Goal: Task Accomplishment & Management: Complete application form

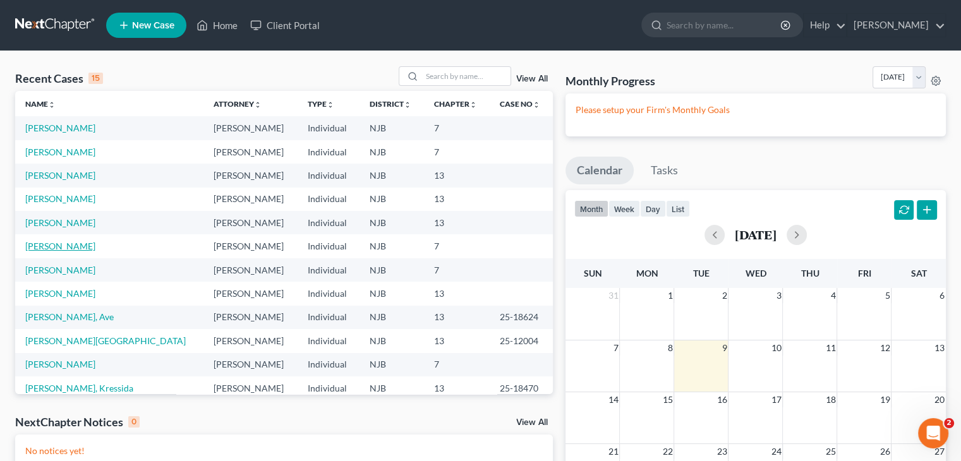
click at [65, 244] on link "[PERSON_NAME]" at bounding box center [60, 246] width 70 height 11
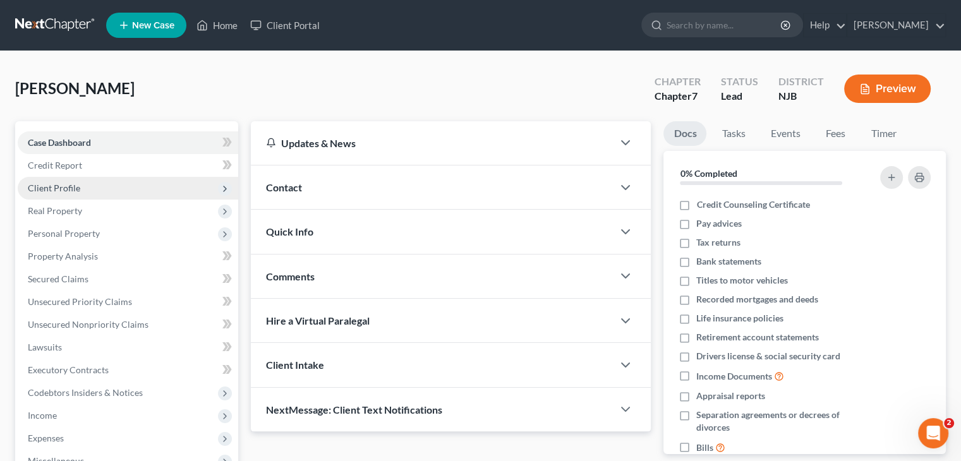
click at [102, 184] on span "Client Profile" at bounding box center [128, 188] width 221 height 23
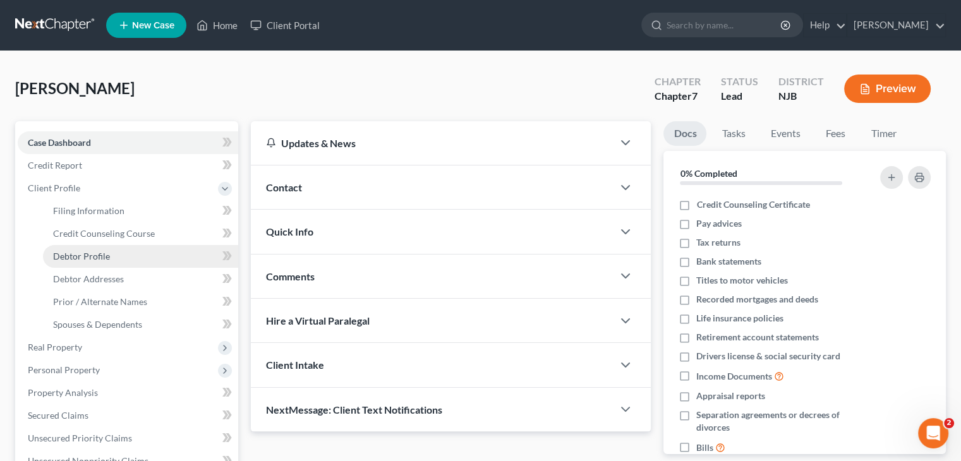
click at [98, 255] on span "Debtor Profile" at bounding box center [81, 256] width 57 height 11
select select "0"
select select "2"
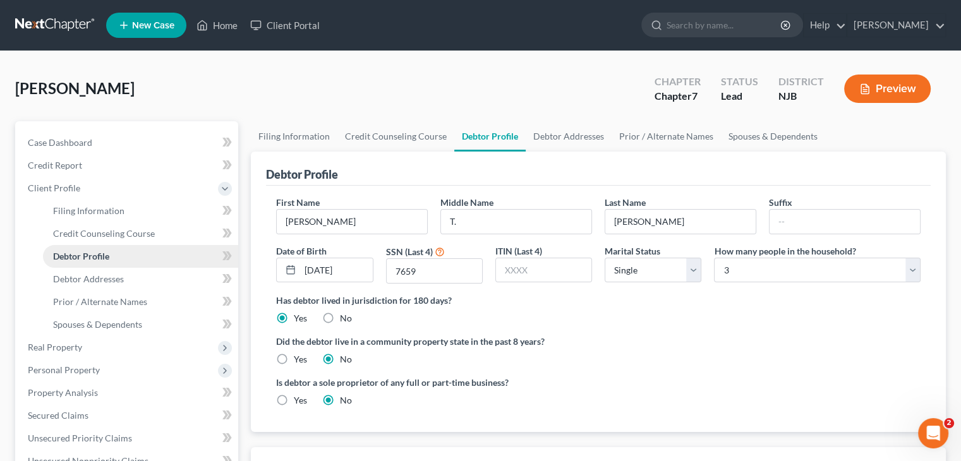
click at [84, 254] on span "Debtor Profile" at bounding box center [81, 256] width 56 height 11
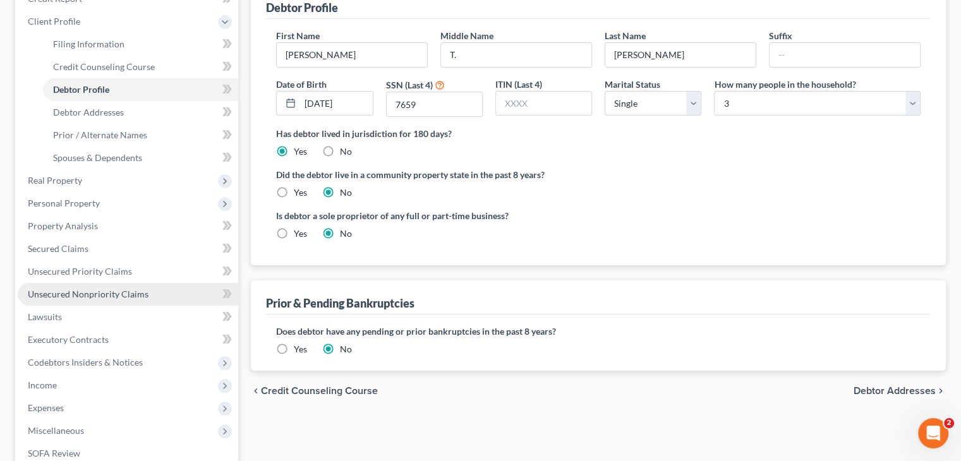
scroll to position [190, 0]
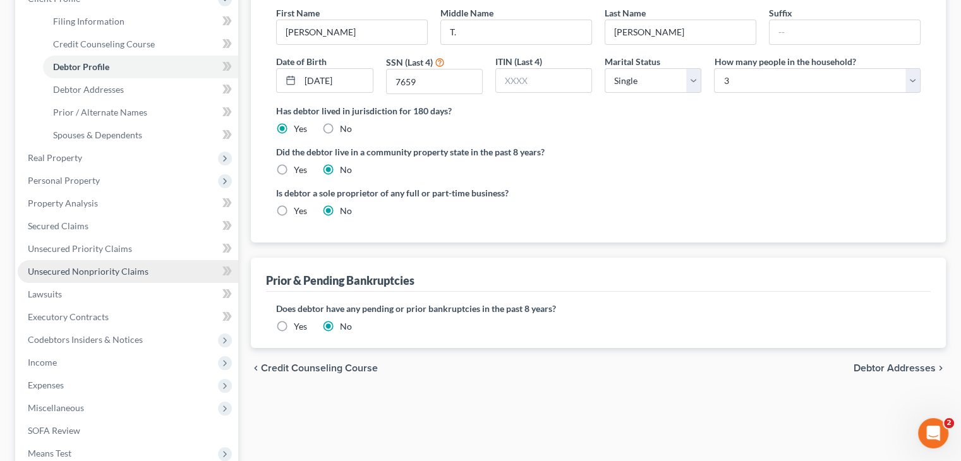
click at [118, 266] on span "Unsecured Nonpriority Claims" at bounding box center [88, 271] width 121 height 11
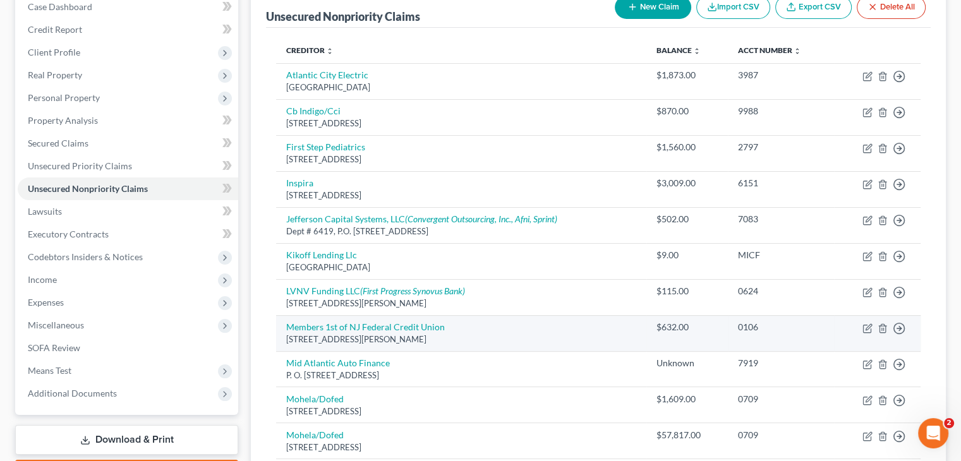
scroll to position [105, 0]
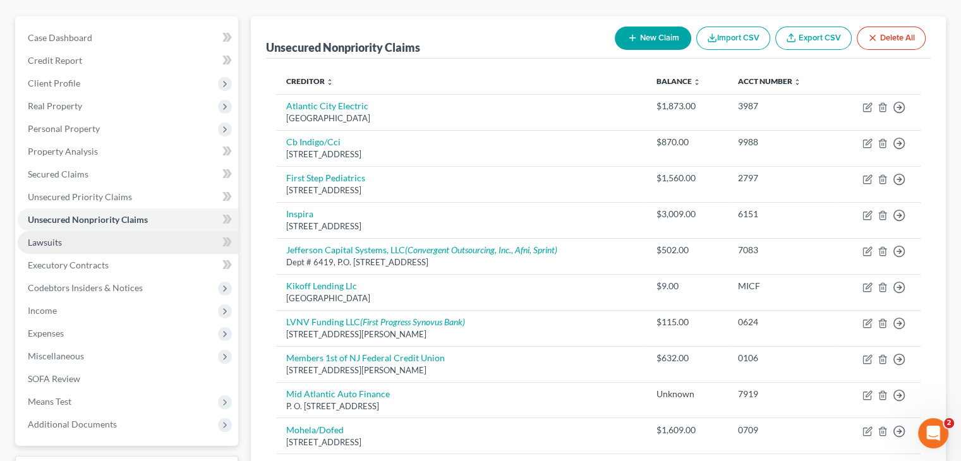
click at [128, 237] on link "Lawsuits" at bounding box center [128, 242] width 221 height 23
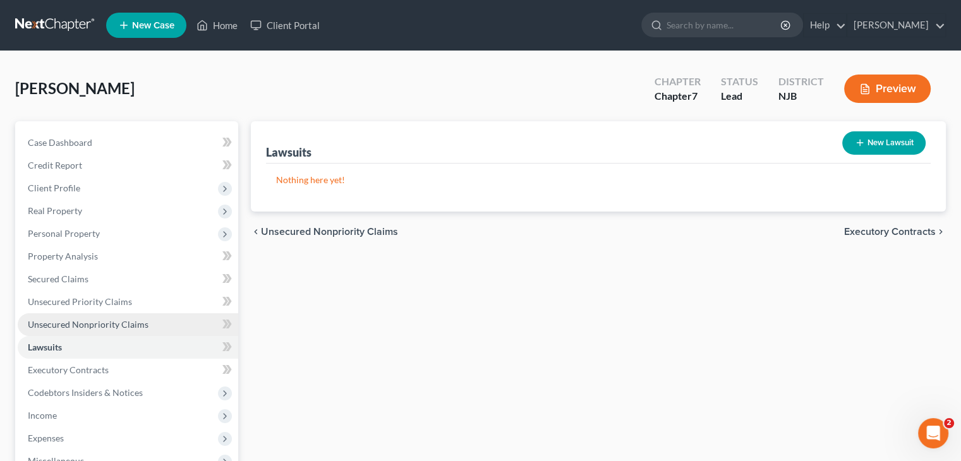
click at [118, 319] on span "Unsecured Nonpriority Claims" at bounding box center [88, 324] width 121 height 11
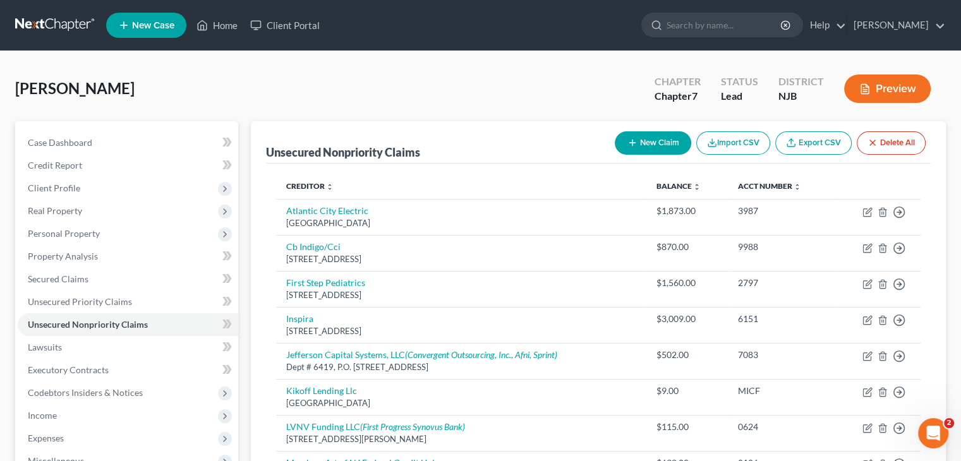
click at [663, 142] on button "New Claim" at bounding box center [653, 142] width 76 height 23
select select "0"
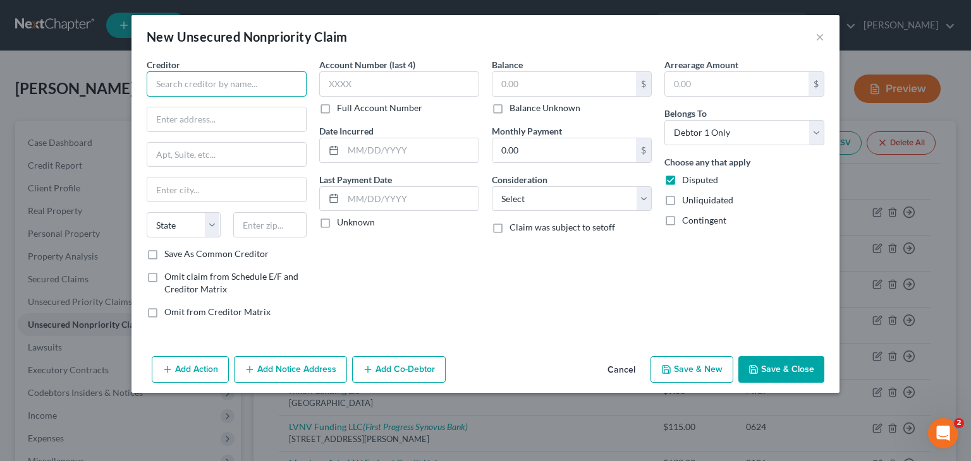
click at [215, 79] on input "text" at bounding box center [227, 83] width 160 height 25
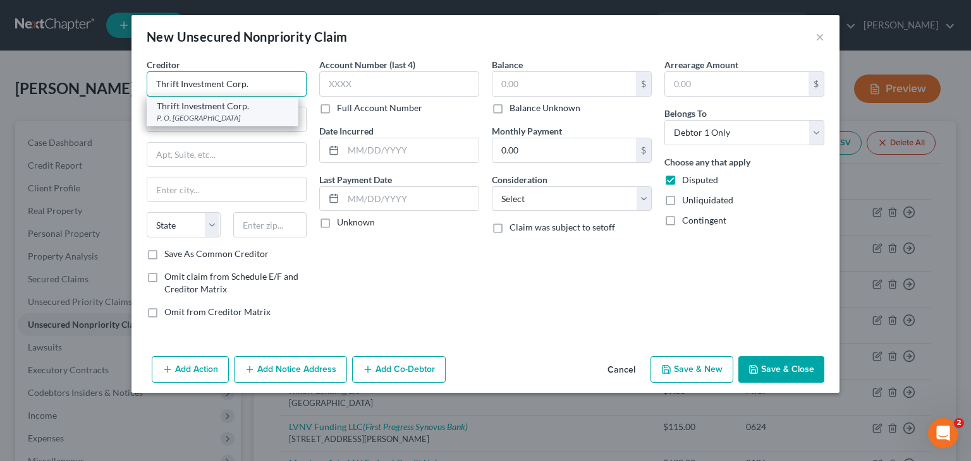
type input "Thrift Investment Corp."
click at [262, 109] on div "Thrift Investment Corp." at bounding box center [222, 106] width 131 height 13
type input "P. O. Box 538"
type input "Fords"
select select "33"
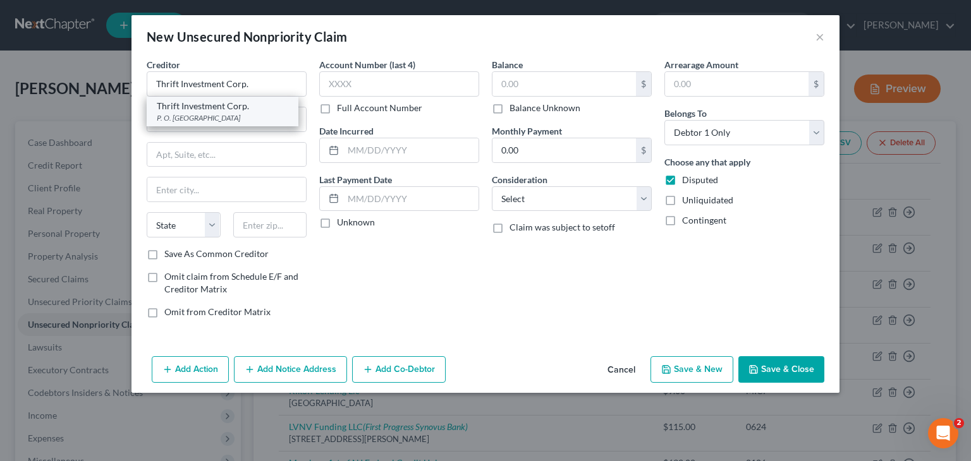
type input "08863"
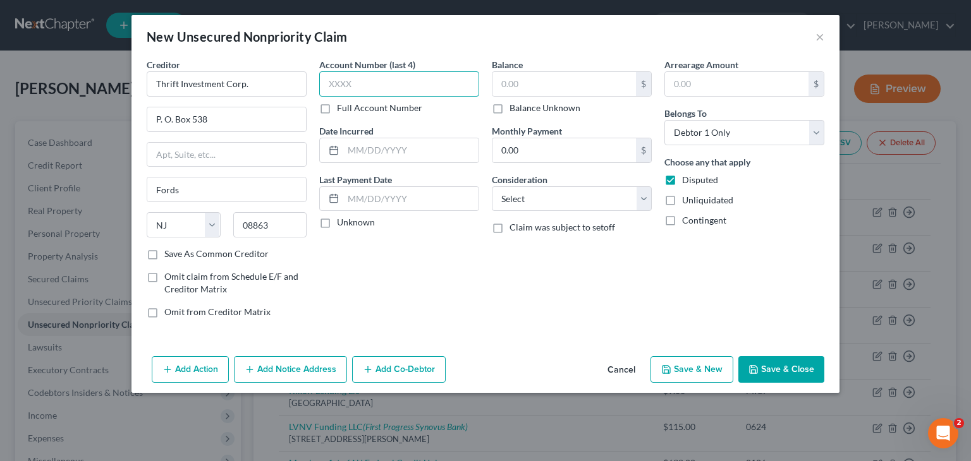
click at [356, 80] on input "text" at bounding box center [399, 83] width 160 height 25
click at [337, 107] on label "Full Account Number" at bounding box center [379, 108] width 85 height 13
click at [342, 107] on input "Full Account Number" at bounding box center [346, 106] width 8 height 8
click at [336, 85] on input "text" at bounding box center [399, 83] width 160 height 25
type input "DJ-141878-24"
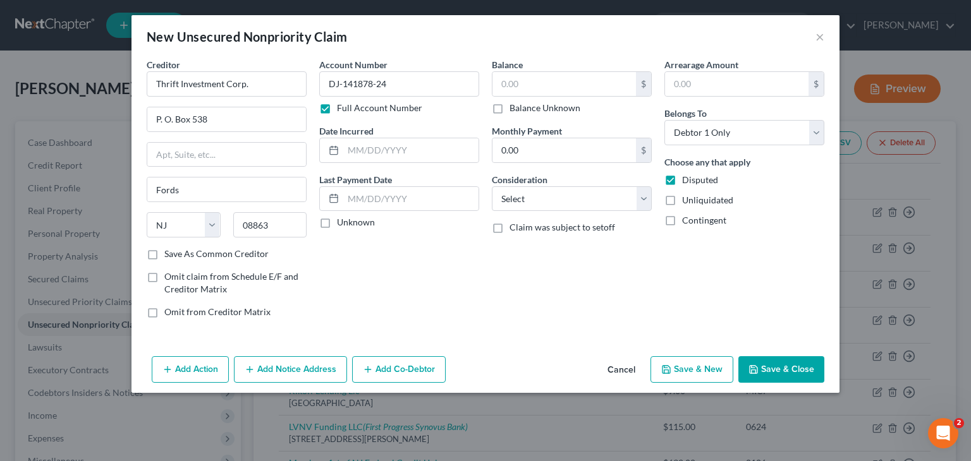
click at [337, 221] on label "Unknown" at bounding box center [356, 222] width 38 height 13
click at [342, 221] on input "Unknown" at bounding box center [346, 220] width 8 height 8
checkbox input "true"
click at [531, 78] on input "text" at bounding box center [563, 84] width 143 height 24
type input "15,073"
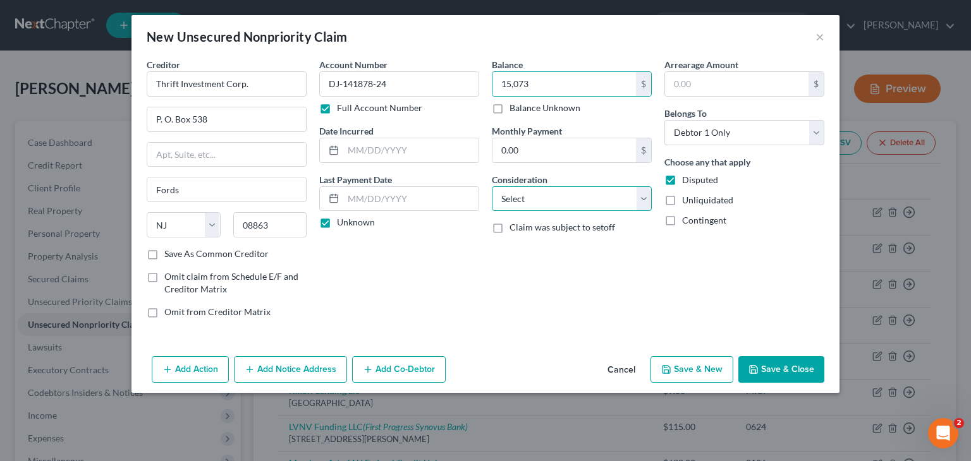
click at [523, 192] on select "Select Cable / Satellite Services Collection Agency Credit Card Debt Debt Couns…" at bounding box center [572, 198] width 160 height 25
select select "8"
click at [492, 186] on select "Select Cable / Satellite Services Collection Agency Credit Card Debt Debt Couns…" at bounding box center [572, 198] width 160 height 25
click at [251, 370] on line "button" at bounding box center [249, 370] width 6 height 0
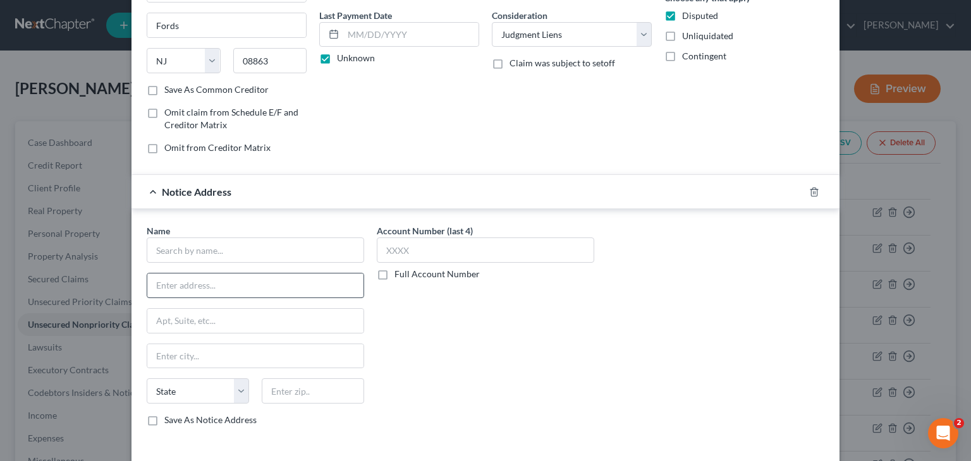
scroll to position [190, 0]
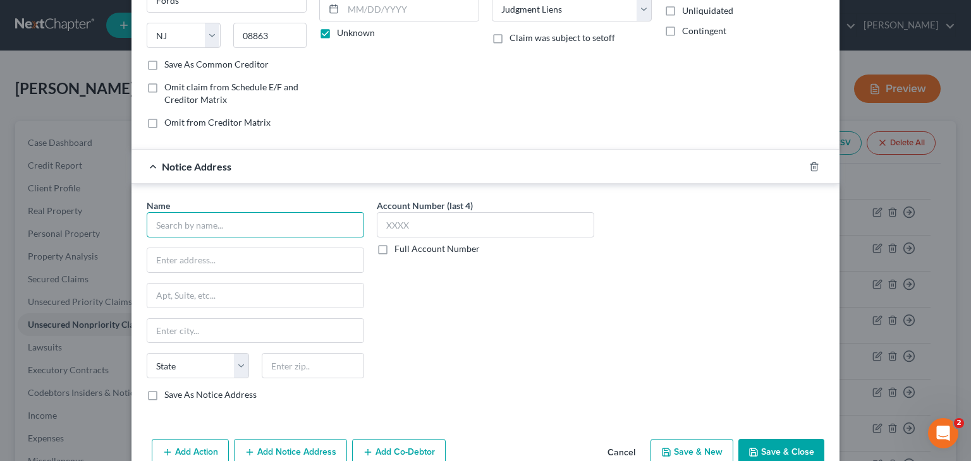
click at [186, 224] on input "text" at bounding box center [255, 224] width 217 height 25
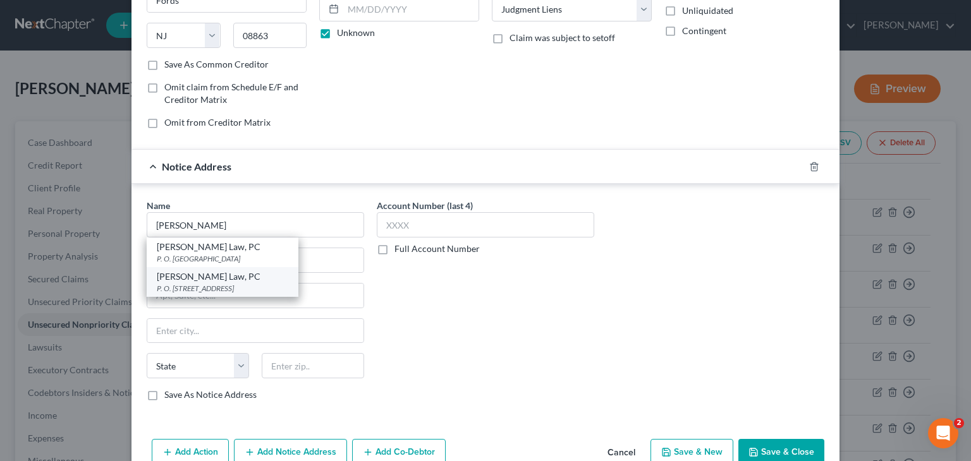
click at [217, 283] on div "P. O. [STREET_ADDRESS]" at bounding box center [222, 288] width 131 height 11
type input "[PERSON_NAME] Law, PC"
type input "P. O. Box 679"
type input "Allenwood"
select select "33"
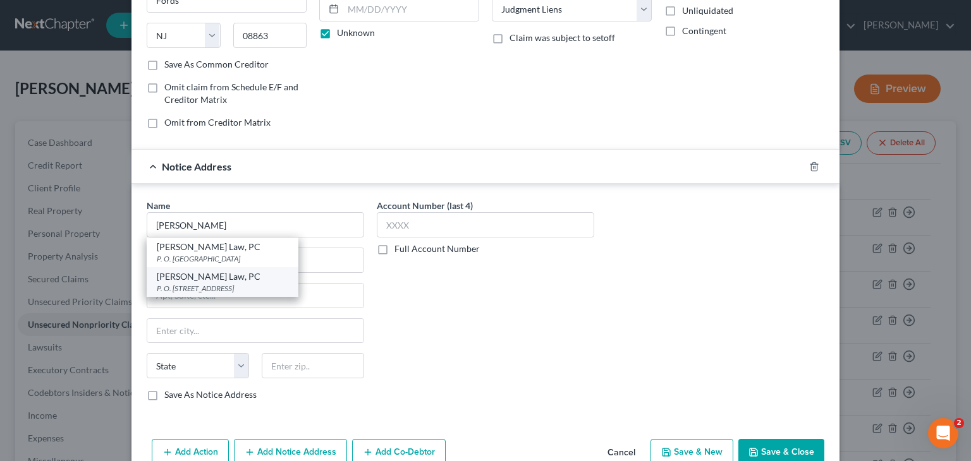
type input "087210"
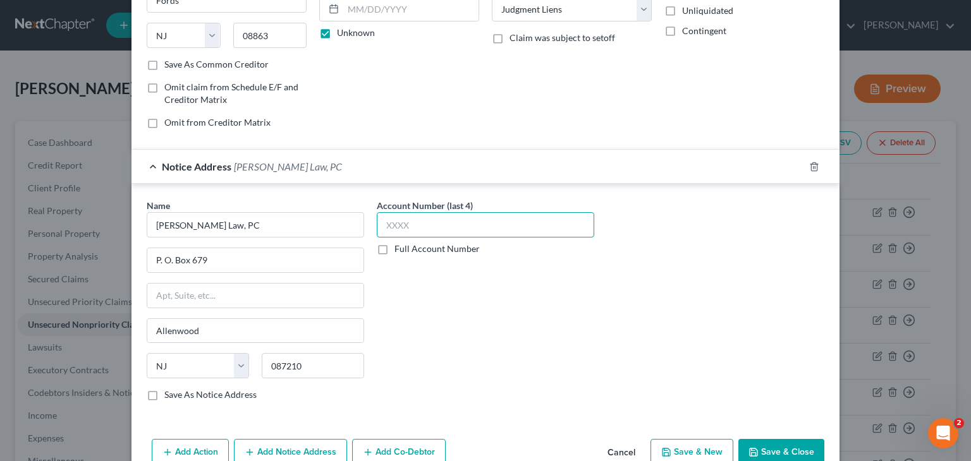
click at [415, 226] on input "text" at bounding box center [485, 224] width 217 height 25
click at [394, 248] on label "Full Account Number" at bounding box center [436, 249] width 85 height 13
click at [399, 248] on input "Full Account Number" at bounding box center [403, 247] width 8 height 8
click at [389, 221] on input "text" at bounding box center [485, 224] width 217 height 25
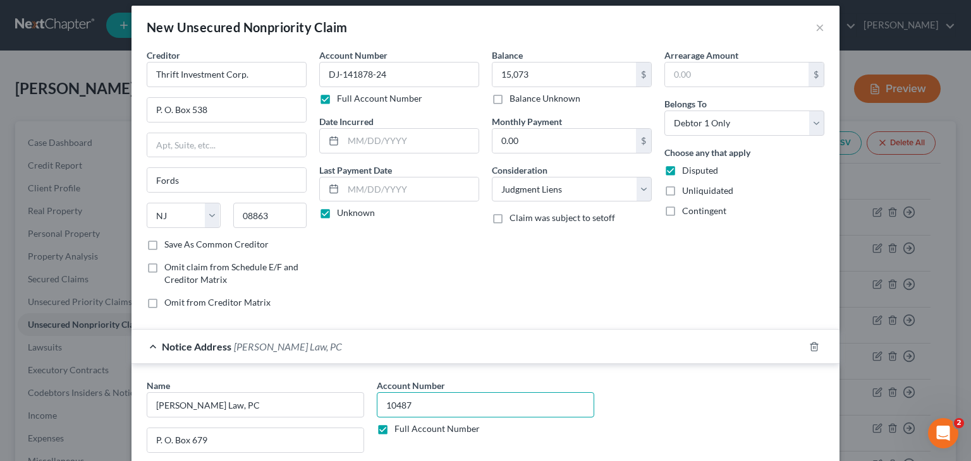
scroll to position [0, 0]
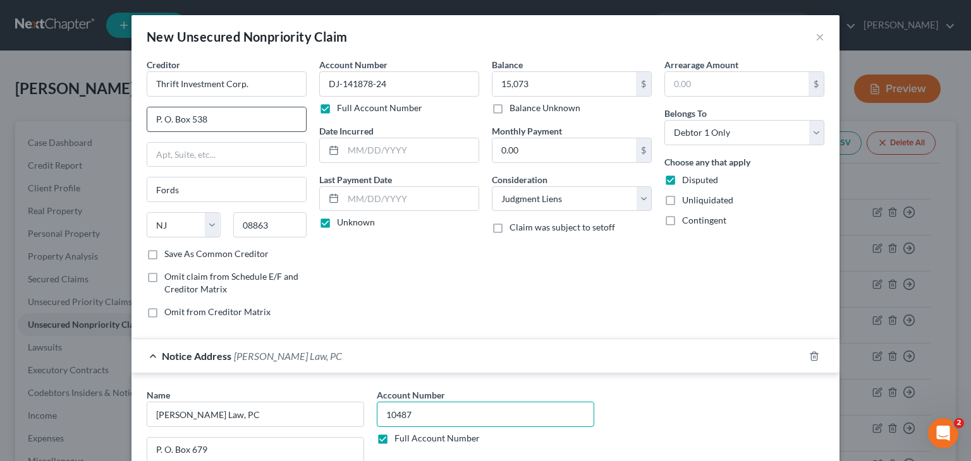
type input "10487"
drag, startPoint x: 205, startPoint y: 112, endPoint x: 135, endPoint y: 92, distance: 72.8
click at [131, 101] on div "Creditor * Thrift Investment Corp. P. O. Box 538 Fords State [US_STATE] AK AR A…" at bounding box center [485, 341] width 708 height 566
click at [158, 159] on input "text" at bounding box center [226, 155] width 159 height 24
paste input "P. O. Box 538"
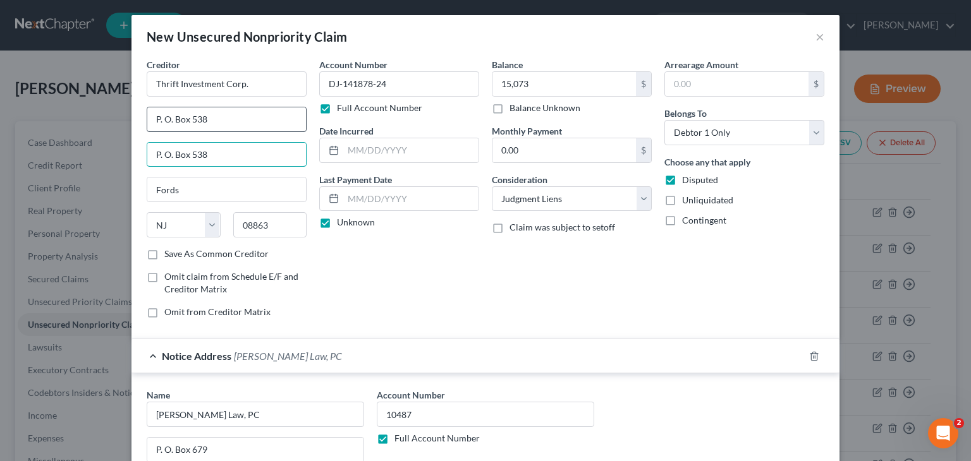
type input "P. O. Box 538"
drag, startPoint x: 217, startPoint y: 123, endPoint x: 104, endPoint y: 89, distance: 118.0
click at [104, 89] on div "New Unsecured Nonpriority Claim × Creditor * Thrift Investment Corp. P. O. Box …" at bounding box center [485, 230] width 971 height 461
click at [149, 116] on input "Assignee of [PERSON_NAME] Kars" at bounding box center [226, 119] width 159 height 24
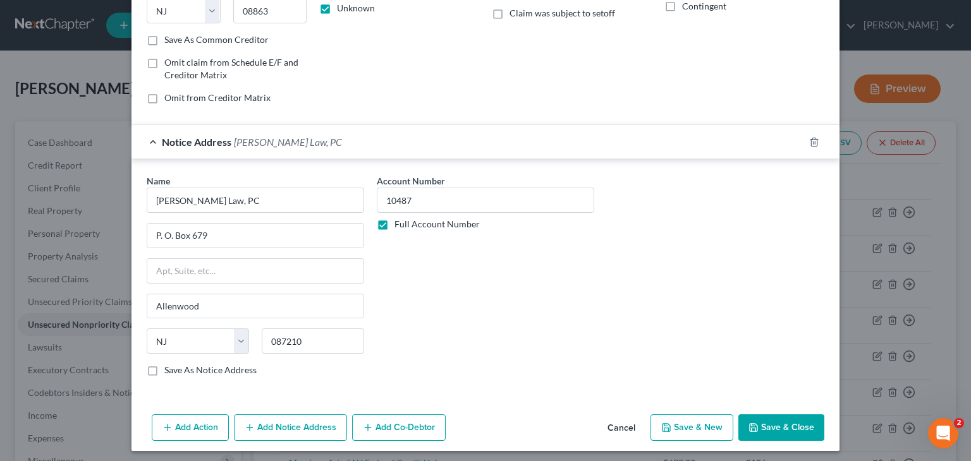
scroll to position [217, 0]
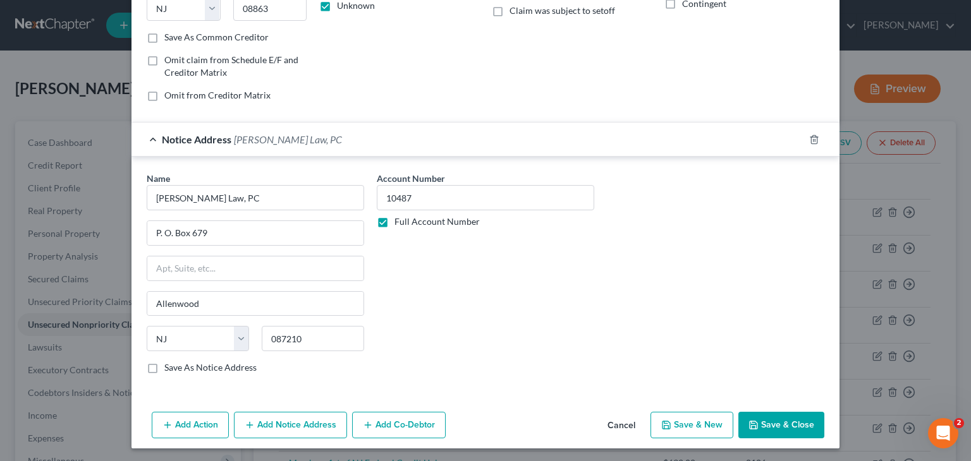
type input "As Assignee of [PERSON_NAME] Kars"
click at [770, 417] on button "Save & Close" at bounding box center [781, 425] width 86 height 27
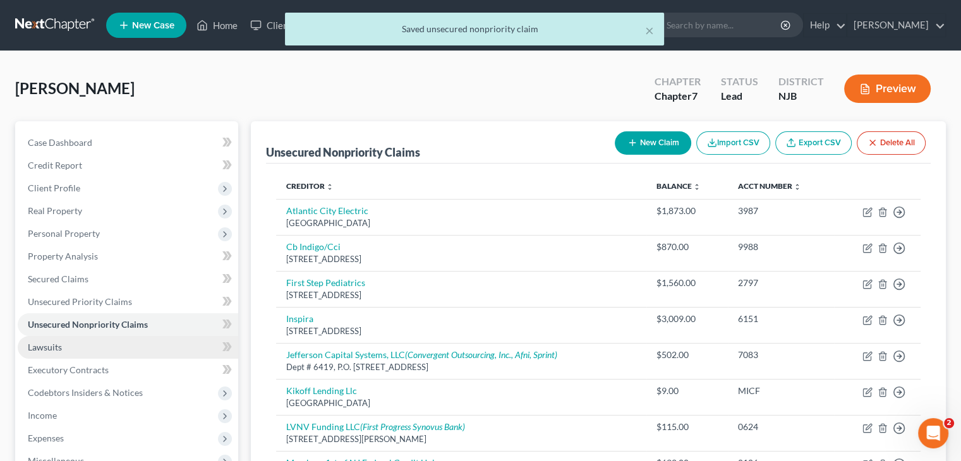
click at [32, 347] on span "Lawsuits" at bounding box center [45, 347] width 34 height 11
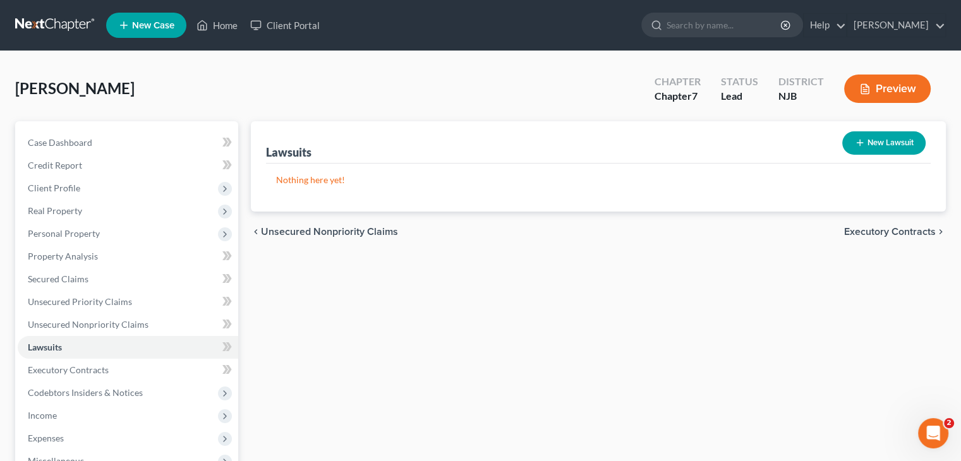
click at [880, 147] on button "New Lawsuit" at bounding box center [883, 142] width 83 height 23
select select "0"
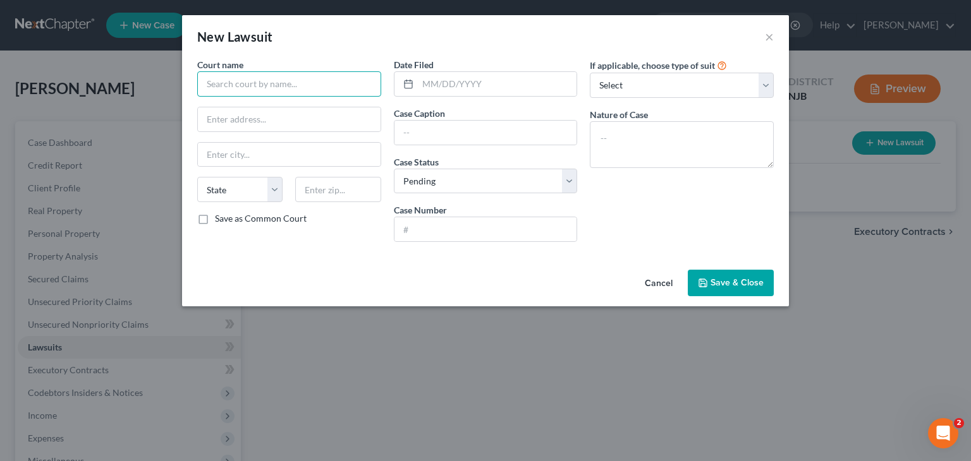
click at [329, 90] on input "text" at bounding box center [289, 83] width 184 height 25
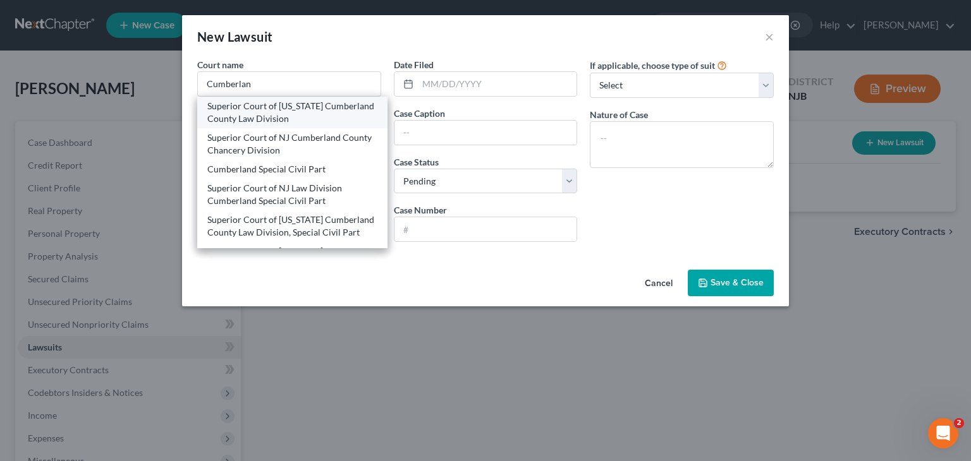
click at [327, 110] on div "Superior Court of [US_STATE] Cumberland County Law Division" at bounding box center [292, 112] width 170 height 25
type input "Superior Court of [US_STATE] Cumberland County Law Division"
type input "[STREET_ADDRESS]"
type input "Bridgeton"
select select "33"
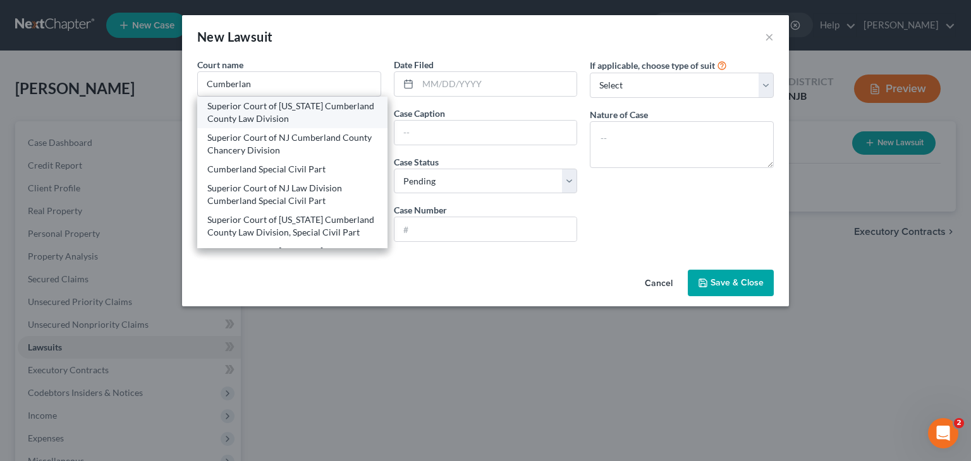
type input "08302"
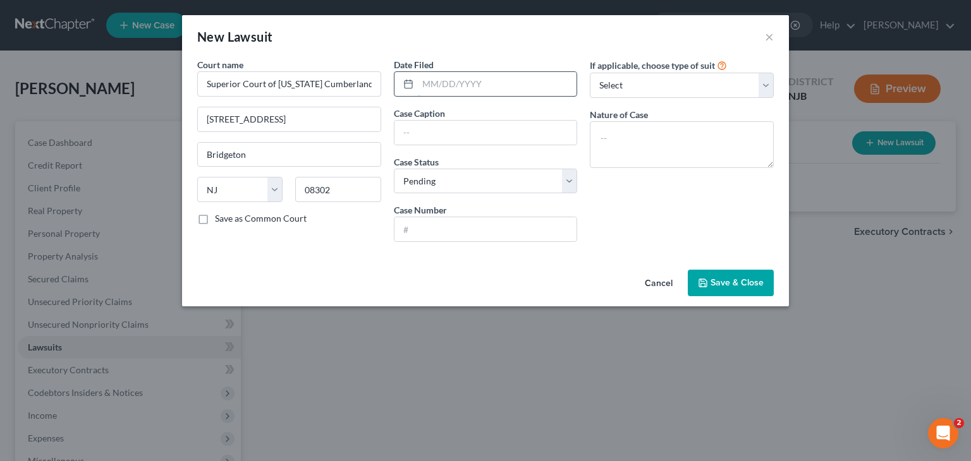
click at [425, 80] on input "text" at bounding box center [497, 84] width 159 height 24
type input "[DATE]"
click at [468, 137] on input "text" at bounding box center [485, 133] width 183 height 24
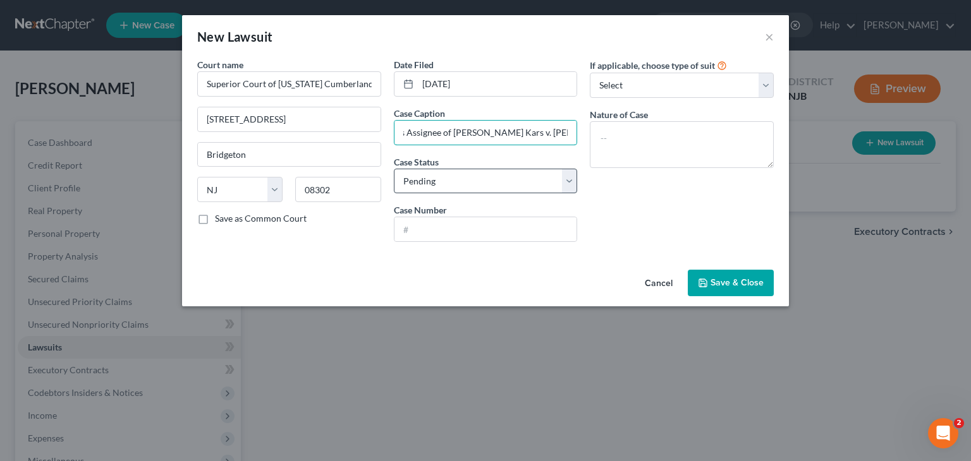
type input "Thift Investment Corporation, as Assignee of [PERSON_NAME] Kars v. [PERSON_NAME]"
click at [530, 182] on select "Select Pending On Appeal Concluded" at bounding box center [486, 181] width 184 height 25
click at [394, 169] on select "Select Pending On Appeal Concluded" at bounding box center [486, 181] width 184 height 25
click at [496, 219] on input "text" at bounding box center [485, 229] width 183 height 24
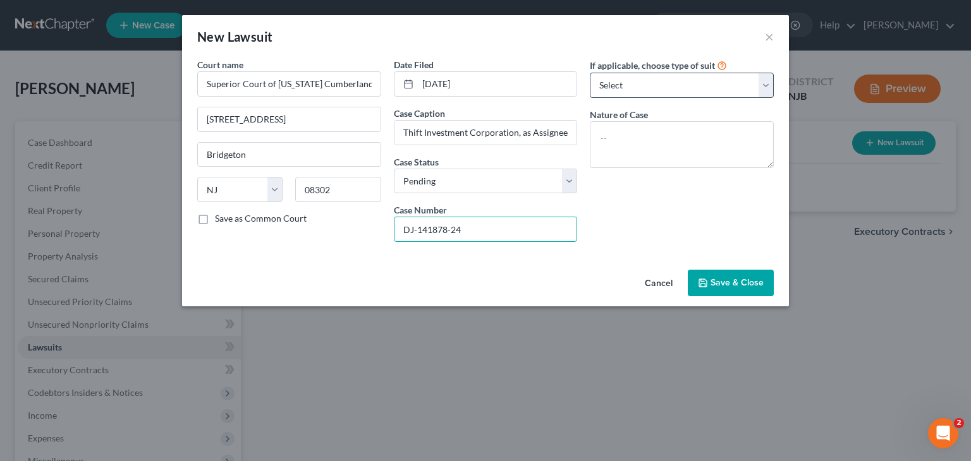
type input "DJ-141878-24"
click at [648, 78] on select "Select Repossession Garnishment Foreclosure Attached, Seized, Or Levied Other" at bounding box center [682, 85] width 184 height 25
select select "1"
click at [590, 73] on select "Select Repossession Garnishment Foreclosure Attached, Seized, Or Levied Other" at bounding box center [682, 85] width 184 height 25
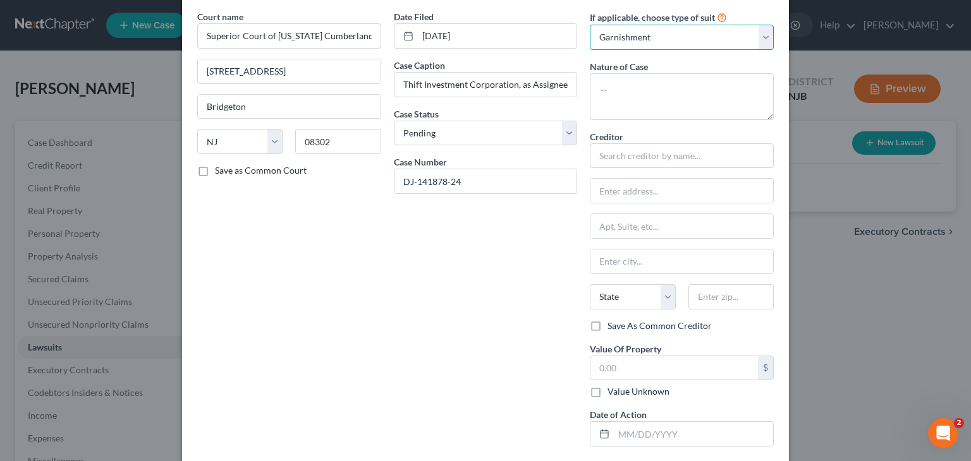
scroll to position [111, 0]
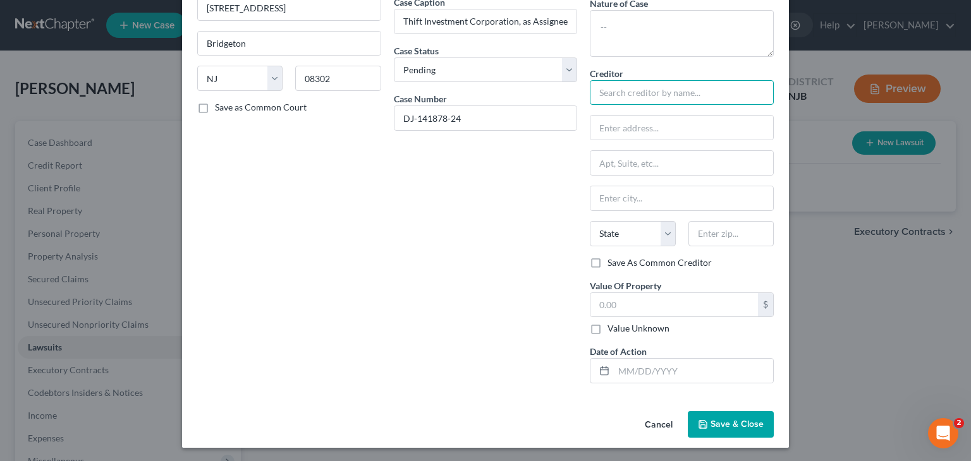
click at [652, 99] on input "text" at bounding box center [682, 92] width 184 height 25
click at [640, 31] on textarea at bounding box center [682, 33] width 184 height 47
type textarea "Contract Dispute"
click at [661, 85] on input "text" at bounding box center [682, 92] width 184 height 25
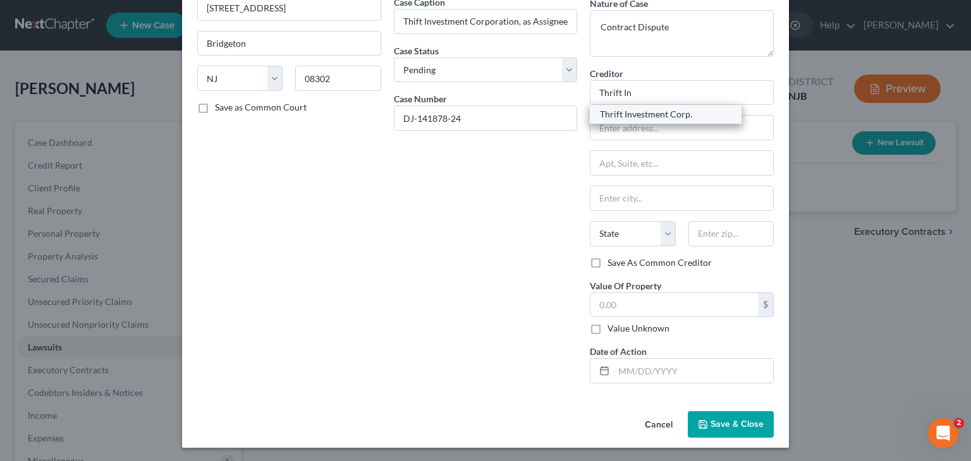
click at [671, 113] on div "Thrift Investment Corp." at bounding box center [665, 114] width 131 height 13
type input "Thrift Investment Corp."
type input "P. O. Box 538"
type input "Fords"
select select "33"
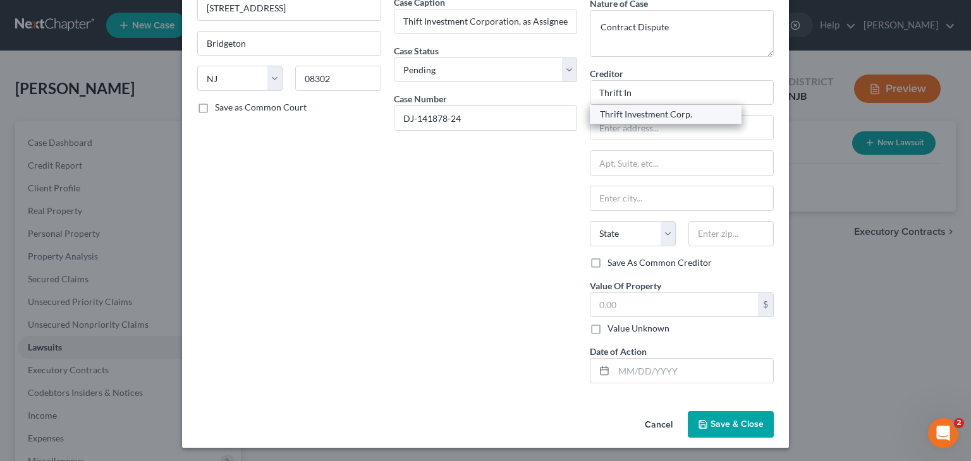
type input "08863"
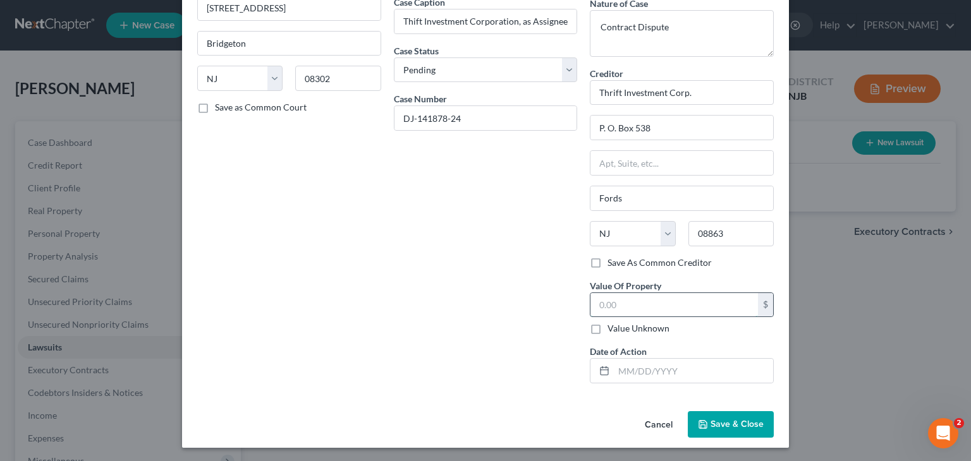
click at [597, 308] on input "text" at bounding box center [673, 305] width 167 height 24
type input "15,073"
click at [724, 425] on span "Save & Close" at bounding box center [736, 424] width 53 height 11
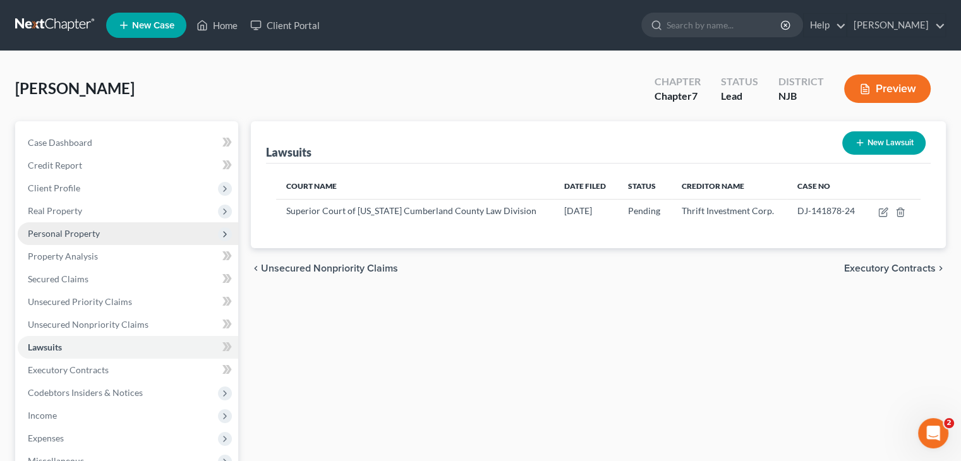
click at [86, 233] on span "Personal Property" at bounding box center [64, 233] width 72 height 11
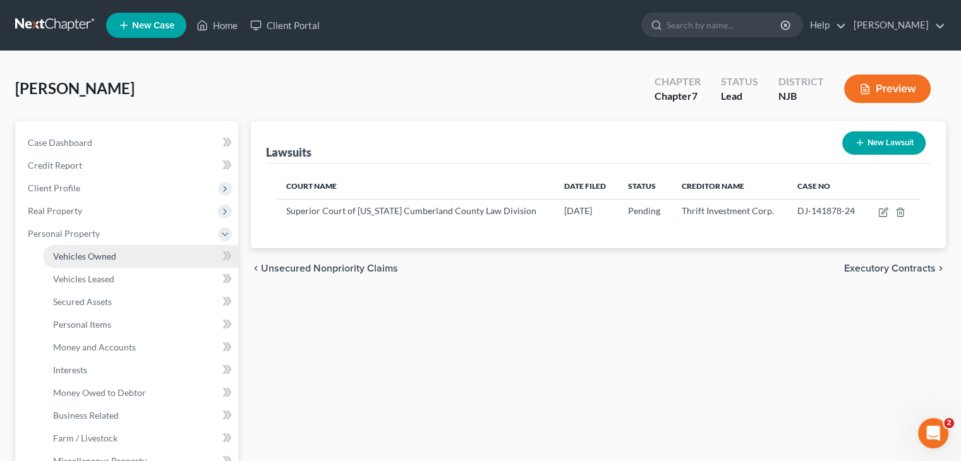
click at [96, 257] on span "Vehicles Owned" at bounding box center [84, 256] width 63 height 11
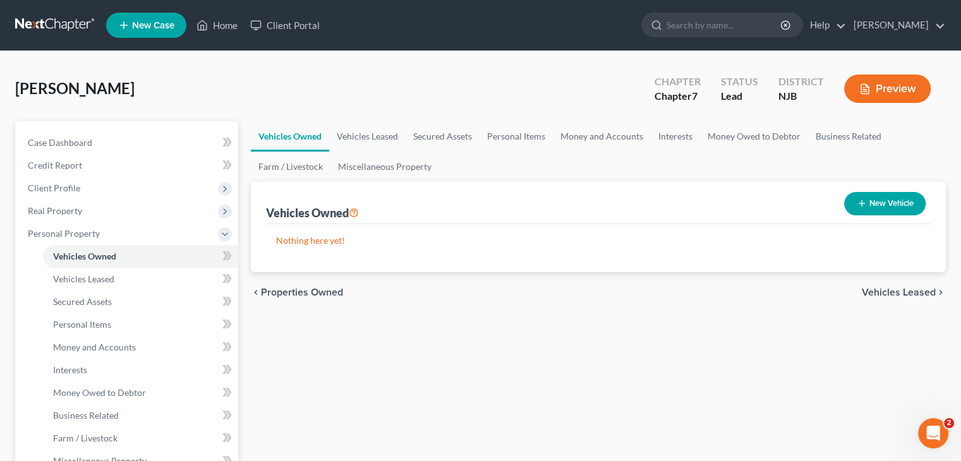
click at [869, 198] on button "New Vehicle" at bounding box center [885, 203] width 82 height 23
select select "0"
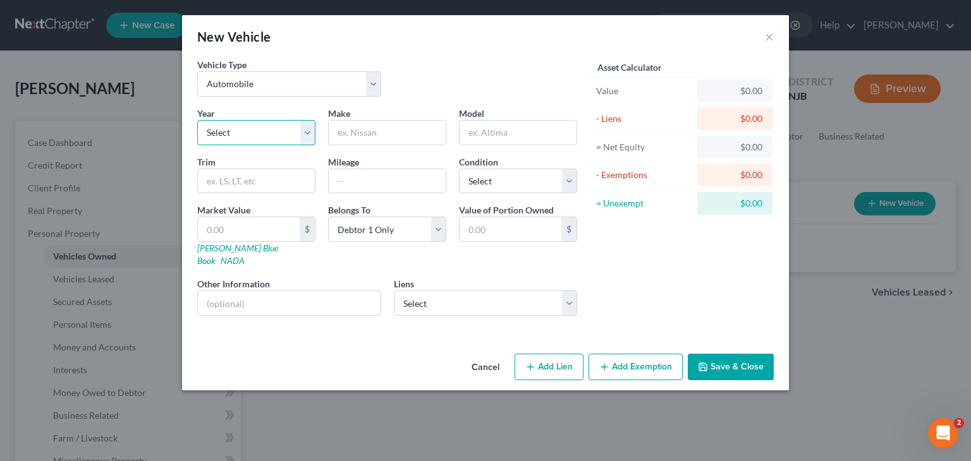
click at [294, 131] on select "Select 2026 2025 2024 2023 2022 2021 2020 2019 2018 2017 2016 2015 2014 2013 20…" at bounding box center [256, 132] width 118 height 25
select select "10"
click at [197, 120] on select "Select 2026 2025 2024 2023 2022 2021 2020 2019 2018 2017 2016 2015 2014 2013 20…" at bounding box center [256, 132] width 118 height 25
click at [424, 135] on input "text" at bounding box center [387, 133] width 117 height 24
type input "Jeep"
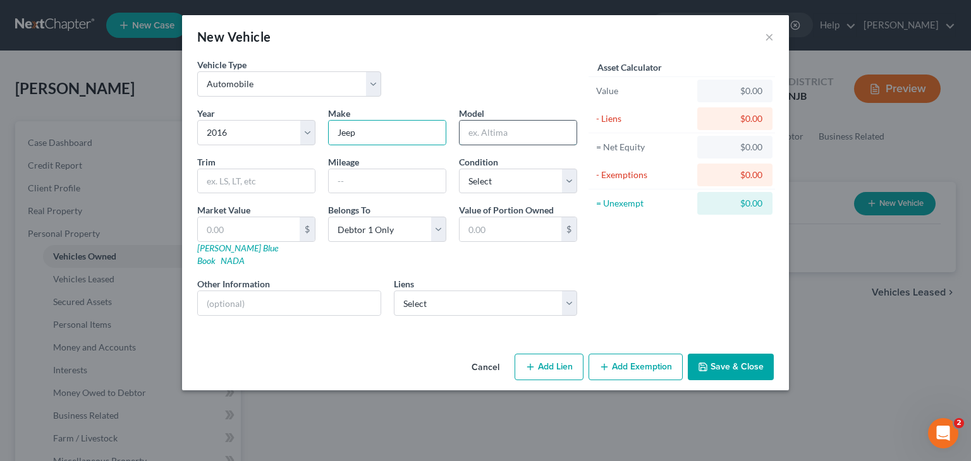
click at [499, 131] on input "text" at bounding box center [517, 133] width 117 height 24
type input "V"
type input "Cherokee"
click at [369, 179] on input "text" at bounding box center [387, 181] width 117 height 24
click at [552, 174] on select "Select Excellent Very Good Good Fair Poor" at bounding box center [518, 181] width 118 height 25
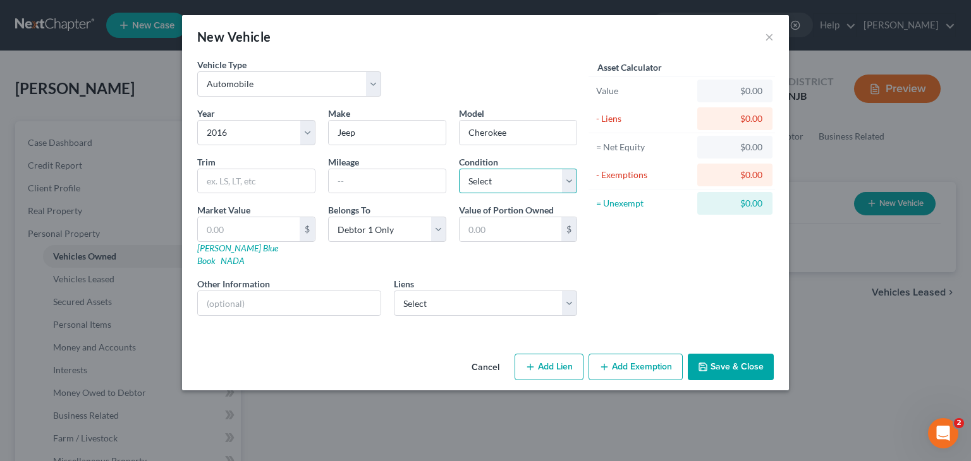
click at [552, 174] on select "Select Excellent Very Good Good Fair Poor" at bounding box center [518, 181] width 118 height 25
click at [243, 291] on input "text" at bounding box center [289, 303] width 183 height 24
click at [308, 291] on input "Vehicle Repossessed [DATE]" at bounding box center [289, 303] width 183 height 24
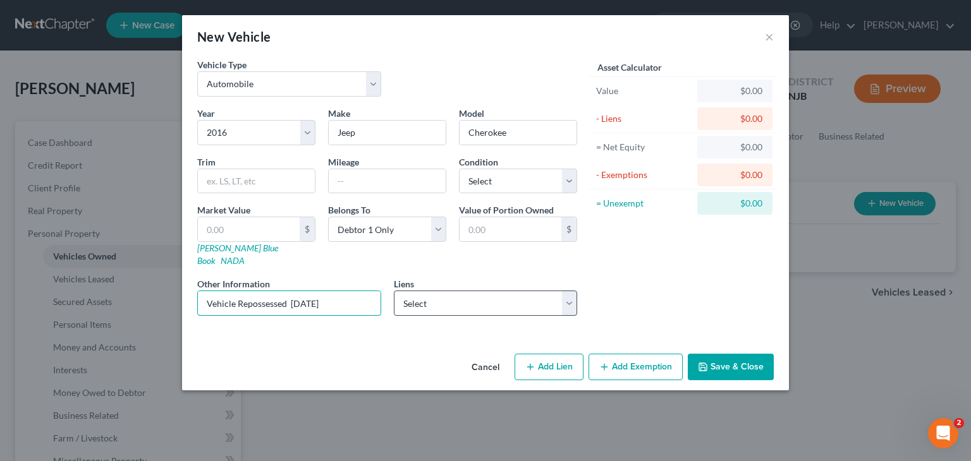
type input "Vehicle Repossessed [DATE]"
click at [473, 293] on select "Select Thrift Investment Corp - $15,468.00" at bounding box center [486, 303] width 184 height 25
click at [473, 291] on select "Select Thrift Investment Corp - $15,468.00" at bounding box center [486, 303] width 184 height 25
click at [569, 354] on button "Add Lien" at bounding box center [548, 367] width 69 height 27
select select "0"
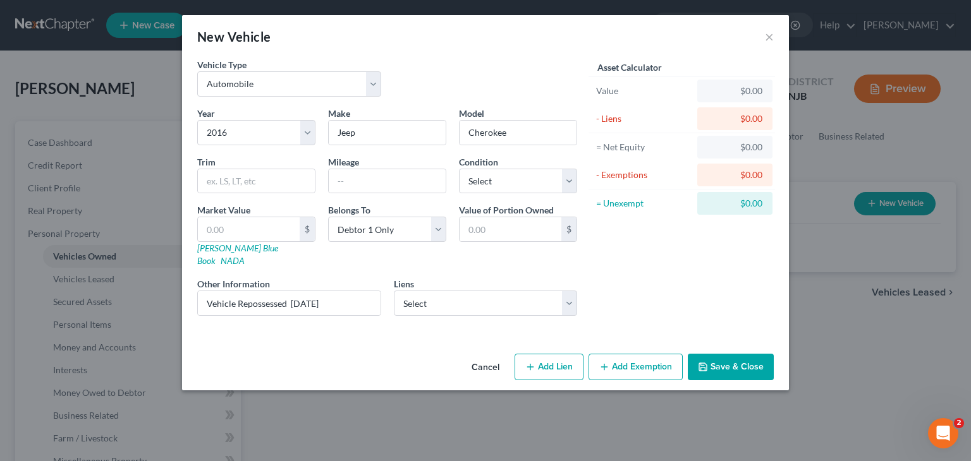
select select "0"
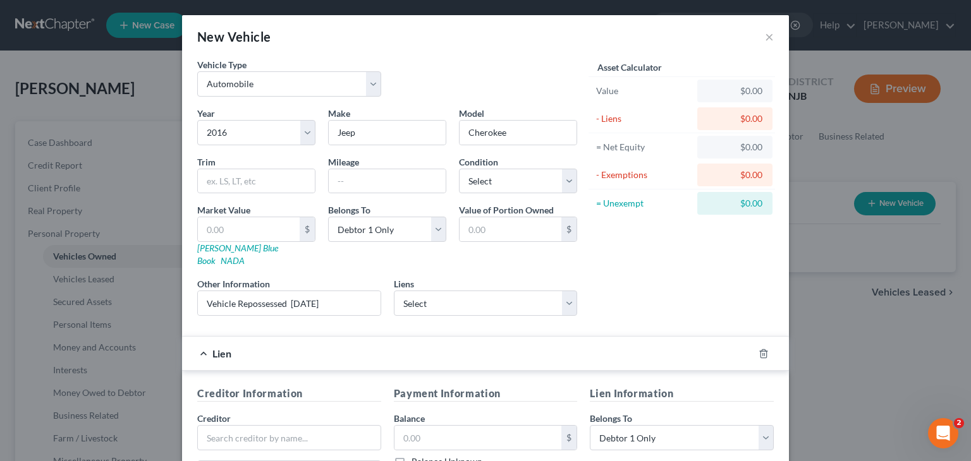
scroll to position [190, 0]
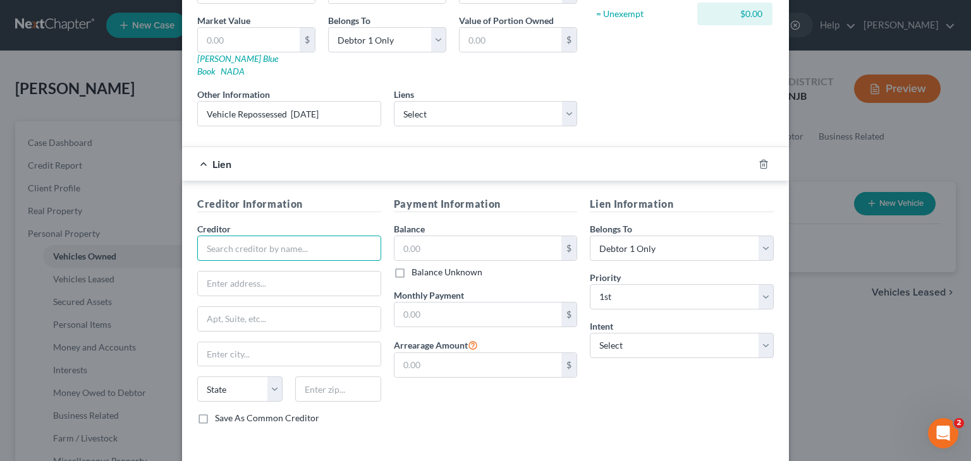
click at [209, 236] on input "text" at bounding box center [289, 248] width 184 height 25
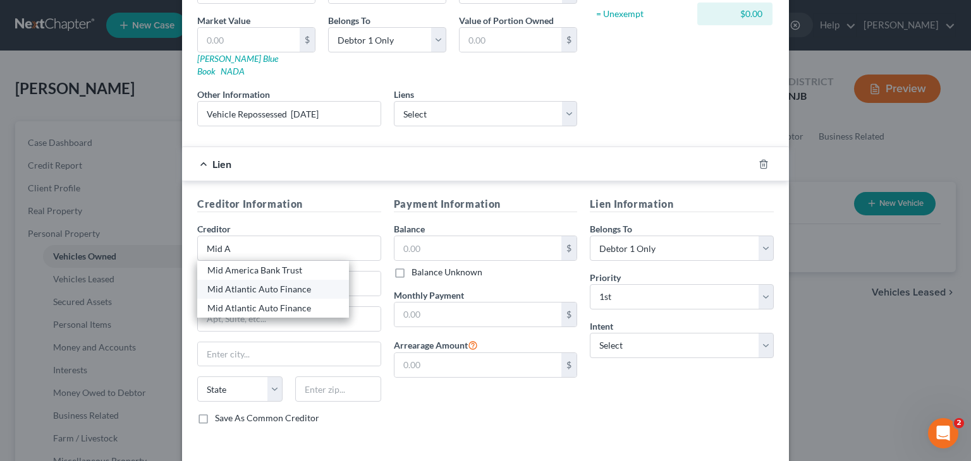
click at [258, 283] on div "Mid Atlantic Auto Finance" at bounding box center [272, 289] width 131 height 13
type input "Mid Atlantic Auto Finance"
type input "POB 583"
type input "Woodbine"
select select "33"
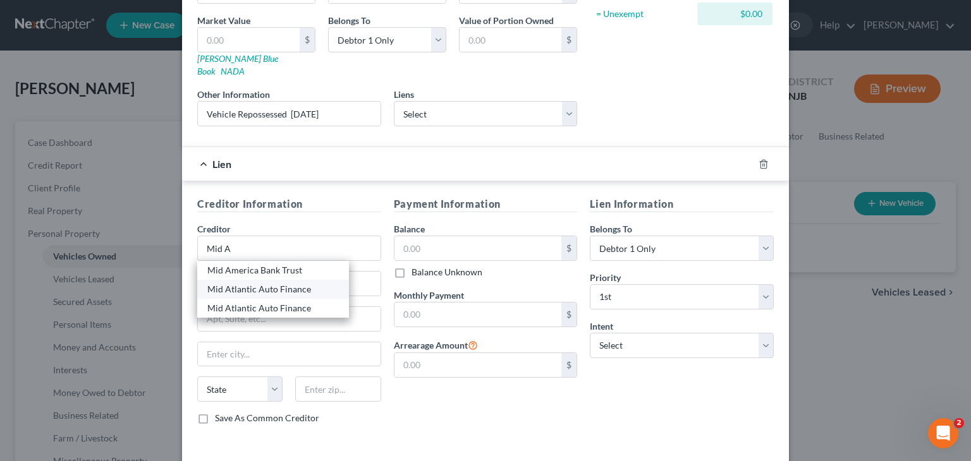
type input "08270"
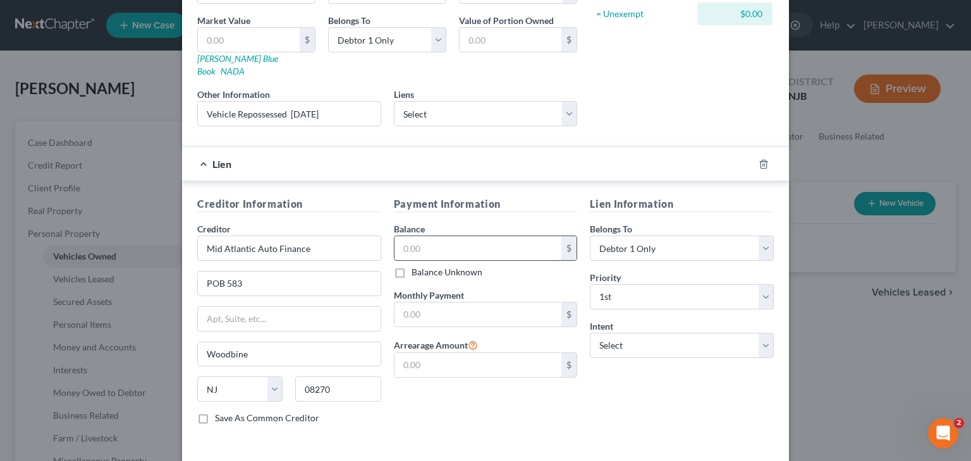
click at [425, 236] on input "text" at bounding box center [477, 248] width 167 height 24
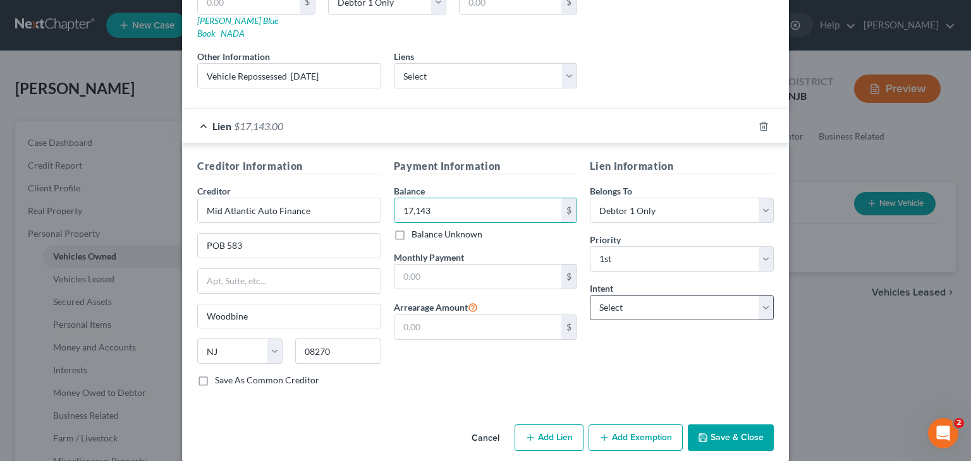
type input "17,143"
click at [609, 297] on select "Select Surrender Redeem Reaffirm Avoid Other" at bounding box center [682, 307] width 184 height 25
select select "0"
click at [590, 295] on select "Select Surrender Redeem Reaffirm Avoid Other" at bounding box center [682, 307] width 184 height 25
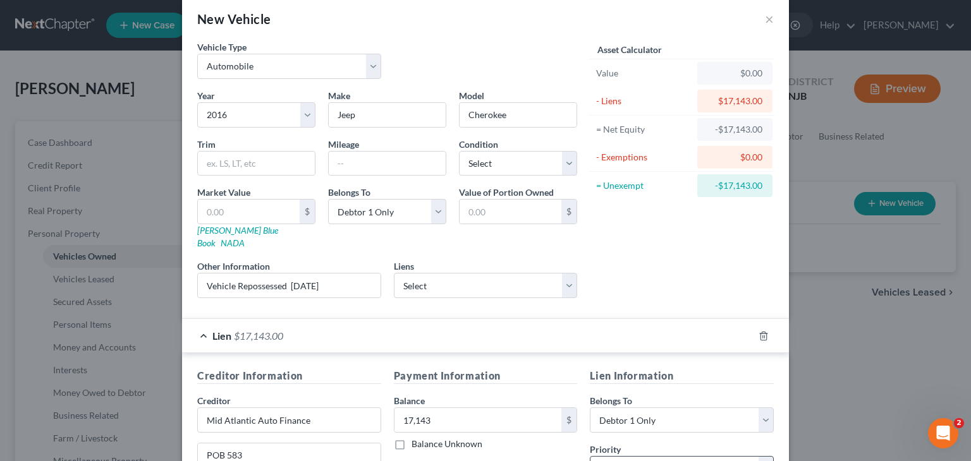
scroll to position [0, 0]
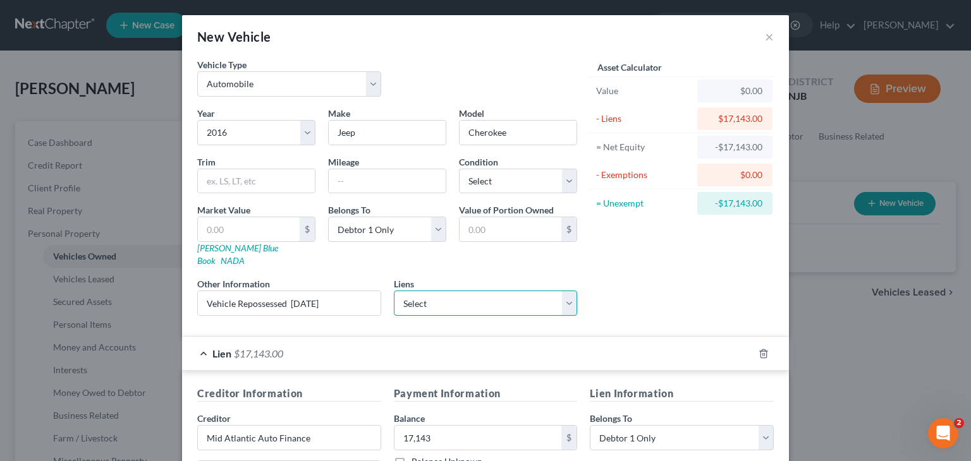
click at [566, 291] on select "Select Thrift Investment Corp - $15,468.00" at bounding box center [486, 303] width 184 height 25
click at [647, 296] on div "Asset Calculator Value $0.00 - Liens $17,143.00 = Net Equity -$17,143.00 - Exem…" at bounding box center [681, 192] width 197 height 268
click at [392, 183] on input "text" at bounding box center [387, 181] width 117 height 24
type input "120,000"
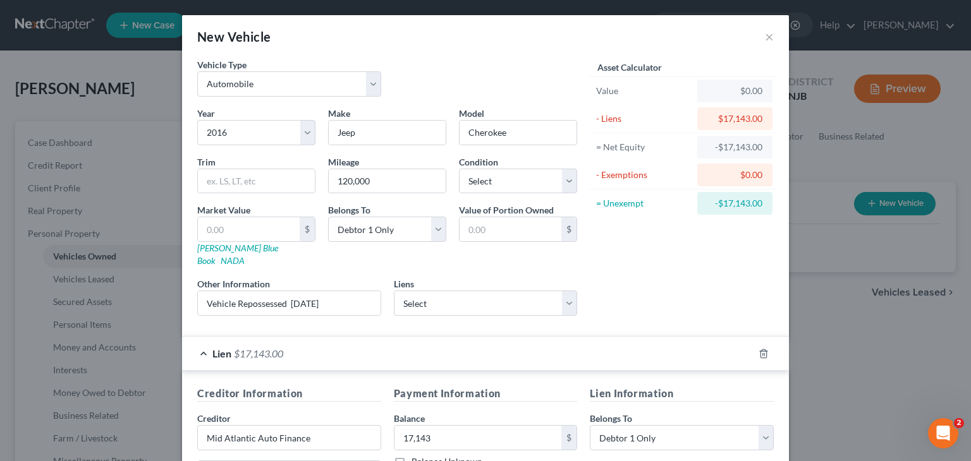
click at [630, 249] on div "Asset Calculator Value $0.00 - Liens $17,143.00 = Net Equity -$17,143.00 - Exem…" at bounding box center [681, 192] width 197 height 268
click at [262, 231] on input "text" at bounding box center [249, 229] width 102 height 24
type input "3"
type input "3.00"
type input "35"
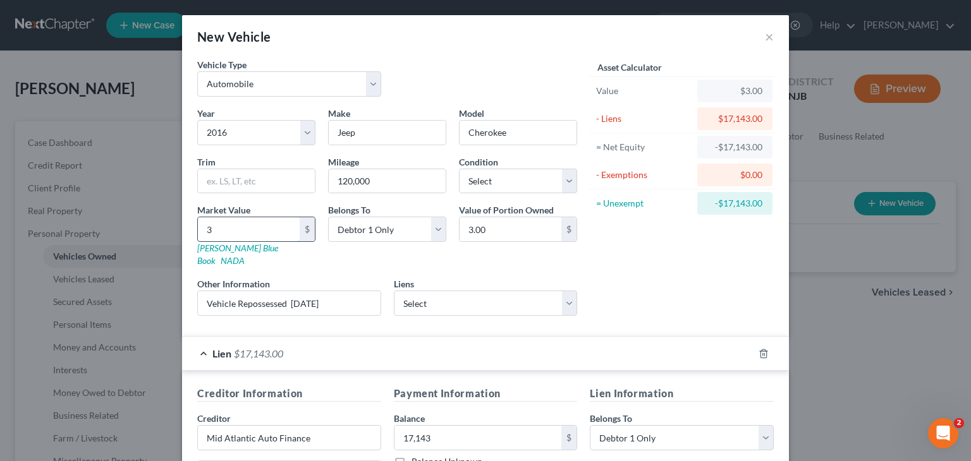
type input "35.00"
type input "353"
type input "353.00"
type input "3533"
type input "3,533.00"
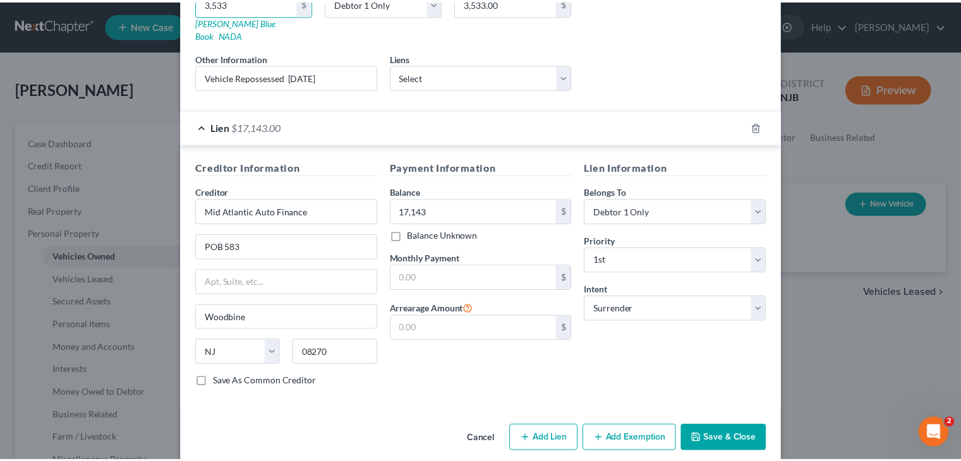
scroll to position [228, 0]
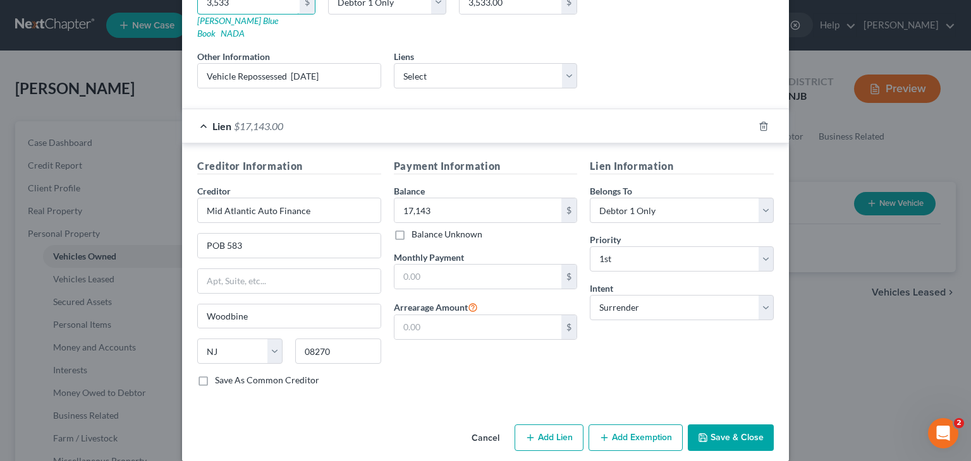
type input "3,533"
click at [724, 425] on button "Save & Close" at bounding box center [731, 438] width 86 height 27
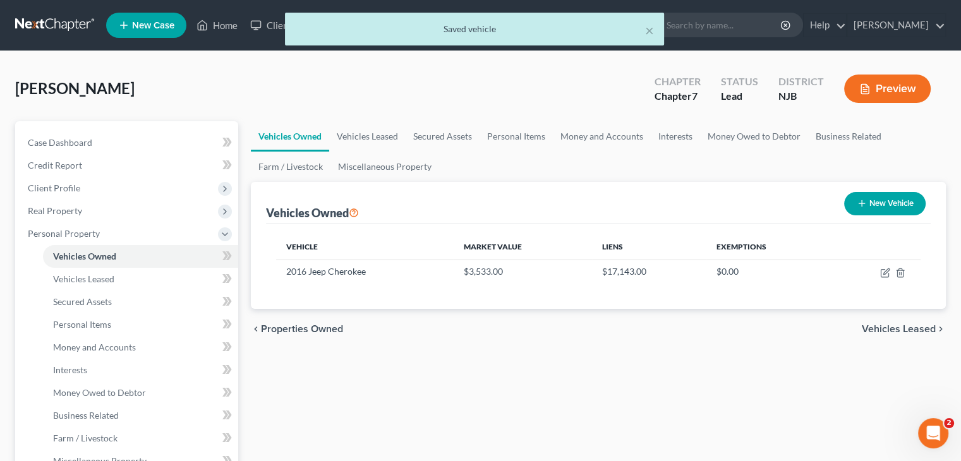
click at [222, 19] on div "× Saved vehicle" at bounding box center [474, 32] width 961 height 39
click at [225, 22] on div "× Saved vehicle" at bounding box center [474, 32] width 961 height 39
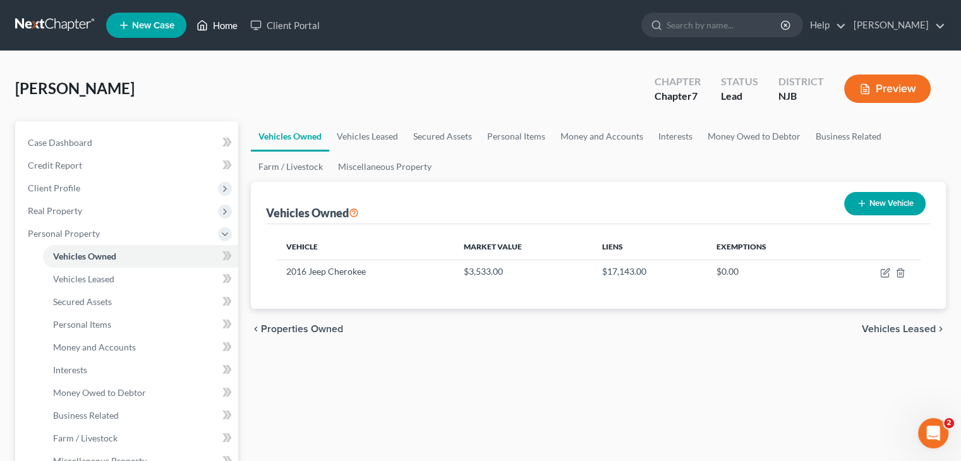
click at [225, 22] on link "Home" at bounding box center [217, 25] width 54 height 23
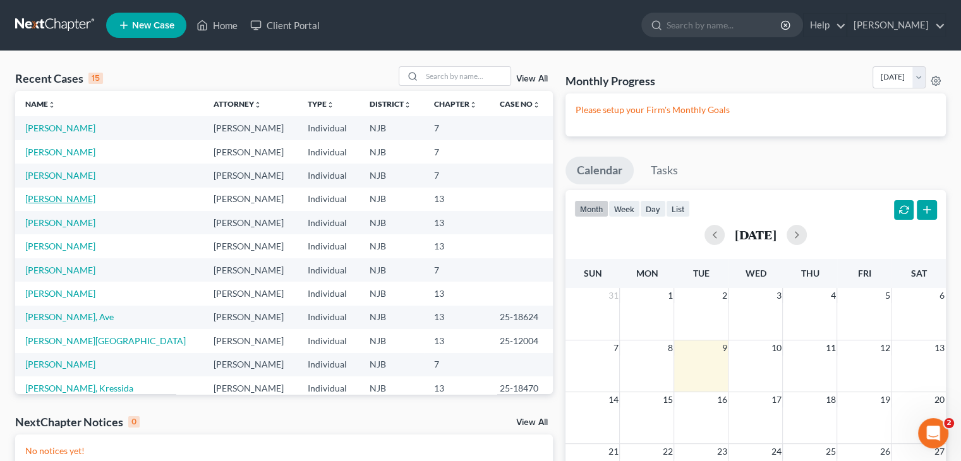
click at [76, 203] on link "[PERSON_NAME]" at bounding box center [60, 198] width 70 height 11
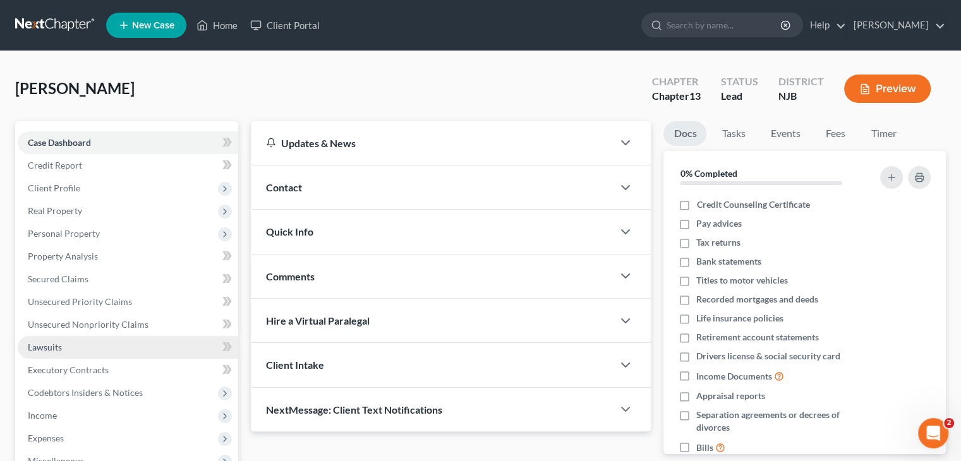
click at [64, 344] on link "Lawsuits" at bounding box center [128, 347] width 221 height 23
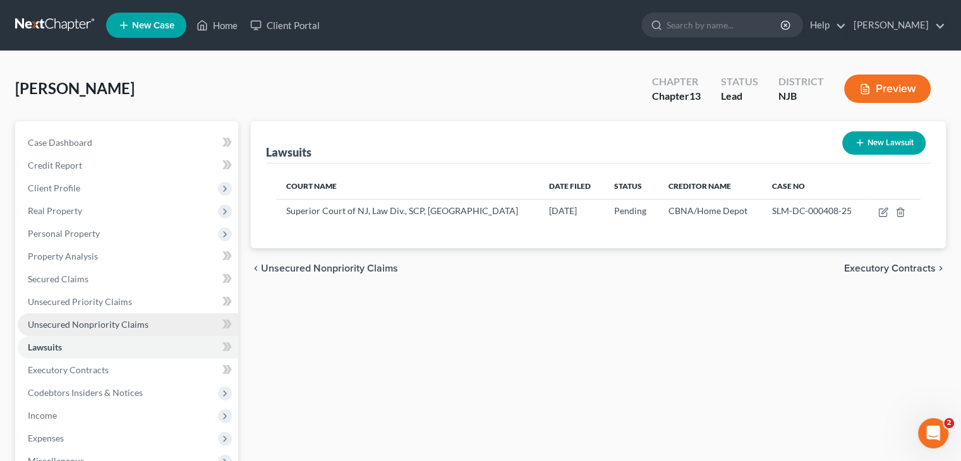
click at [99, 319] on span "Unsecured Nonpriority Claims" at bounding box center [88, 324] width 121 height 11
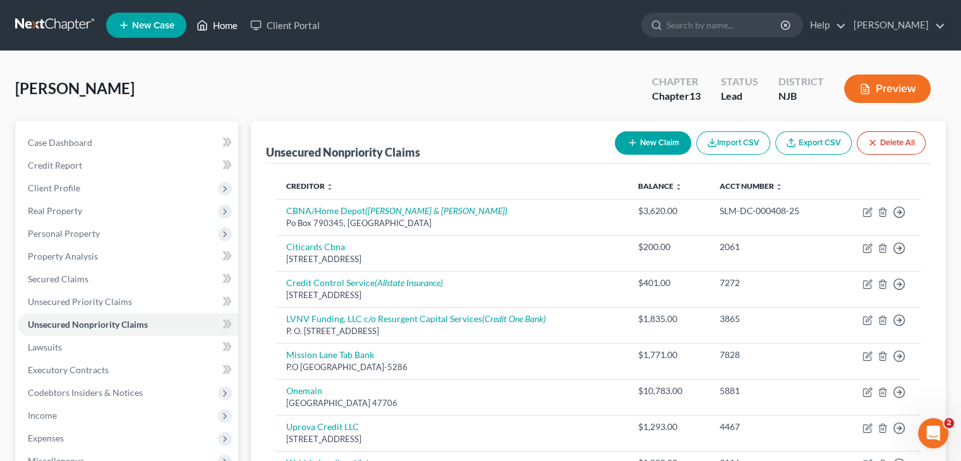
click at [200, 22] on icon at bounding box center [202, 25] width 11 height 15
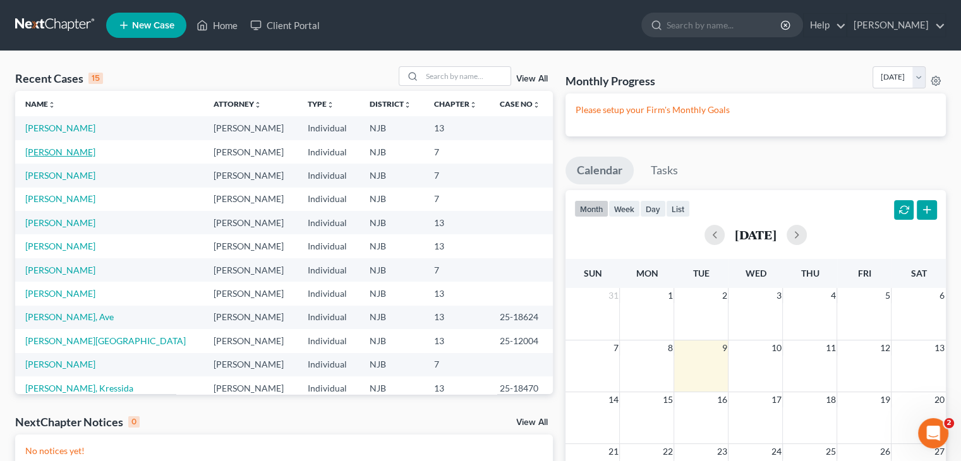
click at [73, 155] on link "[PERSON_NAME]" at bounding box center [60, 152] width 70 height 11
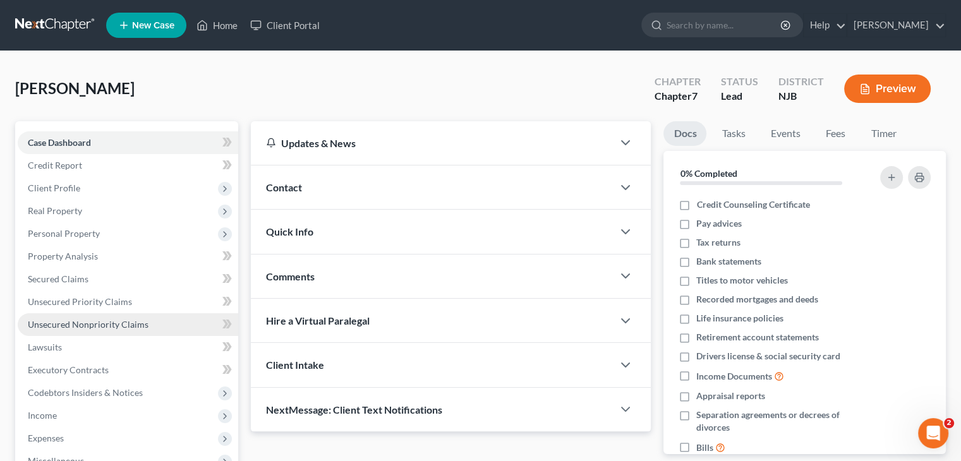
click at [135, 329] on link "Unsecured Nonpriority Claims" at bounding box center [128, 324] width 221 height 23
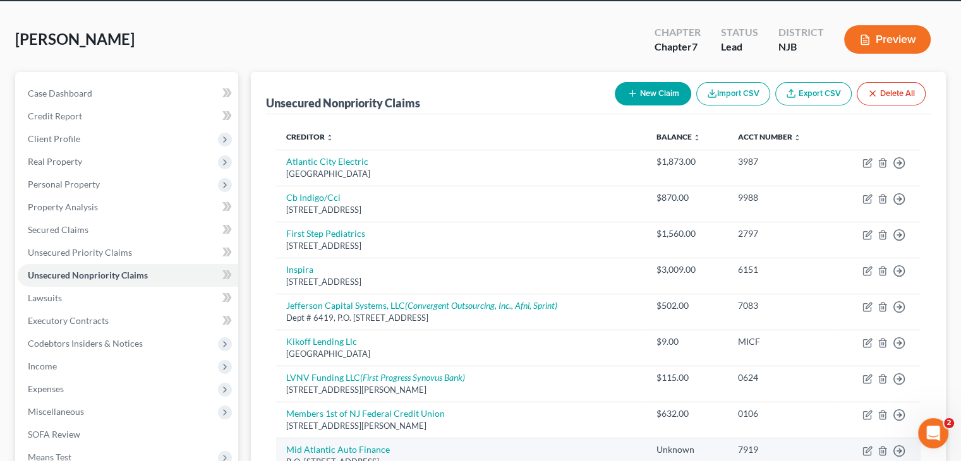
scroll to position [126, 0]
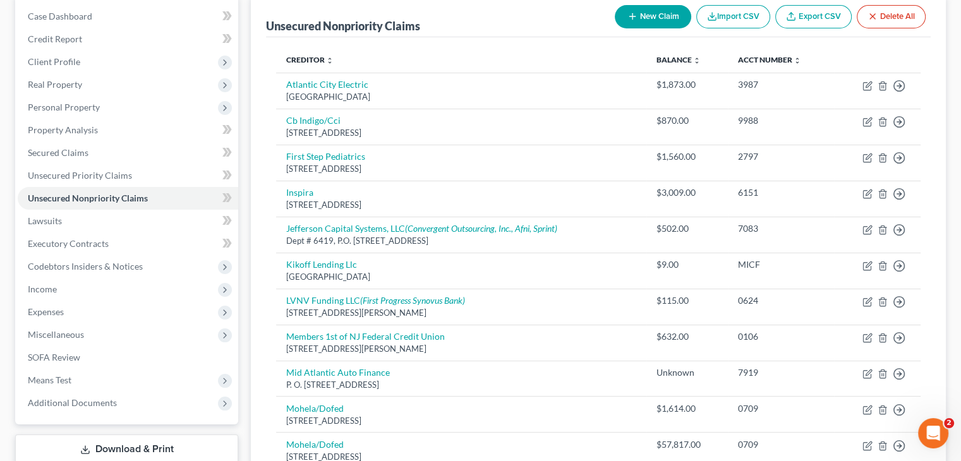
click at [659, 19] on button "New Claim" at bounding box center [653, 16] width 76 height 23
select select "0"
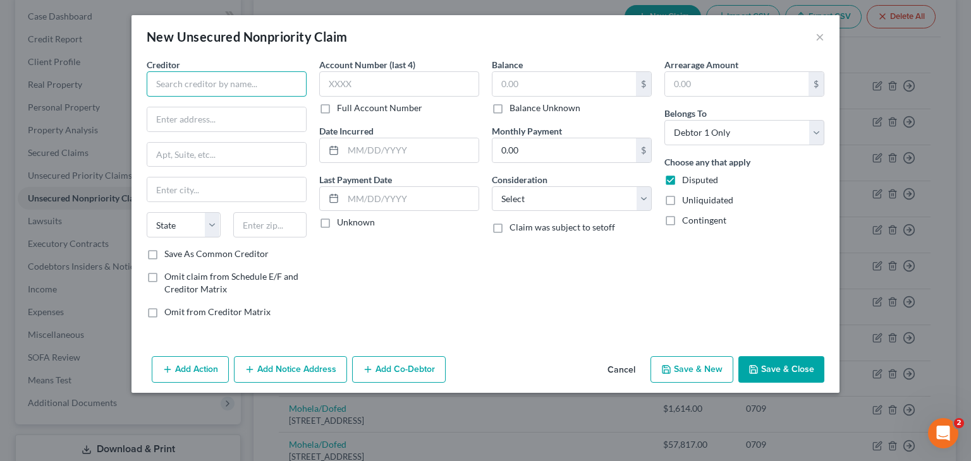
click at [179, 74] on input "text" at bounding box center [227, 83] width 160 height 25
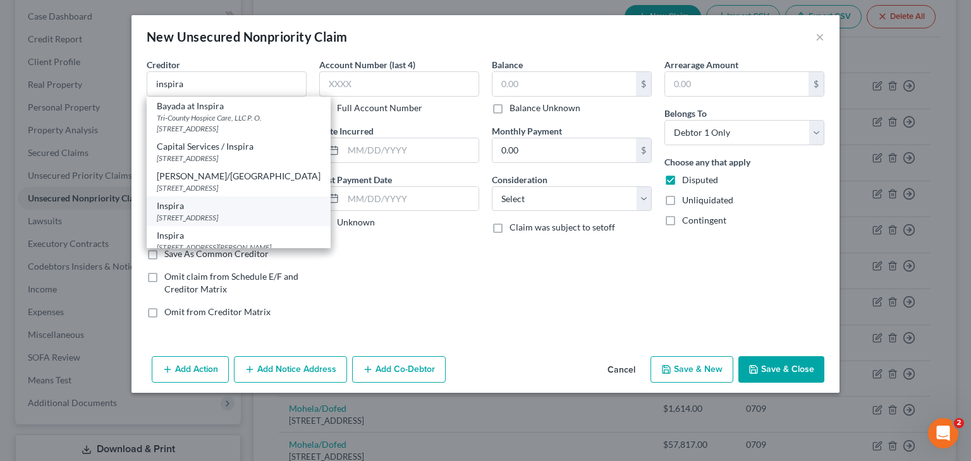
click at [224, 212] on div "[STREET_ADDRESS]" at bounding box center [239, 217] width 164 height 11
type input "Inspira"
type input "[STREET_ADDRESS]"
type input "Bridgeton"
select select "33"
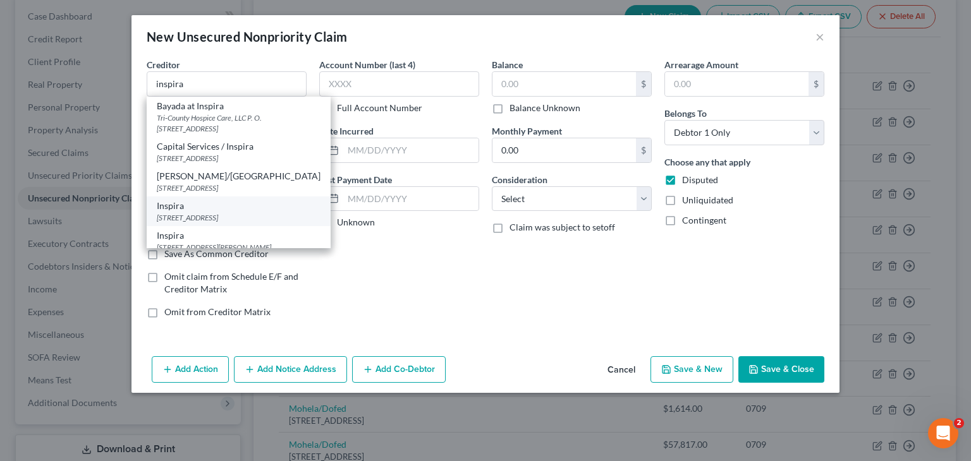
type input "08302"
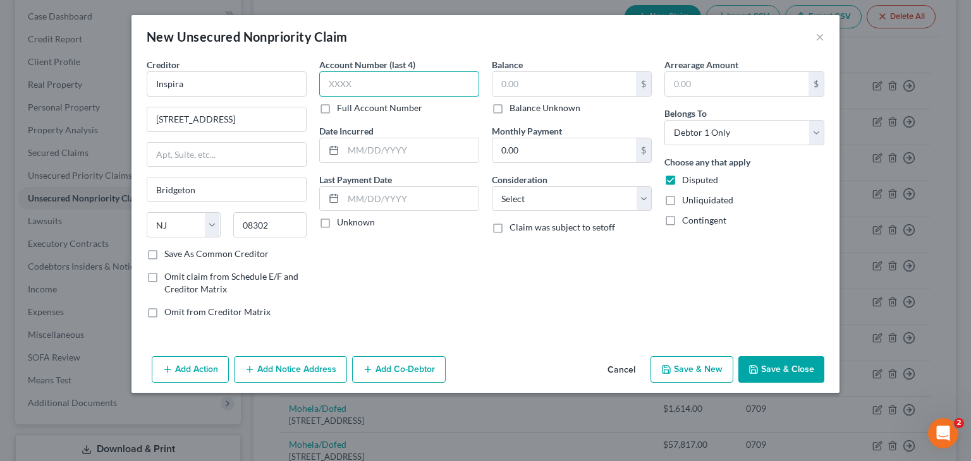
click at [352, 88] on input "text" at bounding box center [399, 83] width 160 height 25
type input "9037"
click at [545, 74] on input "text" at bounding box center [563, 84] width 143 height 24
click at [337, 223] on label "Unknown" at bounding box center [356, 222] width 38 height 13
click at [342, 223] on input "Unknown" at bounding box center [346, 220] width 8 height 8
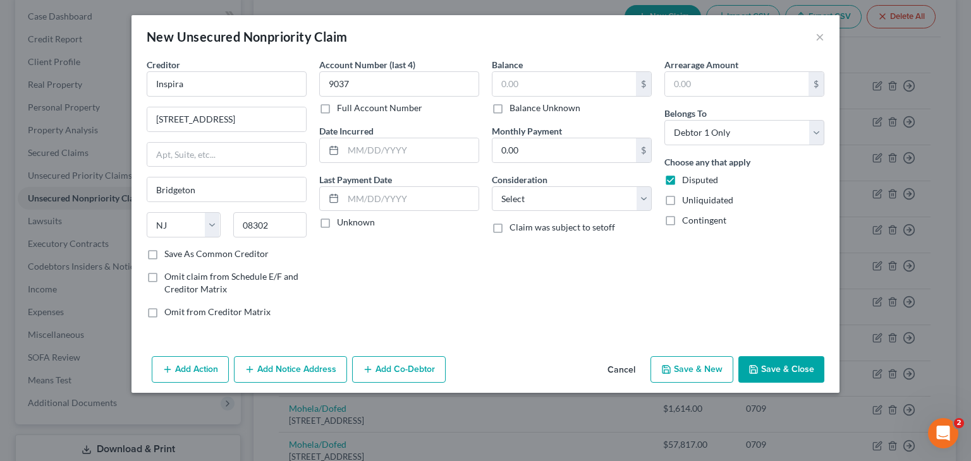
checkbox input "true"
click at [521, 78] on input "text" at bounding box center [563, 84] width 143 height 24
type input "140.00"
click at [584, 188] on select "Select Cable / Satellite Services Collection Agency Credit Card Debt Debt Couns…" at bounding box center [572, 198] width 160 height 25
select select "9"
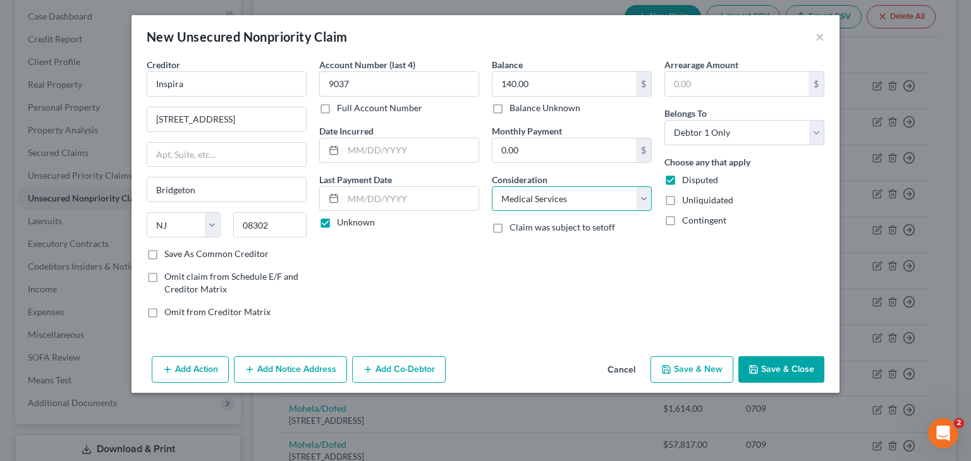
click at [492, 186] on select "Select Cable / Satellite Services Collection Agency Credit Card Debt Debt Couns…" at bounding box center [572, 198] width 160 height 25
click at [781, 363] on button "Save & Close" at bounding box center [781, 369] width 86 height 27
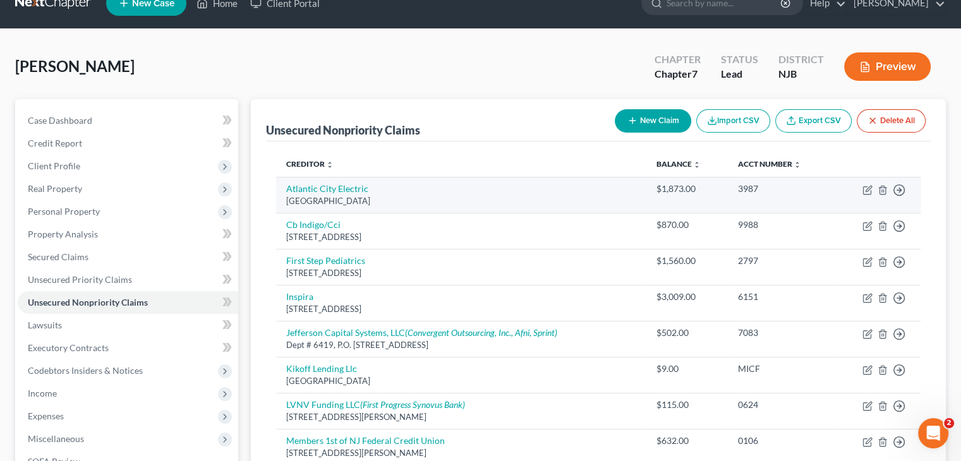
scroll to position [0, 0]
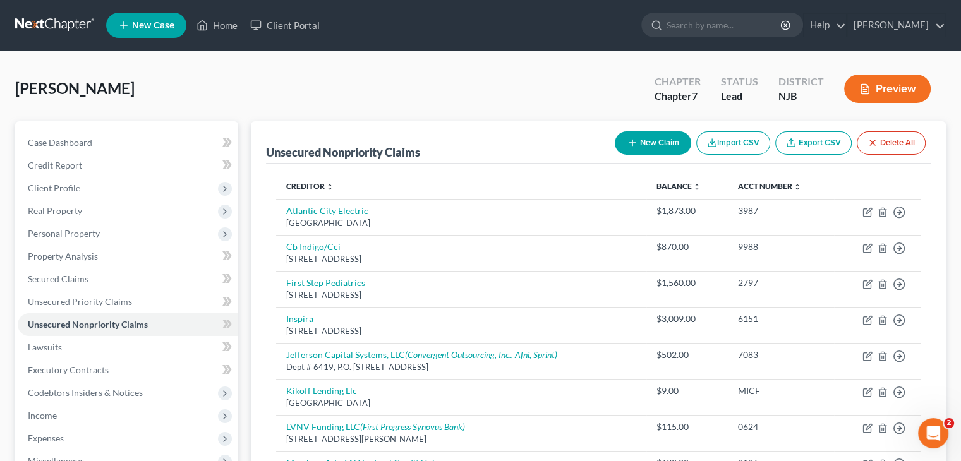
click at [635, 140] on icon "button" at bounding box center [633, 143] width 10 height 10
select select "0"
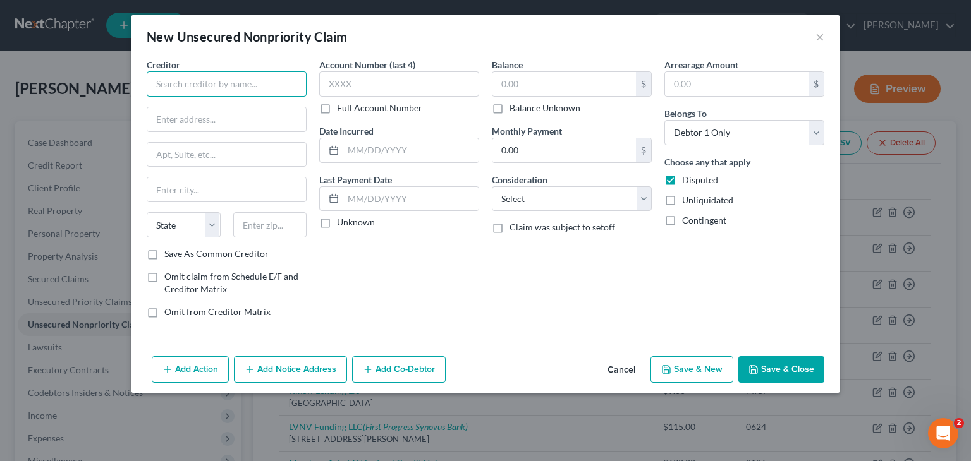
click at [181, 85] on input "text" at bounding box center [227, 83] width 160 height 25
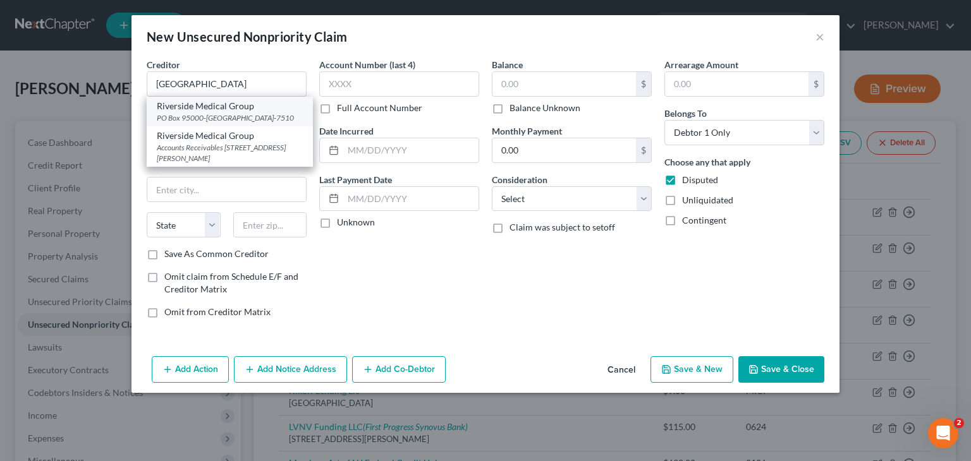
click at [215, 119] on div "PO Box 95000-[GEOGRAPHIC_DATA]-7510" at bounding box center [230, 117] width 146 height 11
type input "Riverside Medical Group"
type input "PO Box 95000-7510"
type input "[GEOGRAPHIC_DATA]"
select select "39"
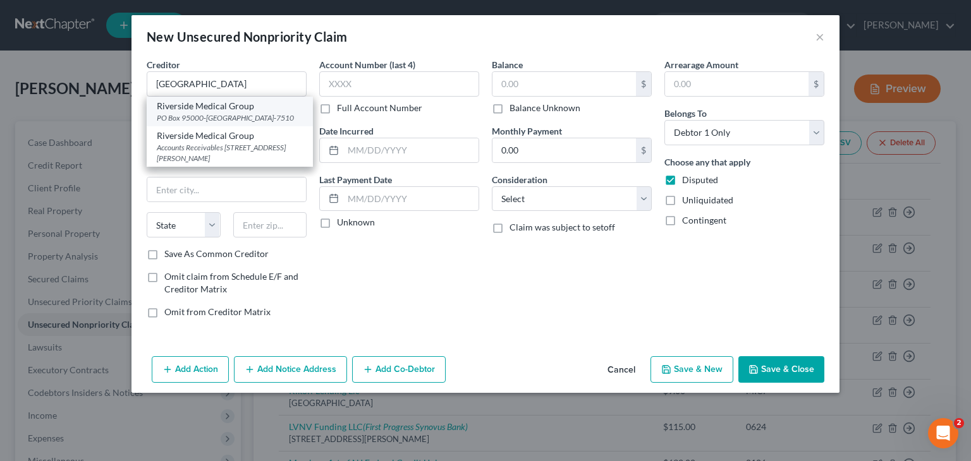
type input "19195-7510"
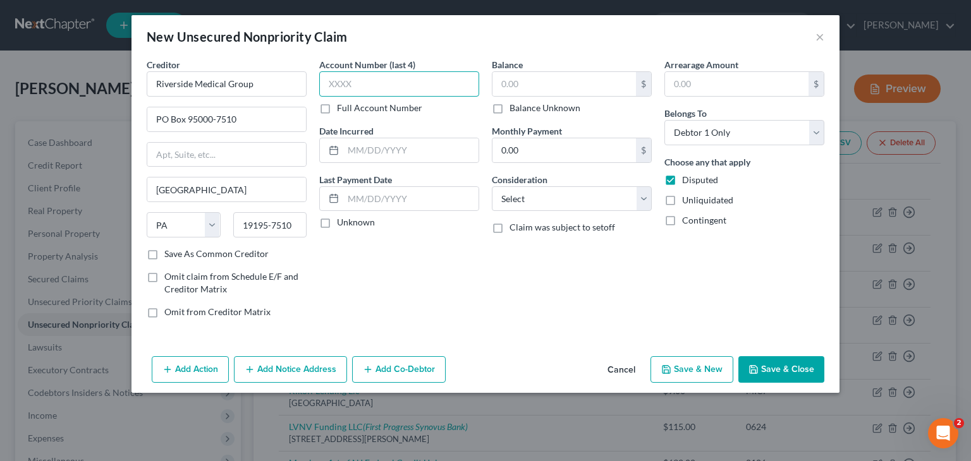
click at [332, 86] on input "text" at bounding box center [399, 83] width 160 height 25
type input "7844"
click at [354, 223] on label "Unknown" at bounding box center [356, 222] width 38 height 13
click at [350, 223] on input "Unknown" at bounding box center [346, 220] width 8 height 8
checkbox input "true"
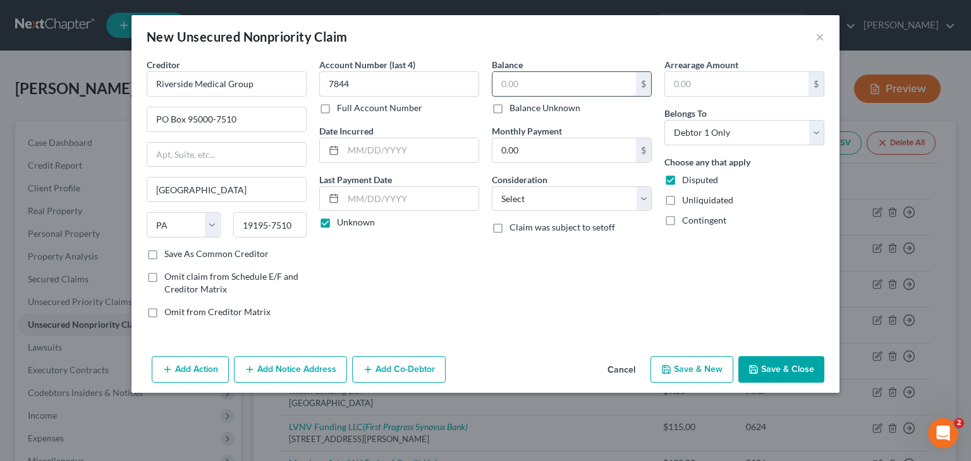
click at [538, 78] on input "text" at bounding box center [563, 84] width 143 height 24
type input "315.00"
click at [547, 192] on select "Select Cable / Satellite Services Collection Agency Credit Card Debt Debt Couns…" at bounding box center [572, 198] width 160 height 25
select select "9"
click at [492, 186] on select "Select Cable / Satellite Services Collection Agency Credit Card Debt Debt Couns…" at bounding box center [572, 198] width 160 height 25
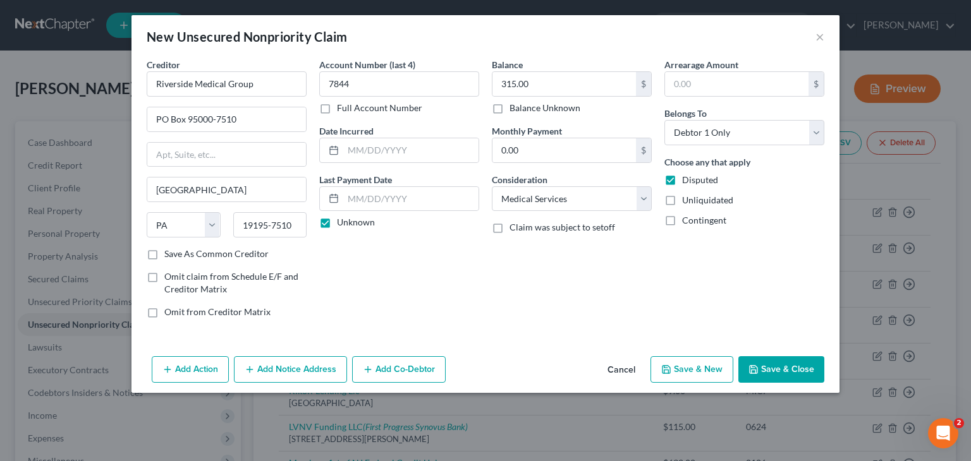
click at [793, 367] on button "Save & Close" at bounding box center [781, 369] width 86 height 27
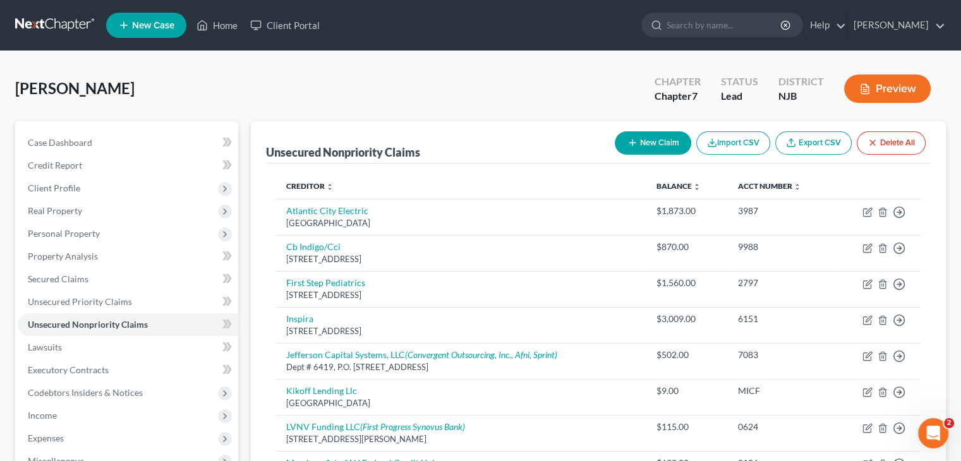
click at [649, 132] on button "New Claim" at bounding box center [653, 142] width 76 height 23
select select "0"
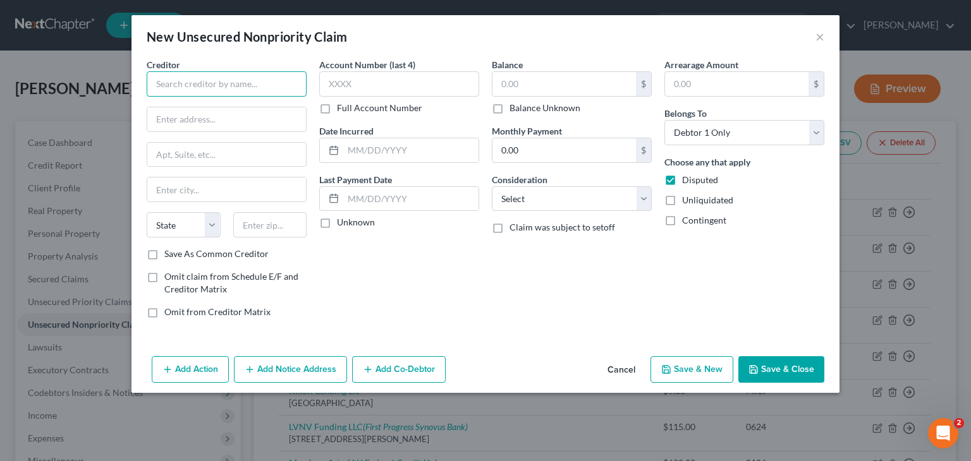
click at [200, 78] on input "text" at bounding box center [227, 83] width 160 height 25
type input "Municipal Court Evesham Twp"
click at [174, 125] on input "text" at bounding box center [226, 119] width 159 height 24
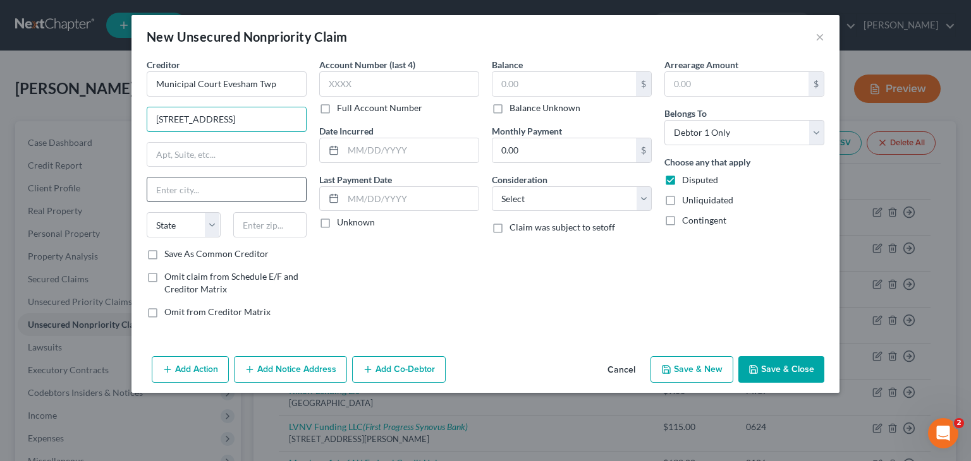
type input "[STREET_ADDRESS]"
click at [198, 195] on input "text" at bounding box center [226, 190] width 159 height 24
type input "[PERSON_NAME]"
click at [172, 233] on select "State [US_STATE] AK AR AZ CA CO CT DE DC [GEOGRAPHIC_DATA] [GEOGRAPHIC_DATA] GU…" at bounding box center [184, 224] width 74 height 25
select select "33"
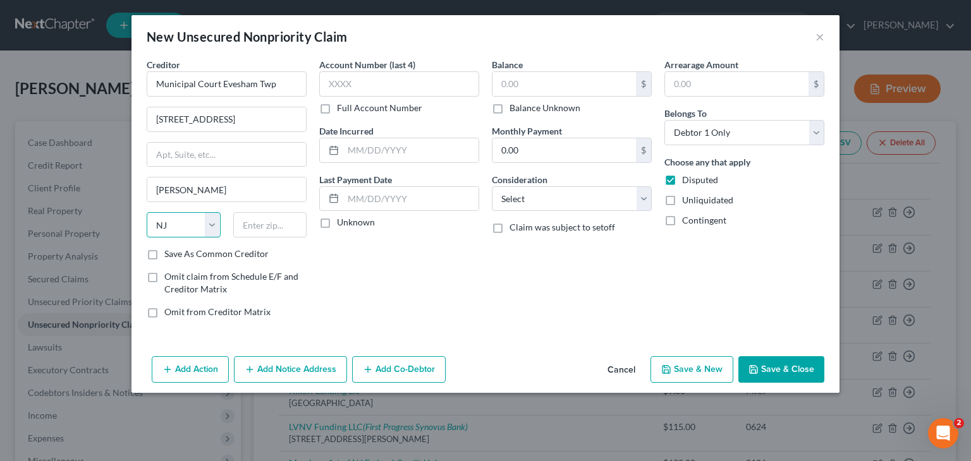
click at [147, 212] on select "State [US_STATE] AK AR AZ CA CO CT DE DC [GEOGRAPHIC_DATA] [GEOGRAPHIC_DATA] GU…" at bounding box center [184, 224] width 74 height 25
click at [258, 225] on input "text" at bounding box center [270, 224] width 74 height 25
type input "08053"
click at [414, 84] on input "text" at bounding box center [399, 83] width 160 height 25
click at [358, 222] on label "Unknown" at bounding box center [356, 222] width 38 height 13
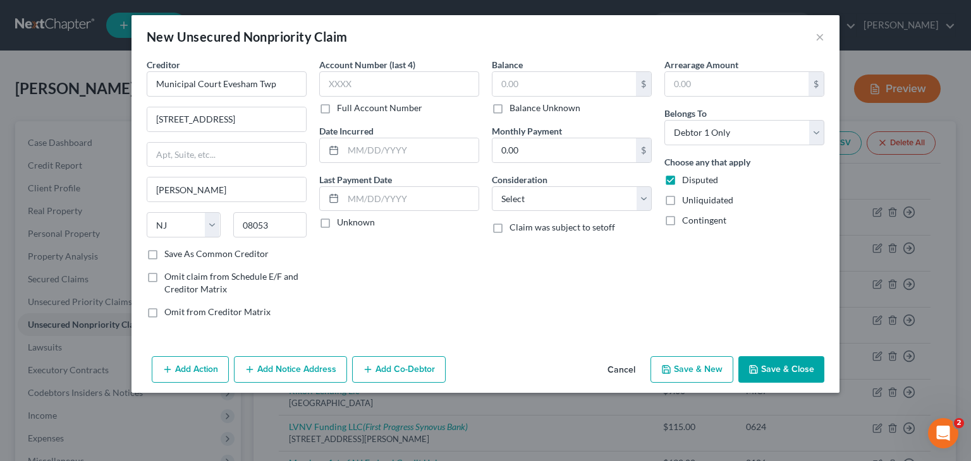
click at [350, 222] on input "Unknown" at bounding box center [346, 220] width 8 height 8
checkbox input "true"
click at [526, 88] on input "text" at bounding box center [563, 84] width 143 height 24
type input "267.00"
click at [617, 210] on select "Select Cable / Satellite Services Collection Agency Credit Card Debt Debt Couns…" at bounding box center [572, 198] width 160 height 25
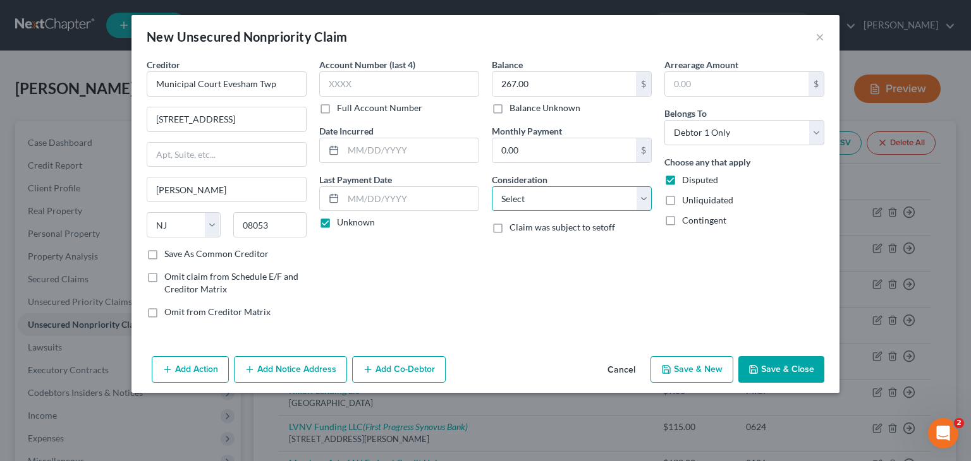
select select "14"
click at [492, 186] on select "Select Cable / Satellite Services Collection Agency Credit Card Debt Debt Couns…" at bounding box center [572, 198] width 160 height 25
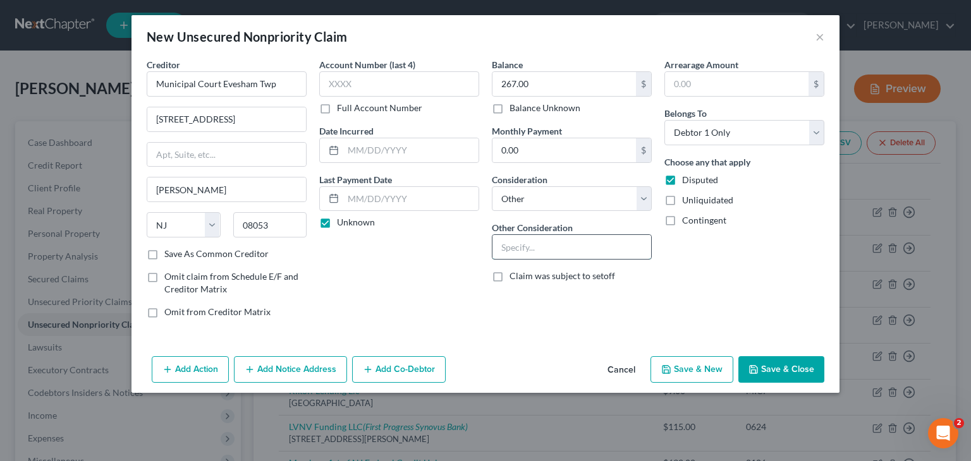
click at [544, 244] on input "text" at bounding box center [571, 247] width 159 height 24
type input "Traffic Ticket"
click at [357, 90] on input "text" at bounding box center [399, 83] width 160 height 25
click at [337, 105] on label "Full Account Number" at bounding box center [379, 108] width 85 height 13
click at [342, 105] on input "Full Account Number" at bounding box center [346, 106] width 8 height 8
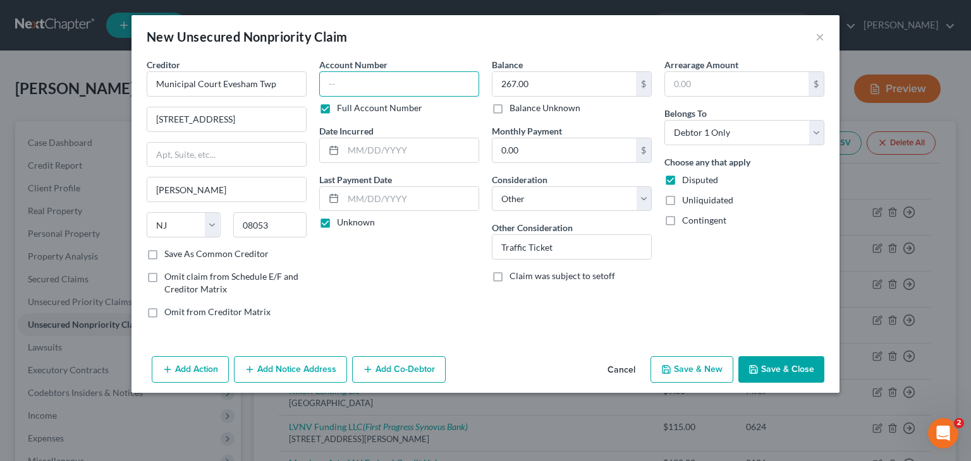
click at [347, 79] on input "text" at bounding box center [399, 83] width 160 height 25
type input "000013"
click at [808, 366] on button "Save & Close" at bounding box center [781, 369] width 86 height 27
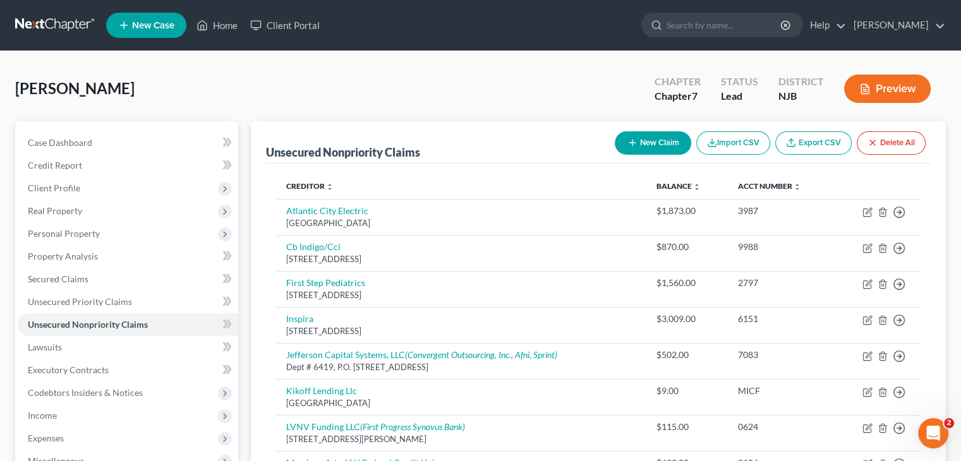
click at [806, 360] on div "7083" at bounding box center [781, 355] width 86 height 13
click at [476, 79] on div "[PERSON_NAME] Upgraded Chapter Chapter 7 Status Lead District NJB Preview" at bounding box center [480, 93] width 931 height 55
click at [646, 142] on button "New Claim" at bounding box center [653, 142] width 76 height 23
select select "0"
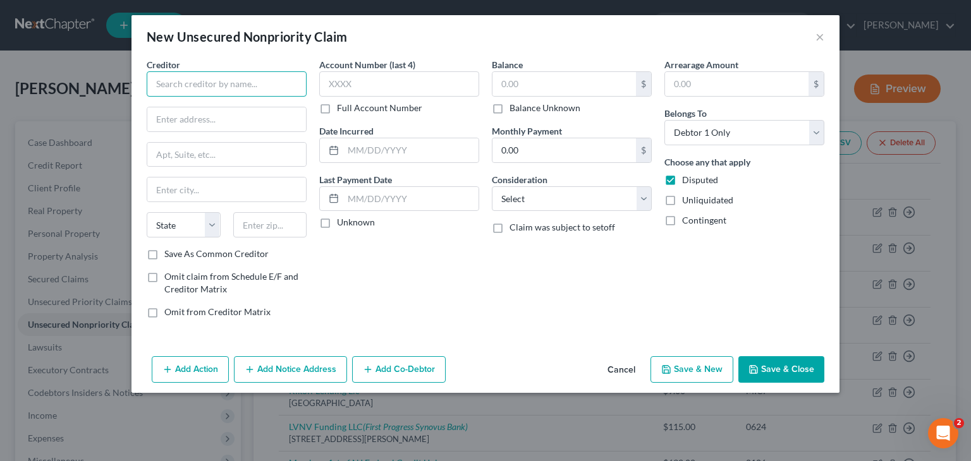
click at [191, 92] on input "text" at bounding box center [227, 83] width 160 height 25
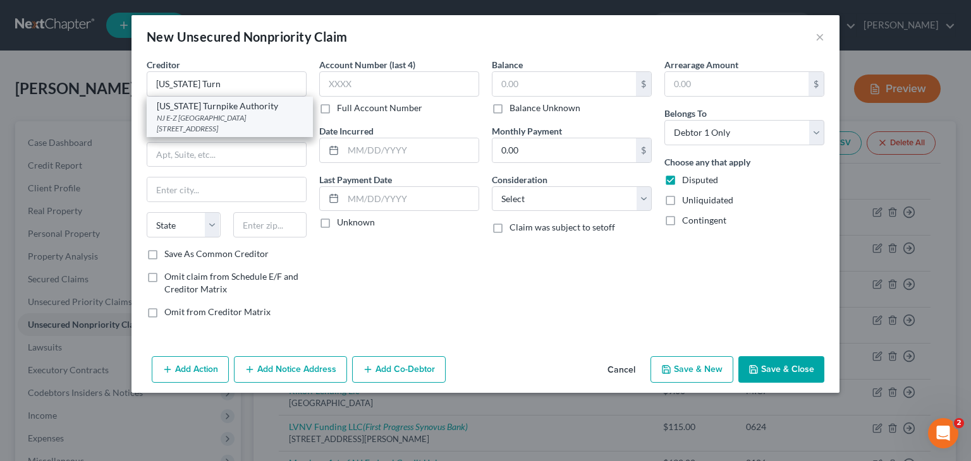
click at [220, 125] on div "NJ E-Z [GEOGRAPHIC_DATA][STREET_ADDRESS]" at bounding box center [230, 122] width 146 height 21
type input "[US_STATE] Turnpike Authority"
type input "NJ E-Z Pass"
type input "PO Box 4971"
type input "[GEOGRAPHIC_DATA]"
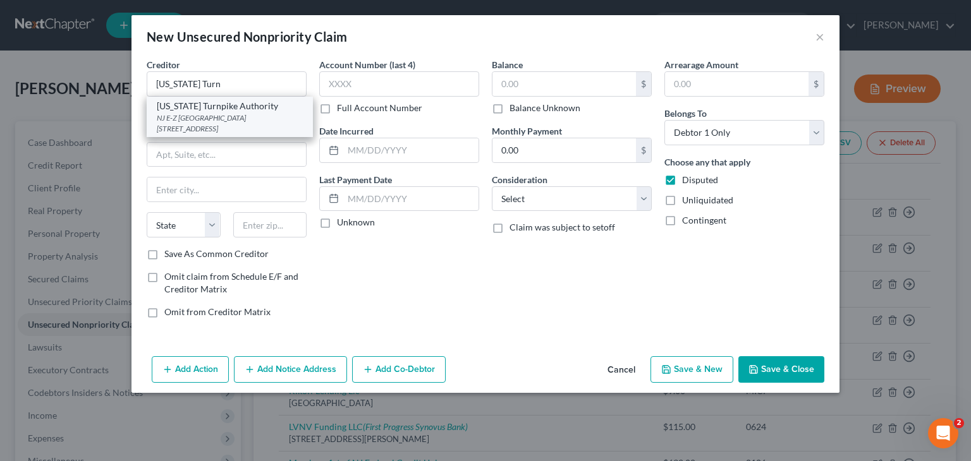
select select "33"
type input "08650"
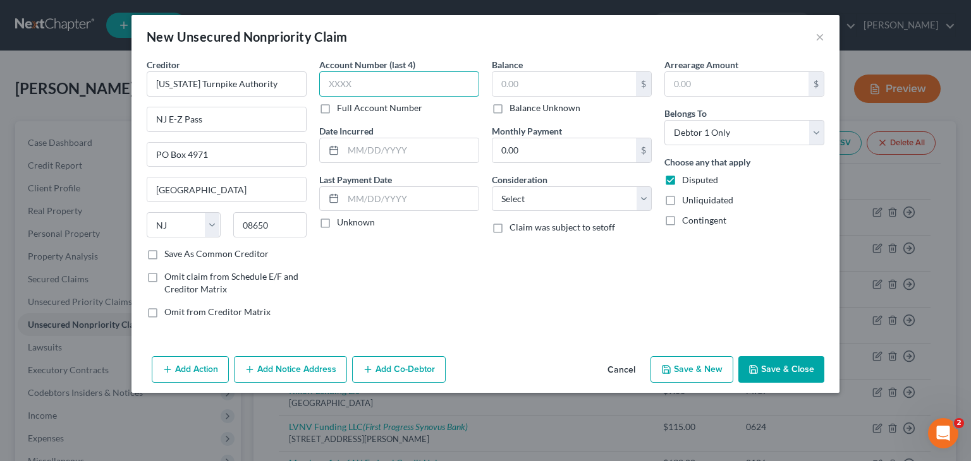
click at [356, 84] on input "text" at bounding box center [399, 83] width 160 height 25
type input "1901"
click at [354, 223] on label "Unknown" at bounding box center [356, 222] width 38 height 13
click at [350, 223] on input "Unknown" at bounding box center [346, 220] width 8 height 8
checkbox input "true"
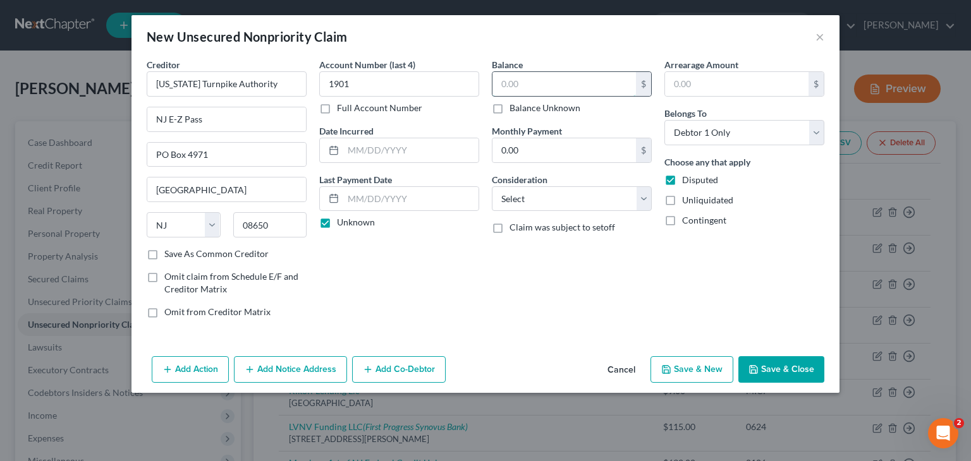
click at [521, 85] on input "text" at bounding box center [563, 84] width 143 height 24
type input "52.00"
click at [562, 198] on select "Select Cable / Satellite Services Collection Agency Credit Card Debt Debt Couns…" at bounding box center [572, 198] width 160 height 25
select select "14"
click at [492, 186] on select "Select Cable / Satellite Services Collection Agency Credit Card Debt Debt Couns…" at bounding box center [572, 198] width 160 height 25
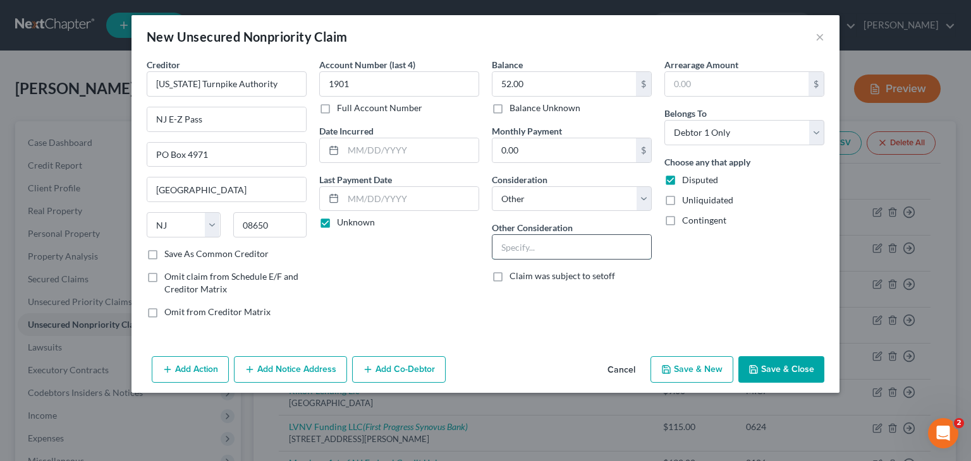
click at [557, 244] on input "text" at bounding box center [571, 247] width 159 height 24
type input "E"
type input "Tolls"
click at [757, 374] on button "Save & Close" at bounding box center [781, 369] width 86 height 27
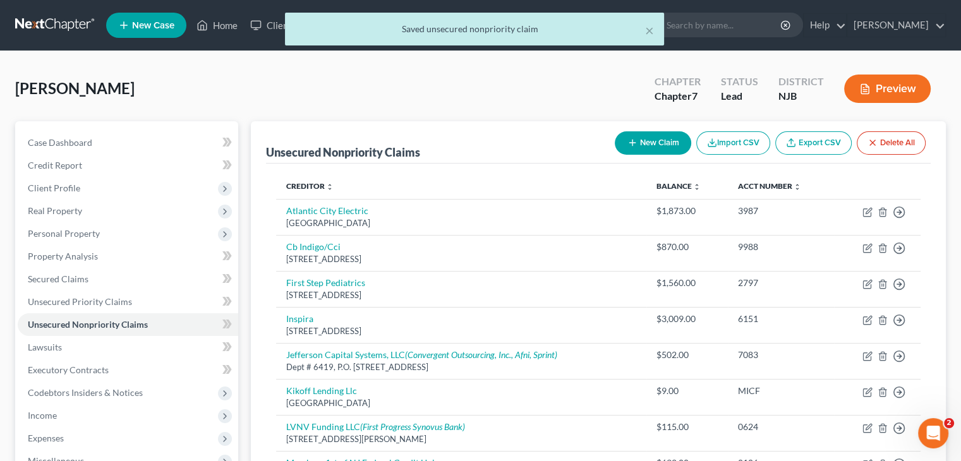
click at [666, 147] on button "New Claim" at bounding box center [653, 142] width 76 height 23
select select "0"
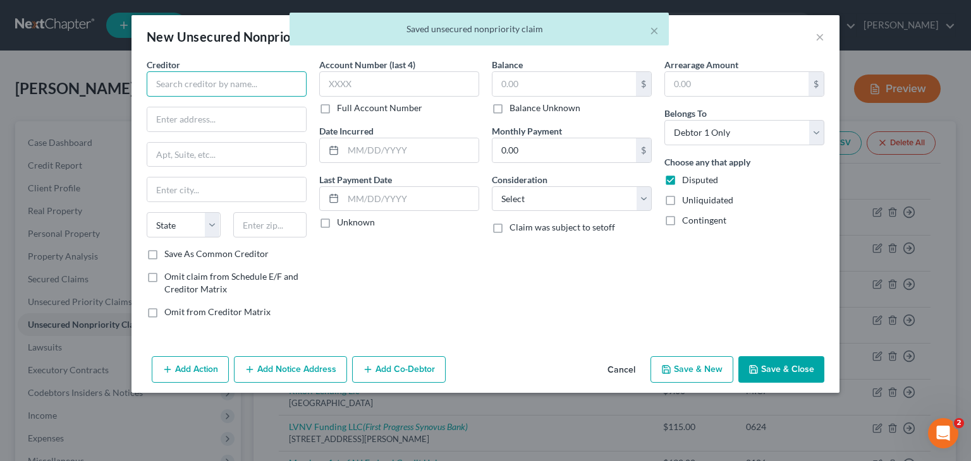
click at [281, 87] on input "text" at bounding box center [227, 83] width 160 height 25
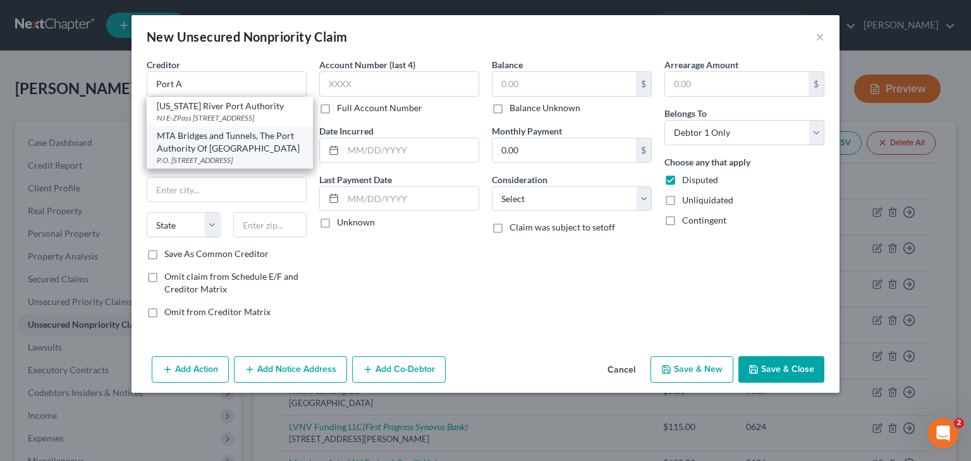
click at [230, 155] on div "MTA Bridges and Tunnels, The Port Authority Of [GEOGRAPHIC_DATA]" at bounding box center [230, 142] width 146 height 25
type input "MTA Bridges and Tunnels, The Port Authority Of [GEOGRAPHIC_DATA]"
type input "P.O. Box 15186"
type input "[GEOGRAPHIC_DATA]"
select select "35"
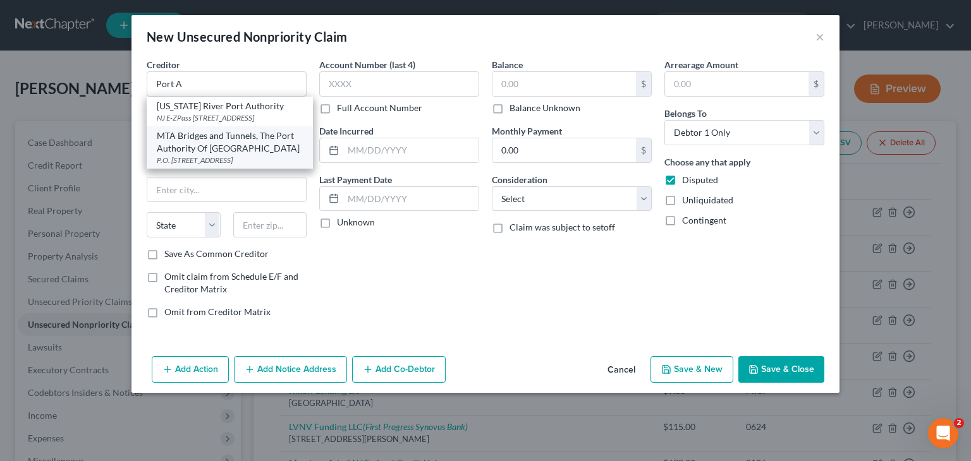
type input "12212-5186"
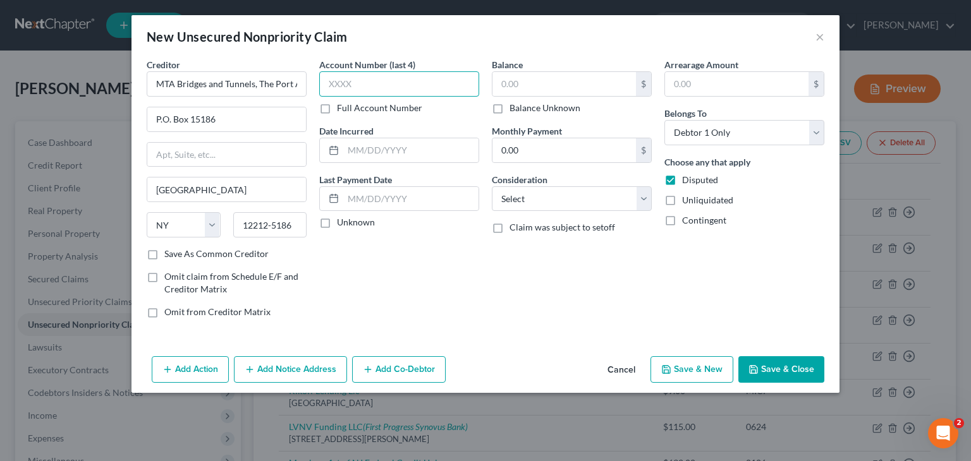
click at [392, 83] on input "text" at bounding box center [399, 83] width 160 height 25
type input "6089"
click at [367, 222] on label "Unknown" at bounding box center [356, 222] width 38 height 13
click at [350, 222] on input "Unknown" at bounding box center [346, 220] width 8 height 8
checkbox input "true"
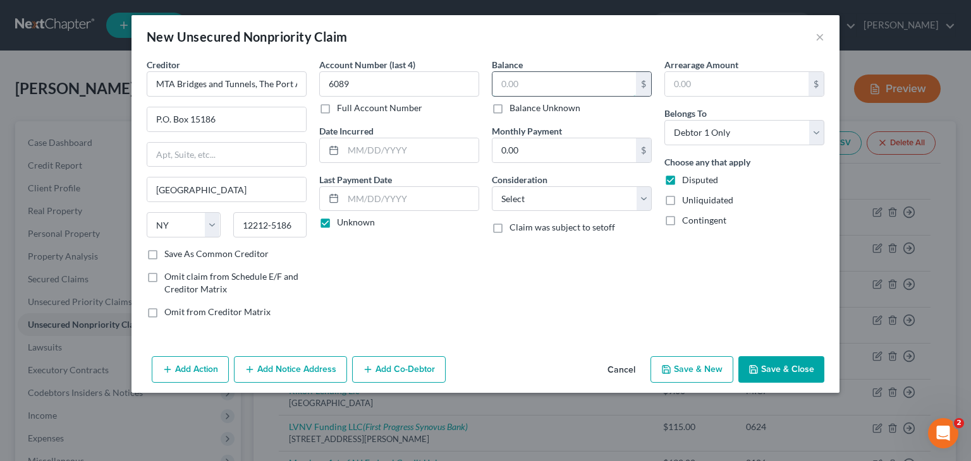
click at [506, 85] on input "text" at bounding box center [563, 84] width 143 height 24
type input "40.00"
click at [575, 198] on select "Select Cable / Satellite Services Collection Agency Credit Card Debt Debt Couns…" at bounding box center [572, 198] width 160 height 25
select select "14"
click at [492, 186] on select "Select Cable / Satellite Services Collection Agency Credit Card Debt Debt Couns…" at bounding box center [572, 198] width 160 height 25
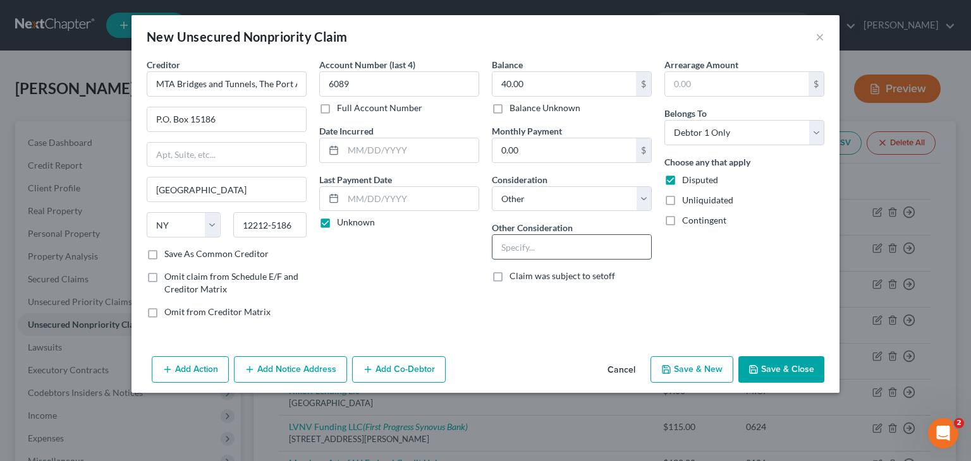
click at [575, 247] on input "text" at bounding box center [571, 247] width 159 height 24
type input "Tolls"
click at [789, 374] on button "Save & Close" at bounding box center [781, 369] width 86 height 27
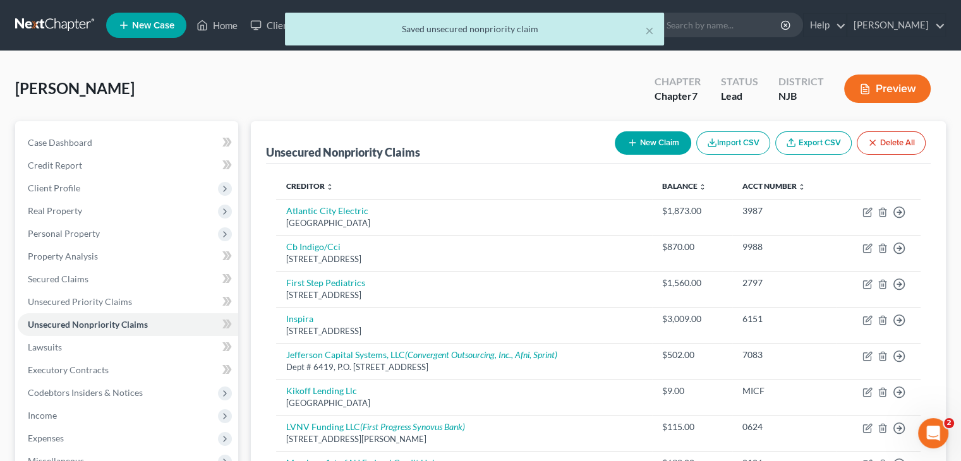
click at [648, 136] on button "New Claim" at bounding box center [653, 142] width 76 height 23
select select "0"
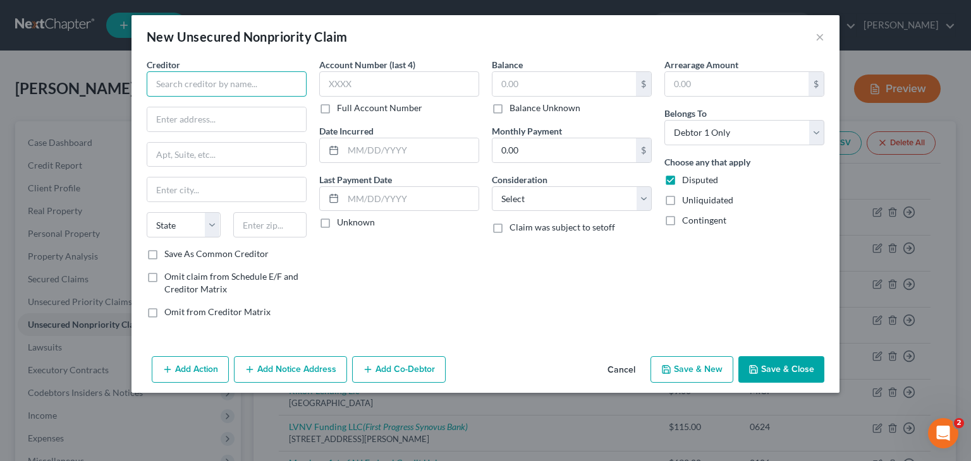
click at [192, 83] on input "text" at bounding box center [227, 83] width 160 height 25
type input "N"
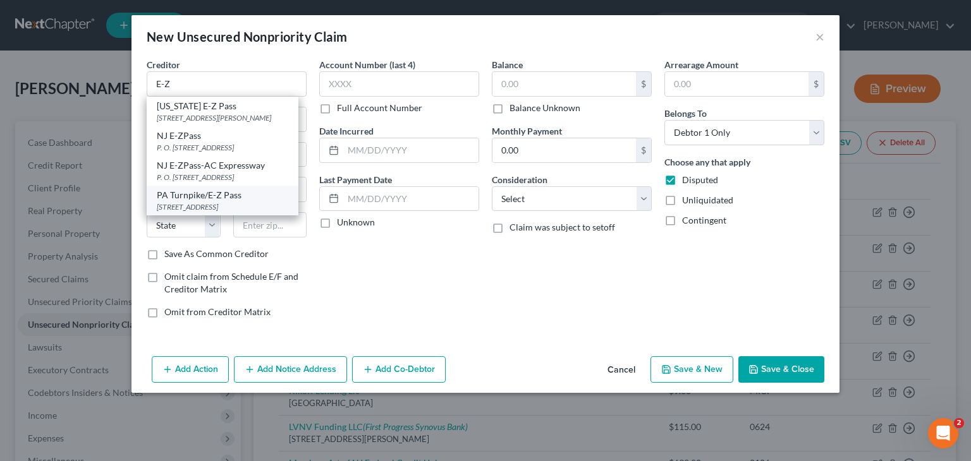
click at [238, 199] on div "PA Turnpike/E-Z Pass" at bounding box center [222, 195] width 131 height 13
type input "PA Turnpike/E-Z Pass"
type input "[STREET_ADDRESS]"
type input "[GEOGRAPHIC_DATA]"
select select "39"
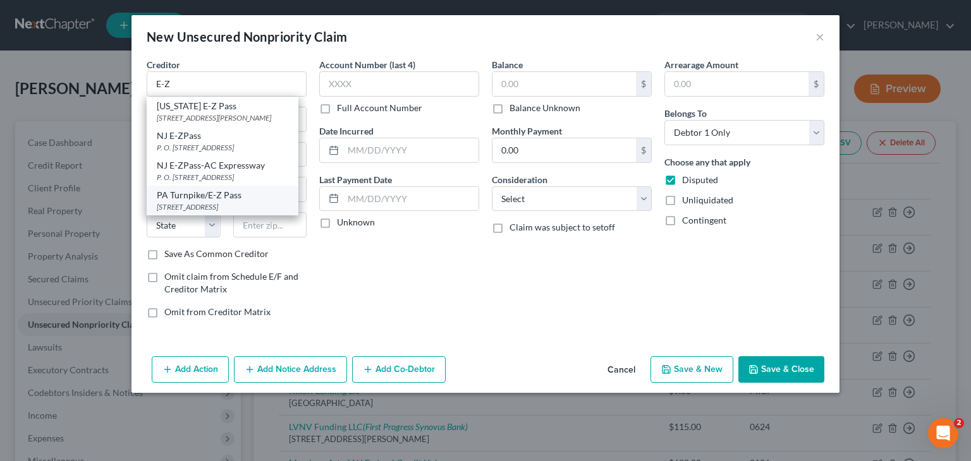
type input "17111-2729"
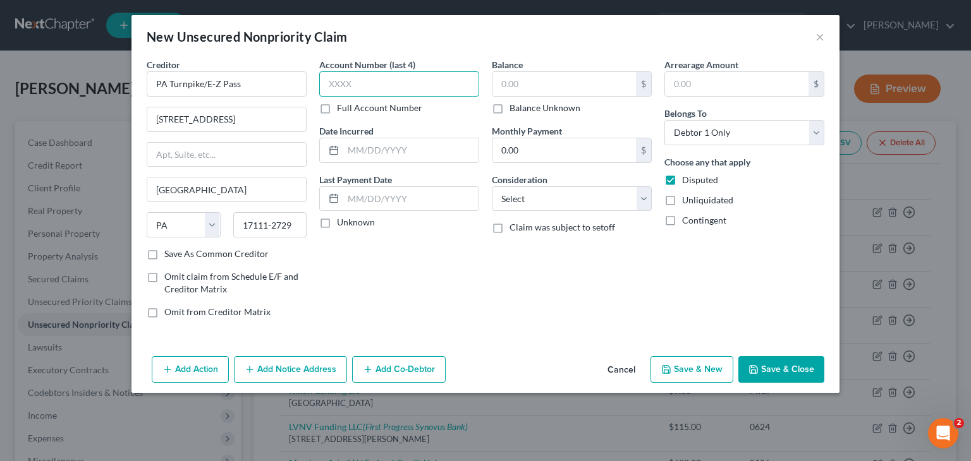
click at [374, 74] on input "text" at bounding box center [399, 83] width 160 height 25
type input "1825"
click at [540, 92] on input "text" at bounding box center [563, 84] width 143 height 24
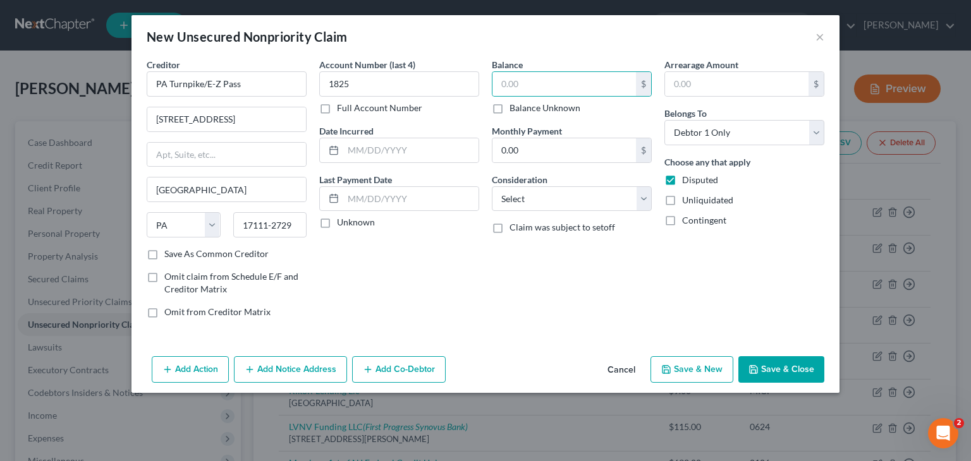
click at [356, 219] on label "Unknown" at bounding box center [356, 222] width 38 height 13
click at [350, 219] on input "Unknown" at bounding box center [346, 220] width 8 height 8
checkbox input "true"
click at [514, 78] on input "text" at bounding box center [563, 84] width 143 height 24
type input "155.00"
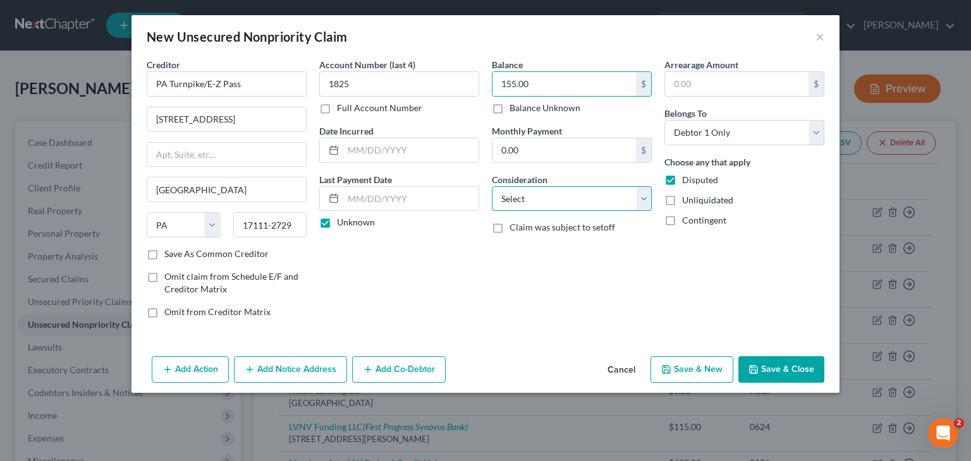
click at [617, 187] on select "Select Cable / Satellite Services Collection Agency Credit Card Debt Debt Couns…" at bounding box center [572, 198] width 160 height 25
select select "14"
click at [492, 186] on select "Select Cable / Satellite Services Collection Agency Credit Card Debt Debt Couns…" at bounding box center [572, 198] width 160 height 25
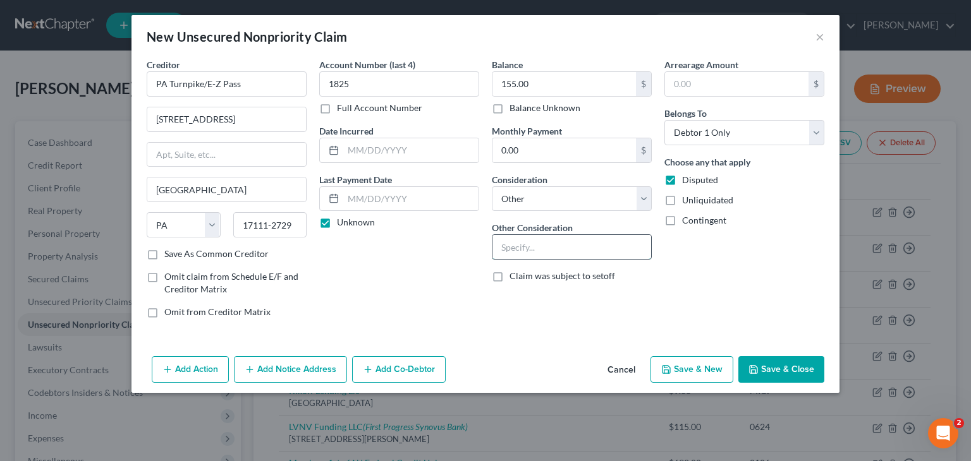
click at [530, 256] on input "text" at bounding box center [571, 247] width 159 height 24
type input "Tolls"
click at [792, 375] on button "Save & Close" at bounding box center [781, 369] width 86 height 27
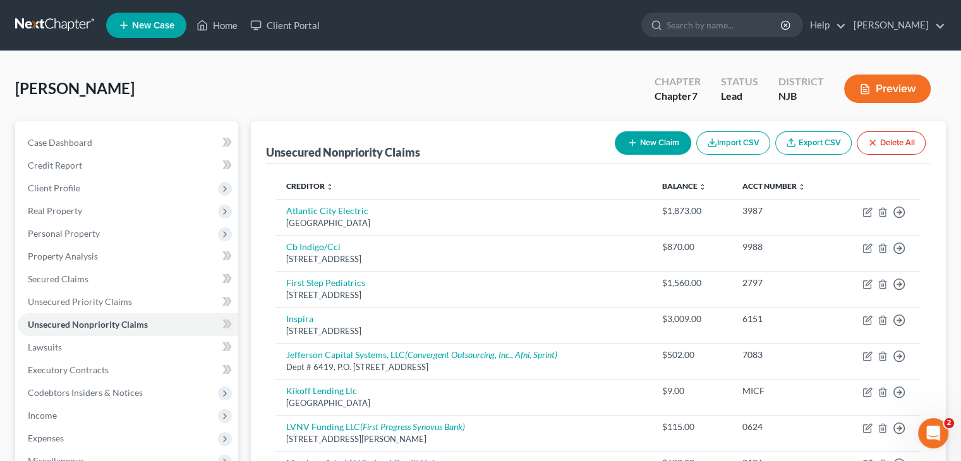
click at [640, 150] on button "New Claim" at bounding box center [653, 142] width 76 height 23
select select "0"
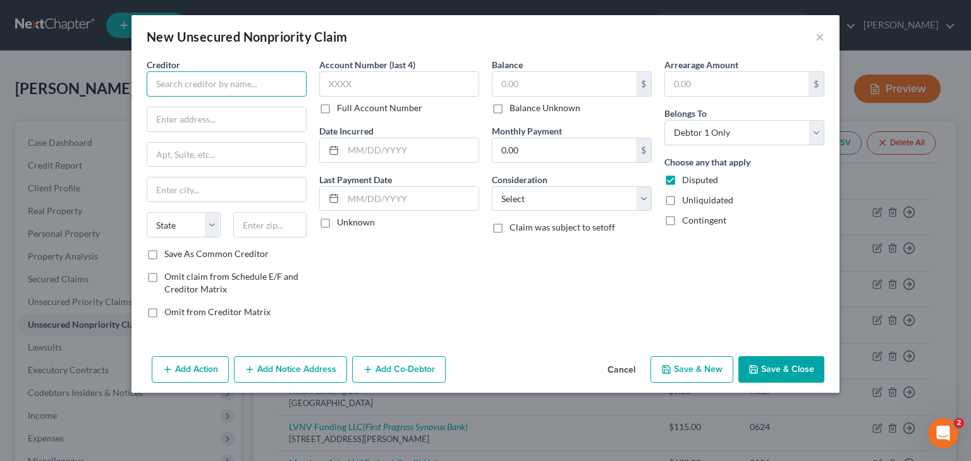
click at [186, 82] on input "text" at bounding box center [227, 83] width 160 height 25
type input "D"
type input "Direc TV for Buisness"
click at [208, 109] on input "text" at bounding box center [226, 119] width 159 height 24
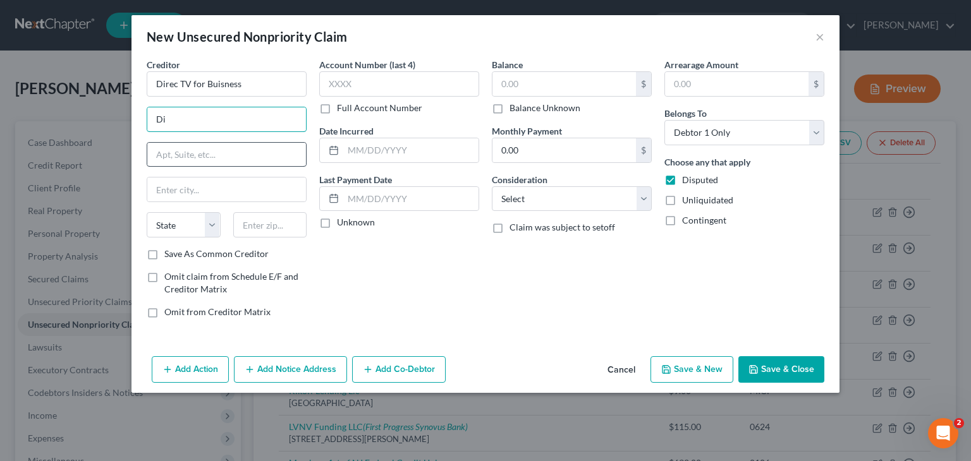
type input "D"
type input "PO BOX 5006"
click at [197, 199] on input "text" at bounding box center [226, 190] width 159 height 24
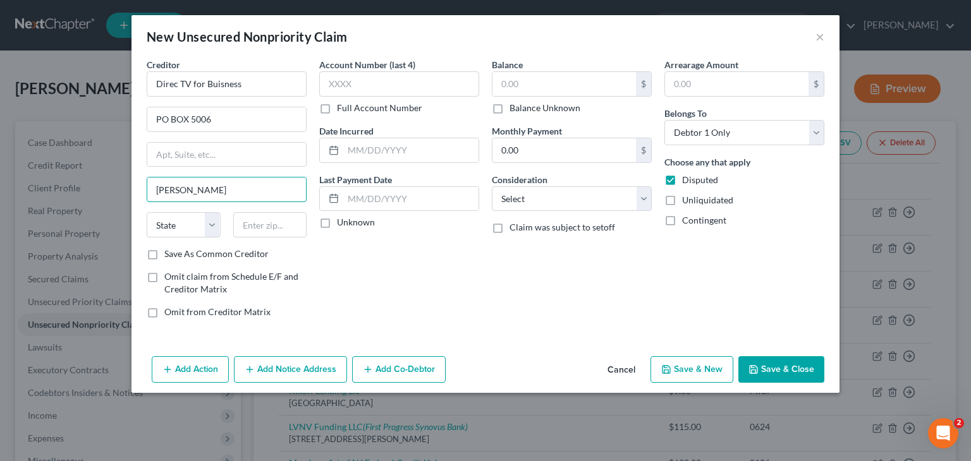
type input "[PERSON_NAME] Stream"
click at [215, 221] on select "State [US_STATE] AK AR AZ CA CO CT DE DC [GEOGRAPHIC_DATA] [GEOGRAPHIC_DATA] GU…" at bounding box center [184, 224] width 74 height 25
select select "14"
click at [147, 212] on select "State [US_STATE] AK AR AZ CA CO CT DE DC [GEOGRAPHIC_DATA] [GEOGRAPHIC_DATA] GU…" at bounding box center [184, 224] width 74 height 25
click at [261, 230] on input "text" at bounding box center [270, 224] width 74 height 25
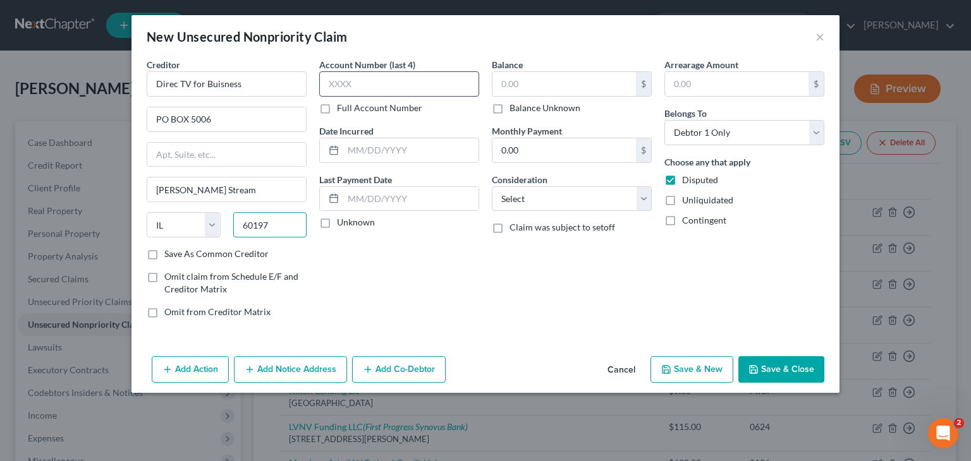
type input "60197"
click at [363, 93] on input "text" at bounding box center [399, 83] width 160 height 25
type input "4318"
click at [337, 221] on label "Unknown" at bounding box center [356, 222] width 38 height 13
click at [342, 221] on input "Unknown" at bounding box center [346, 220] width 8 height 8
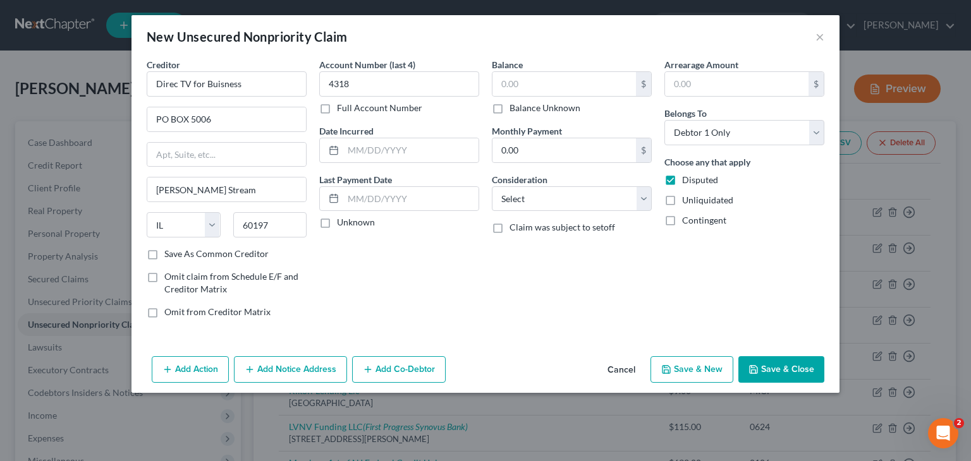
checkbox input "true"
click at [523, 205] on select "Select Cable / Satellite Services Collection Agency Credit Card Debt Debt Couns…" at bounding box center [572, 198] width 160 height 25
select select "0"
click at [492, 186] on select "Select Cable / Satellite Services Collection Agency Credit Card Debt Debt Couns…" at bounding box center [572, 198] width 160 height 25
click at [544, 79] on input "text" at bounding box center [563, 84] width 143 height 24
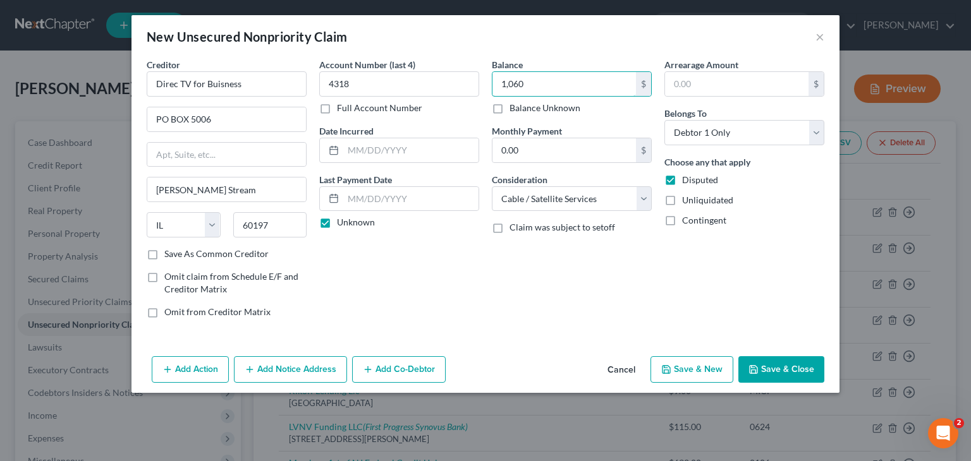
type input "1,060"
click at [512, 278] on div "Balance 1,060.00 $ Balance Unknown Balance Undetermined 1,060 $ Balance Unknown…" at bounding box center [571, 193] width 173 height 271
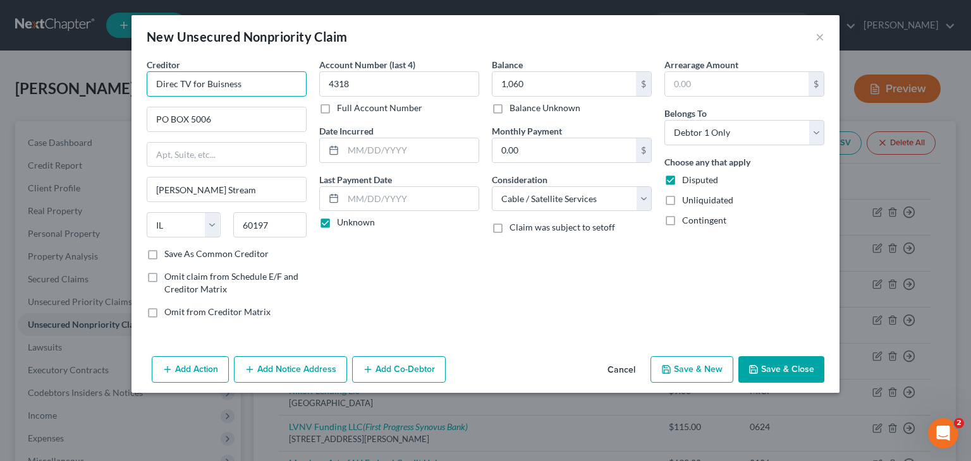
click at [178, 82] on input "Direc TV for Buisness" at bounding box center [227, 83] width 160 height 25
type input "DirecTV for Buisness"
click at [761, 360] on button "Save & Close" at bounding box center [781, 369] width 86 height 27
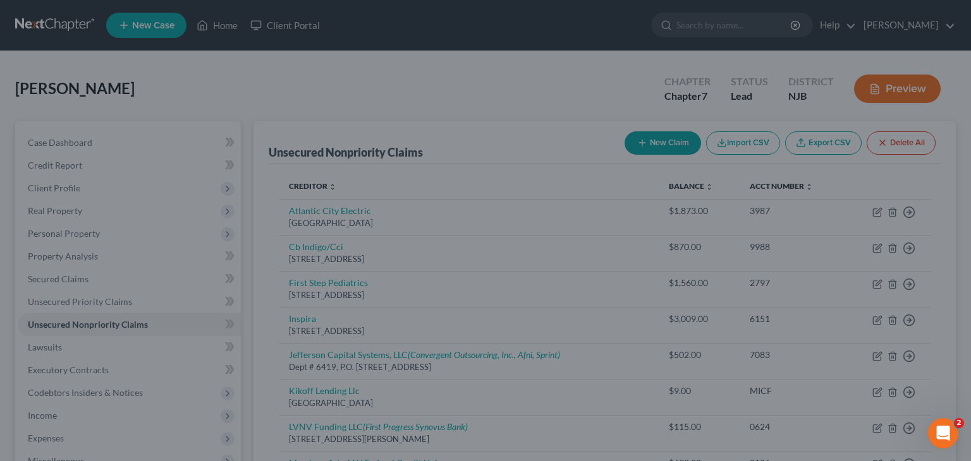
type input "1,060.00"
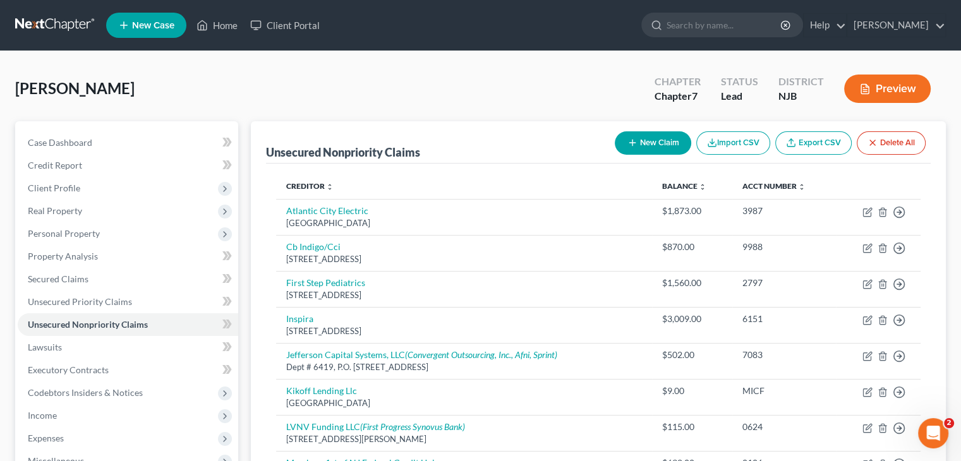
click at [671, 145] on button "New Claim" at bounding box center [653, 142] width 76 height 23
select select "0"
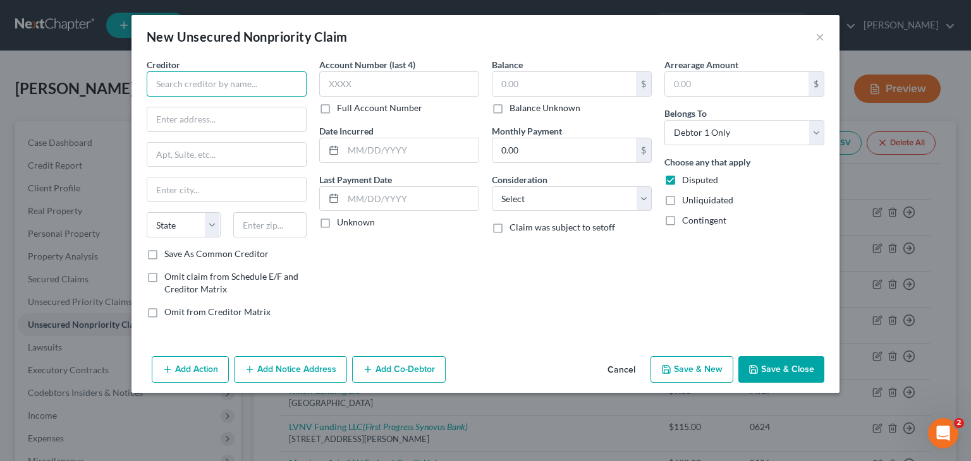
click at [231, 82] on input "text" at bounding box center [227, 83] width 160 height 25
type input "Table Rock Investments, LLC"
click at [233, 114] on input "text" at bounding box center [226, 119] width 159 height 24
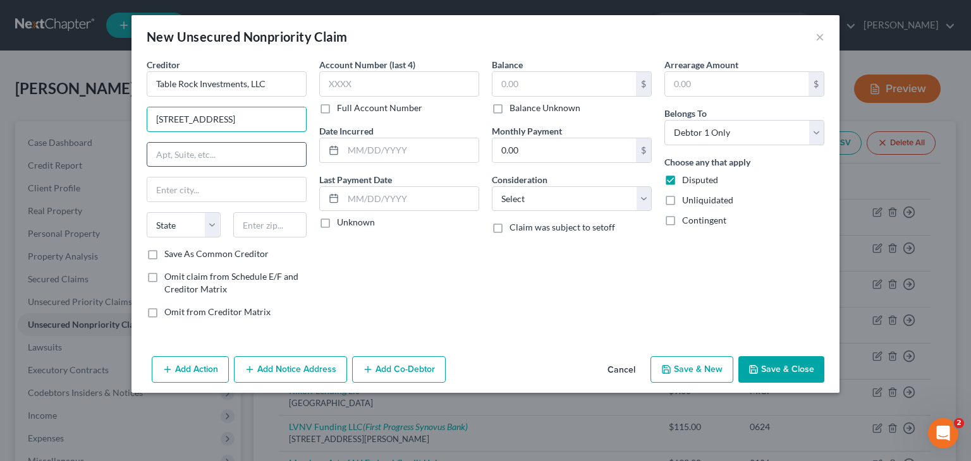
type input "[STREET_ADDRESS]"
click at [240, 161] on input "text" at bounding box center [226, 155] width 159 height 24
type input "Bldg 1, Ste D"
click at [171, 188] on input "text" at bounding box center [226, 190] width 159 height 24
type input "Branson"
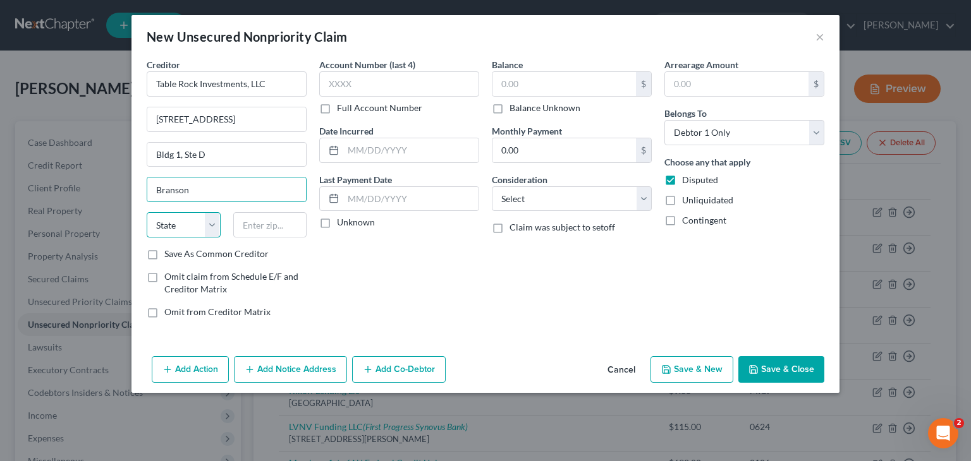
click at [215, 223] on select "State [US_STATE] AK AR AZ CA CO CT DE DC [GEOGRAPHIC_DATA] [GEOGRAPHIC_DATA] GU…" at bounding box center [184, 224] width 74 height 25
select select "26"
click at [147, 212] on select "State [US_STATE] AK AR AZ CA CO CT DE DC [GEOGRAPHIC_DATA] [GEOGRAPHIC_DATA] GU…" at bounding box center [184, 224] width 74 height 25
click at [283, 221] on input "text" at bounding box center [270, 224] width 74 height 25
type input "65616"
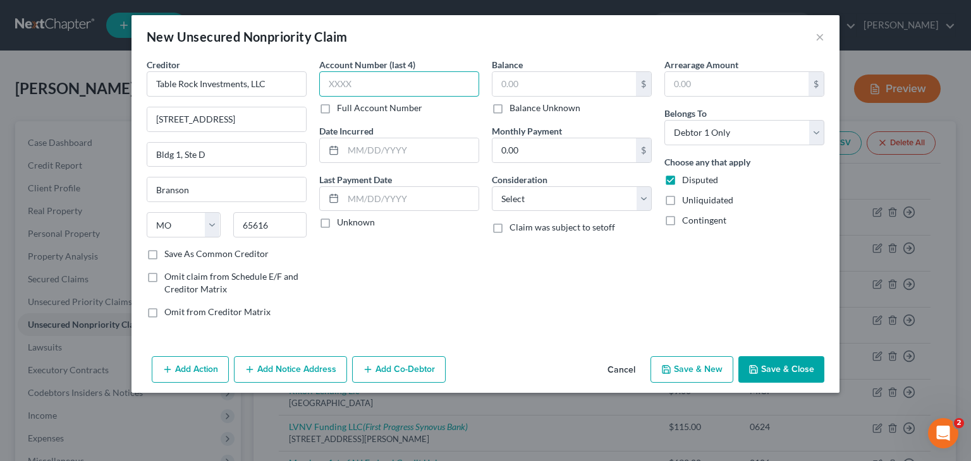
click at [339, 87] on input "text" at bounding box center [399, 83] width 160 height 25
type input "0045"
click at [366, 224] on label "Unknown" at bounding box center [356, 222] width 38 height 13
click at [350, 224] on input "Unknown" at bounding box center [346, 220] width 8 height 8
checkbox input "true"
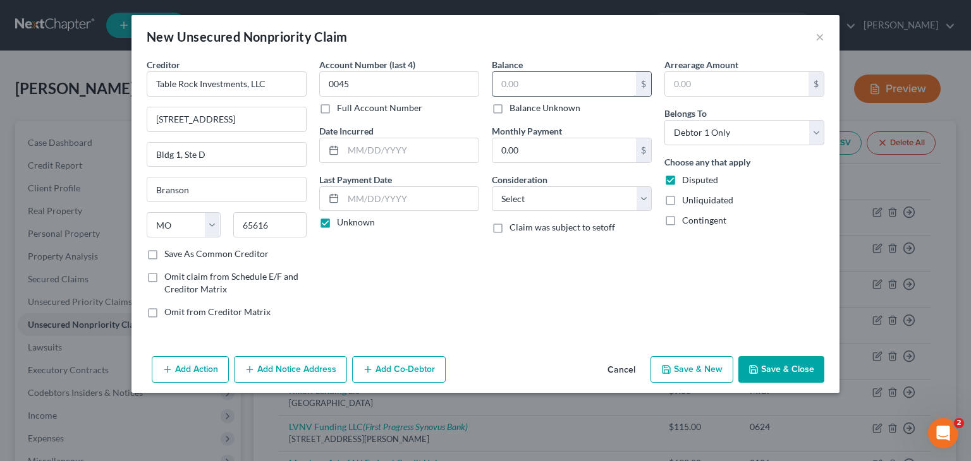
click at [598, 80] on input "text" at bounding box center [563, 84] width 143 height 24
type input "4,500"
drag, startPoint x: 624, startPoint y: 44, endPoint x: 528, endPoint y: 193, distance: 178.3
click at [528, 193] on select "Select Cable / Satellite Services Collection Agency Credit Card Debt Debt Couns…" at bounding box center [572, 198] width 160 height 25
select select "14"
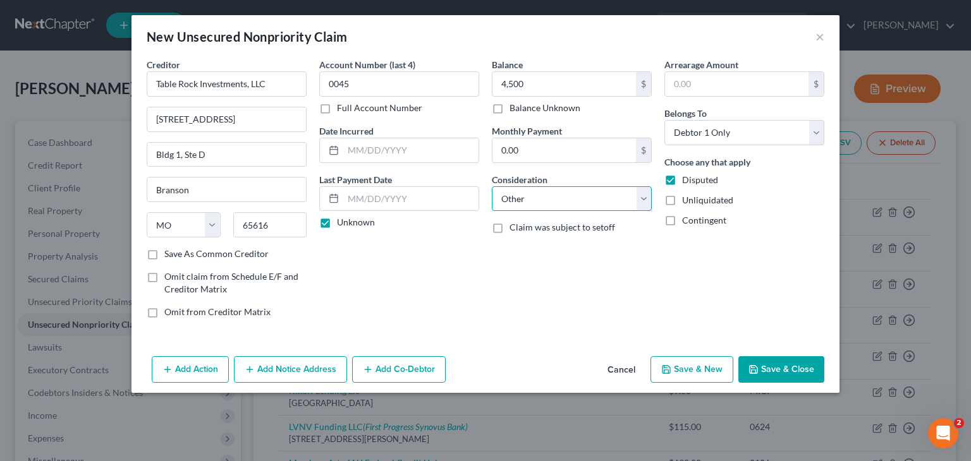
click at [492, 186] on select "Select Cable / Satellite Services Collection Agency Credit Card Debt Debt Couns…" at bounding box center [572, 198] width 160 height 25
click at [782, 362] on button "Save & Close" at bounding box center [781, 369] width 86 height 27
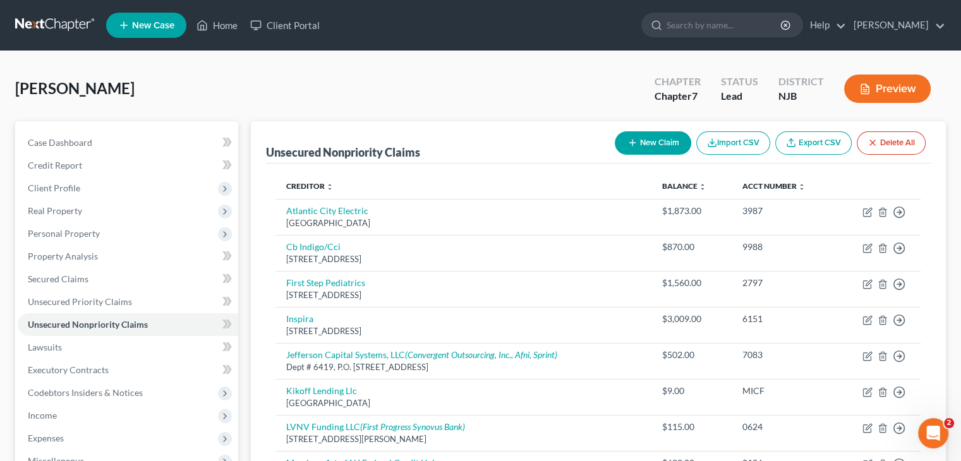
click at [635, 131] on button "New Claim" at bounding box center [653, 142] width 76 height 23
select select "0"
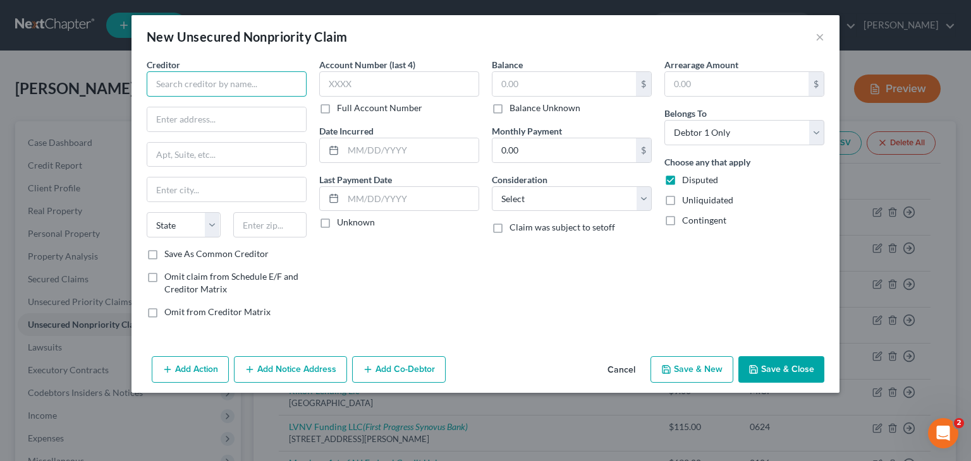
click at [258, 75] on input "text" at bounding box center [227, 83] width 160 height 25
drag, startPoint x: 255, startPoint y: 79, endPoint x: 149, endPoint y: 82, distance: 105.6
click at [149, 82] on input "Arstrat" at bounding box center [227, 83] width 160 height 25
type input "Arstrat"
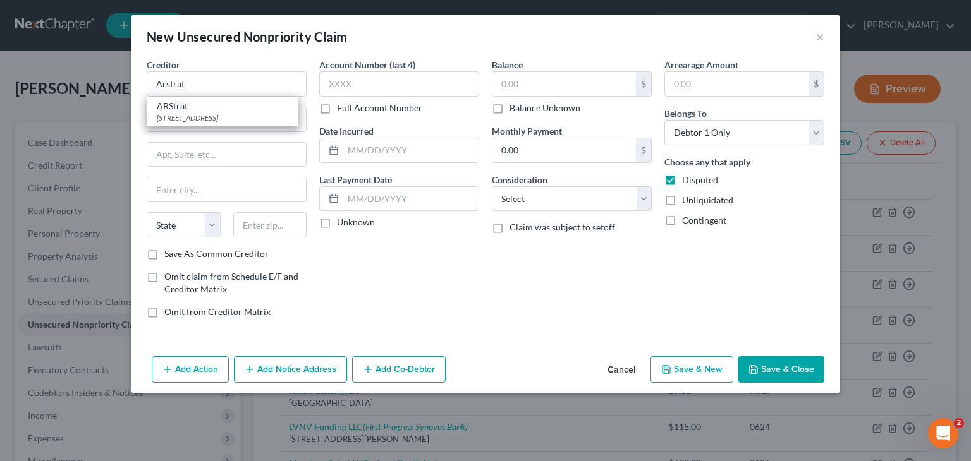
click at [616, 370] on button "Cancel" at bounding box center [621, 370] width 48 height 25
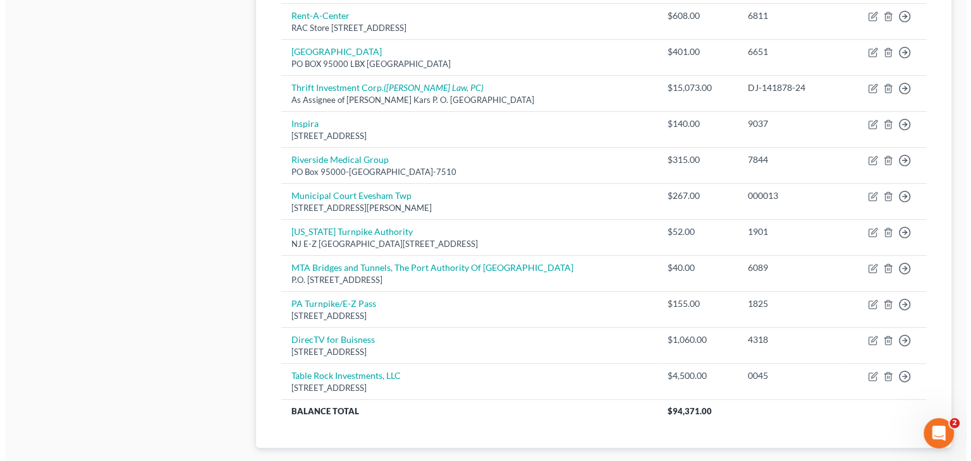
scroll to position [758, 0]
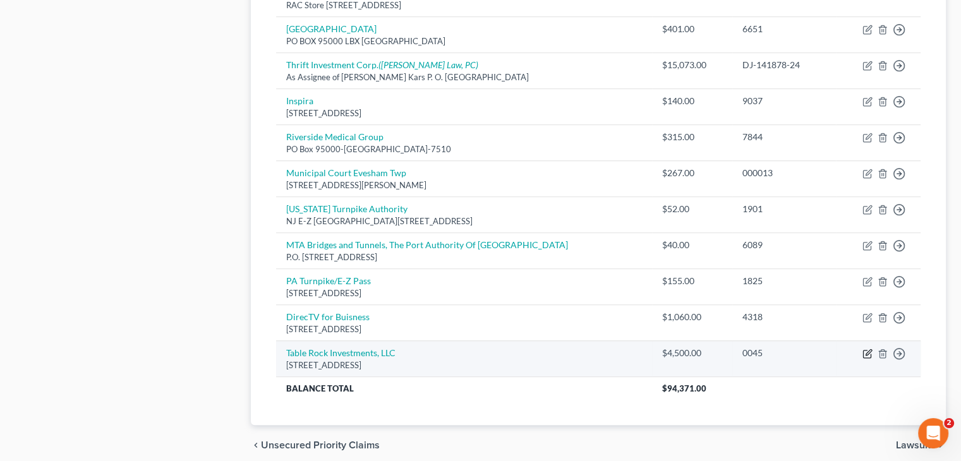
click at [866, 350] on icon "button" at bounding box center [869, 353] width 6 height 6
select select "26"
select select "14"
select select "0"
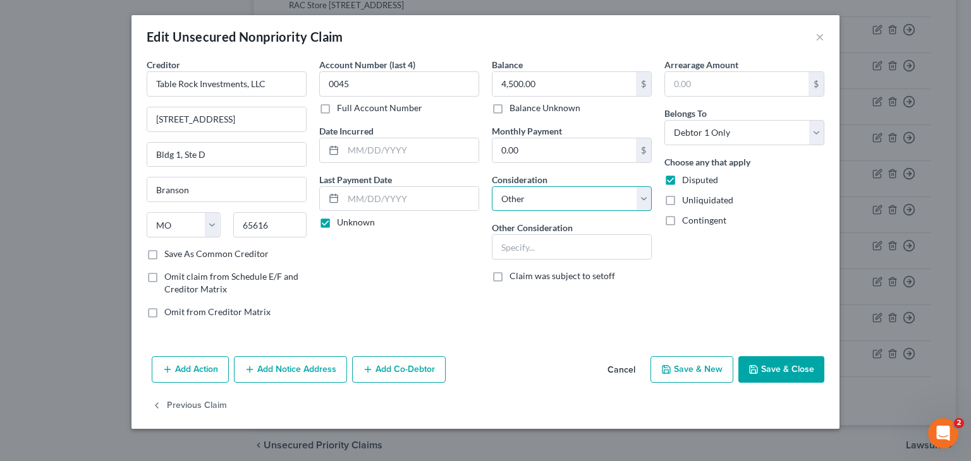
click at [587, 201] on select "Select Cable / Satellite Services Collection Agency Credit Card Debt Debt Couns…" at bounding box center [572, 198] width 160 height 25
select select "9"
click at [492, 186] on select "Select Cable / Satellite Services Collection Agency Credit Card Debt Debt Couns…" at bounding box center [572, 198] width 160 height 25
click at [565, 203] on select "Select Cable / Satellite Services Collection Agency Credit Card Debt Debt Couns…" at bounding box center [572, 198] width 160 height 25
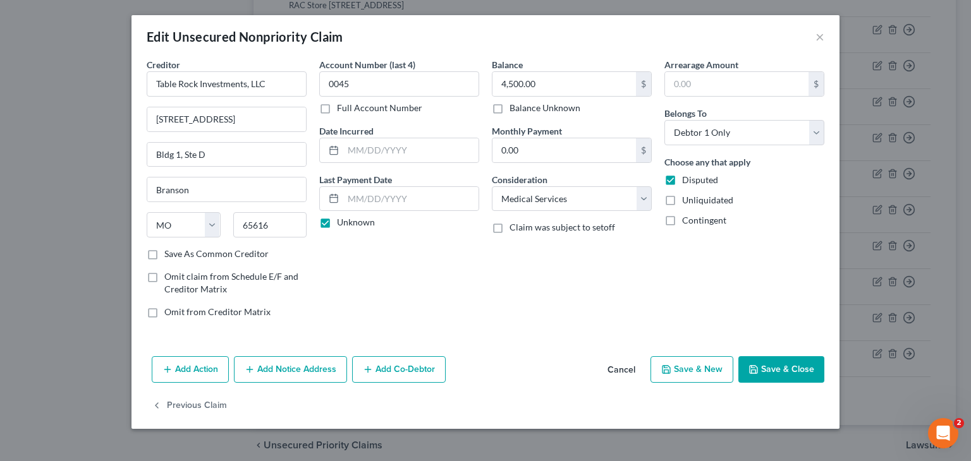
click at [331, 363] on button "Add Notice Address" at bounding box center [290, 369] width 113 height 27
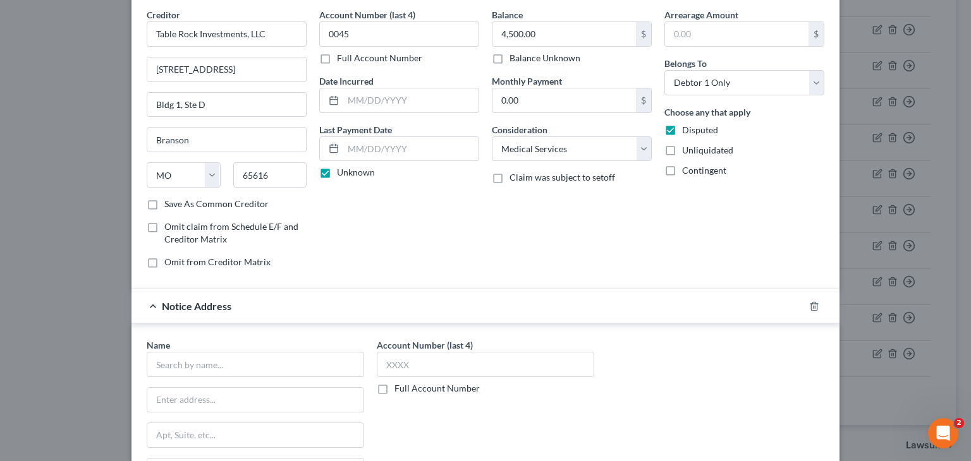
scroll to position [126, 0]
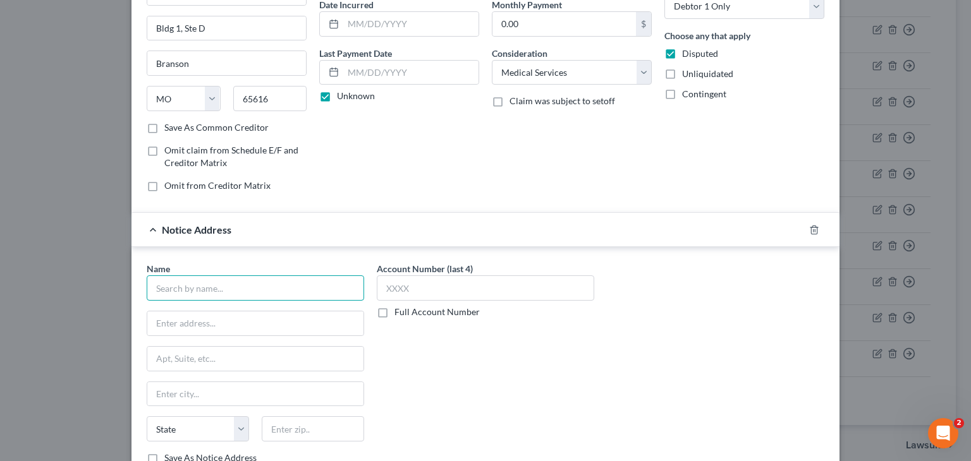
click at [221, 295] on input "text" at bounding box center [255, 288] width 217 height 25
click at [162, 288] on input "Aophaeon" at bounding box center [255, 288] width 217 height 25
click at [219, 284] on input "Alphaeon" at bounding box center [255, 288] width 217 height 25
drag, startPoint x: 183, startPoint y: 287, endPoint x: 192, endPoint y: 265, distance: 23.8
click at [132, 281] on div "Name * Alphaeon State [US_STATE] AK AR AZ CA CO CT DE DC [GEOGRAPHIC_DATA] [GEO…" at bounding box center [485, 366] width 708 height 238
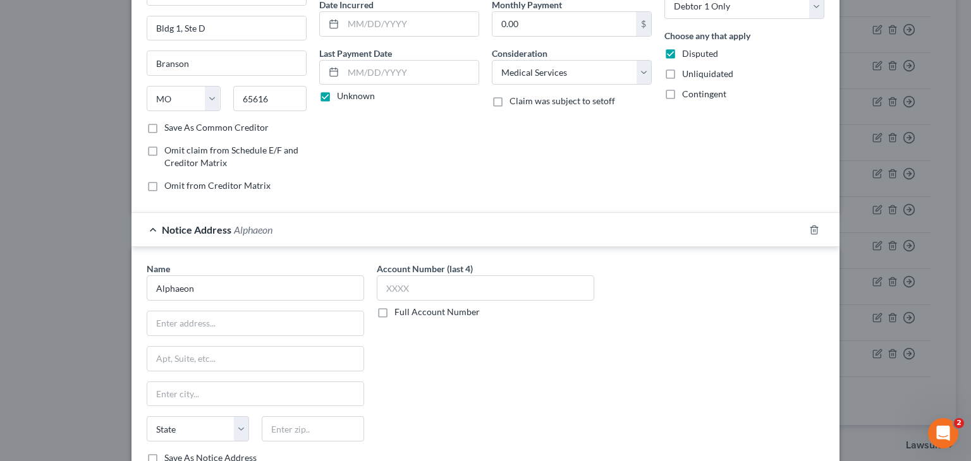
type input "Alphaeon"
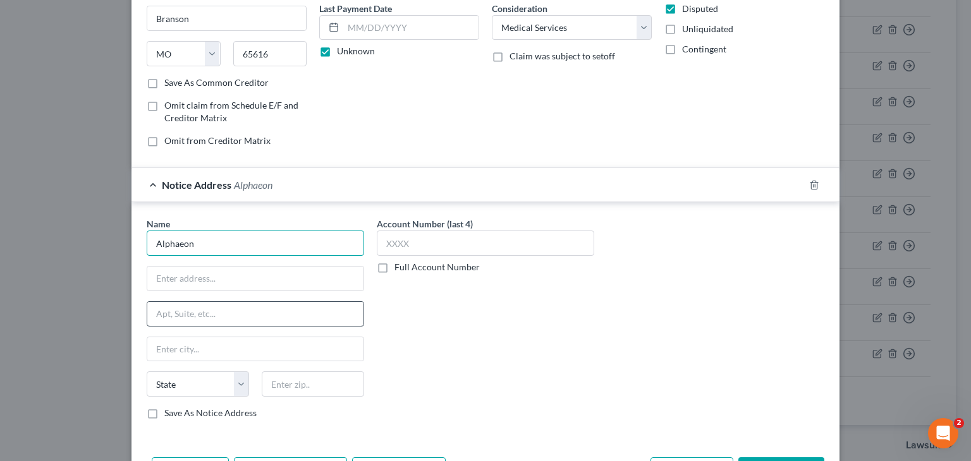
scroll to position [190, 0]
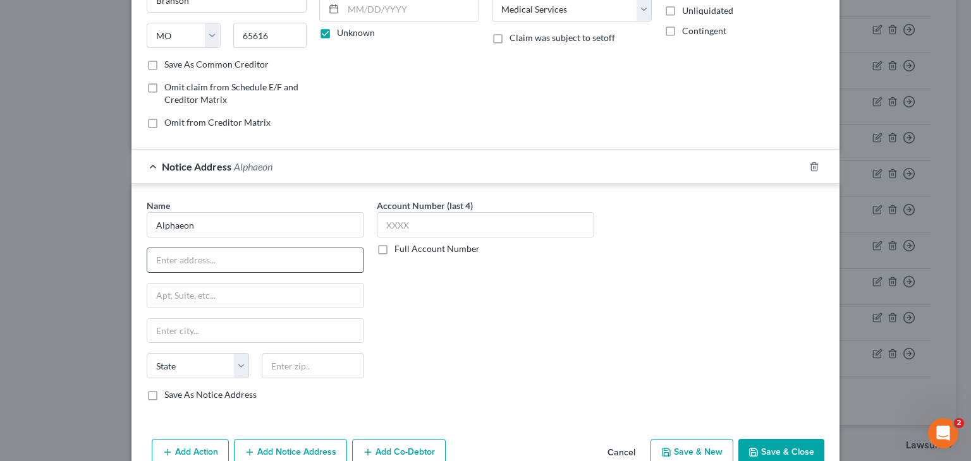
click at [178, 260] on input "text" at bounding box center [255, 260] width 216 height 24
paste input "[STREET_ADDRESS]"
type input "[STREET_ADDRESS]"
click at [273, 299] on input "text" at bounding box center [255, 296] width 216 height 24
paste input "Ste 310"
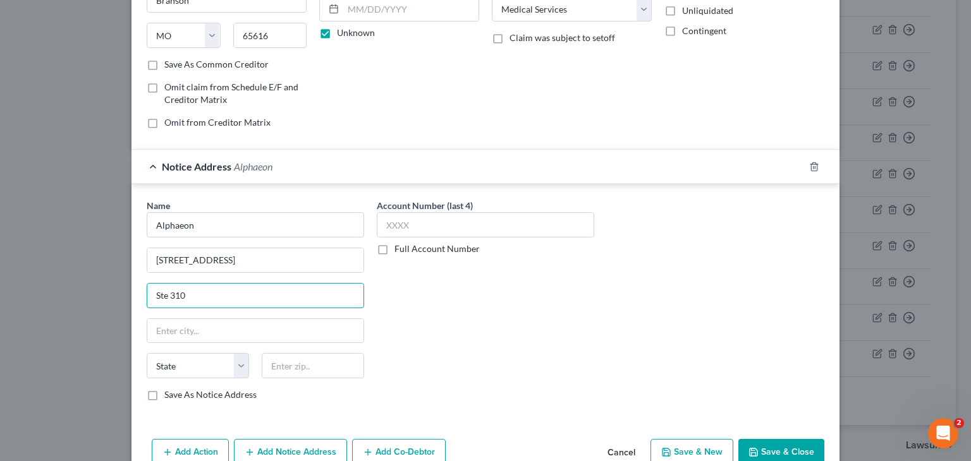
type input "Ste 310"
click at [239, 322] on input "text" at bounding box center [255, 331] width 216 height 24
paste input "[GEOGRAPHIC_DATA]"
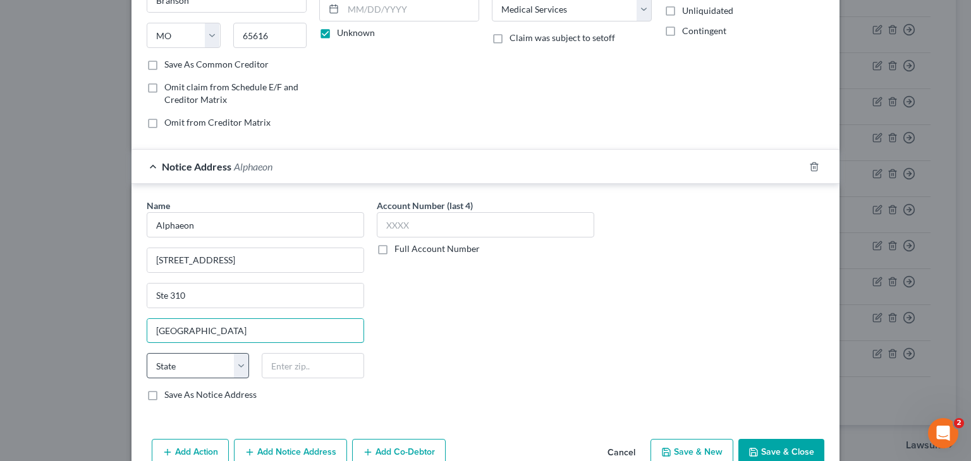
type input "[GEOGRAPHIC_DATA]"
click at [228, 357] on select "State [US_STATE] AK AR AZ CA CO CT DE DC [GEOGRAPHIC_DATA] [GEOGRAPHIC_DATA] GU…" at bounding box center [198, 365] width 102 height 25
select select "4"
click at [147, 353] on select "State [US_STATE] AK AR AZ CA CO CT DE DC [GEOGRAPHIC_DATA] [GEOGRAPHIC_DATA] GU…" at bounding box center [198, 365] width 102 height 25
click at [288, 357] on input "text" at bounding box center [313, 365] width 102 height 25
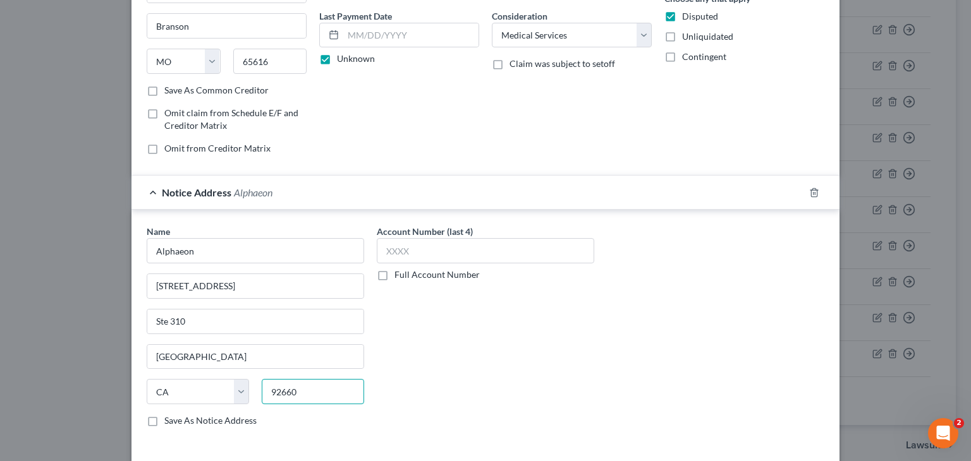
scroll to position [126, 0]
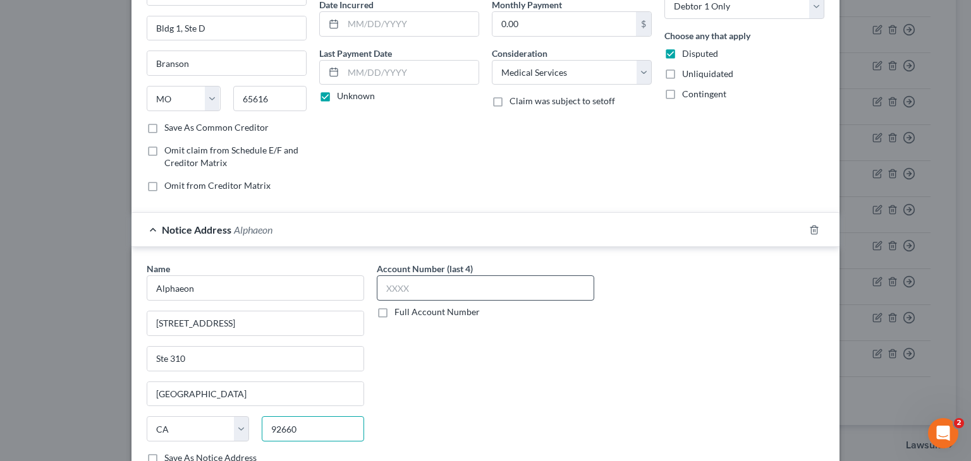
type input "92660"
click at [442, 279] on input "text" at bounding box center [485, 288] width 217 height 25
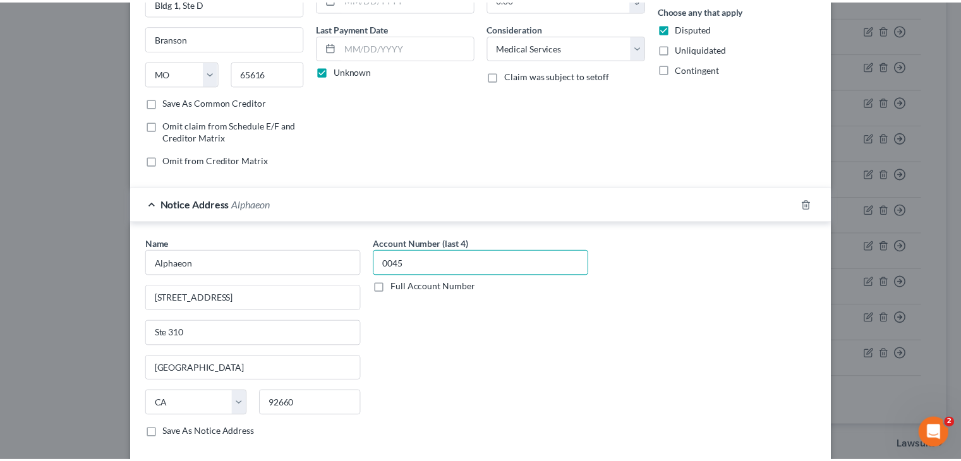
scroll to position [253, 0]
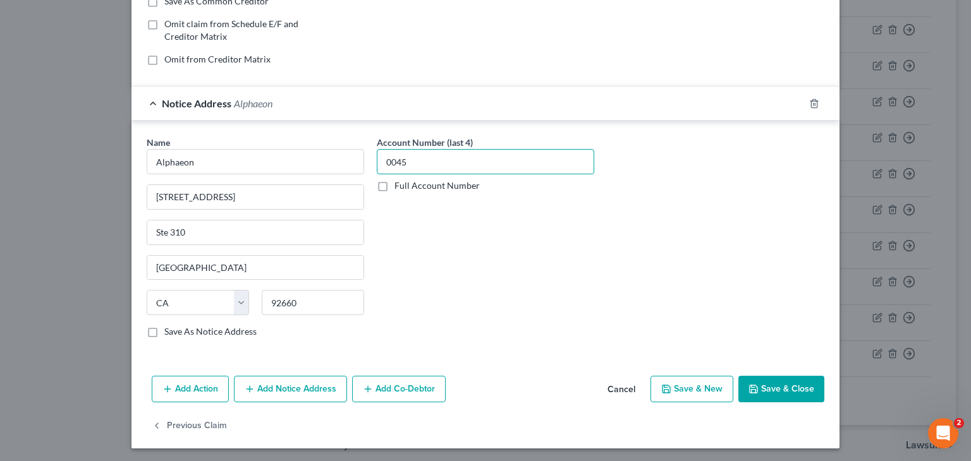
type input "0045"
click at [760, 382] on button "Save & Close" at bounding box center [781, 389] width 86 height 27
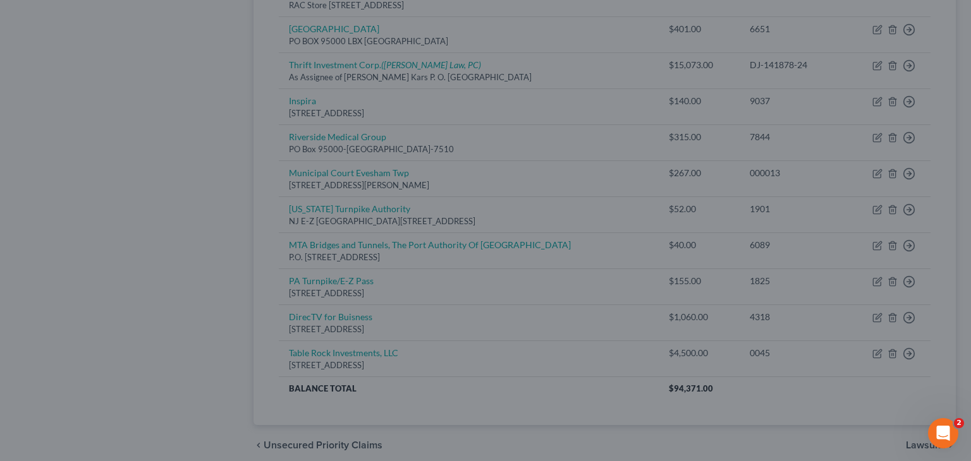
type input "0"
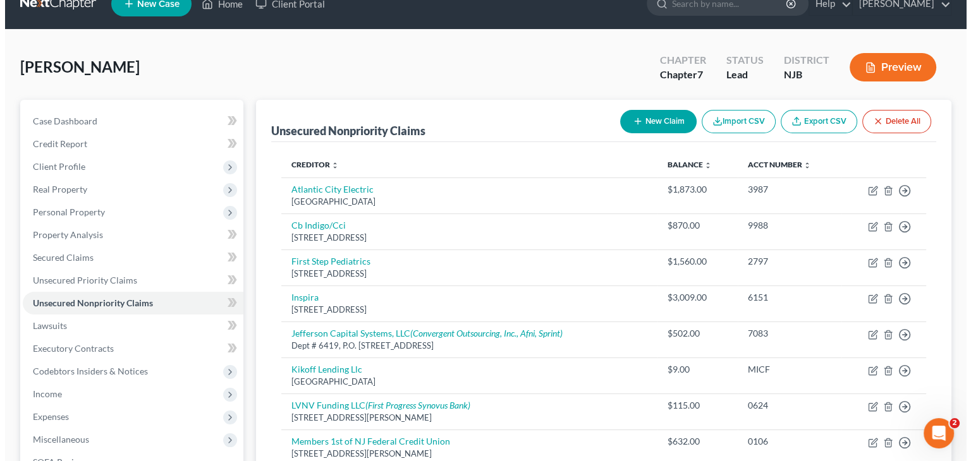
scroll to position [0, 0]
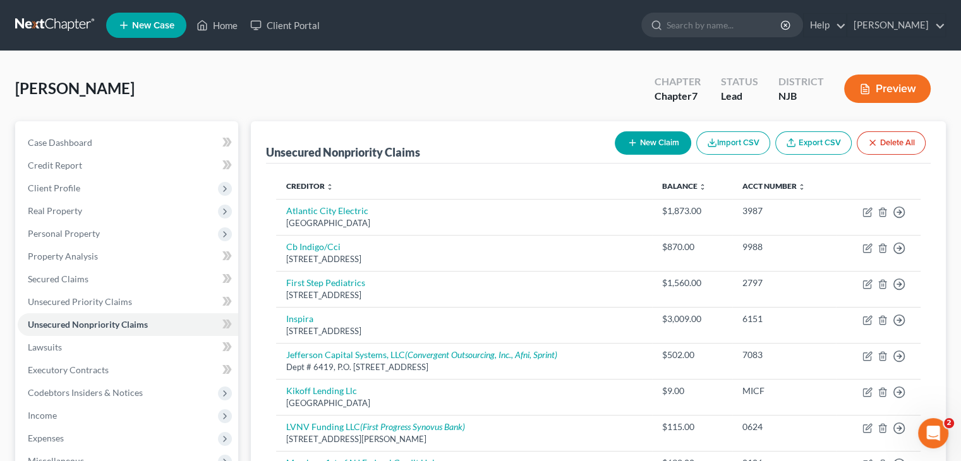
click at [650, 136] on button "New Claim" at bounding box center [653, 142] width 76 height 23
select select "0"
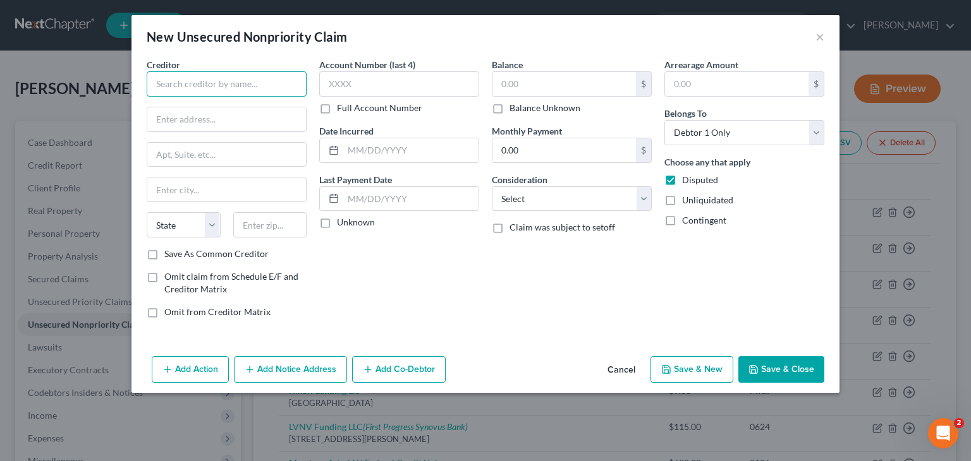
click at [196, 88] on input "text" at bounding box center [227, 83] width 160 height 25
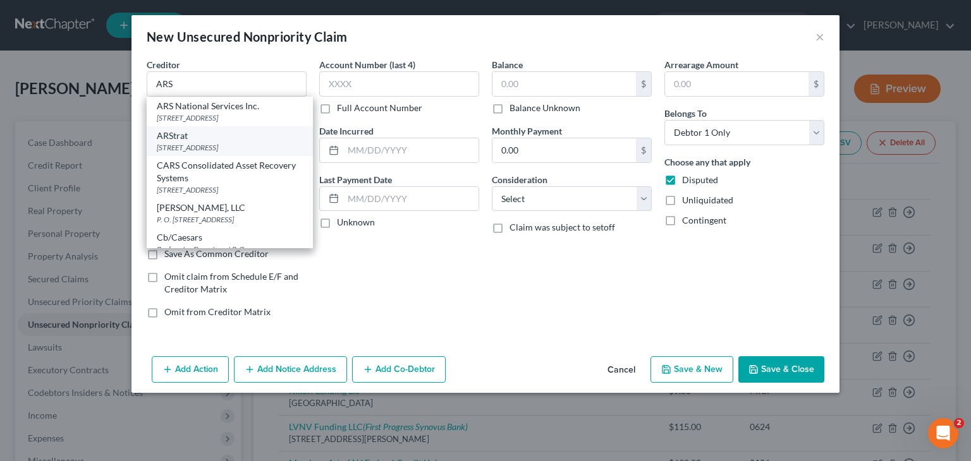
click at [233, 153] on div "[STREET_ADDRESS]" at bounding box center [230, 147] width 146 height 11
type input "ARStrat"
type input "14141 Southwest FWY"
type input "Suite 300"
type input "Sugar Land"
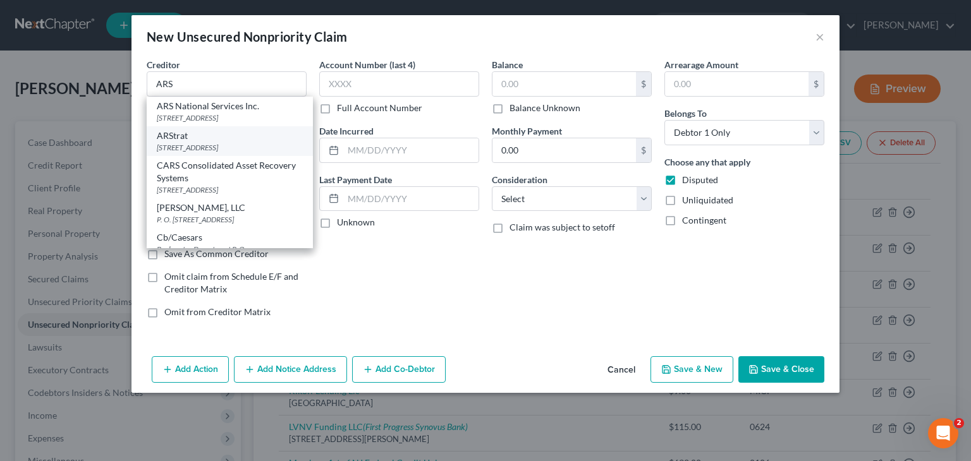
select select "45"
type input "77478"
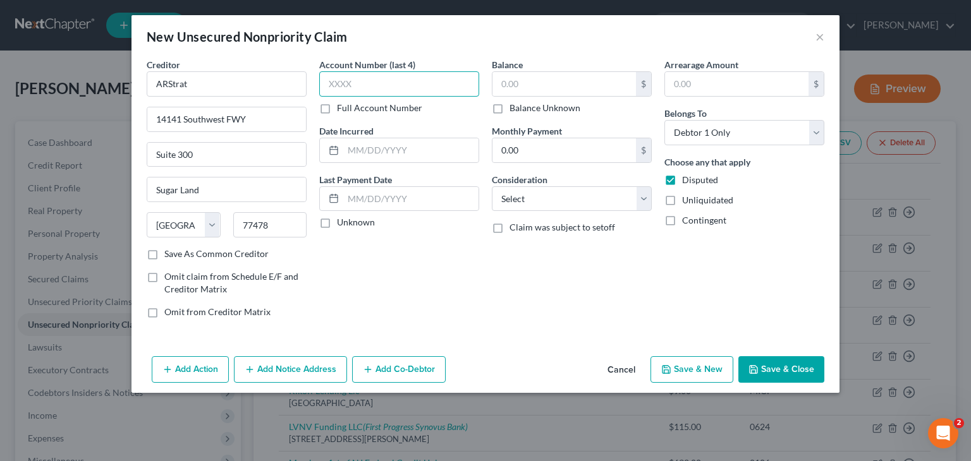
click at [349, 80] on input "text" at bounding box center [399, 83] width 160 height 25
type input "2980"
click at [341, 218] on label "Unknown" at bounding box center [356, 222] width 38 height 13
click at [342, 218] on input "Unknown" at bounding box center [346, 220] width 8 height 8
checkbox input "true"
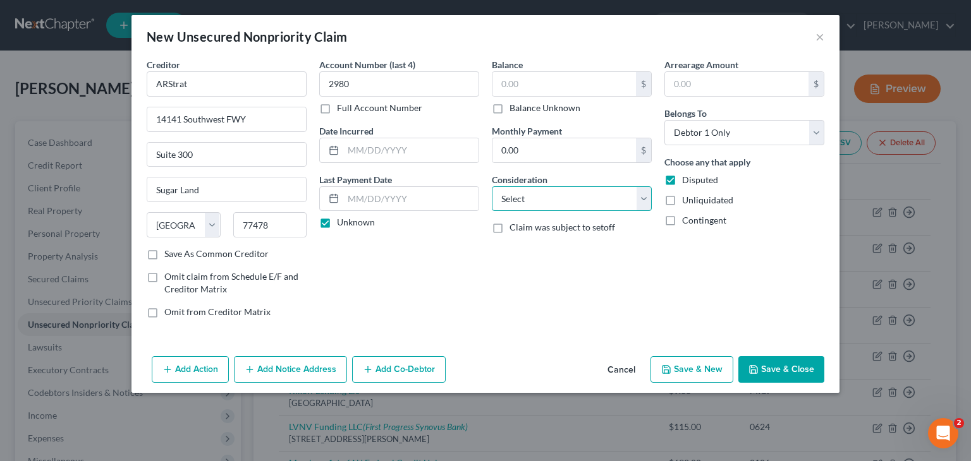
click at [618, 195] on select "Select Cable / Satellite Services Collection Agency Credit Card Debt Debt Couns…" at bounding box center [572, 198] width 160 height 25
select select "9"
click at [492, 186] on select "Select Cable / Satellite Services Collection Agency Credit Card Debt Debt Couns…" at bounding box center [572, 198] width 160 height 25
click at [609, 190] on select "Select Cable / Satellite Services Collection Agency Credit Card Debt Debt Couns…" at bounding box center [572, 198] width 160 height 25
click at [453, 279] on div "Account Number (last 4) 2980 Full Account Number Date Incurred Last Payment Dat…" at bounding box center [399, 193] width 173 height 271
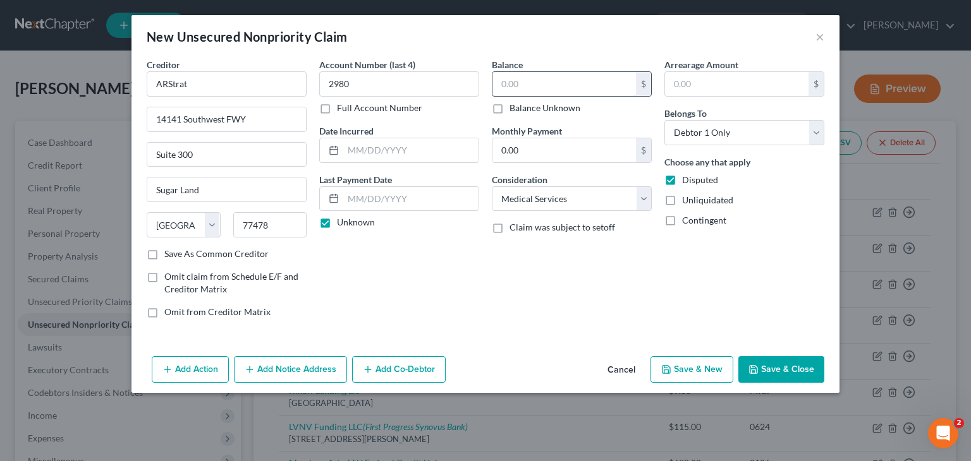
click at [579, 81] on input "text" at bounding box center [563, 84] width 143 height 24
type input "133.00"
click at [301, 372] on button "Add Notice Address" at bounding box center [290, 369] width 113 height 27
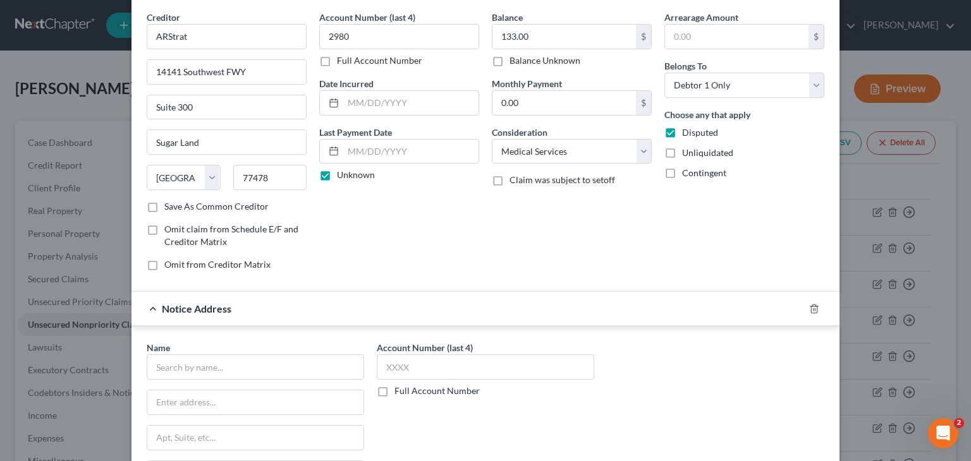
scroll to position [126, 0]
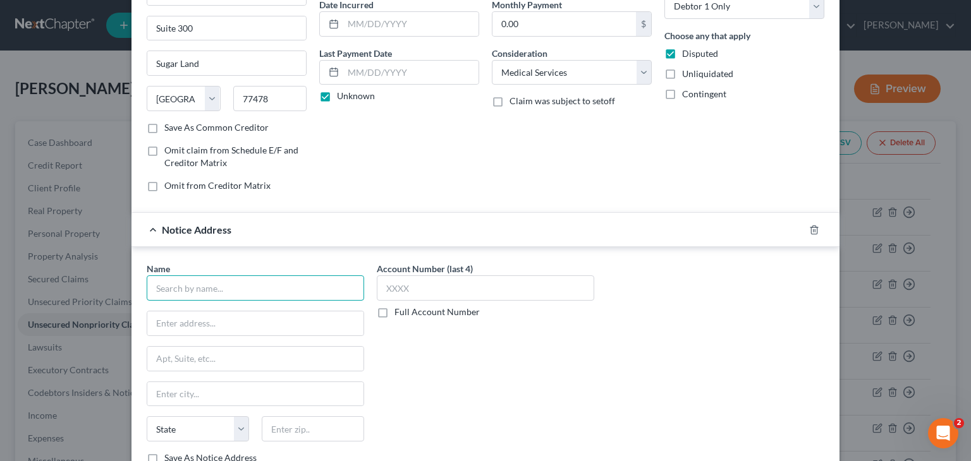
click at [276, 286] on input "text" at bounding box center [255, 288] width 217 height 25
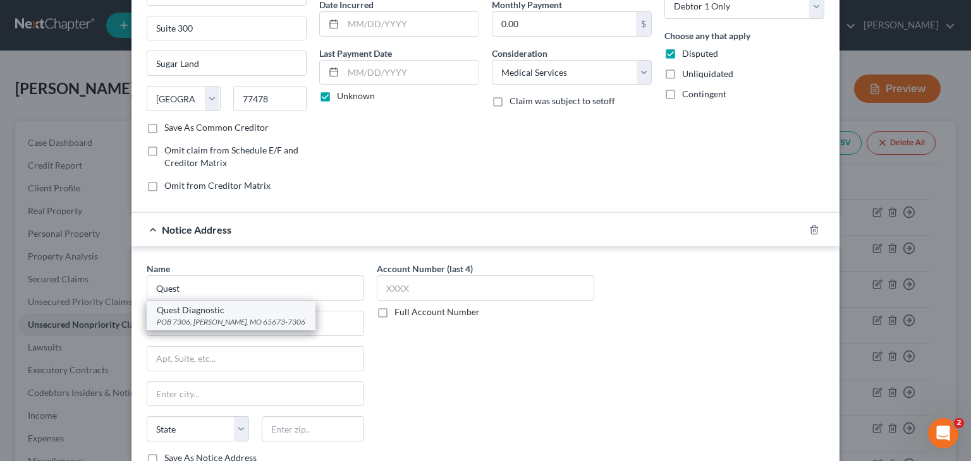
click at [252, 310] on div "Quest Diagnostic" at bounding box center [231, 310] width 149 height 13
type input "Quest Diagnostic"
type input "POB 7306"
type input "Hollister"
select select "26"
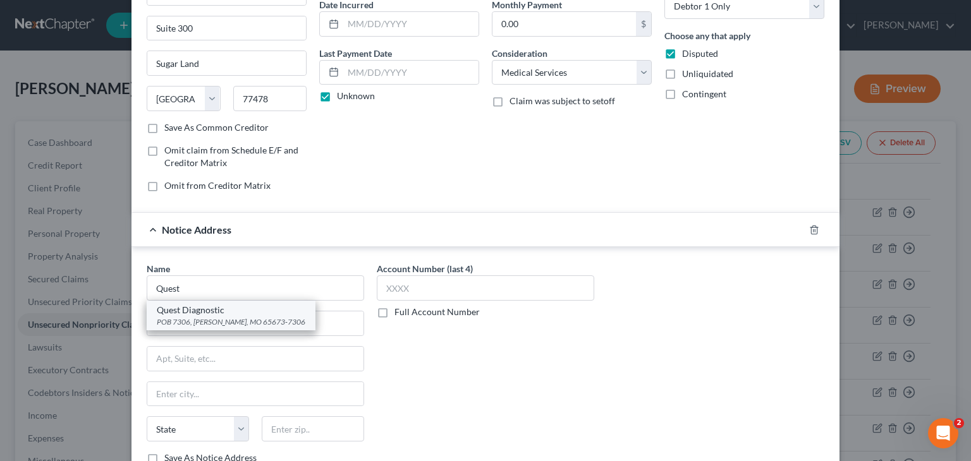
type input "65673-7306"
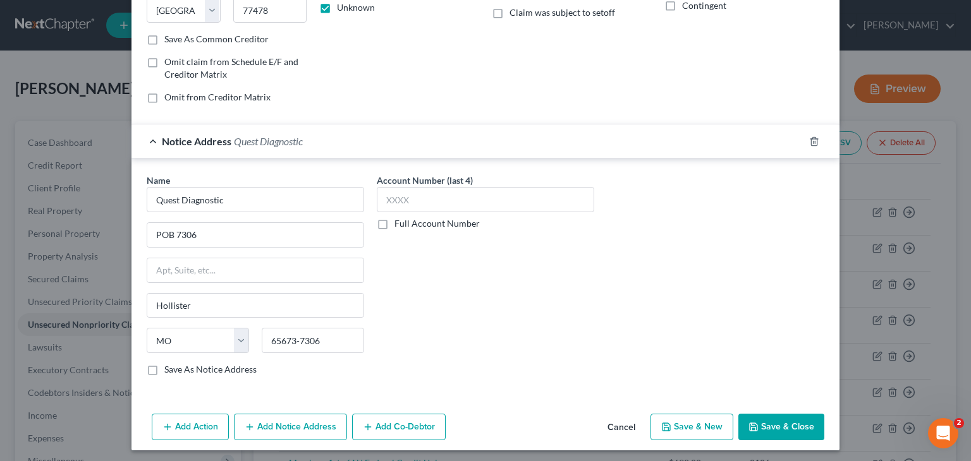
scroll to position [217, 0]
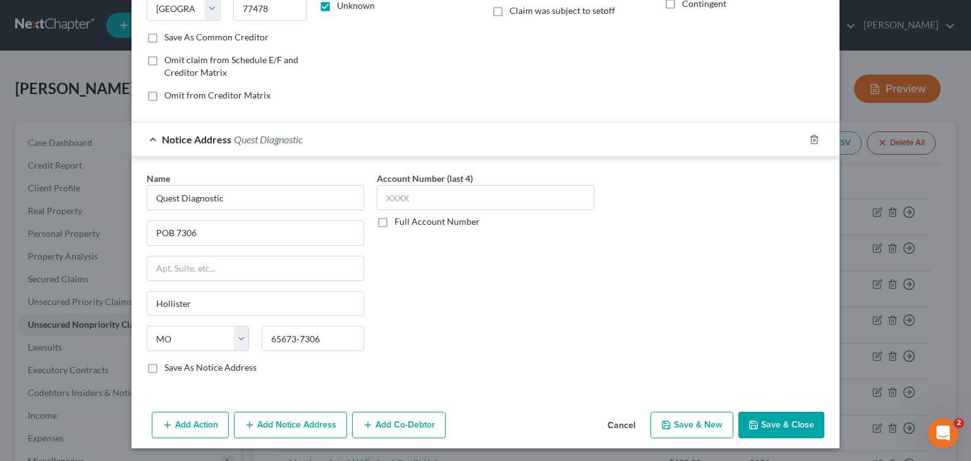
click at [786, 416] on button "Save & Close" at bounding box center [781, 425] width 86 height 27
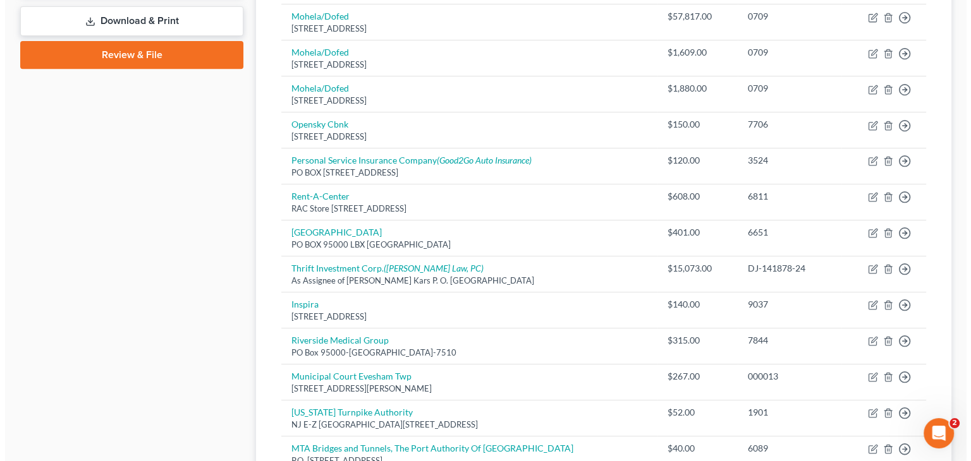
scroll to position [569, 0]
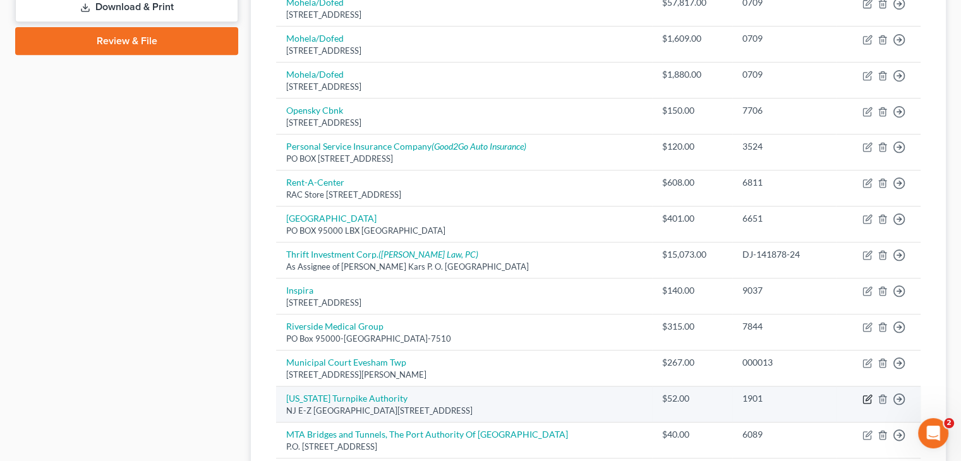
click at [866, 398] on icon "button" at bounding box center [868, 399] width 10 height 10
select select "33"
select select "14"
select select "0"
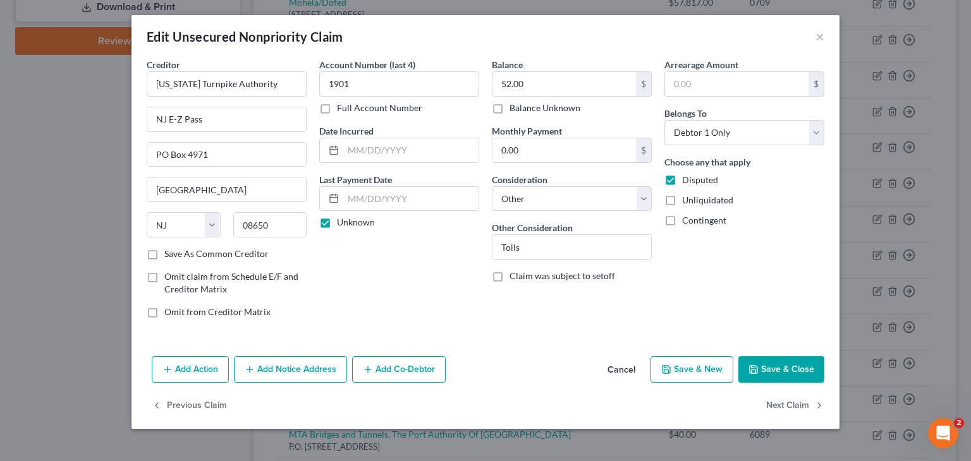
click at [322, 370] on button "Add Notice Address" at bounding box center [290, 369] width 113 height 27
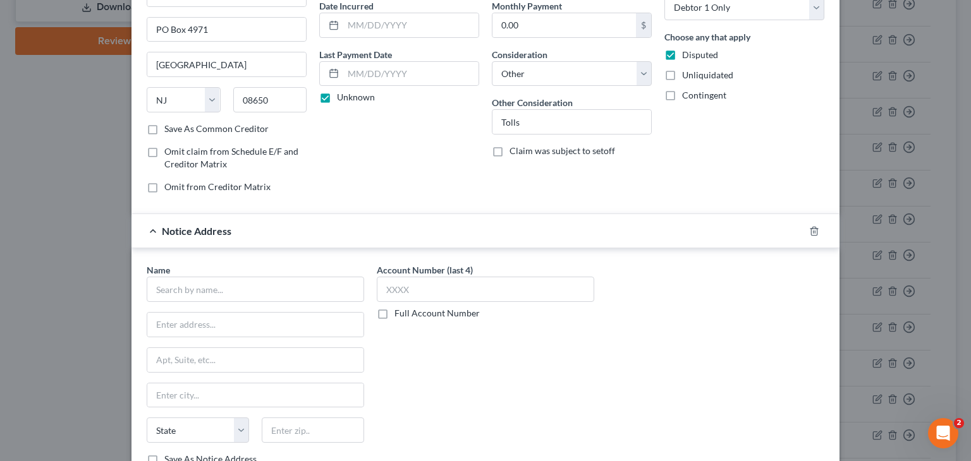
scroll to position [126, 0]
click at [223, 290] on input "text" at bounding box center [255, 288] width 217 height 25
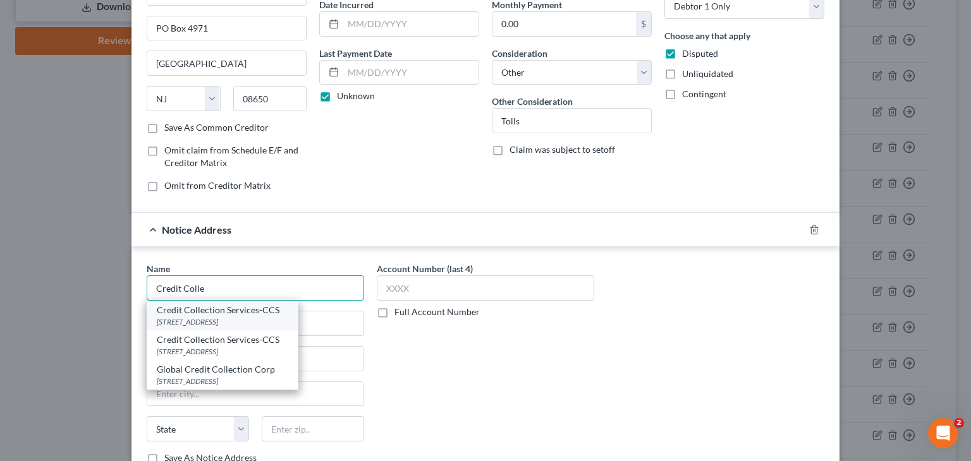
scroll to position [190, 0]
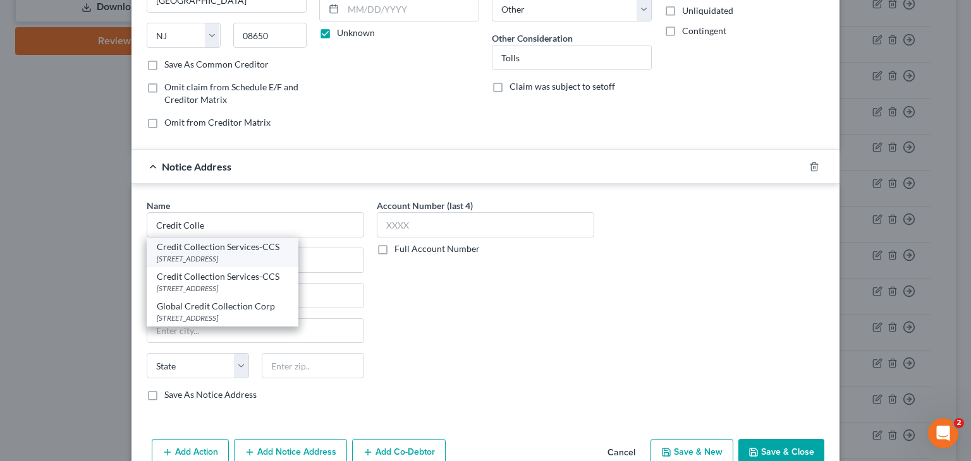
click at [259, 246] on div "Credit Collection Services-CCS" at bounding box center [222, 247] width 131 height 13
type input "Credit Collection Services-CCS"
type input "P .O. Box 607"
type input "[PERSON_NAME]"
select select "22"
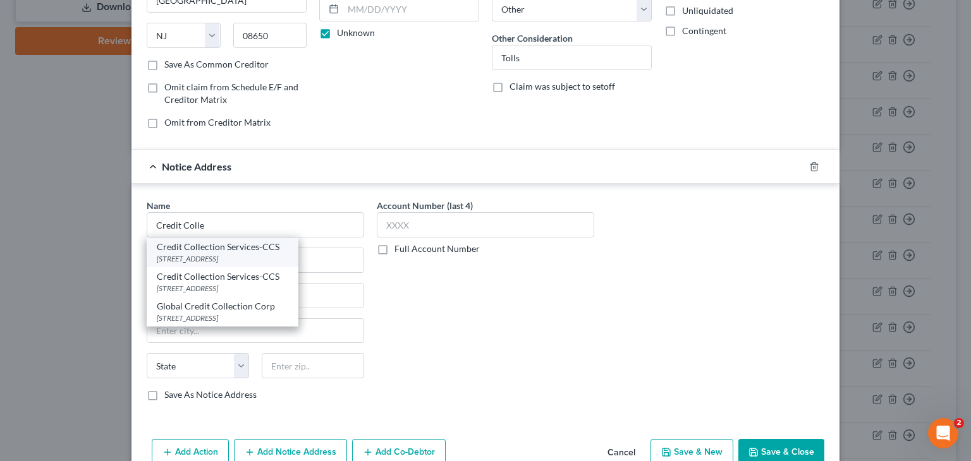
type input "02062-0607"
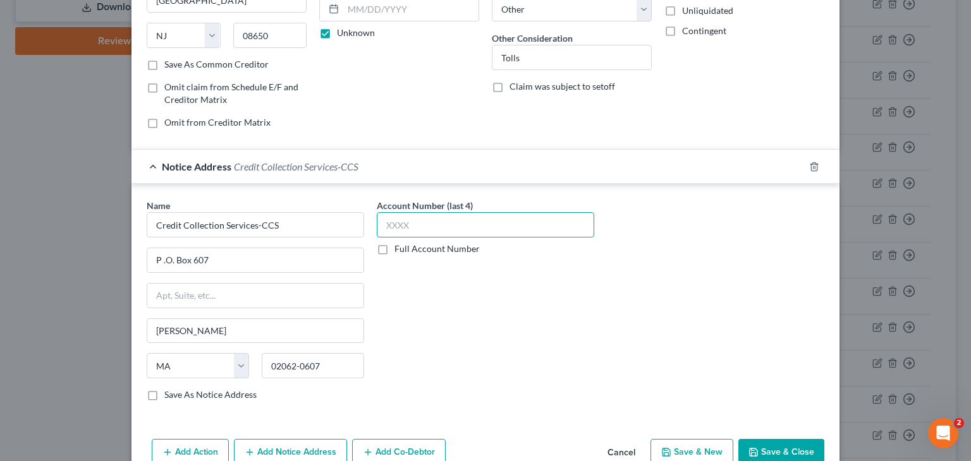
click at [392, 228] on input "text" at bounding box center [485, 224] width 217 height 25
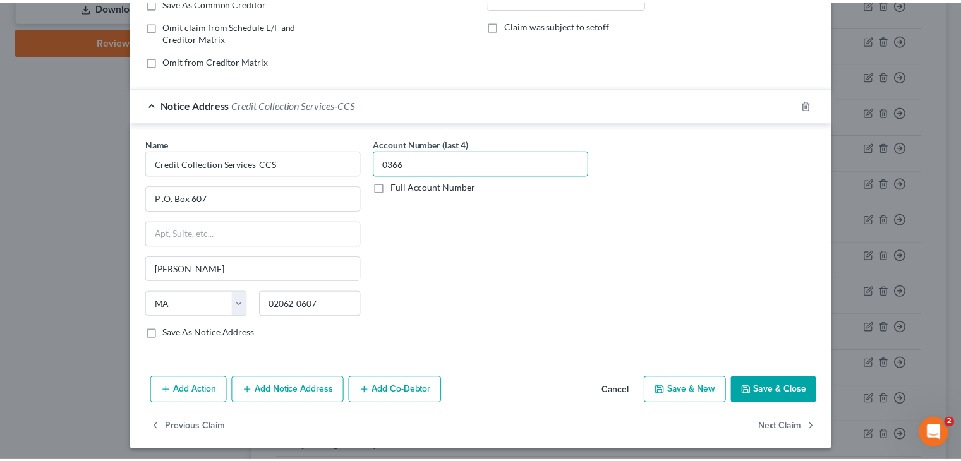
scroll to position [253, 0]
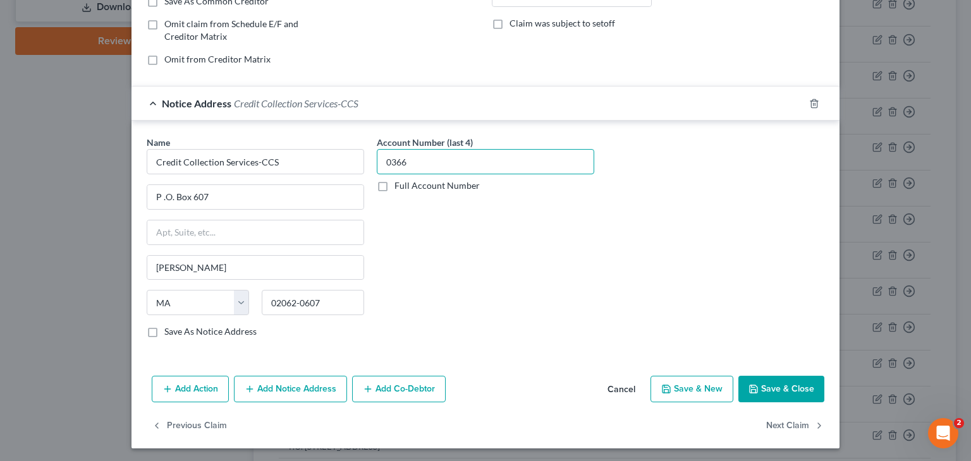
type input "0366"
click at [781, 380] on button "Save & Close" at bounding box center [781, 389] width 86 height 27
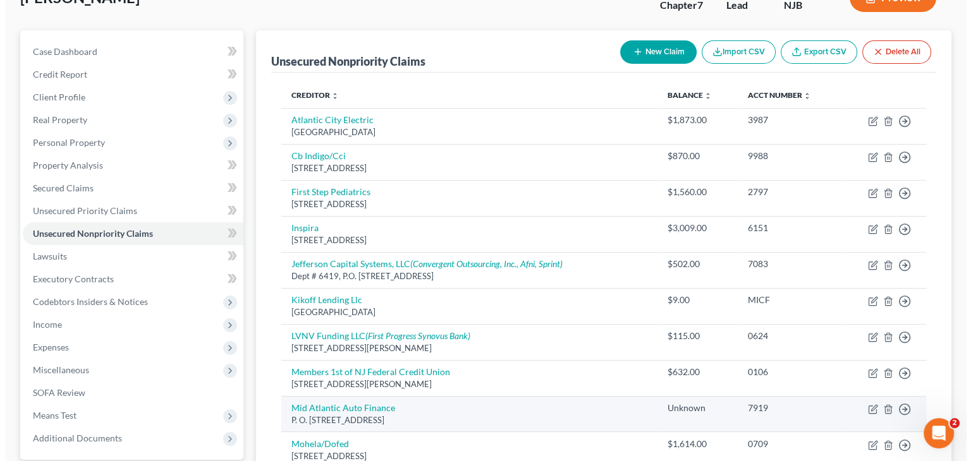
scroll to position [0, 0]
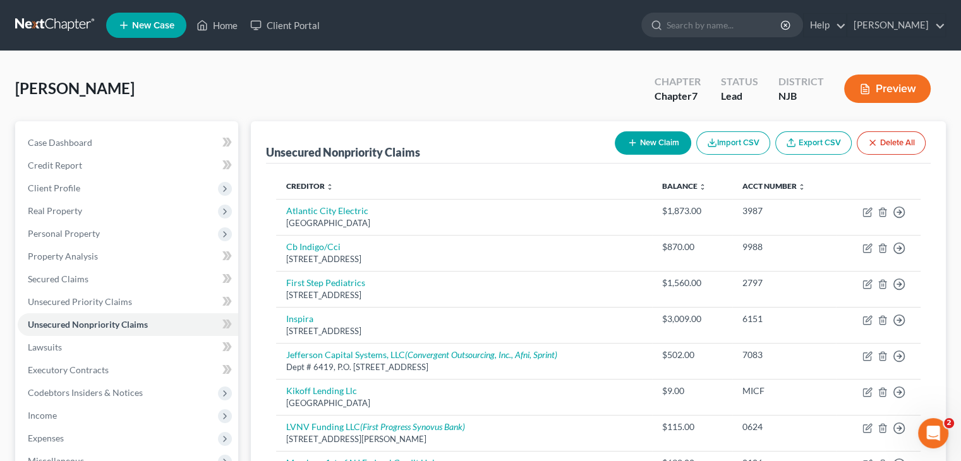
click at [635, 134] on button "New Claim" at bounding box center [653, 142] width 76 height 23
select select "0"
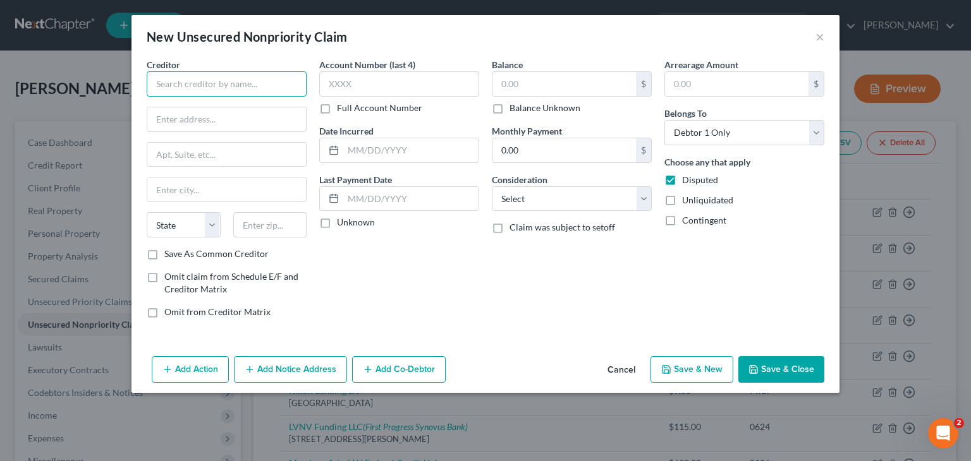
click at [295, 86] on input "text" at bounding box center [227, 83] width 160 height 25
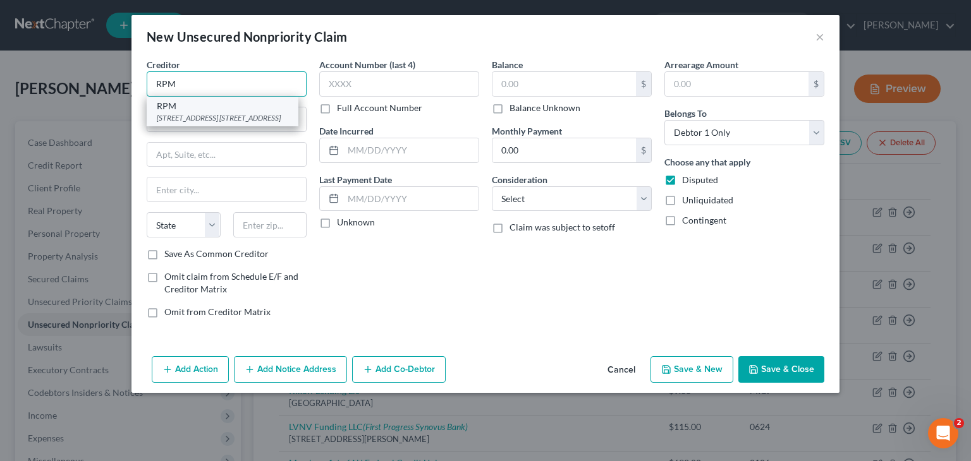
type input "RPM"
click at [233, 123] on div "[STREET_ADDRESS] [STREET_ADDRESS]" at bounding box center [222, 117] width 131 height 11
type input "[STREET_ADDRESS]"
type input "Suite 140"
type input "Lynnwood"
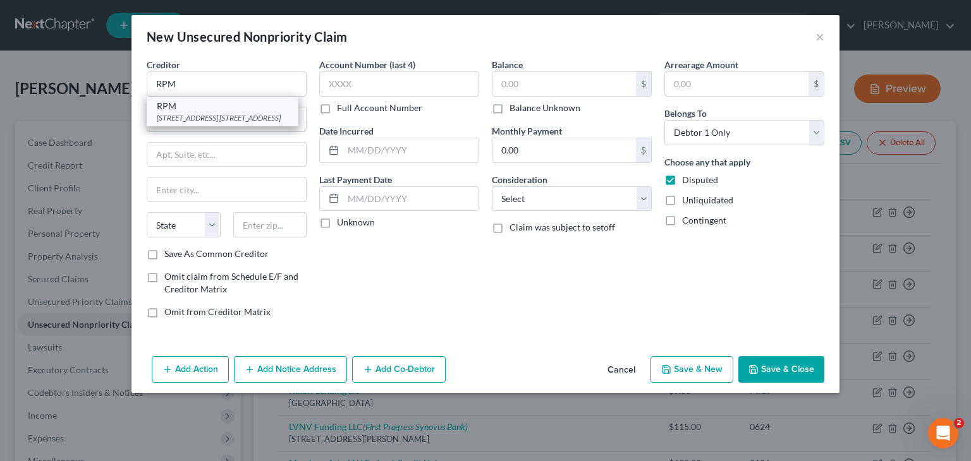
select select "50"
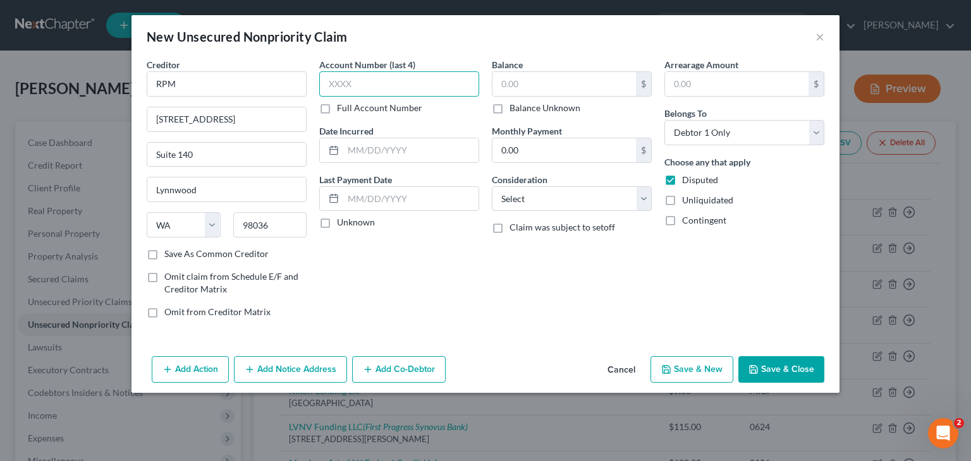
click at [348, 90] on input "text" at bounding box center [399, 83] width 160 height 25
click at [355, 222] on label "Unknown" at bounding box center [356, 222] width 38 height 13
click at [350, 222] on input "Unknown" at bounding box center [346, 220] width 8 height 8
click at [546, 83] on input "text" at bounding box center [563, 84] width 143 height 24
click at [528, 207] on select "Select Cable / Satellite Services Collection Agency Credit Card Debt Debt Couns…" at bounding box center [572, 198] width 160 height 25
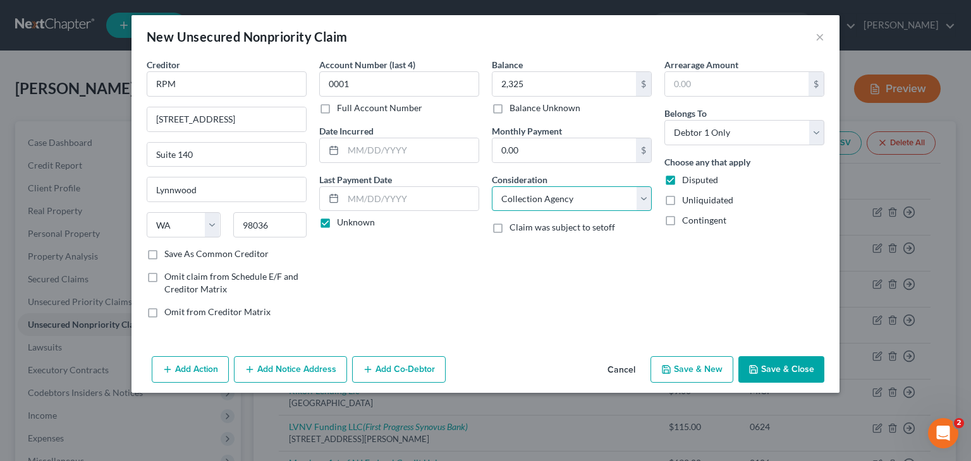
click at [492, 186] on select "Select Cable / Satellite Services Collection Agency Credit Card Debt Debt Couns…" at bounding box center [572, 198] width 160 height 25
click at [289, 365] on button "Add Notice Address" at bounding box center [290, 369] width 113 height 27
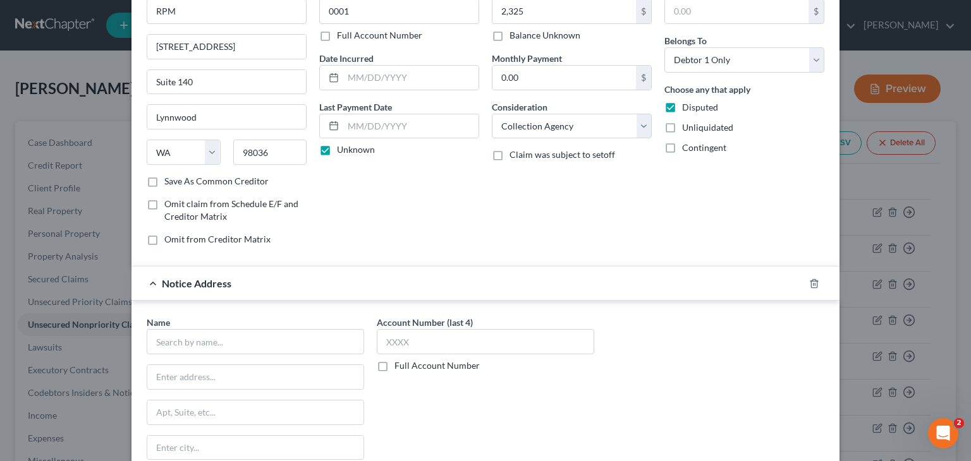
scroll to position [126, 0]
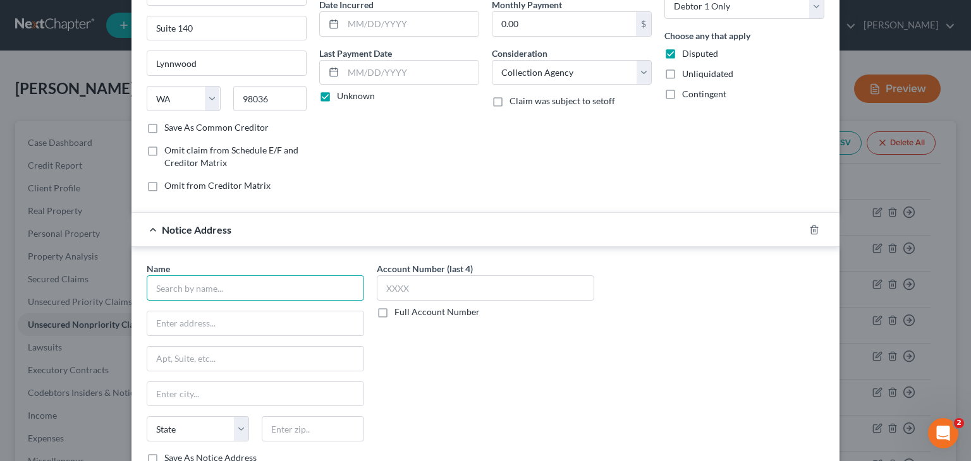
click at [315, 295] on input "text" at bounding box center [255, 288] width 217 height 25
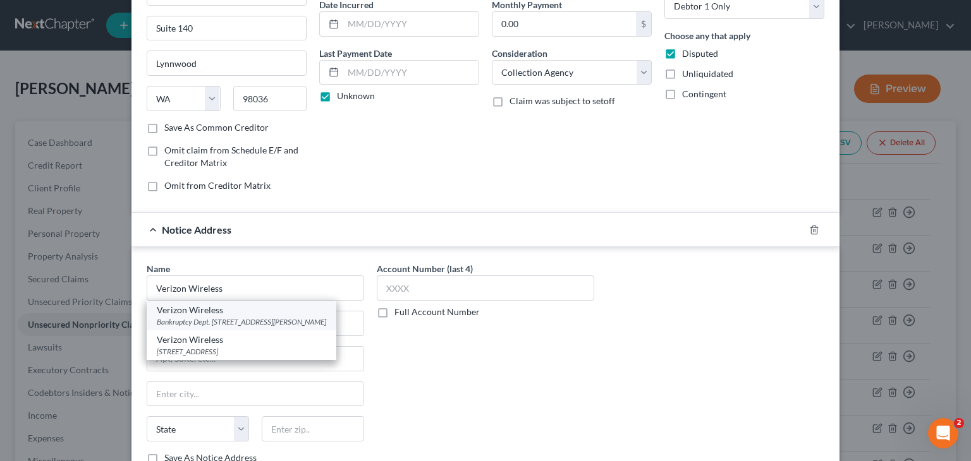
click at [276, 320] on div "Bankruptcy Dept. [STREET_ADDRESS][PERSON_NAME]" at bounding box center [241, 322] width 169 height 11
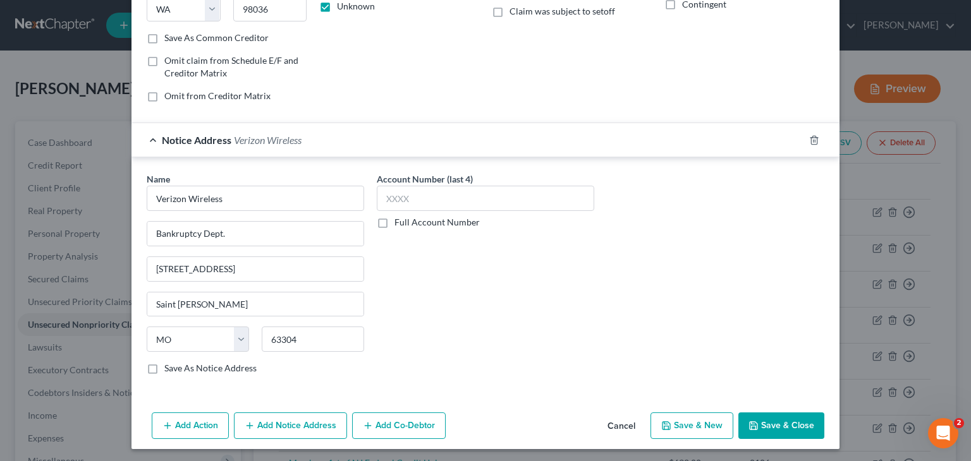
scroll to position [217, 0]
click at [397, 188] on input "text" at bounding box center [485, 197] width 217 height 25
click at [785, 414] on button "Save & Close" at bounding box center [781, 425] width 86 height 27
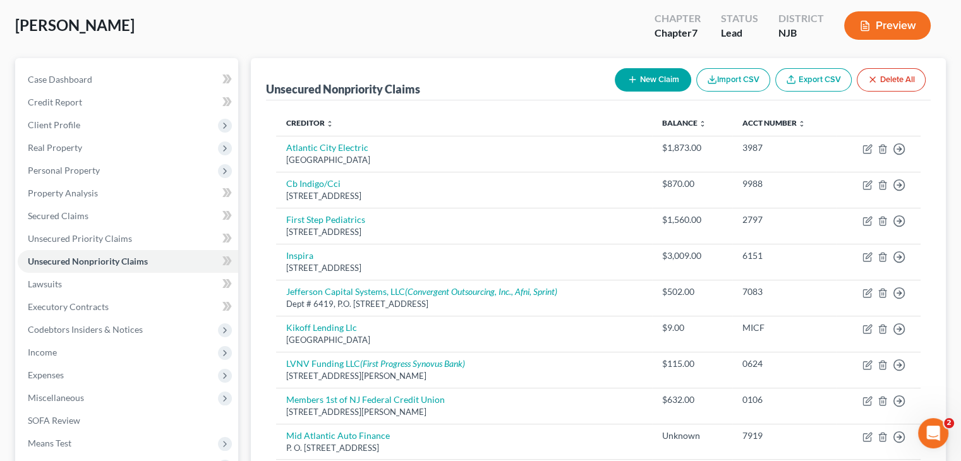
scroll to position [0, 0]
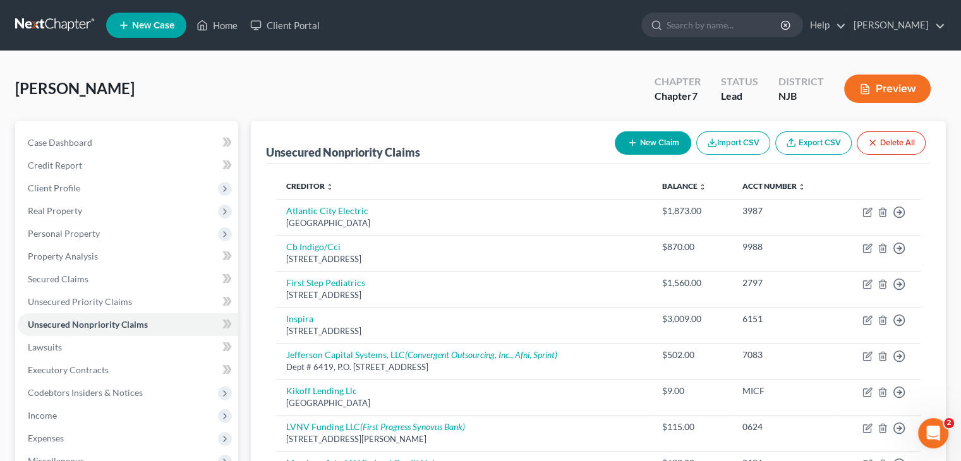
click at [632, 146] on icon "button" at bounding box center [633, 143] width 10 height 10
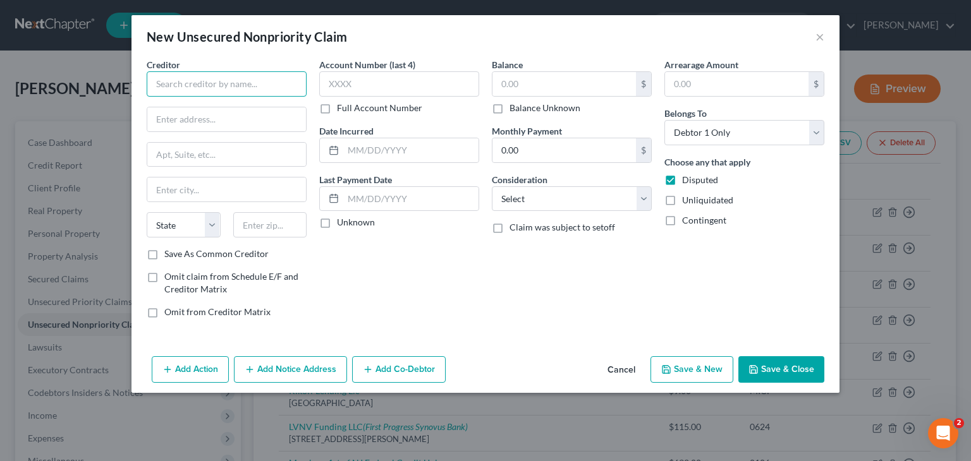
click at [236, 94] on input "text" at bounding box center [227, 83] width 160 height 25
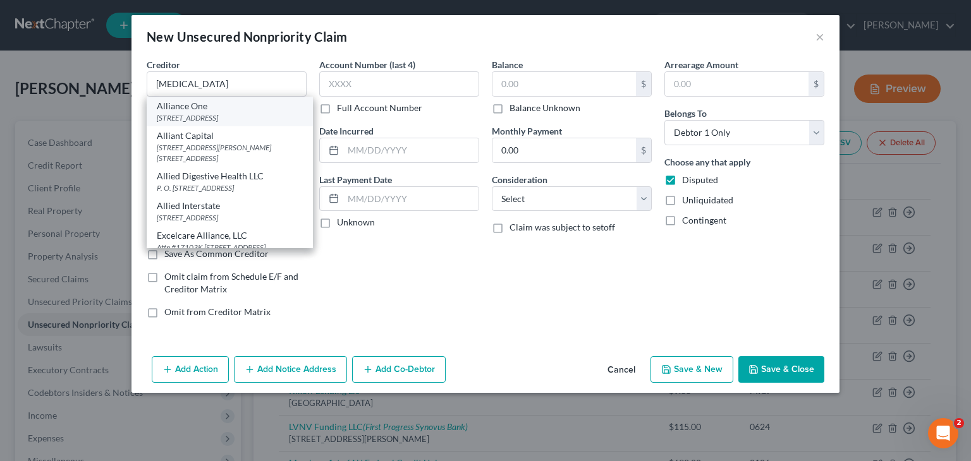
click at [243, 109] on div "Alliance One" at bounding box center [230, 106] width 146 height 13
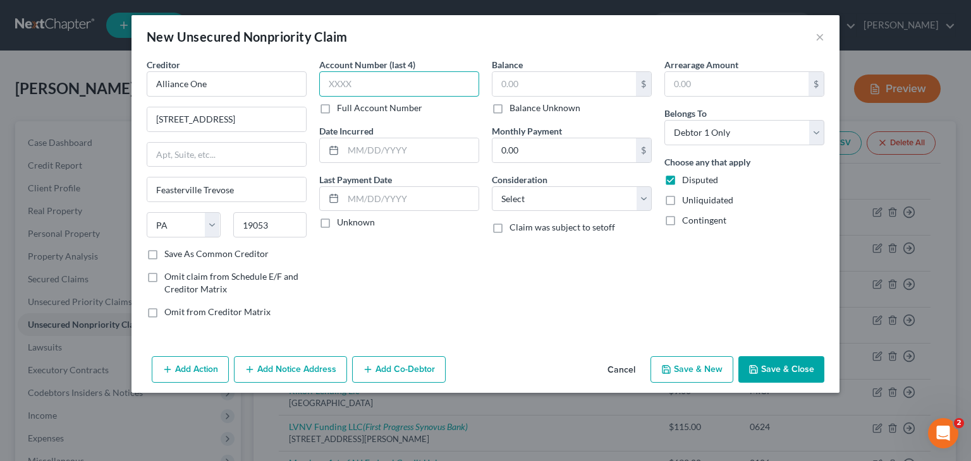
click at [372, 80] on input "text" at bounding box center [399, 83] width 160 height 25
click at [621, 364] on button "Cancel" at bounding box center [621, 370] width 48 height 25
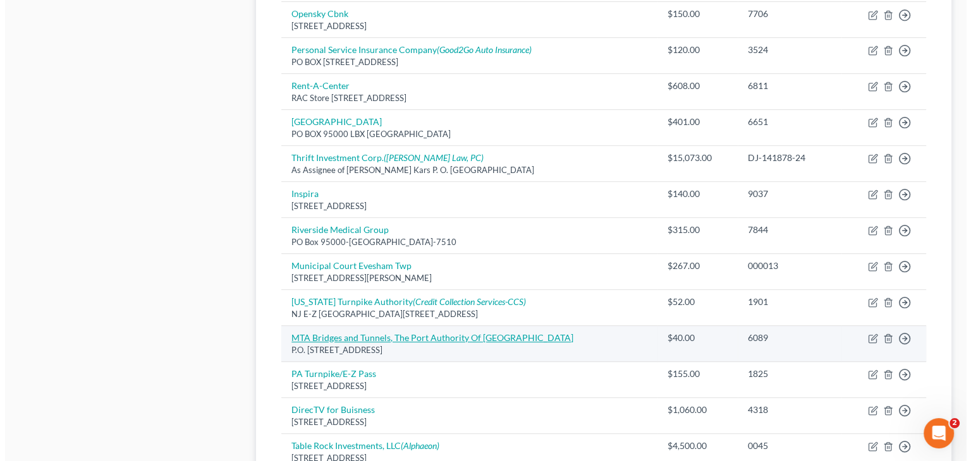
scroll to position [695, 0]
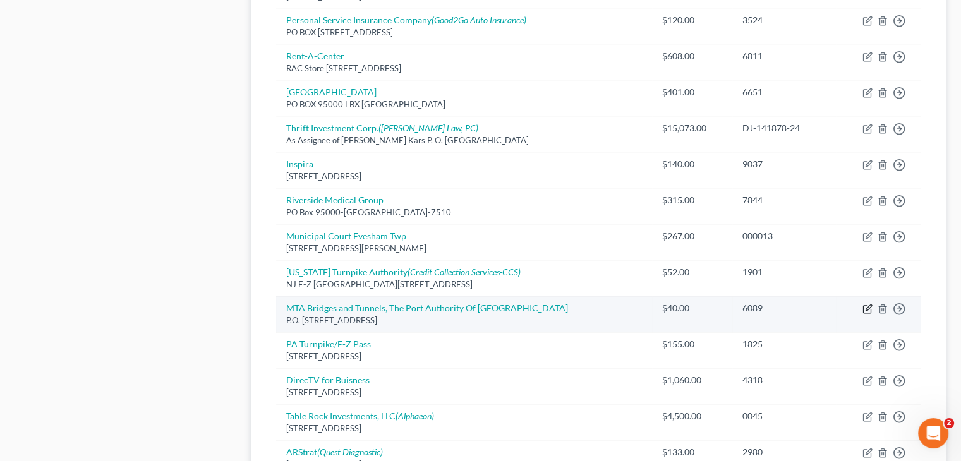
click at [869, 305] on icon "button" at bounding box center [869, 308] width 6 height 6
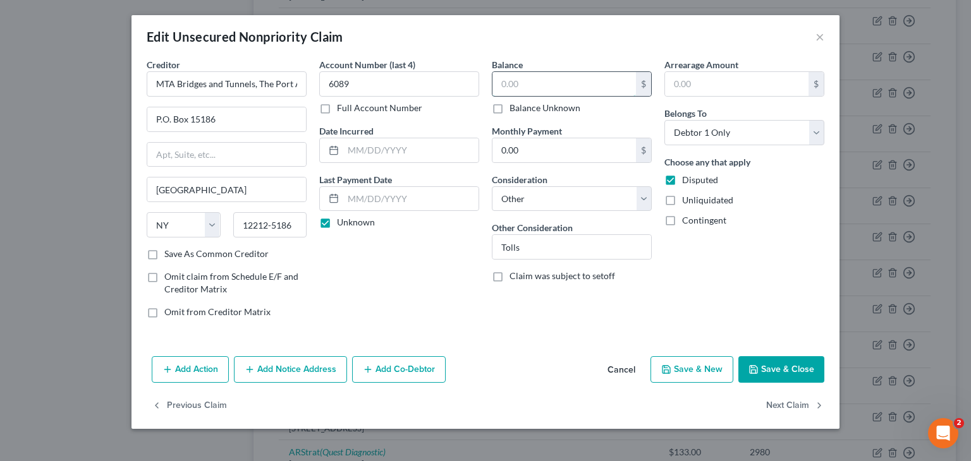
click at [541, 87] on input "text" at bounding box center [563, 84] width 143 height 24
click at [287, 365] on button "Add Notice Address" at bounding box center [290, 369] width 113 height 27
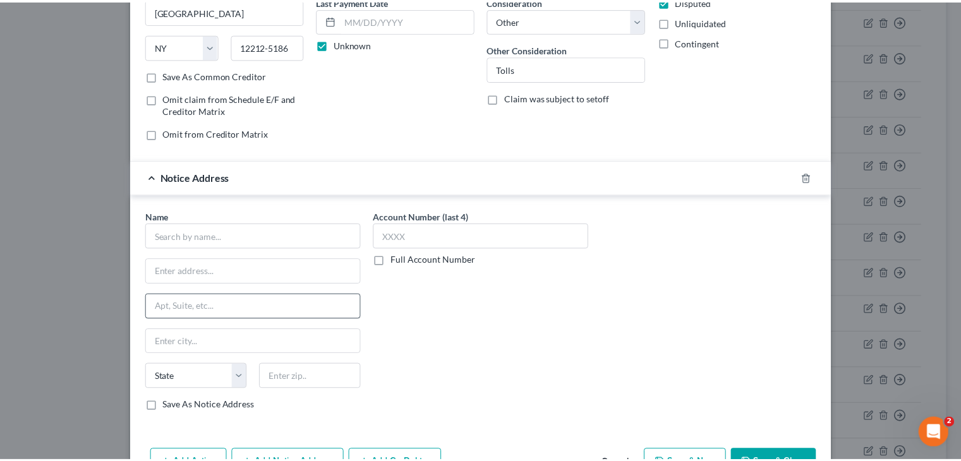
scroll to position [190, 0]
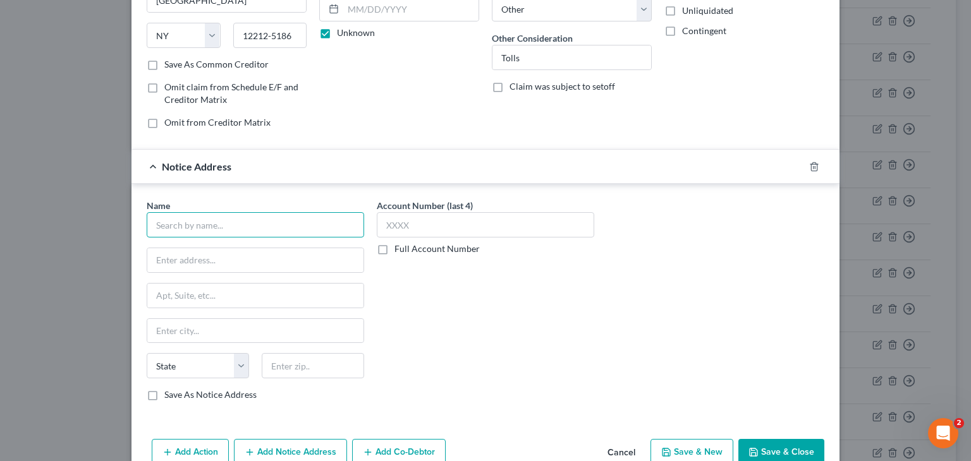
click at [228, 222] on input "text" at bounding box center [255, 224] width 217 height 25
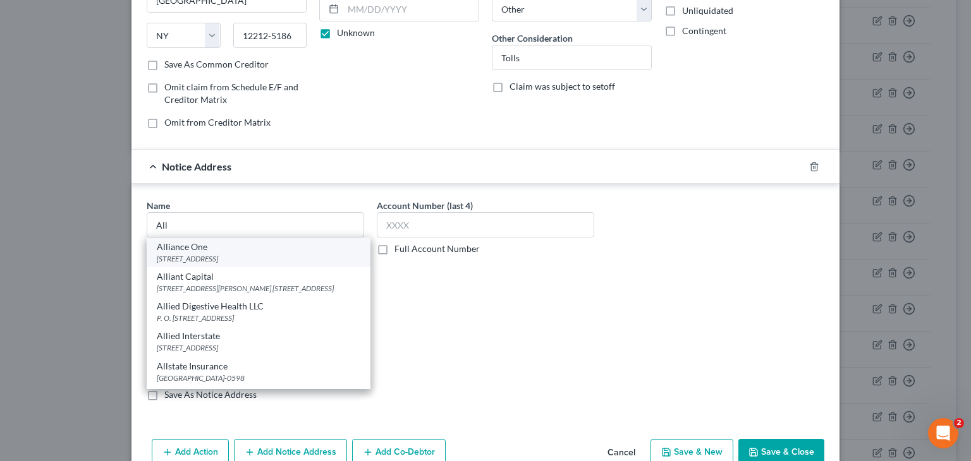
click at [281, 247] on div "Alliance One" at bounding box center [259, 247] width 204 height 13
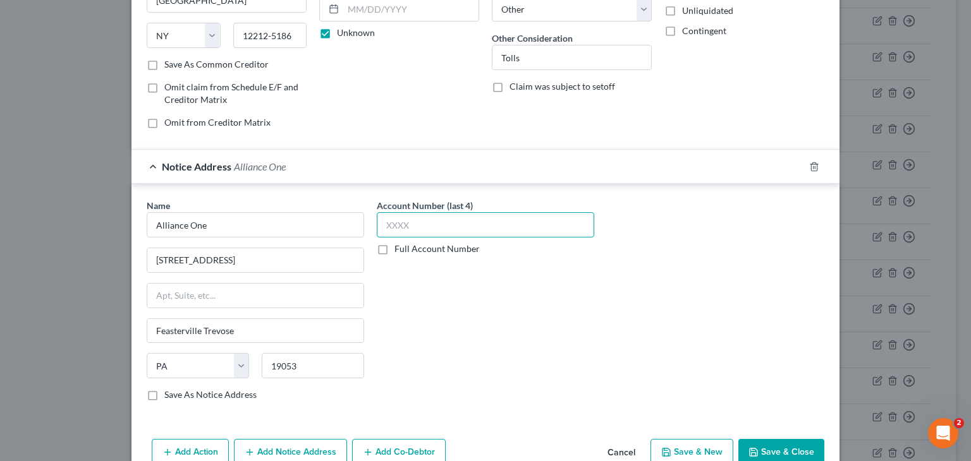
click at [412, 216] on input "text" at bounding box center [485, 224] width 217 height 25
click at [770, 451] on button "Save & Close" at bounding box center [781, 452] width 86 height 27
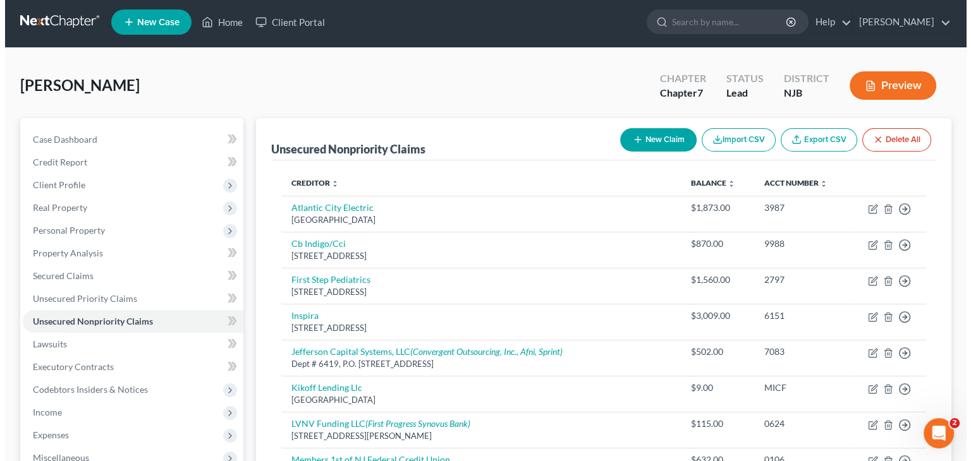
scroll to position [0, 0]
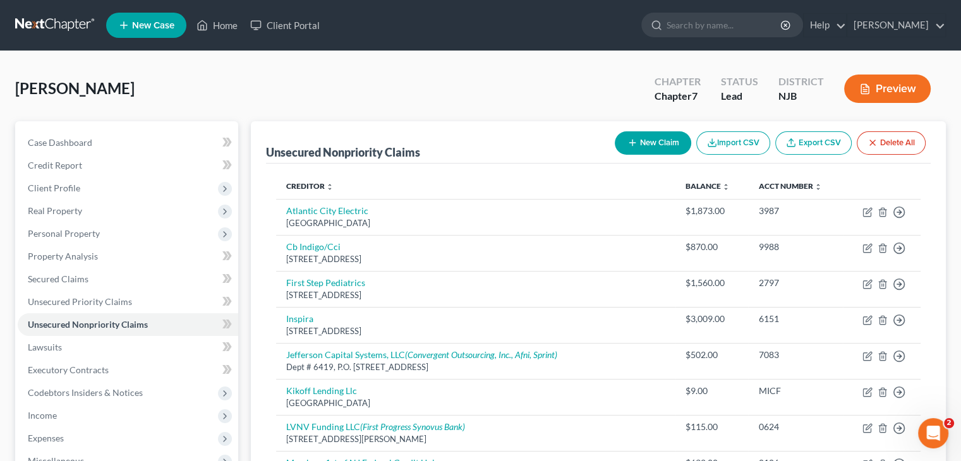
click at [663, 146] on button "New Claim" at bounding box center [653, 142] width 76 height 23
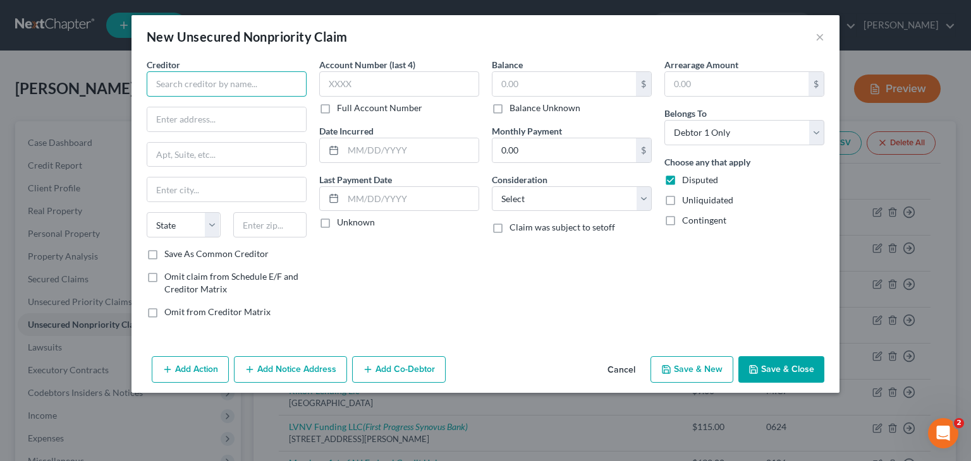
click at [210, 78] on input "text" at bounding box center [227, 83] width 160 height 25
click at [185, 110] on input "text" at bounding box center [226, 119] width 159 height 24
drag, startPoint x: 271, startPoint y: 87, endPoint x: 133, endPoint y: 75, distance: 138.9
click at [133, 75] on div "Creditor * Travelers Insurance Company State [US_STATE] AK AR AZ CA CO [GEOGRAP…" at bounding box center [485, 204] width 708 height 293
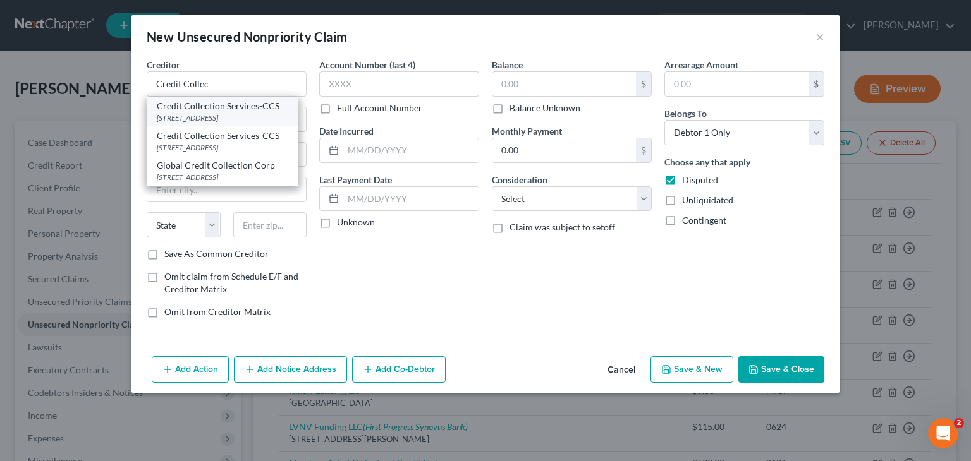
click at [245, 115] on div "[STREET_ADDRESS]" at bounding box center [222, 117] width 131 height 11
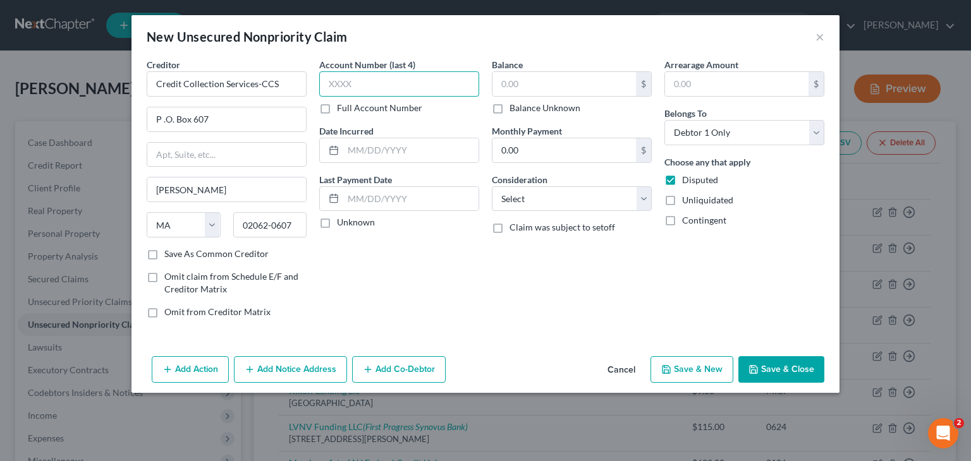
click at [384, 74] on input "text" at bounding box center [399, 83] width 160 height 25
click at [337, 227] on label "Unknown" at bounding box center [356, 222] width 38 height 13
click at [342, 224] on input "Unknown" at bounding box center [346, 220] width 8 height 8
click at [565, 83] on input "text" at bounding box center [563, 84] width 143 height 24
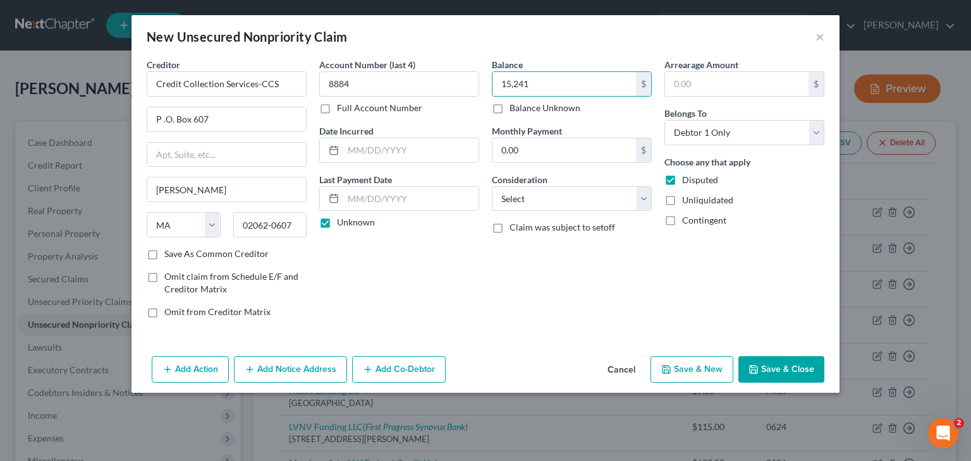
click at [275, 369] on button "Add Notice Address" at bounding box center [290, 369] width 113 height 27
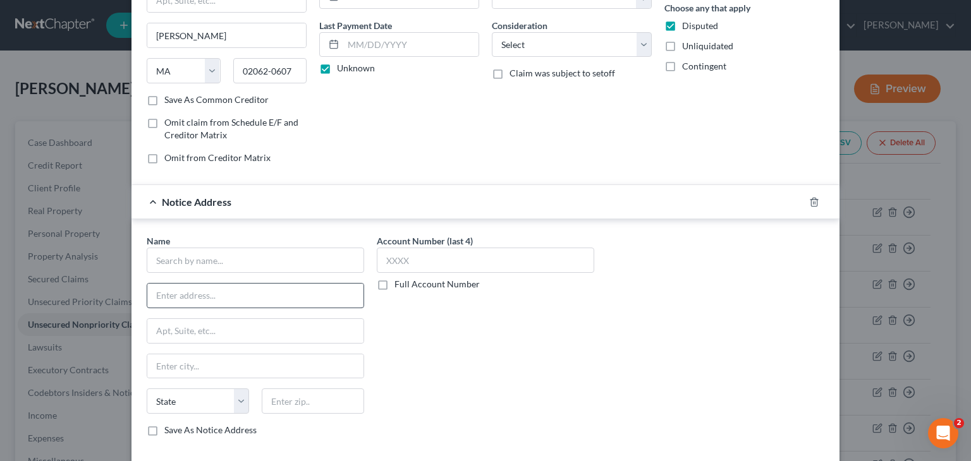
scroll to position [190, 0]
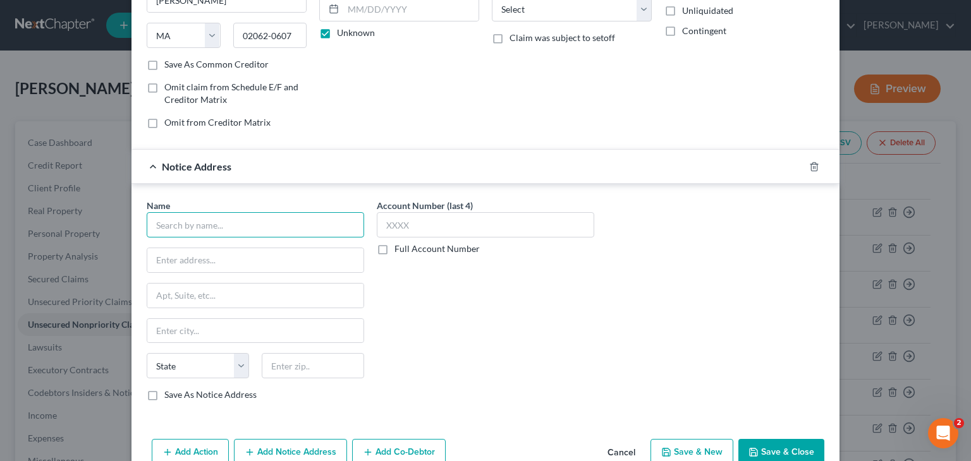
click at [274, 219] on input "text" at bounding box center [255, 224] width 217 height 25
click at [227, 257] on input "text" at bounding box center [255, 260] width 216 height 24
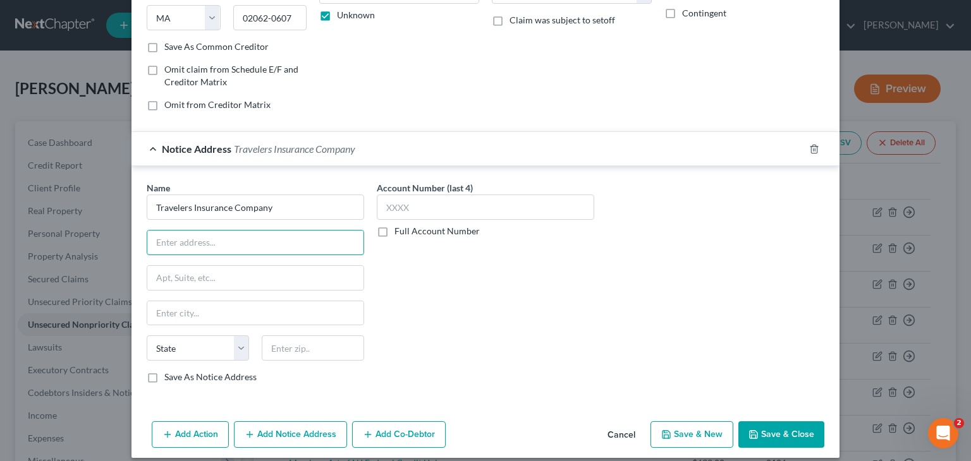
scroll to position [217, 0]
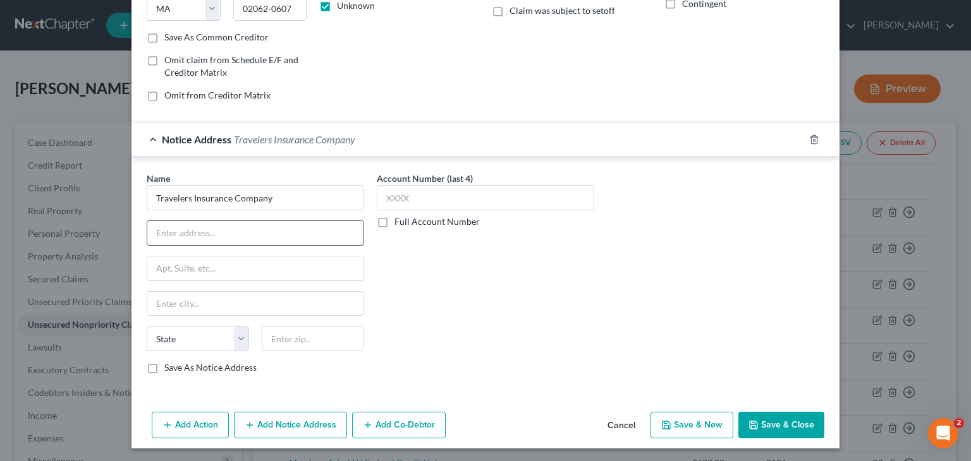
paste input "[STREET_ADDRESS]"
click at [217, 264] on input "text" at bounding box center [255, 269] width 216 height 24
click at [195, 301] on input "text" at bounding box center [255, 304] width 216 height 24
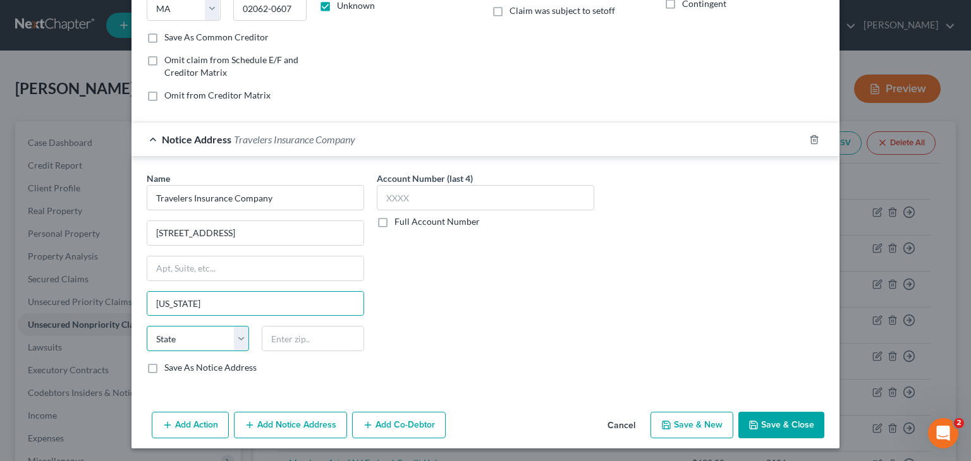
click at [177, 329] on select "State [US_STATE] AK AR AZ CA CO CT DE DC [GEOGRAPHIC_DATA] [GEOGRAPHIC_DATA] GU…" at bounding box center [198, 338] width 102 height 25
click at [147, 326] on select "State [US_STATE] AK AR AZ CA CO CT DE DC [GEOGRAPHIC_DATA] [GEOGRAPHIC_DATA] GU…" at bounding box center [198, 338] width 102 height 25
drag, startPoint x: 274, startPoint y: 340, endPoint x: 304, endPoint y: 298, distance: 51.2
click at [274, 340] on input "text" at bounding box center [313, 338] width 102 height 25
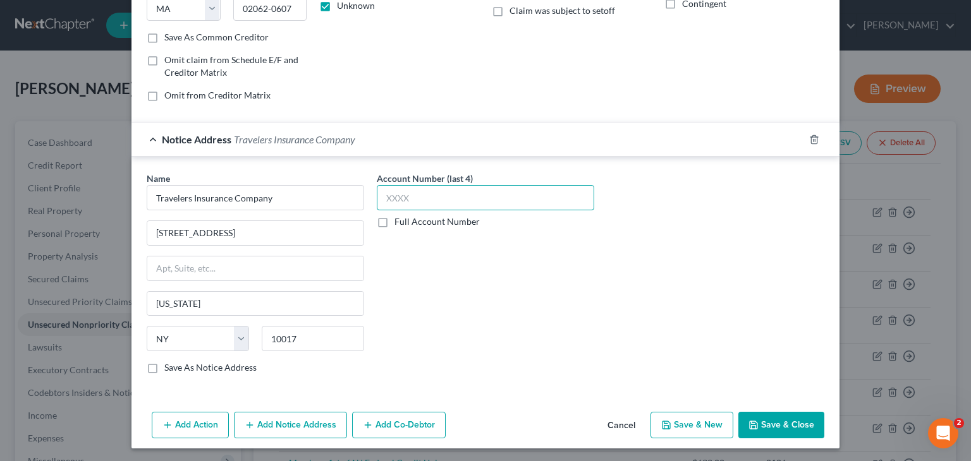
click at [542, 196] on input "text" at bounding box center [485, 197] width 217 height 25
click at [760, 413] on button "Save & Close" at bounding box center [781, 425] width 86 height 27
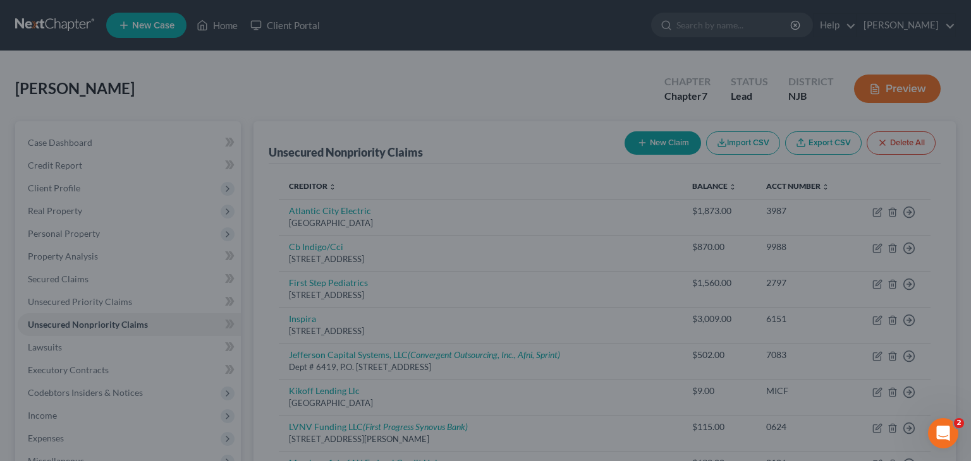
scroll to position [0, 0]
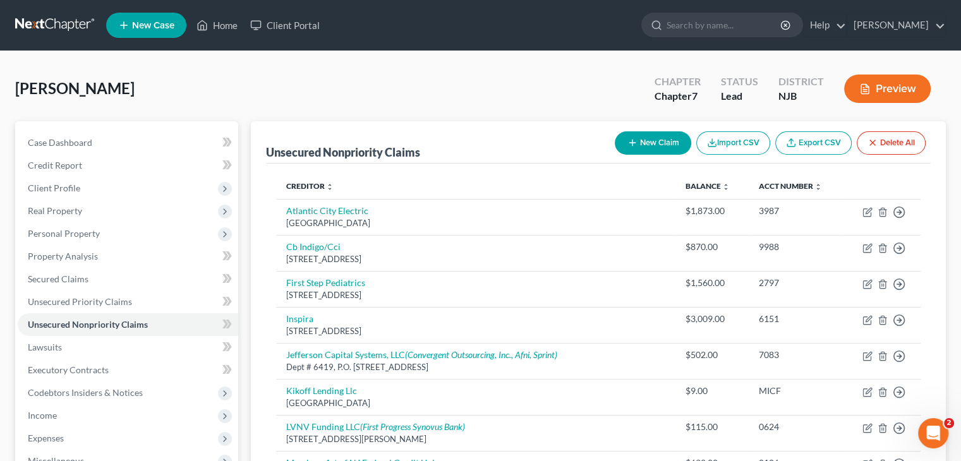
click at [659, 149] on button "New Claim" at bounding box center [653, 142] width 76 height 23
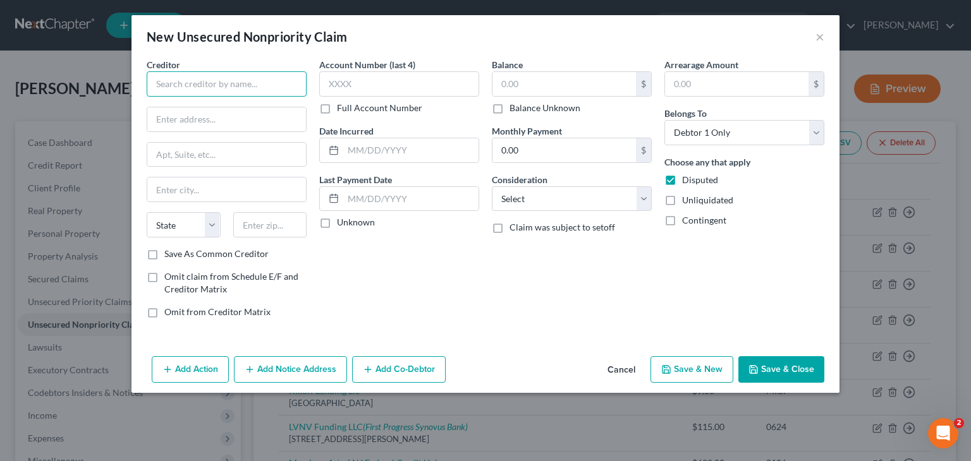
click at [243, 88] on input "text" at bounding box center [227, 83] width 160 height 25
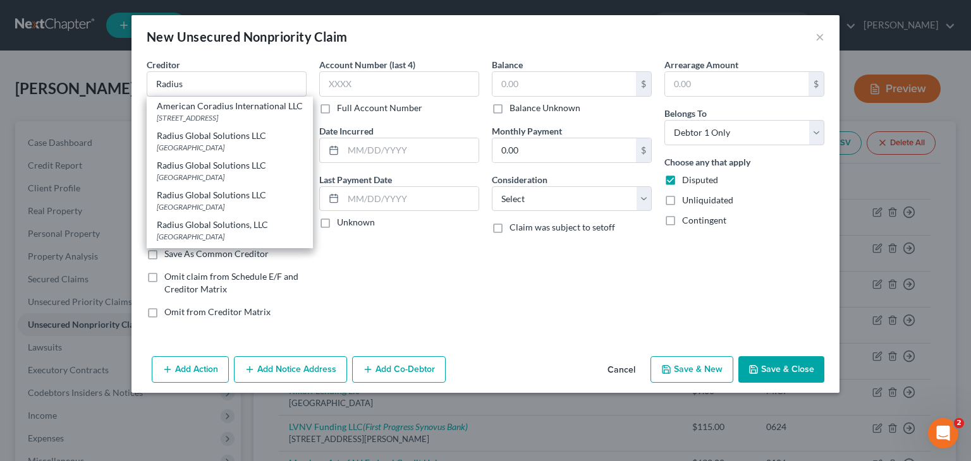
click at [241, 186] on div "Radius Global Solutions LLC [STREET_ADDRESS]" at bounding box center [230, 171] width 166 height 30
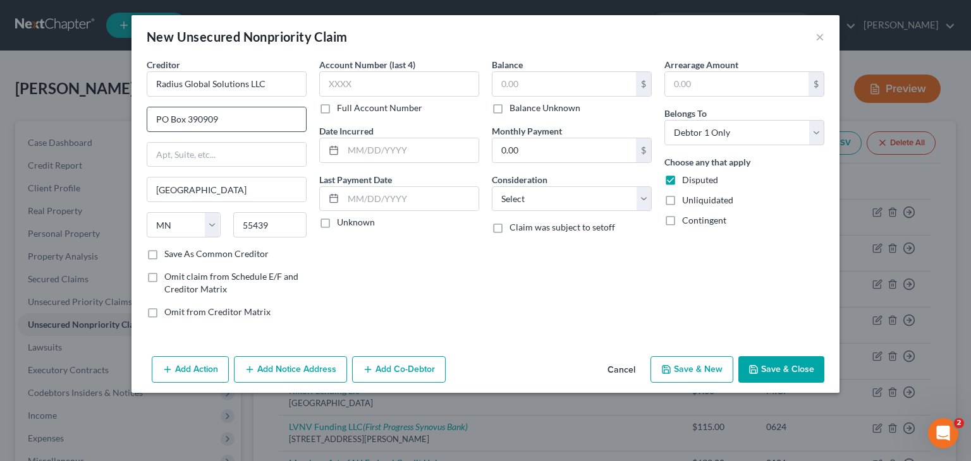
click at [221, 115] on input "PO Box 390909" at bounding box center [226, 119] width 159 height 24
click at [417, 73] on input "text" at bounding box center [399, 83] width 160 height 25
click at [339, 221] on label "Unknown" at bounding box center [356, 222] width 38 height 13
click at [342, 221] on input "Unknown" at bounding box center [346, 220] width 8 height 8
click at [558, 80] on input "text" at bounding box center [563, 84] width 143 height 24
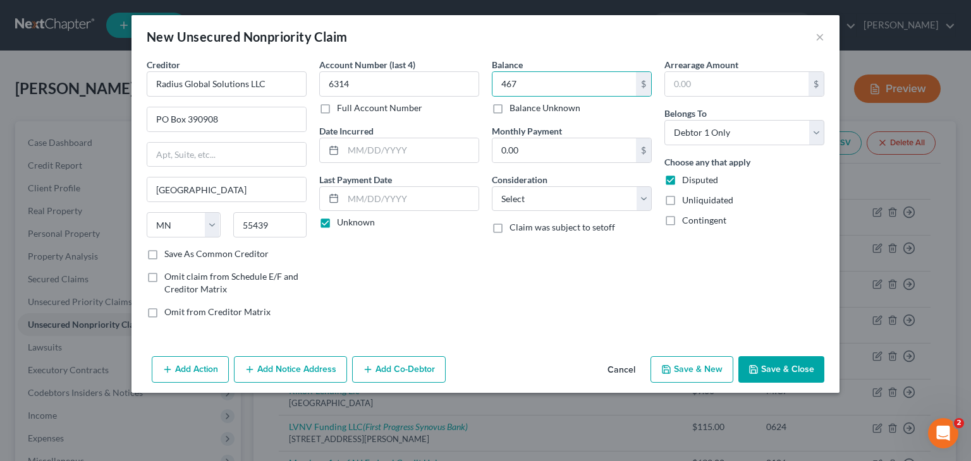
click at [164, 251] on label "Save As Common Creditor" at bounding box center [216, 254] width 104 height 13
click at [169, 251] on input "Save As Common Creditor" at bounding box center [173, 252] width 8 height 8
click at [542, 87] on input "467" at bounding box center [563, 84] width 143 height 24
click at [550, 200] on select "Select Cable / Satellite Services Collection Agency Credit Card Debt Debt Couns…" at bounding box center [572, 198] width 160 height 25
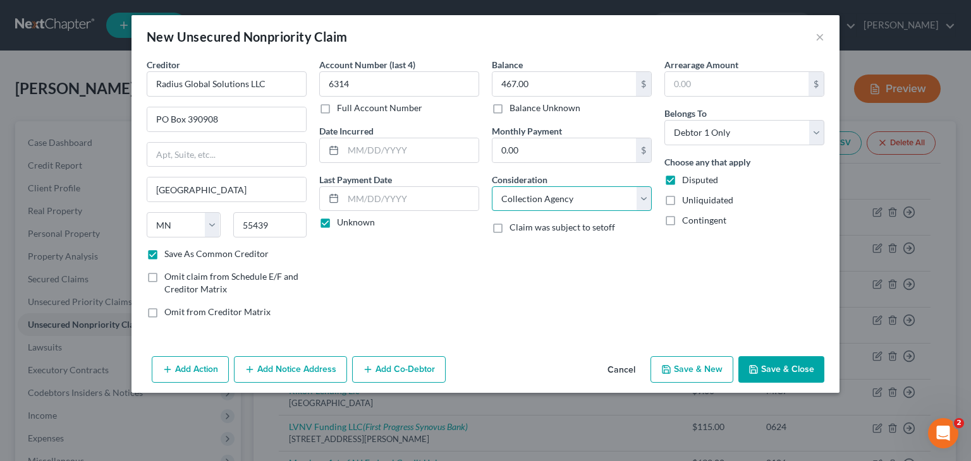
click at [492, 186] on select "Select Cable / Satellite Services Collection Agency Credit Card Debt Debt Couns…" at bounding box center [572, 198] width 160 height 25
click at [296, 370] on button "Add Notice Address" at bounding box center [290, 369] width 113 height 27
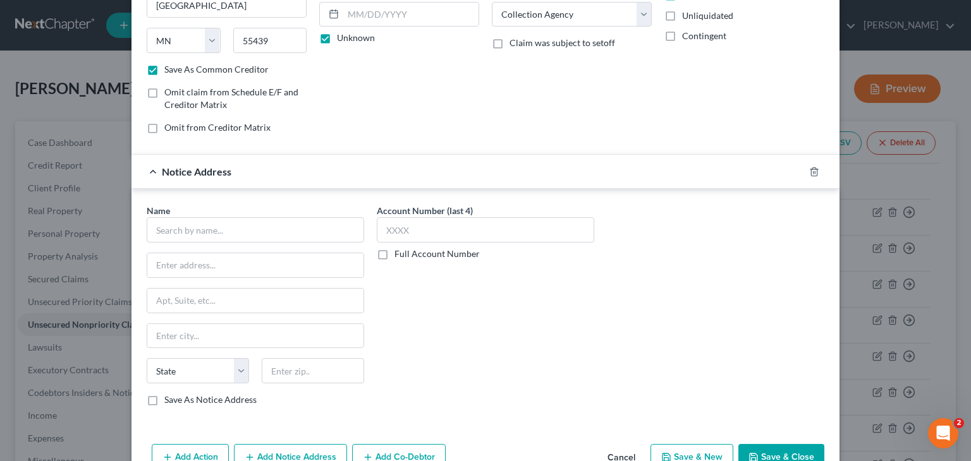
scroll to position [190, 0]
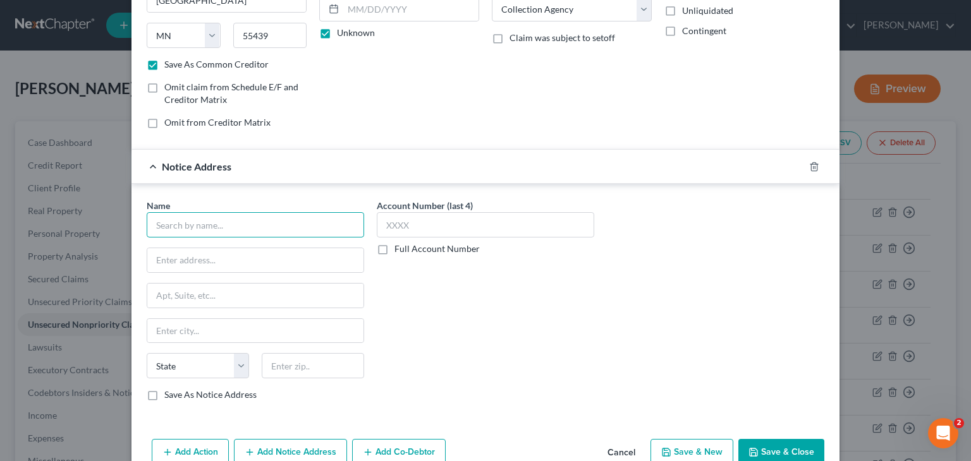
click at [239, 224] on input "text" at bounding box center [255, 224] width 217 height 25
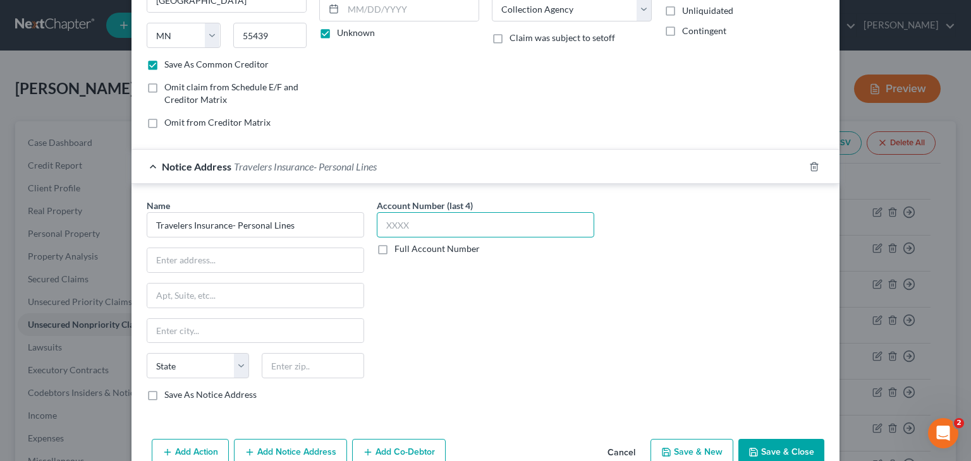
click at [412, 214] on input "text" at bounding box center [485, 224] width 217 height 25
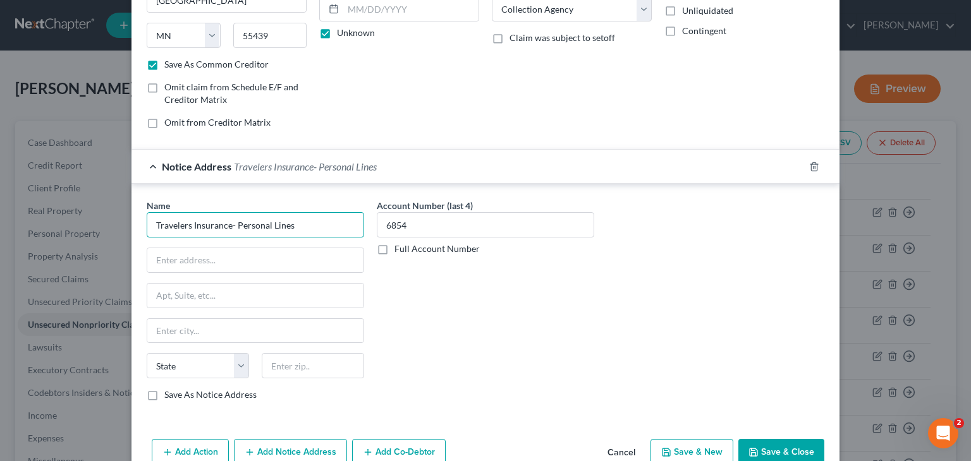
drag, startPoint x: 303, startPoint y: 223, endPoint x: 119, endPoint y: 219, distance: 184.0
click at [119, 219] on div "New Unsecured Nonpriority Claim × Creditor * Radius Global Solutions LLC [GEOGR…" at bounding box center [485, 230] width 971 height 461
click at [202, 266] on input "text" at bounding box center [255, 260] width 216 height 24
paste input "PO BOX 660307"
drag, startPoint x: 177, startPoint y: 334, endPoint x: 171, endPoint y: 335, distance: 6.4
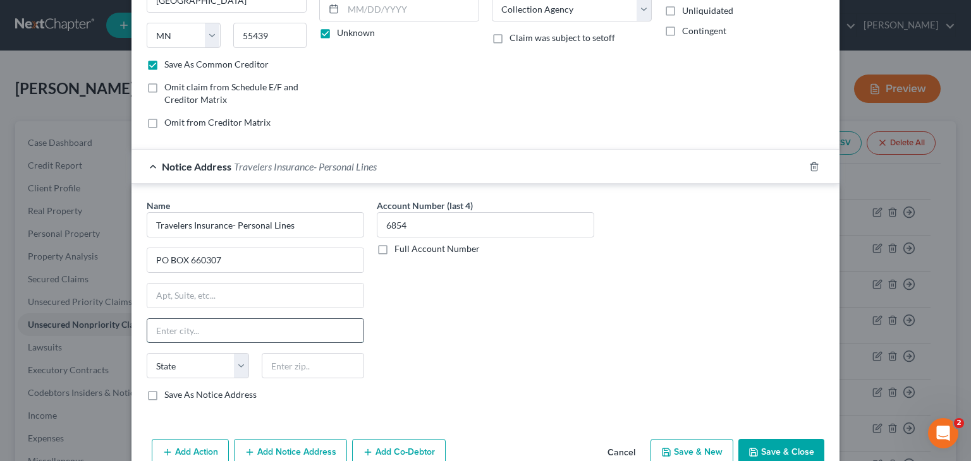
click at [177, 334] on input "text" at bounding box center [255, 331] width 216 height 24
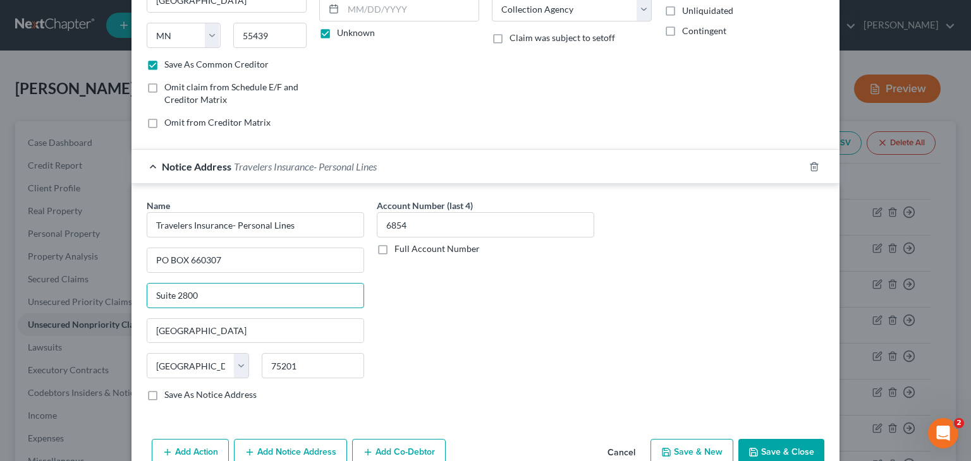
drag, startPoint x: 219, startPoint y: 287, endPoint x: 82, endPoint y: 302, distance: 137.4
click at [82, 302] on div "New Unsecured Nonpriority Claim × Creditor * Radius Global Solutions LLC [GEOGR…" at bounding box center [485, 230] width 971 height 461
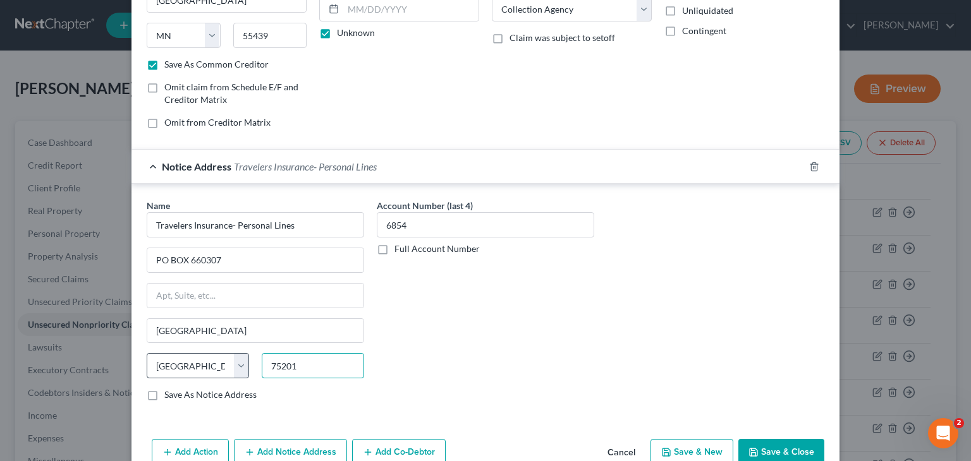
drag, startPoint x: 304, startPoint y: 365, endPoint x: 244, endPoint y: 329, distance: 69.7
click at [230, 355] on div "State [US_STATE] AK AR AZ CA CO CT DE DC [GEOGRAPHIC_DATA] [GEOGRAPHIC_DATA] GU…" at bounding box center [255, 370] width 230 height 35
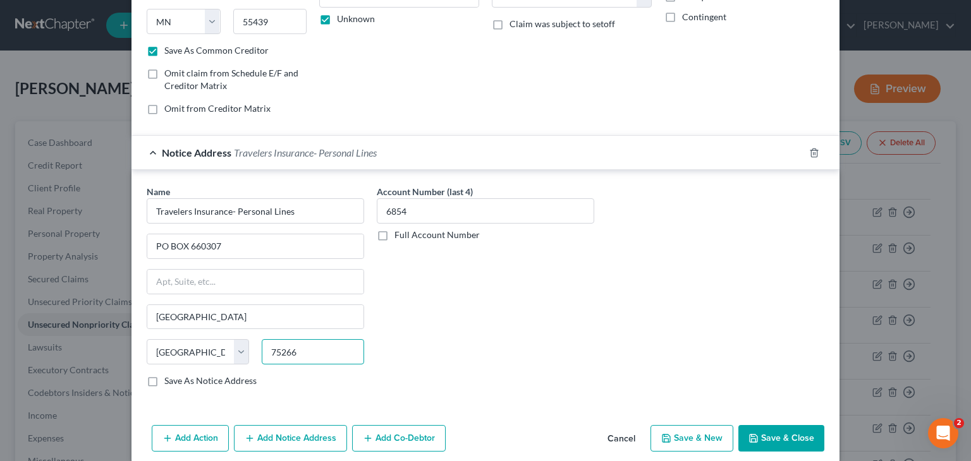
scroll to position [217, 0]
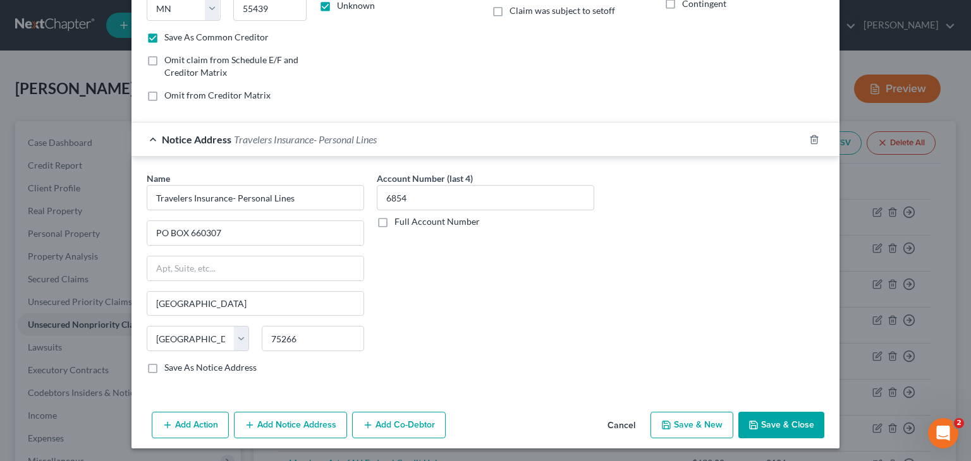
click at [781, 425] on button "Save & Close" at bounding box center [781, 425] width 86 height 27
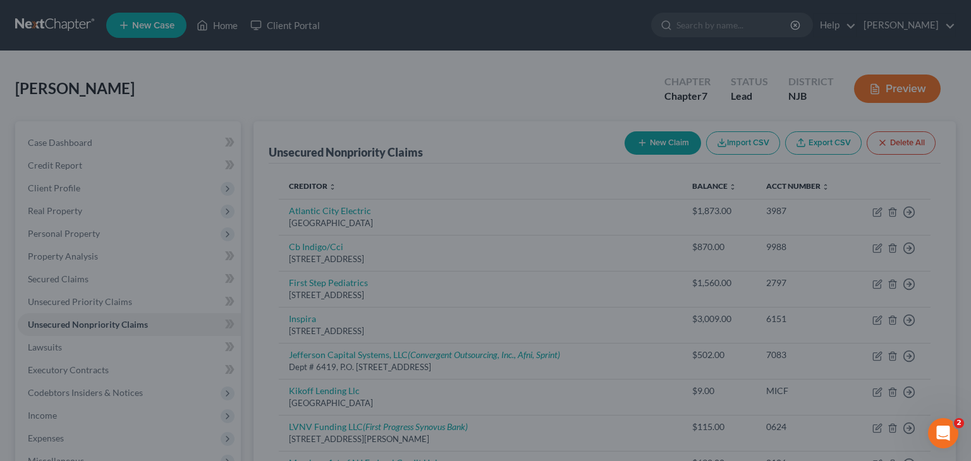
scroll to position [0, 0]
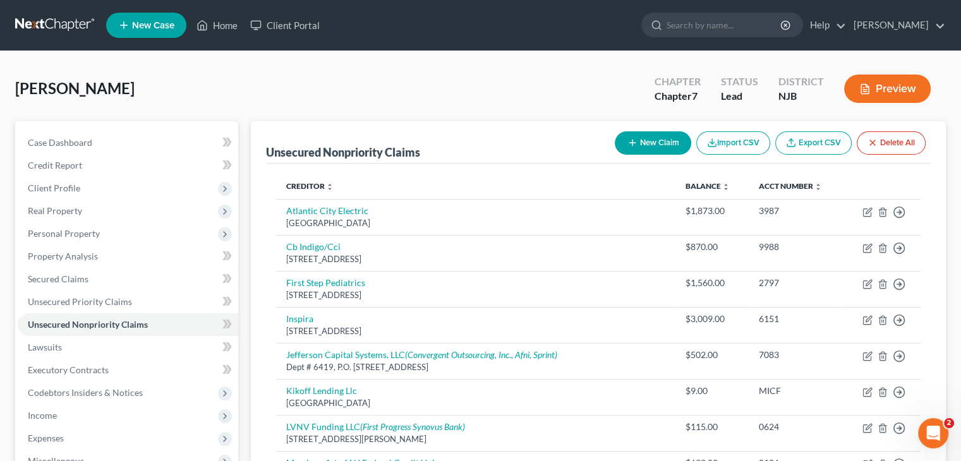
click at [645, 147] on button "New Claim" at bounding box center [653, 142] width 76 height 23
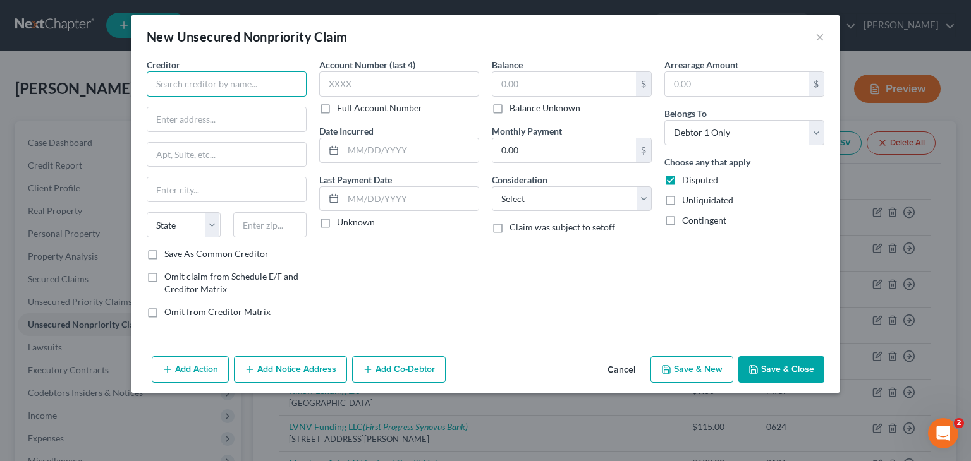
click at [253, 75] on input "text" at bounding box center [227, 83] width 160 height 25
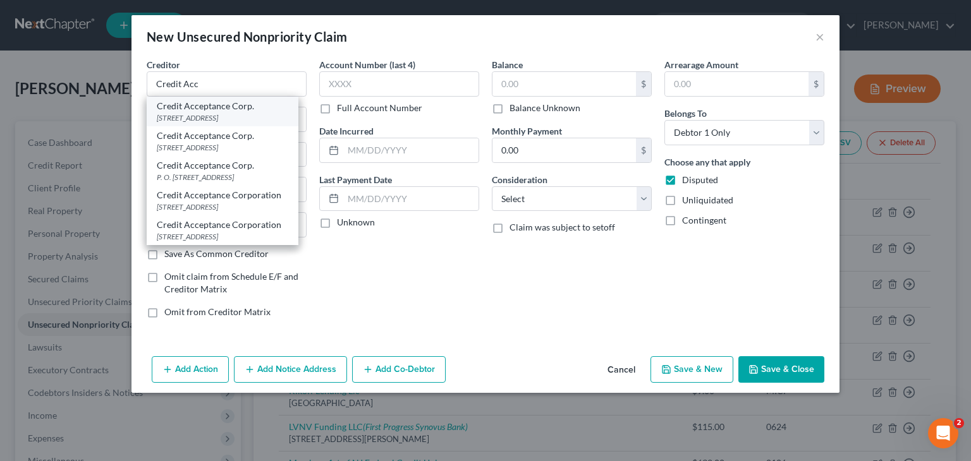
click at [255, 109] on div "Credit Acceptance Corp." at bounding box center [222, 106] width 131 height 13
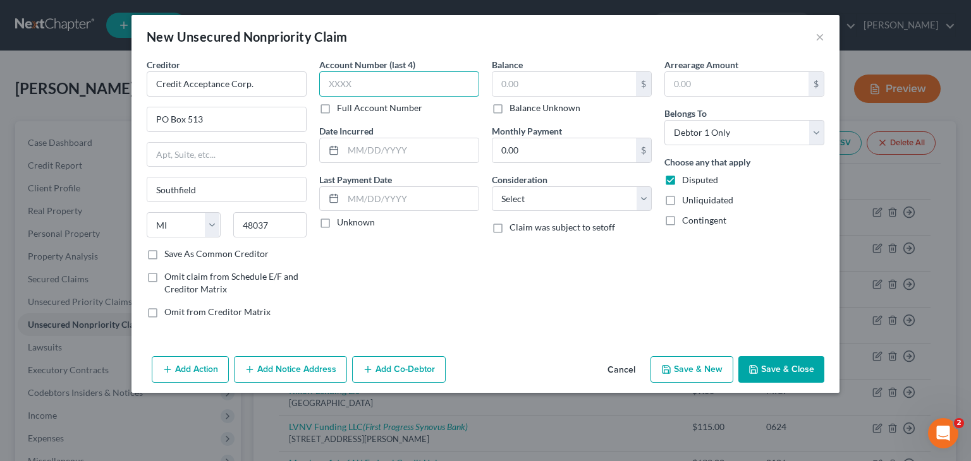
click at [355, 79] on input "text" at bounding box center [399, 83] width 160 height 25
drag, startPoint x: 350, startPoint y: 222, endPoint x: 356, endPoint y: 220, distance: 7.4
click at [350, 222] on label "Unknown" at bounding box center [356, 222] width 38 height 13
click at [350, 222] on input "Unknown" at bounding box center [346, 220] width 8 height 8
click at [564, 78] on input "text" at bounding box center [563, 84] width 143 height 24
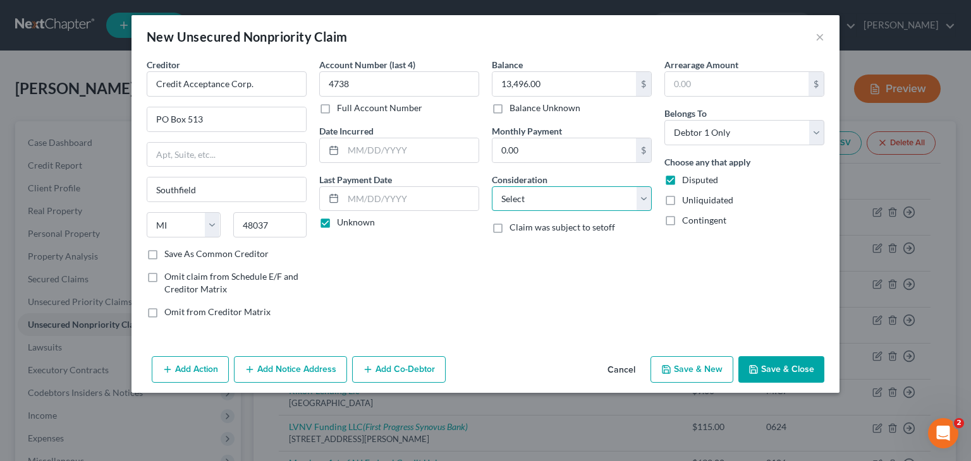
click at [546, 198] on select "Select Cable / Satellite Services Collection Agency Credit Card Debt Debt Couns…" at bounding box center [572, 198] width 160 height 25
click at [492, 186] on select "Select Cable / Satellite Services Collection Agency Credit Card Debt Debt Couns…" at bounding box center [572, 198] width 160 height 25
click at [307, 372] on button "Add Notice Address" at bounding box center [290, 369] width 113 height 27
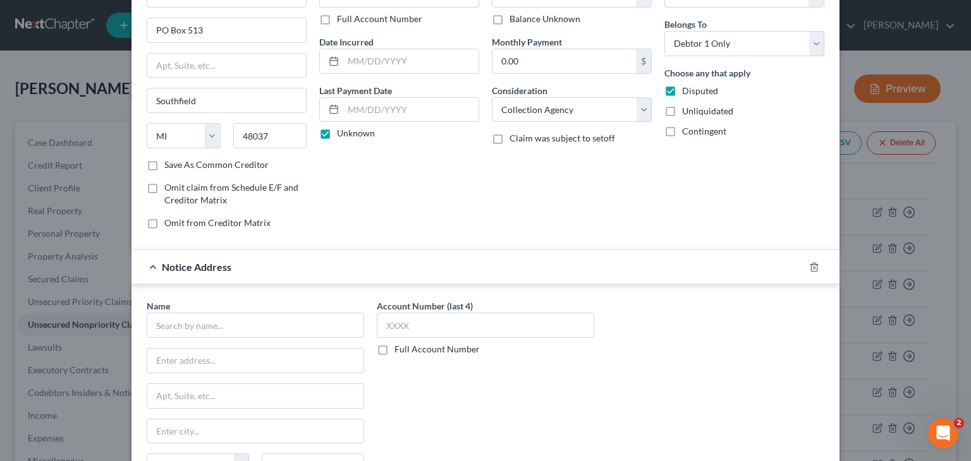
scroll to position [217, 0]
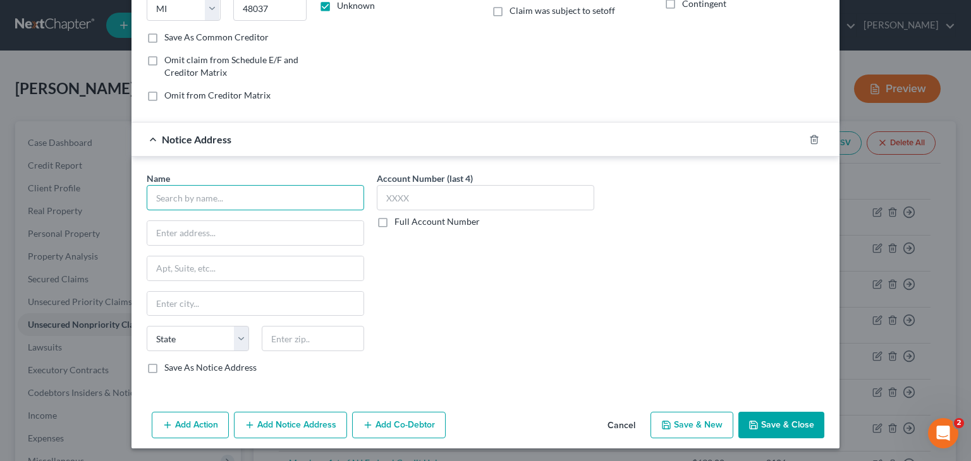
click at [246, 205] on input "text" at bounding box center [255, 197] width 217 height 25
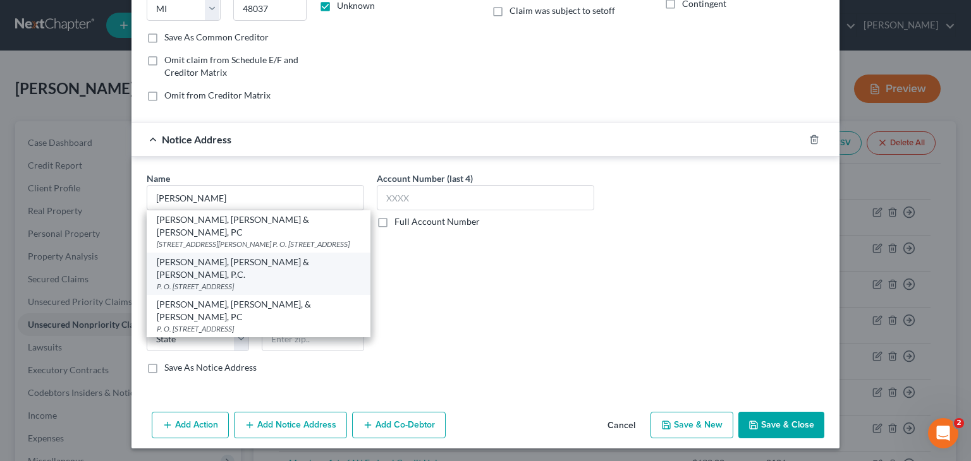
click at [242, 264] on div "[PERSON_NAME], [PERSON_NAME] & [PERSON_NAME], P.C." at bounding box center [259, 268] width 204 height 25
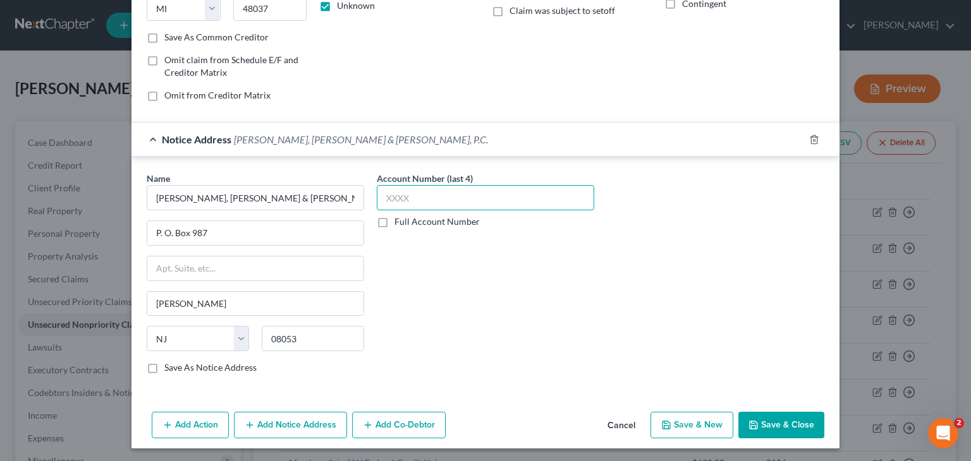
click at [380, 198] on input "text" at bounding box center [485, 197] width 217 height 25
click at [784, 422] on button "Save & Close" at bounding box center [781, 425] width 86 height 27
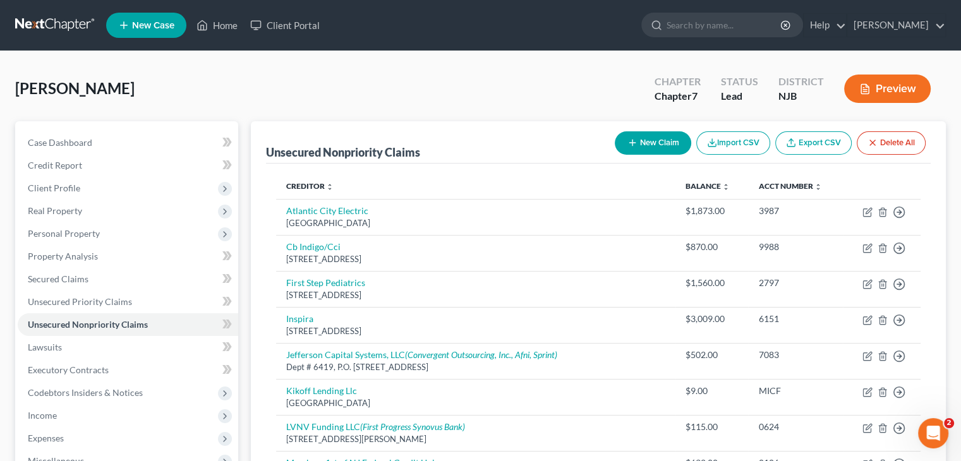
drag, startPoint x: 534, startPoint y: 59, endPoint x: 489, endPoint y: 98, distance: 60.1
click at [650, 140] on button "New Claim" at bounding box center [653, 142] width 76 height 23
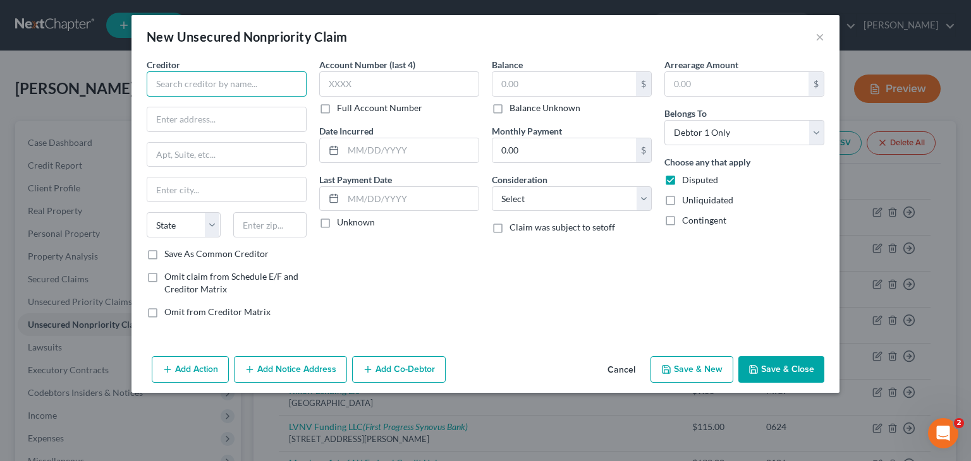
click at [202, 79] on input "text" at bounding box center [227, 83] width 160 height 25
click at [221, 119] on input "text" at bounding box center [226, 119] width 159 height 24
drag, startPoint x: 195, startPoint y: 186, endPoint x: 197, endPoint y: 148, distance: 38.0
click at [195, 185] on input "text" at bounding box center [226, 190] width 159 height 24
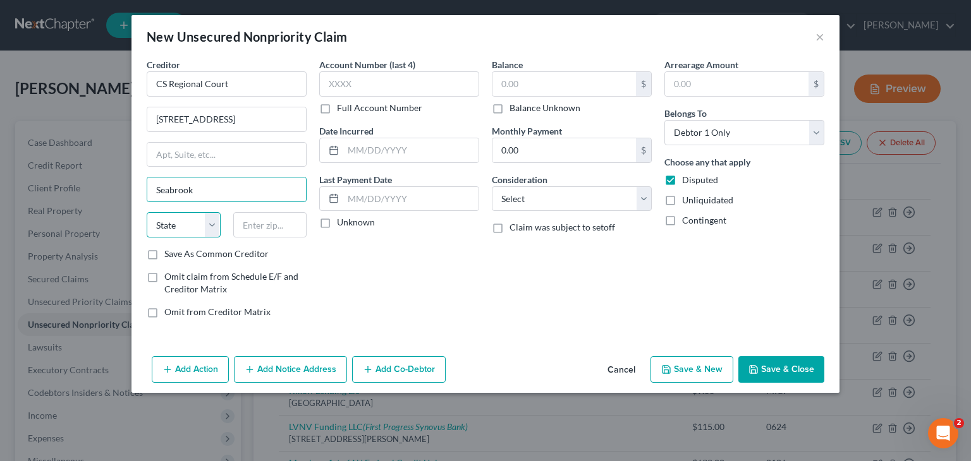
click at [212, 216] on select "State [US_STATE] AK AR AZ CA CO CT DE DC [GEOGRAPHIC_DATA] [GEOGRAPHIC_DATA] GU…" at bounding box center [184, 224] width 74 height 25
click at [147, 212] on select "State [US_STATE] AK AR AZ CA CO CT DE DC [GEOGRAPHIC_DATA] [GEOGRAPHIC_DATA] GU…" at bounding box center [184, 224] width 74 height 25
click at [255, 224] on input "text" at bounding box center [270, 224] width 74 height 25
click at [404, 240] on div "Account Number (last 4) Full Account Number Date Incurred Last Payment Date Unk…" at bounding box center [399, 193] width 173 height 271
click at [164, 255] on label "Save As Common Creditor" at bounding box center [216, 254] width 104 height 13
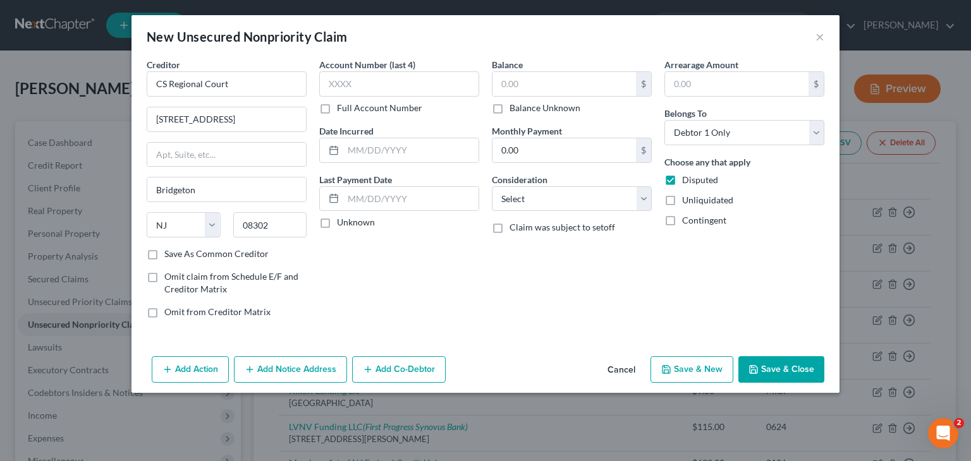
click at [169, 255] on input "Save As Common Creditor" at bounding box center [173, 252] width 8 height 8
click at [351, 87] on input "text" at bounding box center [399, 83] width 160 height 25
drag, startPoint x: 254, startPoint y: 85, endPoint x: 147, endPoint y: 88, distance: 107.5
click at [147, 88] on input "CS Regional Court" at bounding box center [227, 83] width 160 height 25
drag, startPoint x: 234, startPoint y: 122, endPoint x: 129, endPoint y: 107, distance: 105.9
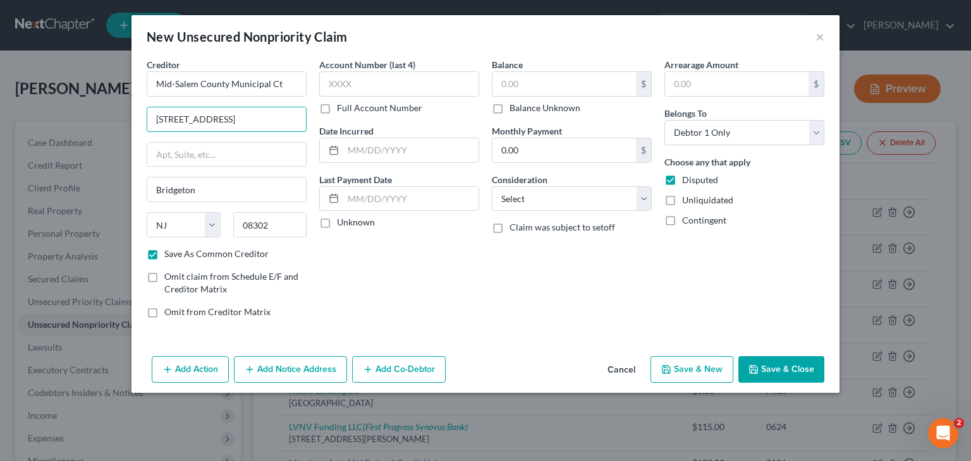
click at [129, 117] on div "New Unsecured Nonpriority Claim × Creditor * [GEOGRAPHIC_DATA] Municipal Ct 132…" at bounding box center [485, 230] width 971 height 461
drag, startPoint x: 248, startPoint y: 183, endPoint x: 146, endPoint y: 202, distance: 103.5
click at [146, 202] on div "Creditor * [GEOGRAPHIC_DATA] Ct [GEOGRAPHIC_DATA] [US_STATE][GEOGRAPHIC_DATA] A…" at bounding box center [226, 193] width 173 height 271
drag, startPoint x: 296, startPoint y: 231, endPoint x: 240, endPoint y: 230, distance: 55.6
click at [240, 230] on input "08302" at bounding box center [270, 224] width 74 height 25
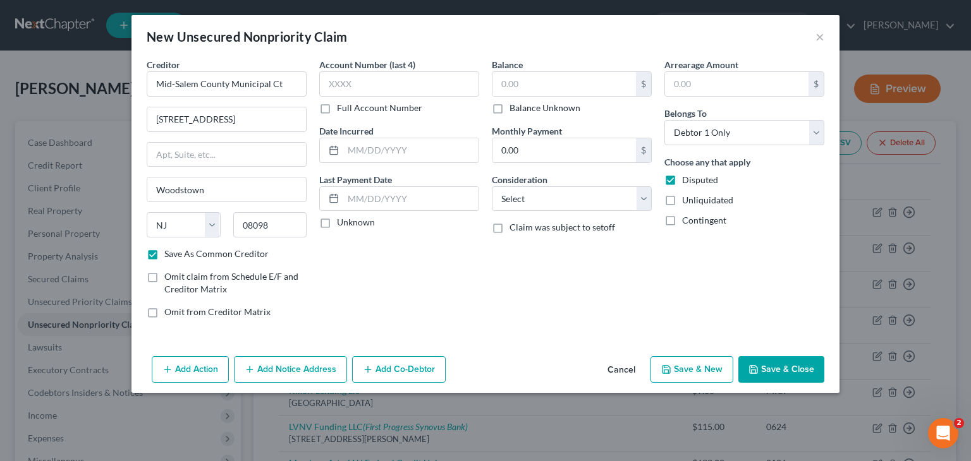
click at [430, 246] on div "Account Number (last 4) Full Account Number Date Incurred Last Payment Date Unk…" at bounding box center [399, 193] width 173 height 271
click at [388, 76] on input "text" at bounding box center [399, 83] width 160 height 25
click at [532, 102] on label "Balance Unknown" at bounding box center [544, 108] width 71 height 13
click at [523, 102] on input "Balance Unknown" at bounding box center [518, 106] width 8 height 8
click at [561, 205] on select "Select Cable / Satellite Services Collection Agency Credit Card Debt Debt Couns…" at bounding box center [572, 198] width 160 height 25
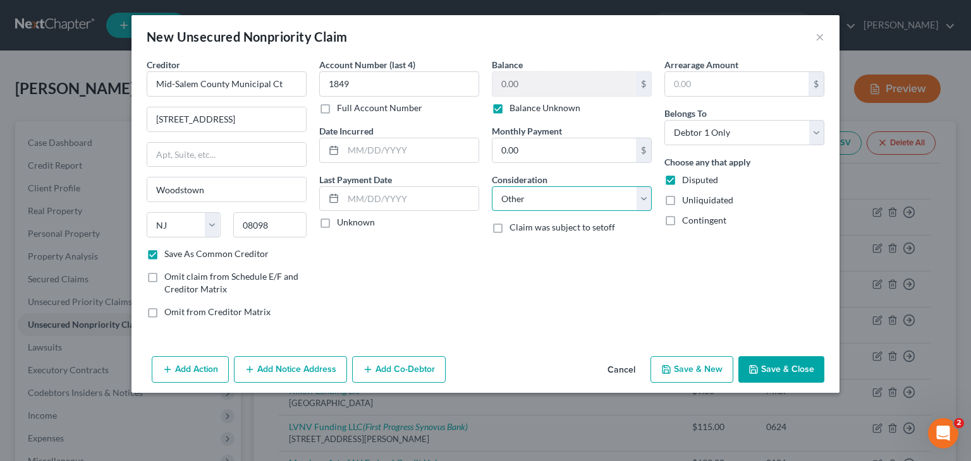
click at [492, 186] on select "Select Cable / Satellite Services Collection Agency Credit Card Debt Debt Couns…" at bounding box center [572, 198] width 160 height 25
click at [542, 257] on input "text" at bounding box center [571, 247] width 159 height 24
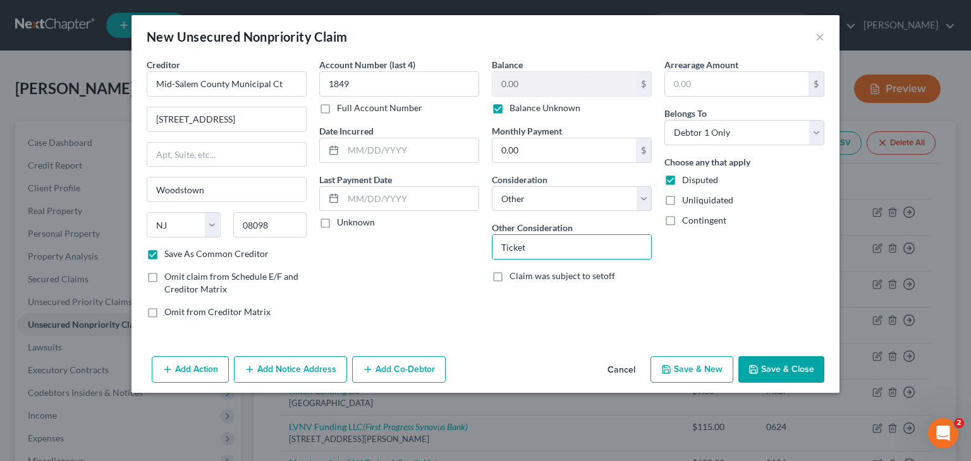
click at [769, 362] on button "Save & Close" at bounding box center [781, 369] width 86 height 27
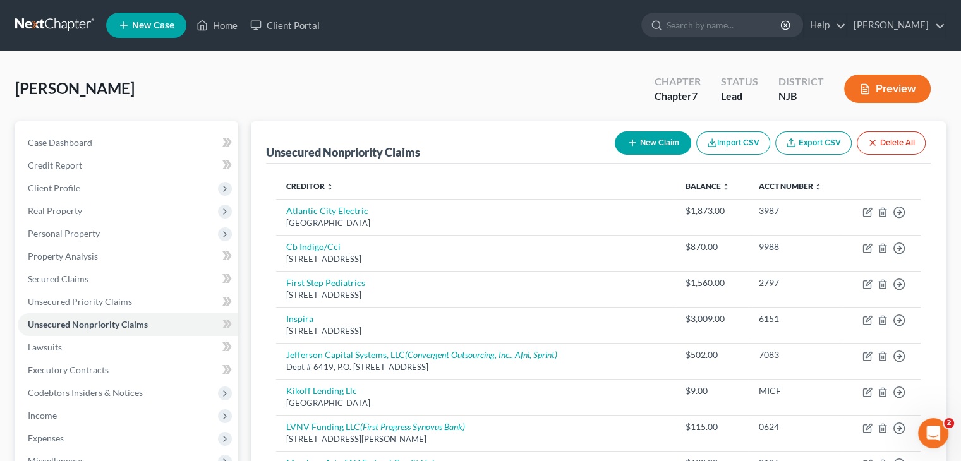
click at [644, 140] on button "New Claim" at bounding box center [653, 142] width 76 height 23
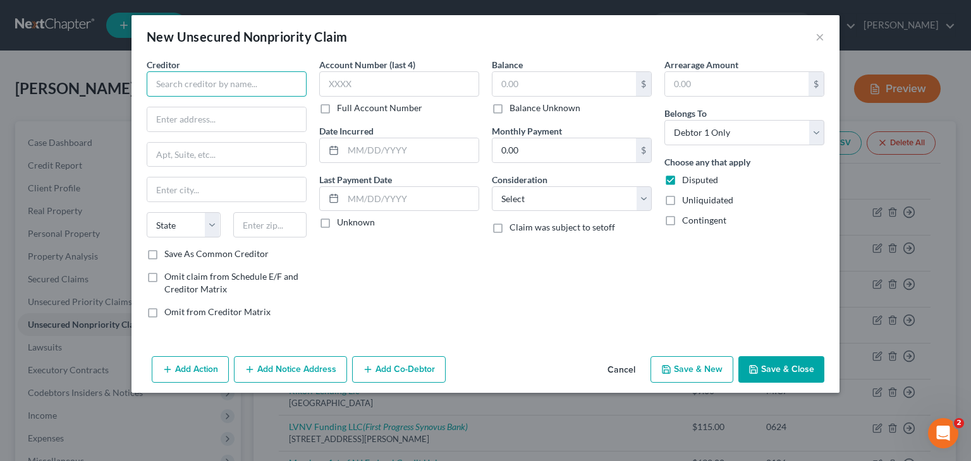
click at [222, 87] on input "text" at bounding box center [227, 83] width 160 height 25
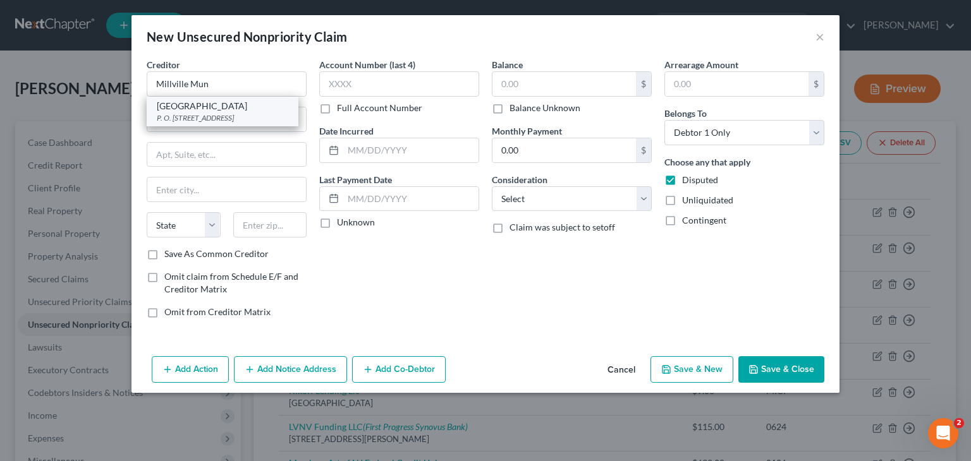
click at [222, 102] on div "[GEOGRAPHIC_DATA]" at bounding box center [222, 106] width 131 height 13
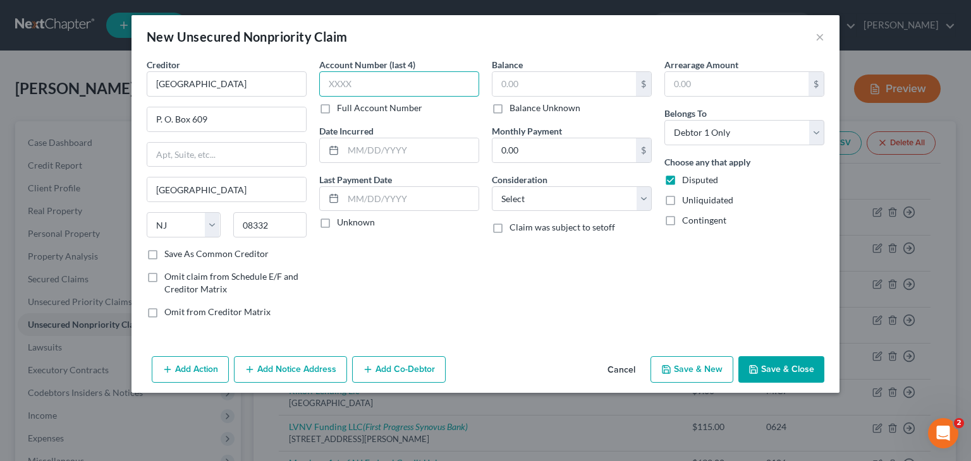
click at [410, 80] on input "text" at bounding box center [399, 83] width 160 height 25
click at [509, 106] on label "Balance Unknown" at bounding box center [544, 108] width 71 height 13
click at [514, 106] on input "Balance Unknown" at bounding box center [518, 106] width 8 height 8
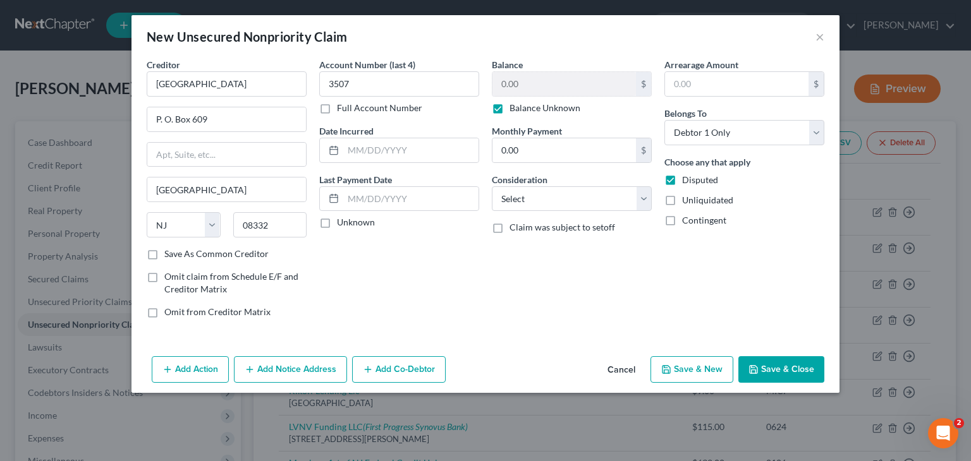
click at [337, 226] on label "Unknown" at bounding box center [356, 222] width 38 height 13
click at [342, 224] on input "Unknown" at bounding box center [346, 220] width 8 height 8
click at [600, 192] on select "Select Cable / Satellite Services Collection Agency Credit Card Debt Debt Couns…" at bounding box center [572, 198] width 160 height 25
click at [492, 186] on select "Select Cable / Satellite Services Collection Agency Credit Card Debt Debt Couns…" at bounding box center [572, 198] width 160 height 25
click at [535, 251] on input "text" at bounding box center [571, 247] width 159 height 24
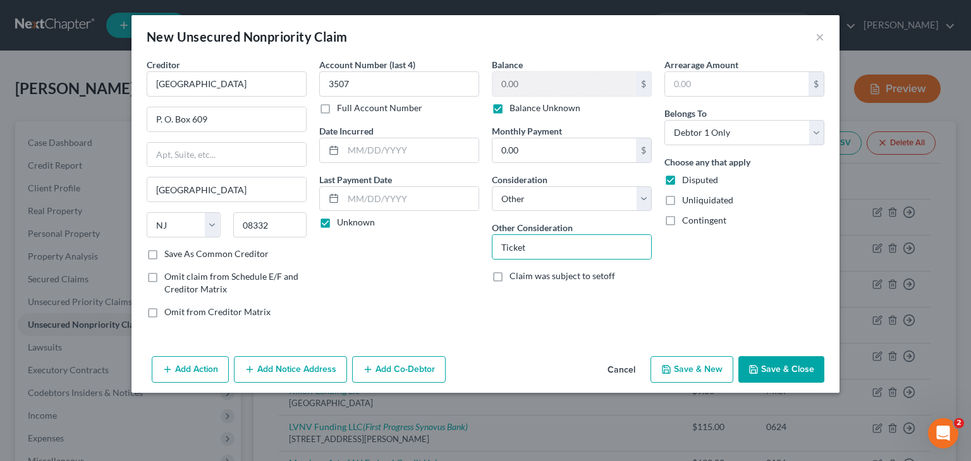
click at [792, 362] on button "Save & Close" at bounding box center [781, 369] width 86 height 27
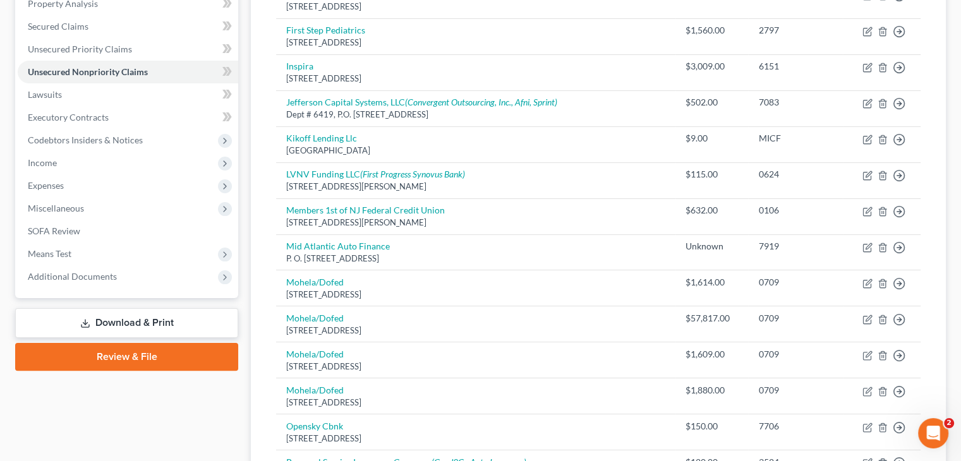
scroll to position [0, 0]
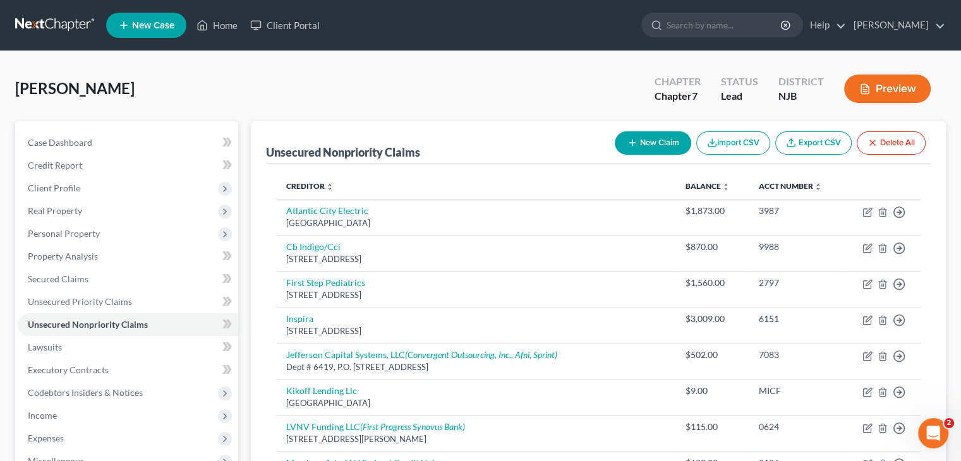
click at [654, 145] on button "New Claim" at bounding box center [653, 142] width 76 height 23
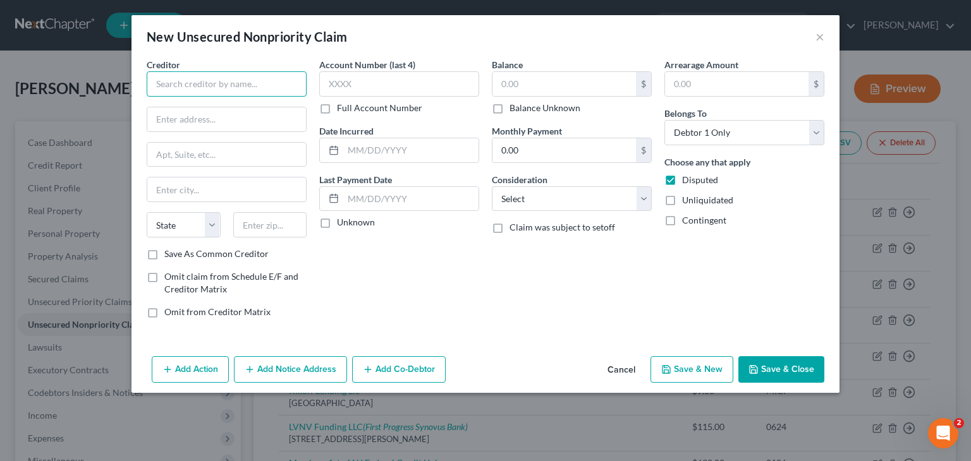
click at [190, 79] on input "text" at bounding box center [227, 83] width 160 height 25
click at [175, 125] on input "text" at bounding box center [226, 119] width 159 height 24
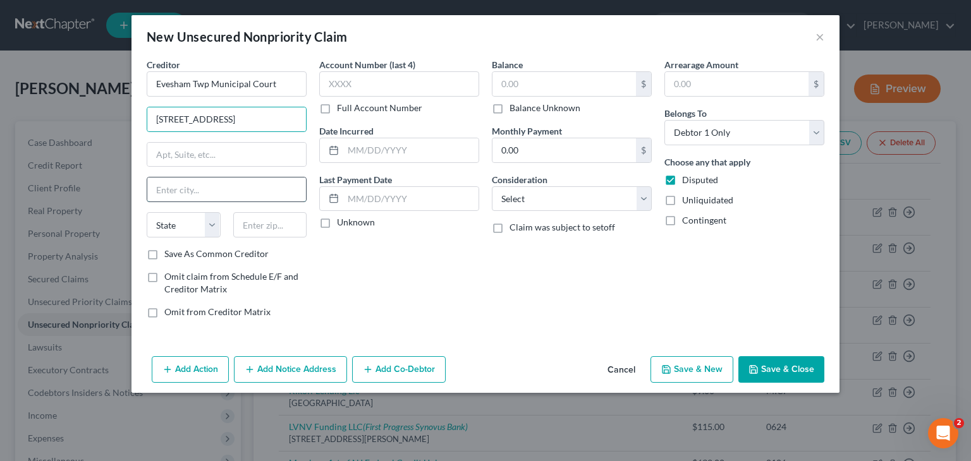
click at [208, 185] on input "text" at bounding box center [226, 190] width 159 height 24
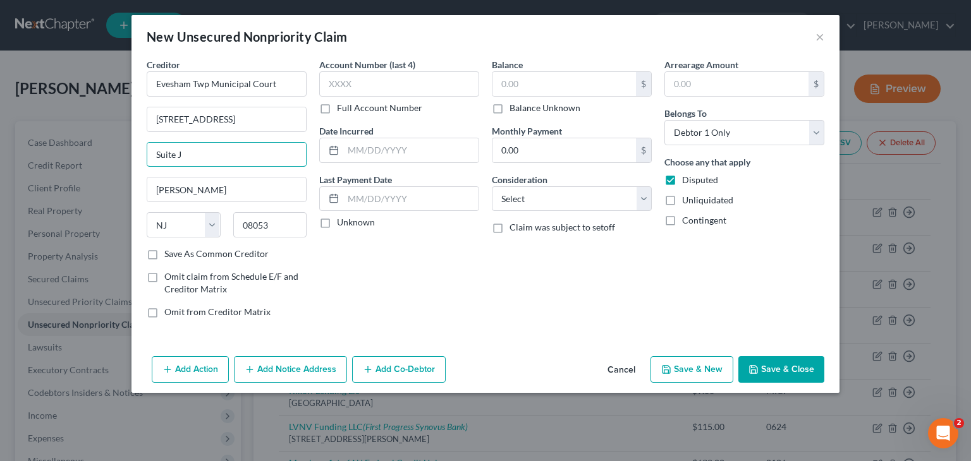
drag, startPoint x: 198, startPoint y: 143, endPoint x: 118, endPoint y: 130, distance: 81.5
click at [120, 140] on div "New Unsecured Nonpriority Claim × Creditor * Evesham Twp Municipal Court [STREE…" at bounding box center [485, 230] width 971 height 461
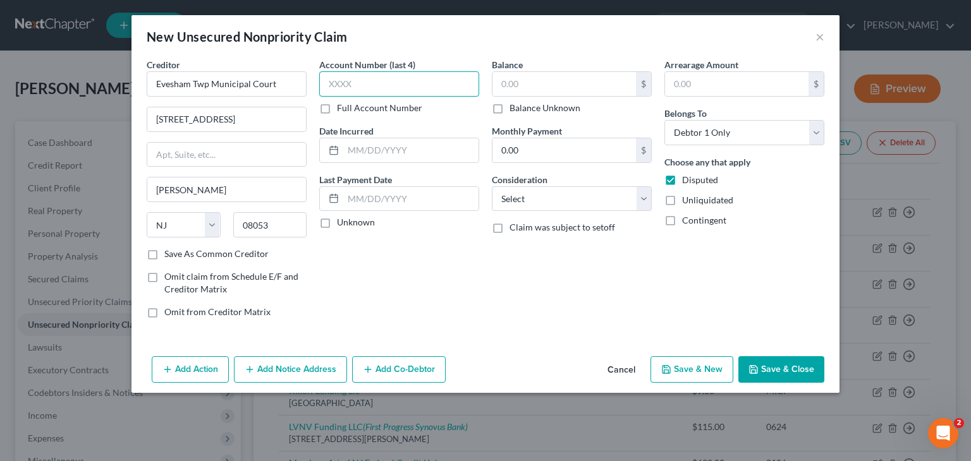
click at [380, 81] on input "text" at bounding box center [399, 83] width 160 height 25
click at [356, 226] on label "Unknown" at bounding box center [356, 222] width 38 height 13
click at [350, 224] on input "Unknown" at bounding box center [346, 220] width 8 height 8
click at [524, 74] on input "text" at bounding box center [563, 84] width 143 height 24
click at [579, 193] on select "Select Cable / Satellite Services Collection Agency Credit Card Debt Debt Couns…" at bounding box center [572, 198] width 160 height 25
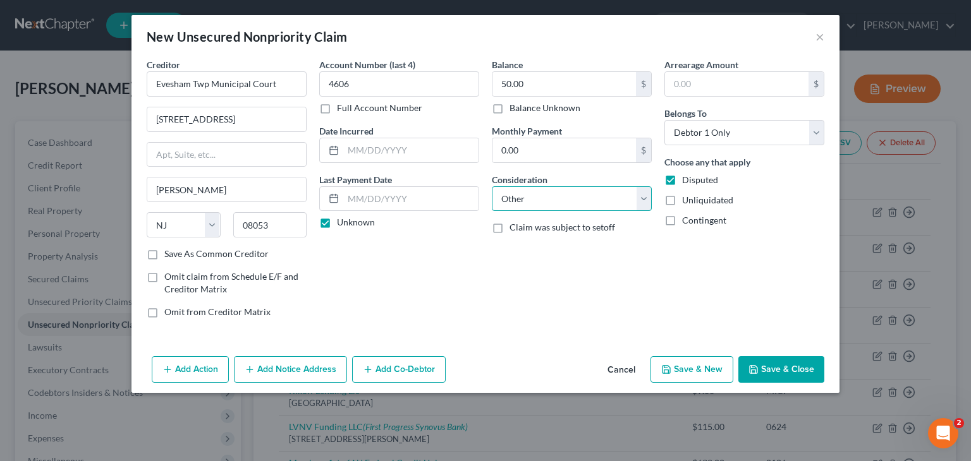
click at [492, 186] on select "Select Cable / Satellite Services Collection Agency Credit Card Debt Debt Couns…" at bounding box center [572, 198] width 160 height 25
click at [533, 246] on input "text" at bounding box center [571, 247] width 159 height 24
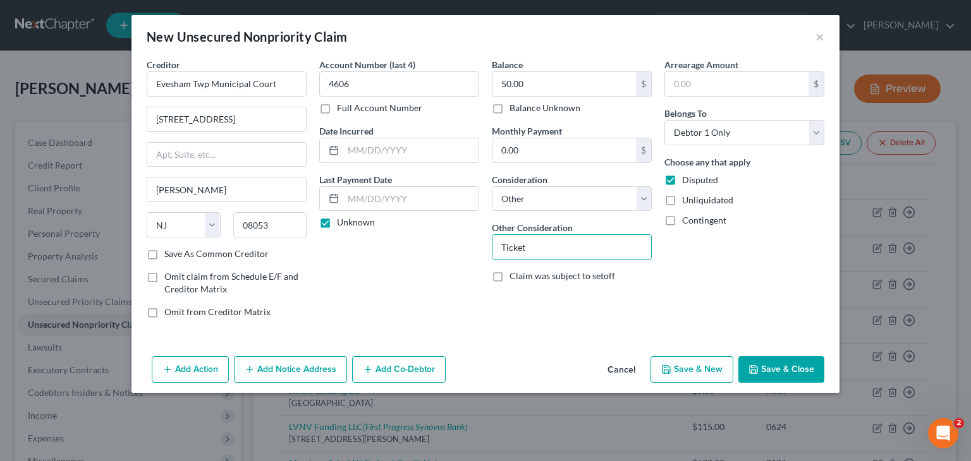
click at [761, 368] on button "Save & Close" at bounding box center [781, 369] width 86 height 27
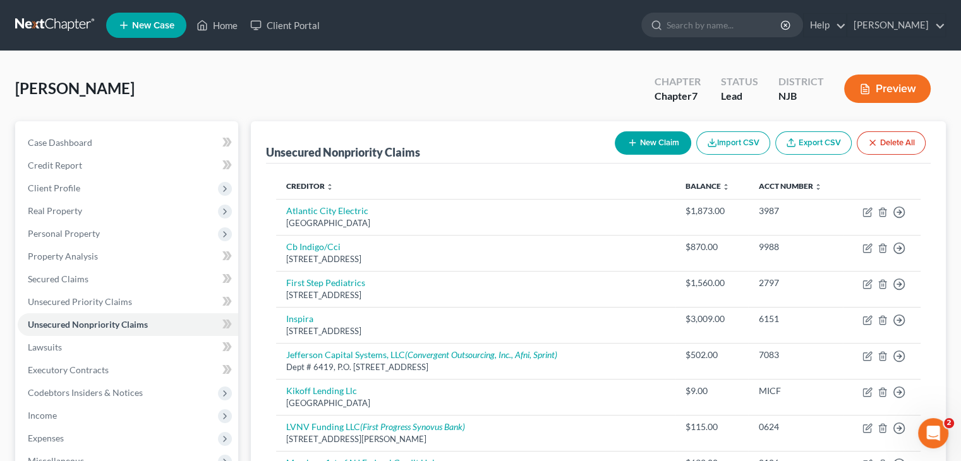
click at [655, 142] on button "New Claim" at bounding box center [653, 142] width 76 height 23
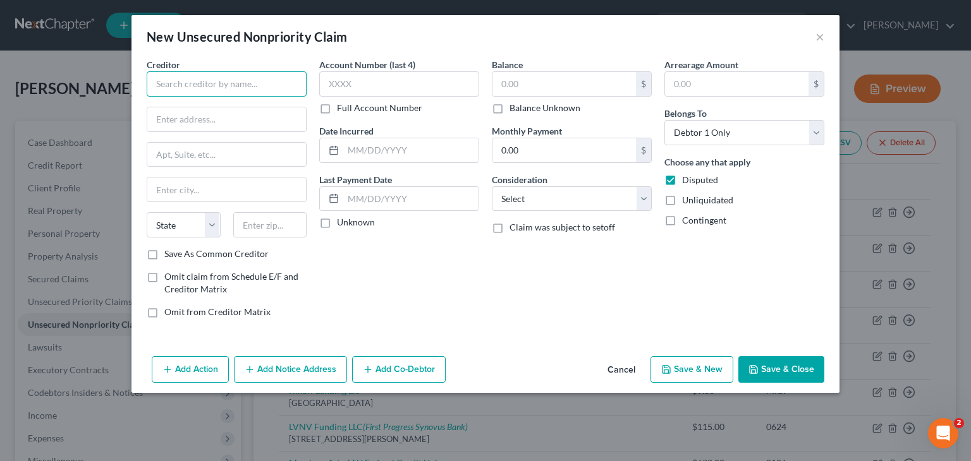
click at [234, 92] on input "text" at bounding box center [227, 83] width 160 height 25
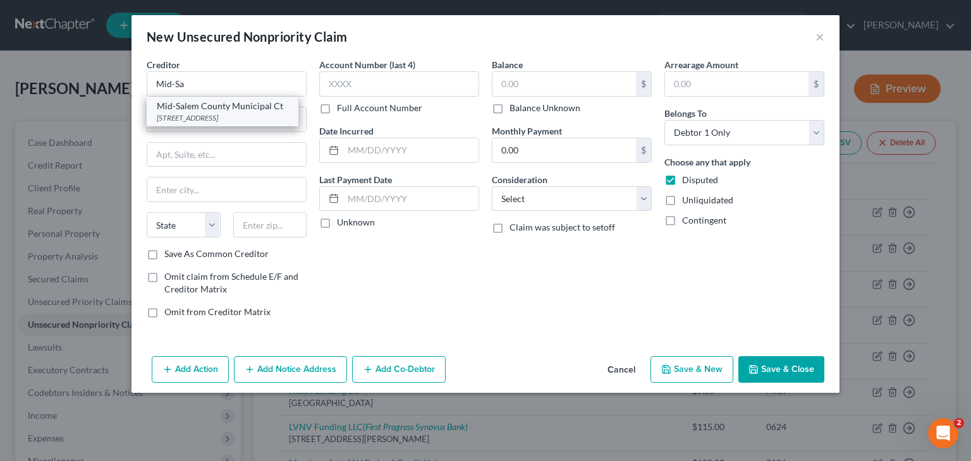
click at [231, 105] on div "Mid-Salem County Municipal Ct" at bounding box center [222, 106] width 131 height 13
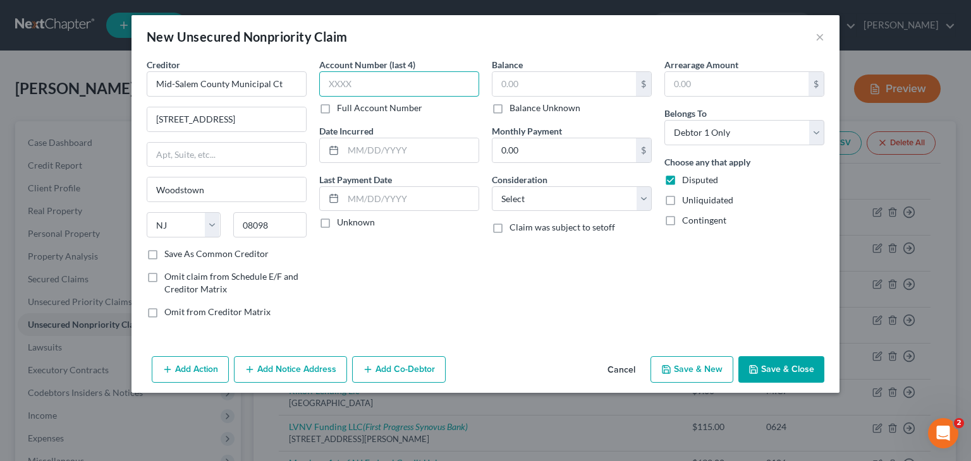
click at [386, 88] on input "text" at bounding box center [399, 83] width 160 height 25
click at [337, 223] on label "Unknown" at bounding box center [356, 222] width 38 height 13
click at [342, 223] on input "Unknown" at bounding box center [346, 220] width 8 height 8
click at [561, 111] on label "Balance Unknown" at bounding box center [544, 108] width 71 height 13
click at [523, 110] on input "Balance Unknown" at bounding box center [518, 106] width 8 height 8
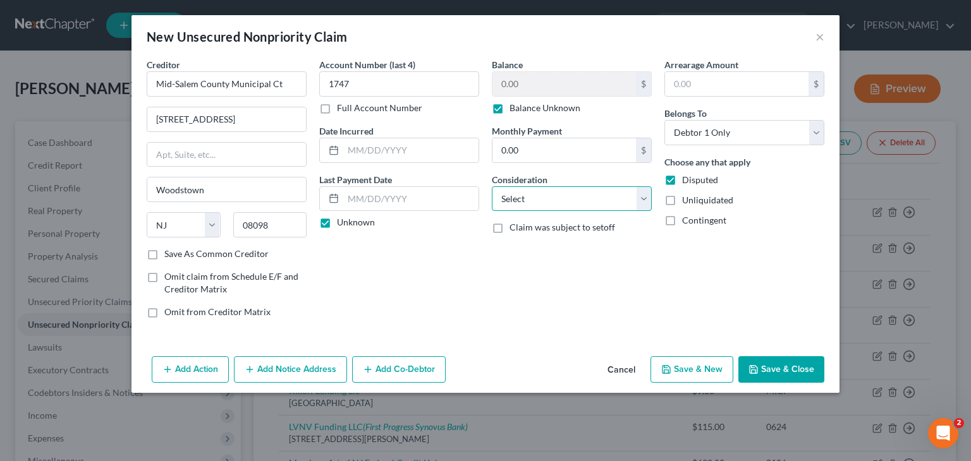
click at [556, 198] on select "Select Cable / Satellite Services Collection Agency Credit Card Debt Debt Couns…" at bounding box center [572, 198] width 160 height 25
click at [492, 186] on select "Select Cable / Satellite Services Collection Agency Credit Card Debt Debt Couns…" at bounding box center [572, 198] width 160 height 25
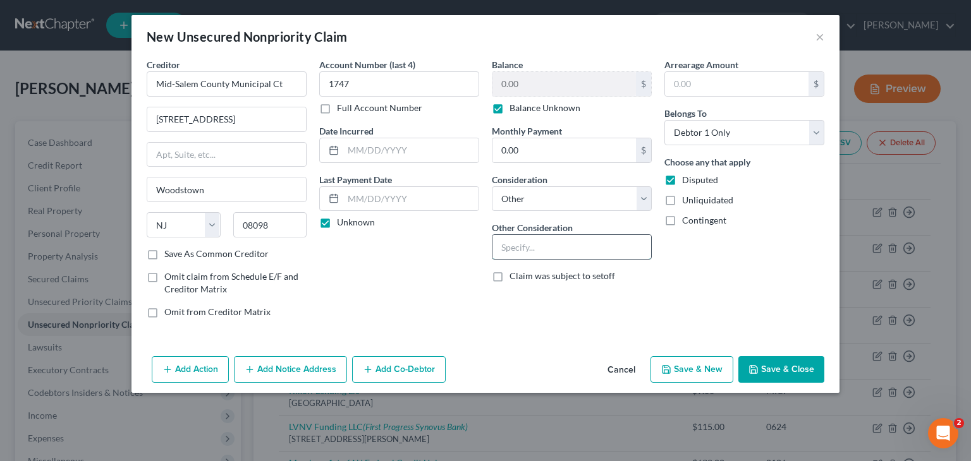
drag, startPoint x: 536, startPoint y: 247, endPoint x: 545, endPoint y: 250, distance: 9.8
click at [536, 247] on input "text" at bounding box center [571, 247] width 159 height 24
click at [805, 370] on button "Save & Close" at bounding box center [781, 369] width 86 height 27
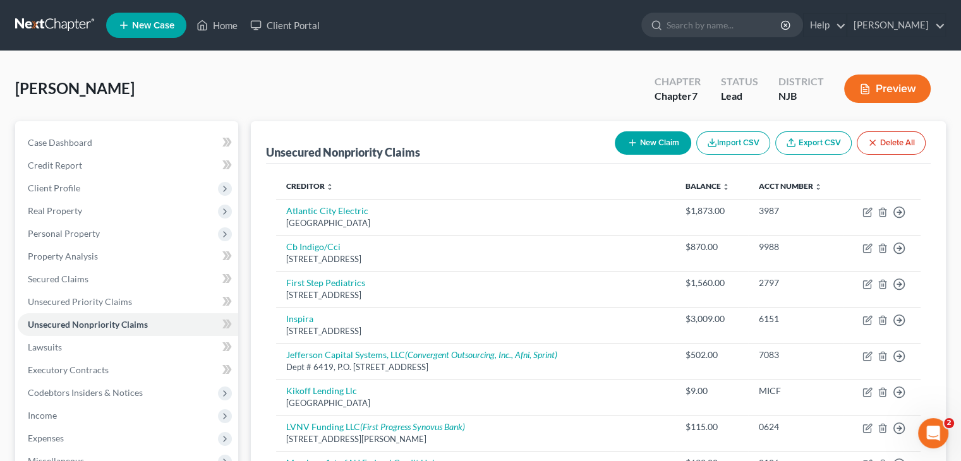
click at [671, 137] on button "New Claim" at bounding box center [653, 142] width 76 height 23
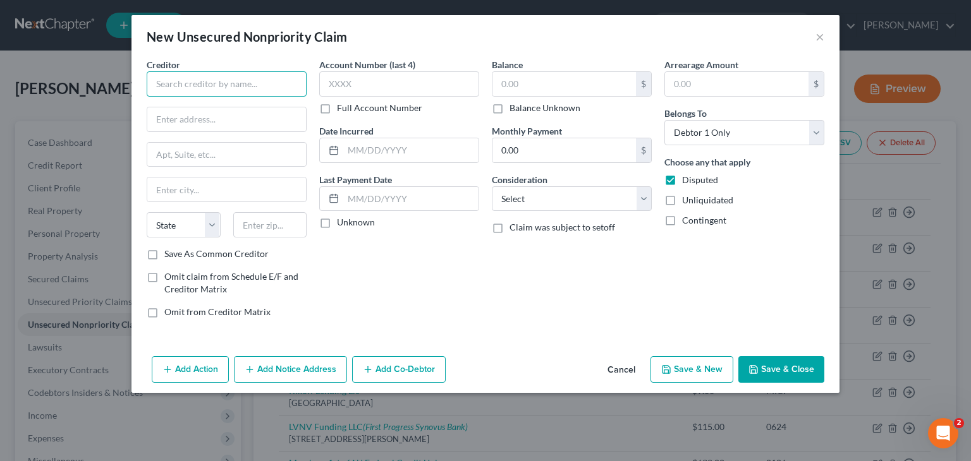
click at [224, 84] on input "text" at bounding box center [227, 83] width 160 height 25
click at [186, 126] on input "text" at bounding box center [226, 119] width 159 height 24
click at [186, 187] on input "text" at bounding box center [226, 190] width 159 height 24
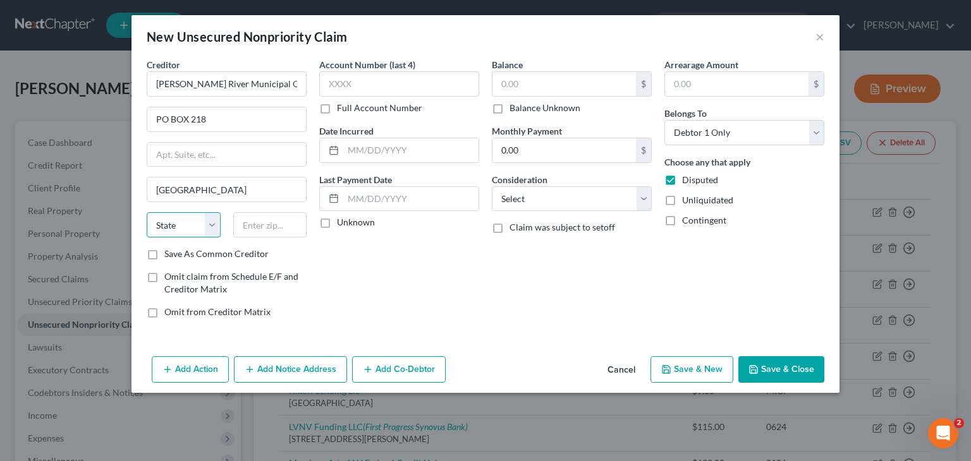
click at [195, 212] on select "State [US_STATE] AK AR AZ CA CO CT DE DC [GEOGRAPHIC_DATA] [GEOGRAPHIC_DATA] GU…" at bounding box center [184, 224] width 74 height 25
click at [147, 212] on select "State [US_STATE] AK AR AZ CA CO CT DE DC [GEOGRAPHIC_DATA] [GEOGRAPHIC_DATA] GU…" at bounding box center [184, 224] width 74 height 25
click at [265, 231] on input "text" at bounding box center [270, 224] width 74 height 25
click at [197, 249] on label "Save As Common Creditor" at bounding box center [216, 254] width 104 height 13
click at [178, 249] on input "Save As Common Creditor" at bounding box center [173, 252] width 8 height 8
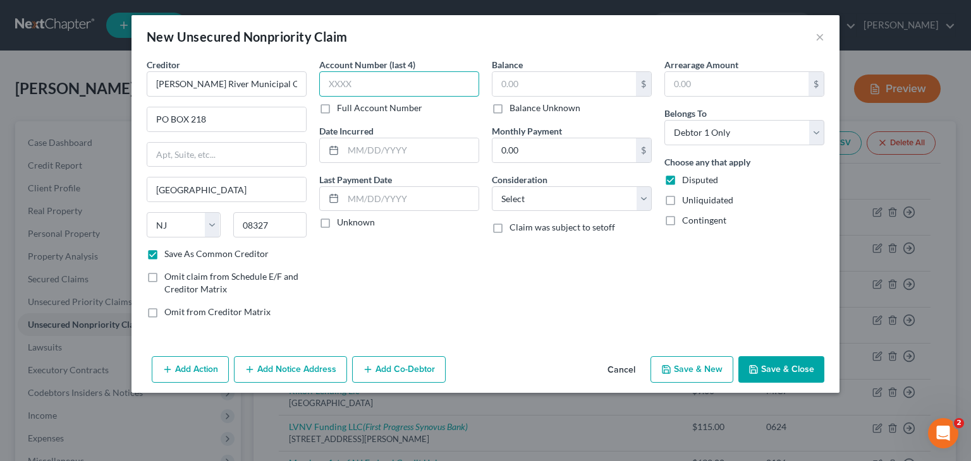
click at [363, 83] on input "text" at bounding box center [399, 83] width 160 height 25
click at [352, 219] on label "Unknown" at bounding box center [356, 222] width 38 height 13
click at [350, 219] on input "Unknown" at bounding box center [346, 220] width 8 height 8
click at [549, 105] on label "Balance Unknown" at bounding box center [544, 108] width 71 height 13
click at [523, 105] on input "Balance Unknown" at bounding box center [518, 106] width 8 height 8
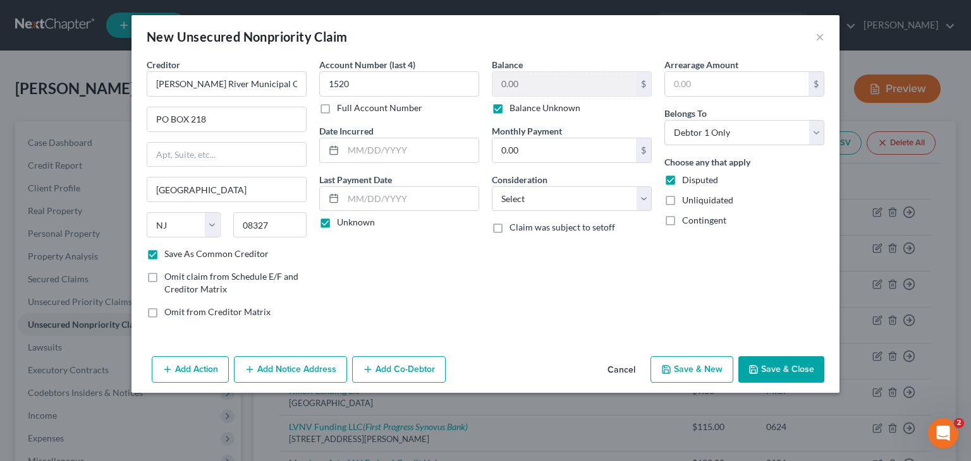
click at [518, 106] on label "Balance Unknown" at bounding box center [544, 108] width 71 height 13
click at [518, 106] on input "Balance Unknown" at bounding box center [518, 106] width 8 height 8
click at [525, 94] on input "0.00" at bounding box center [563, 84] width 143 height 24
click at [587, 205] on select "Select Cable / Satellite Services Collection Agency Credit Card Debt Debt Couns…" at bounding box center [572, 198] width 160 height 25
click at [492, 186] on select "Select Cable / Satellite Services Collection Agency Credit Card Debt Debt Couns…" at bounding box center [572, 198] width 160 height 25
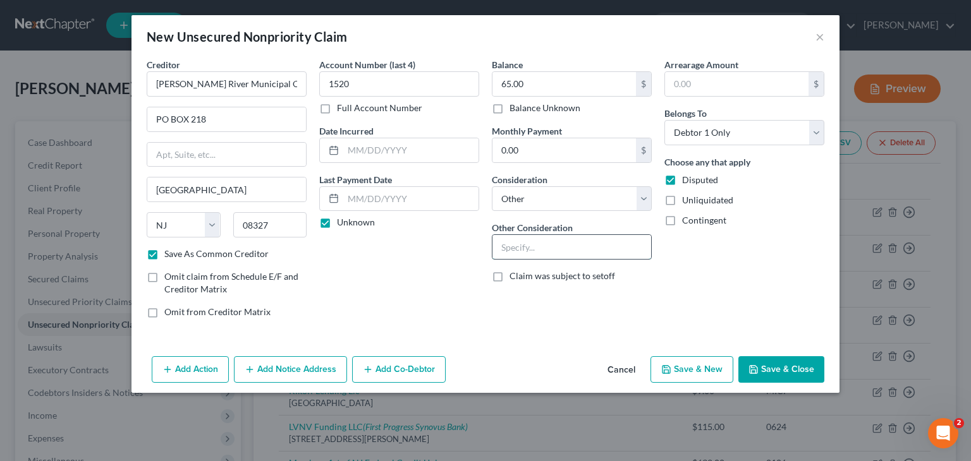
click at [535, 257] on input "text" at bounding box center [571, 247] width 159 height 24
click at [763, 362] on button "Save & Close" at bounding box center [781, 369] width 86 height 27
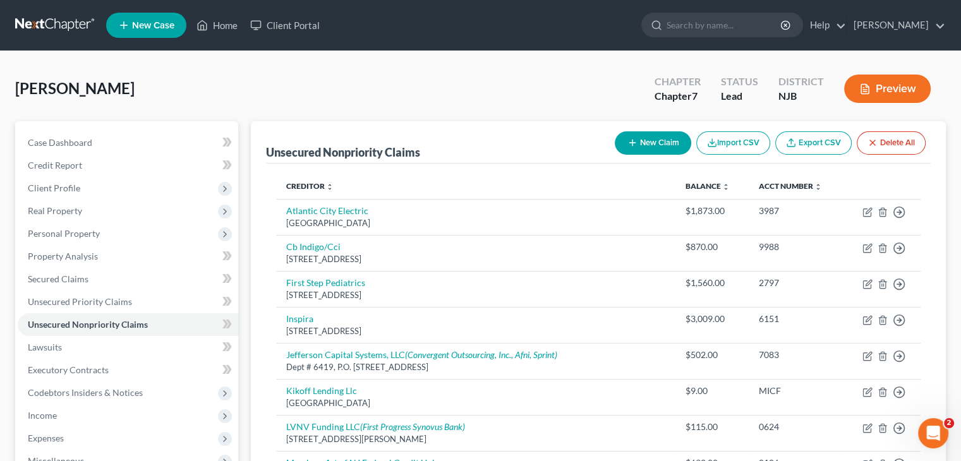
click at [667, 139] on button "New Claim" at bounding box center [653, 142] width 76 height 23
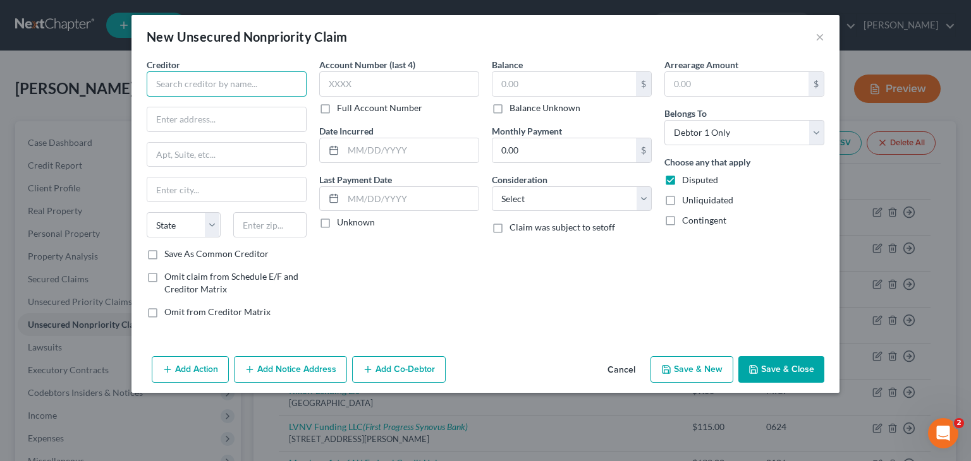
click at [196, 82] on input "text" at bounding box center [227, 83] width 160 height 25
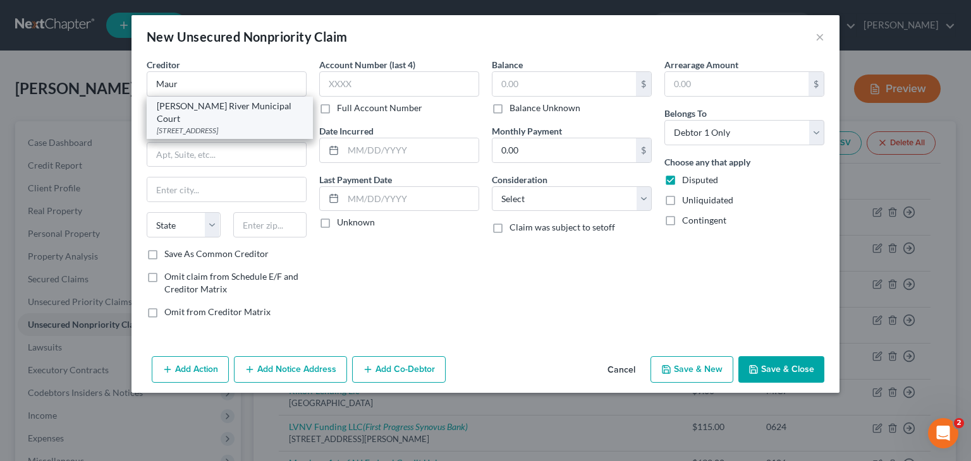
click at [227, 106] on div "[PERSON_NAME] River Municipal Court" at bounding box center [230, 112] width 146 height 25
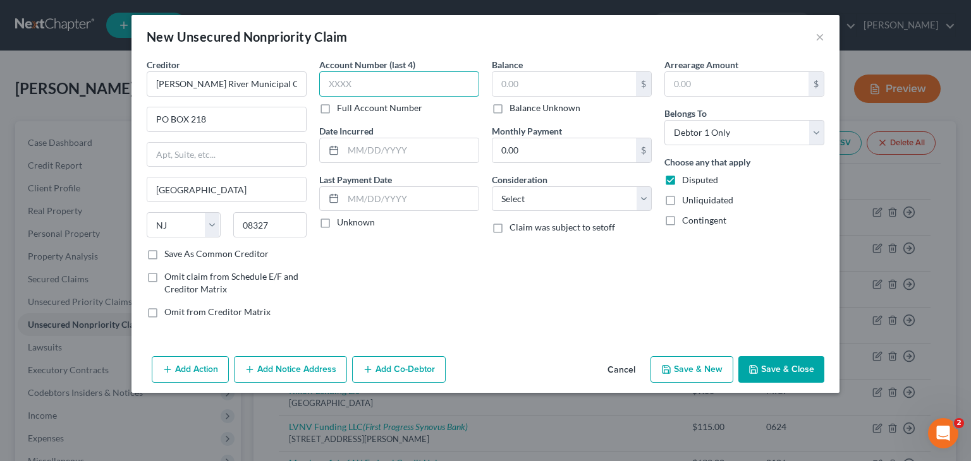
click at [358, 76] on input "text" at bounding box center [399, 83] width 160 height 25
click at [360, 222] on label "Unknown" at bounding box center [356, 222] width 38 height 13
click at [350, 222] on input "Unknown" at bounding box center [346, 220] width 8 height 8
click at [514, 92] on input "text" at bounding box center [563, 84] width 143 height 24
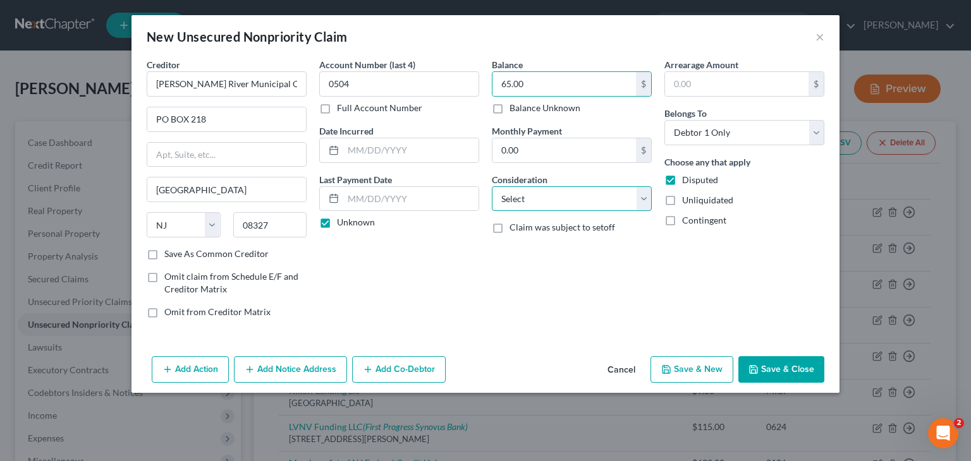
click at [556, 203] on select "Select Cable / Satellite Services Collection Agency Credit Card Debt Debt Couns…" at bounding box center [572, 198] width 160 height 25
click at [492, 186] on select "Select Cable / Satellite Services Collection Agency Credit Card Debt Debt Couns…" at bounding box center [572, 198] width 160 height 25
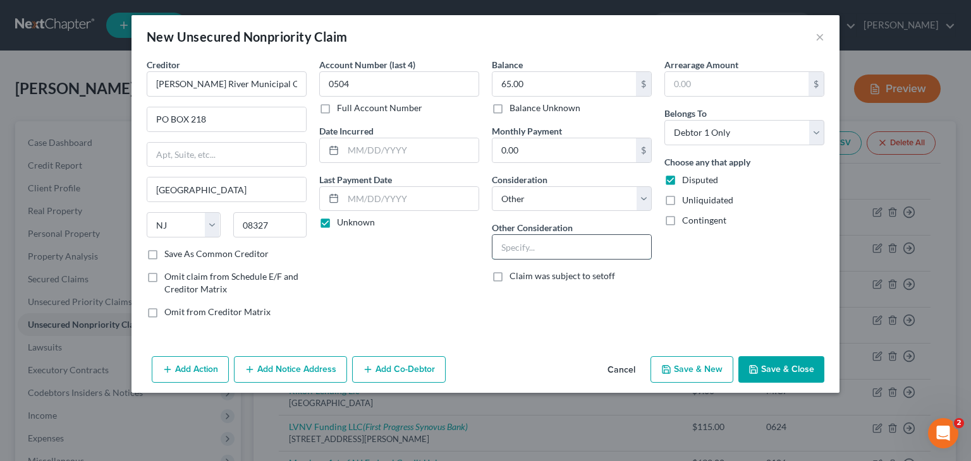
click at [531, 250] on input "text" at bounding box center [571, 247] width 159 height 24
click at [528, 251] on input "text" at bounding box center [571, 247] width 159 height 24
click at [764, 361] on button "Save & Close" at bounding box center [781, 369] width 86 height 27
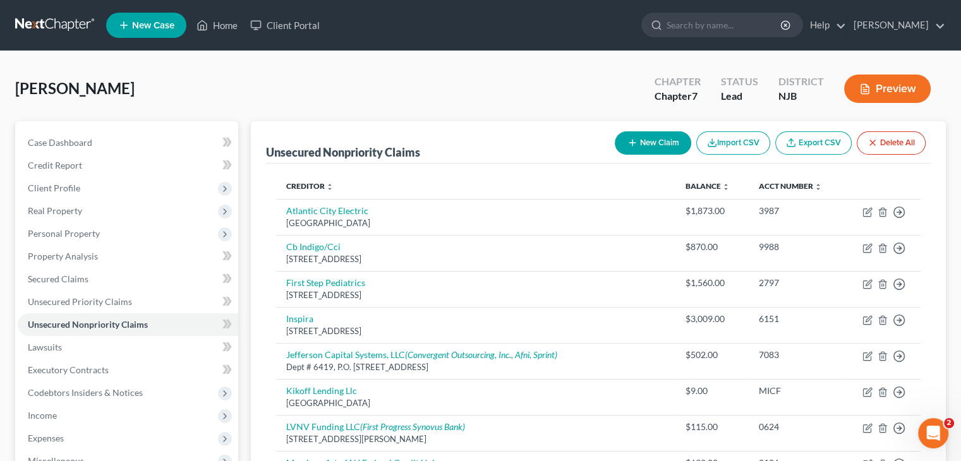
click at [666, 138] on button "New Claim" at bounding box center [653, 142] width 76 height 23
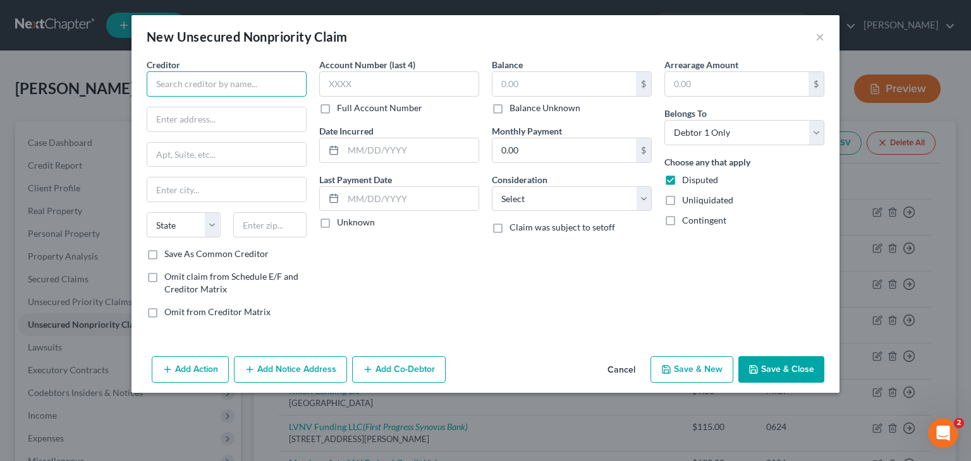
click at [231, 95] on input "text" at bounding box center [227, 83] width 160 height 25
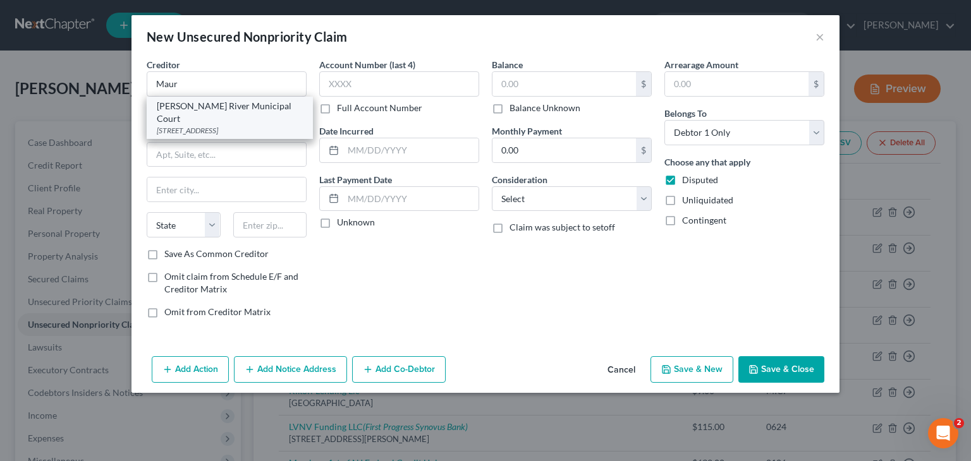
click at [207, 103] on div "[PERSON_NAME] River Municipal Court" at bounding box center [230, 112] width 146 height 25
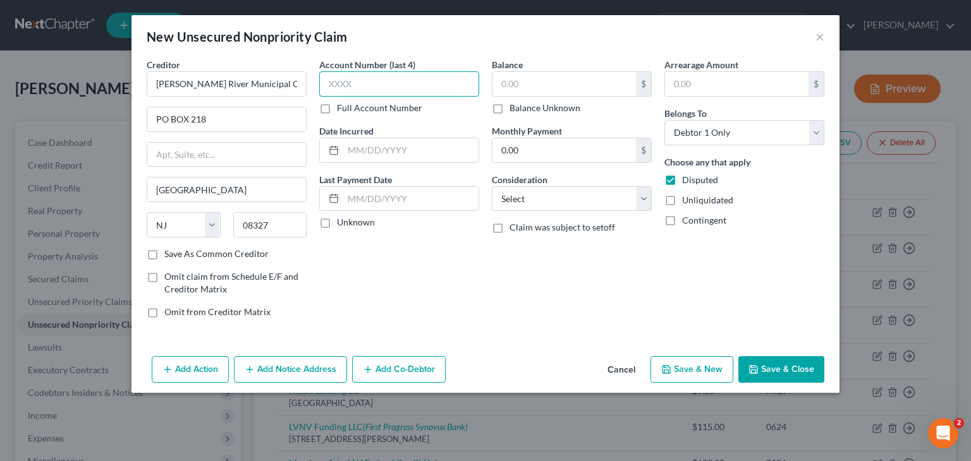
click at [336, 77] on input "text" at bounding box center [399, 83] width 160 height 25
click at [337, 228] on label "Unknown" at bounding box center [356, 222] width 38 height 13
click at [342, 224] on input "Unknown" at bounding box center [346, 220] width 8 height 8
click at [514, 90] on input "text" at bounding box center [563, 84] width 143 height 24
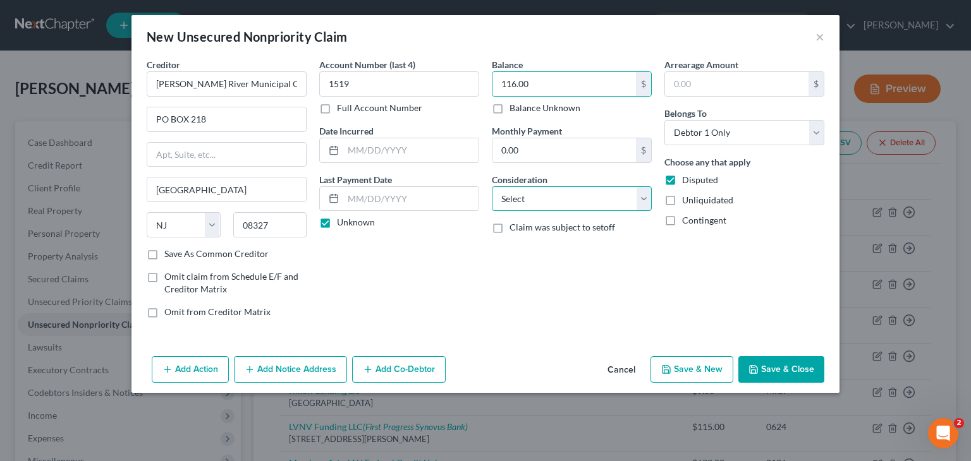
drag, startPoint x: 526, startPoint y: 200, endPoint x: 528, endPoint y: 208, distance: 8.6
click at [526, 198] on select "Select Cable / Satellite Services Collection Agency Credit Card Debt Debt Couns…" at bounding box center [572, 198] width 160 height 25
click at [492, 186] on select "Select Cable / Satellite Services Collection Agency Credit Card Debt Debt Couns…" at bounding box center [572, 198] width 160 height 25
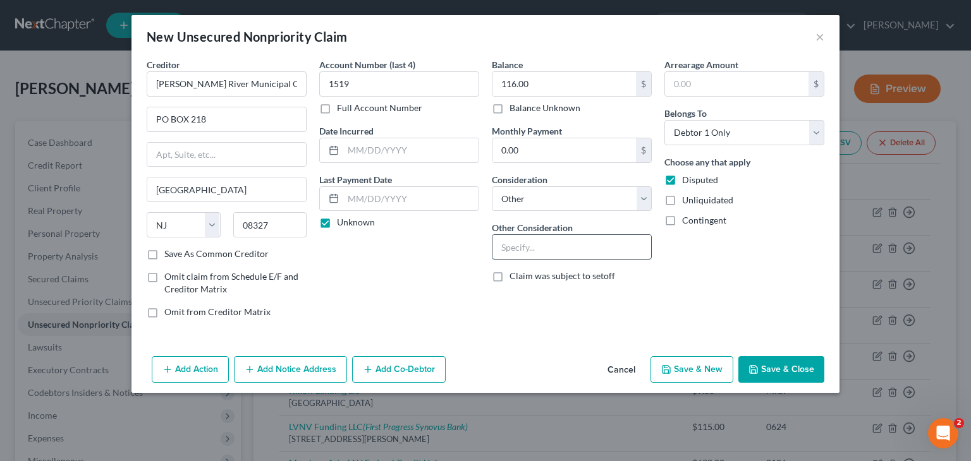
click at [514, 241] on input "text" at bounding box center [571, 247] width 159 height 24
click at [808, 366] on button "Save & Close" at bounding box center [781, 369] width 86 height 27
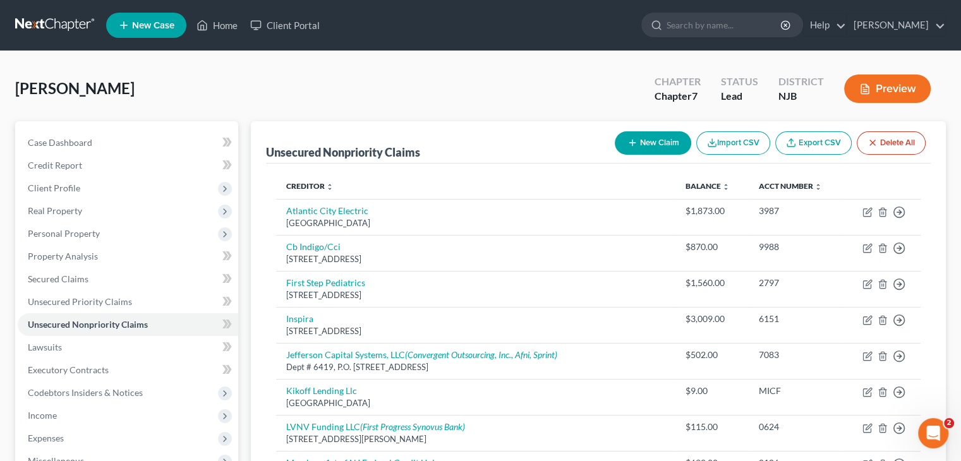
click at [653, 155] on div "New Claim Import CSV Export CSV Delete All" at bounding box center [770, 142] width 321 height 33
click at [653, 150] on button "New Claim" at bounding box center [653, 142] width 76 height 23
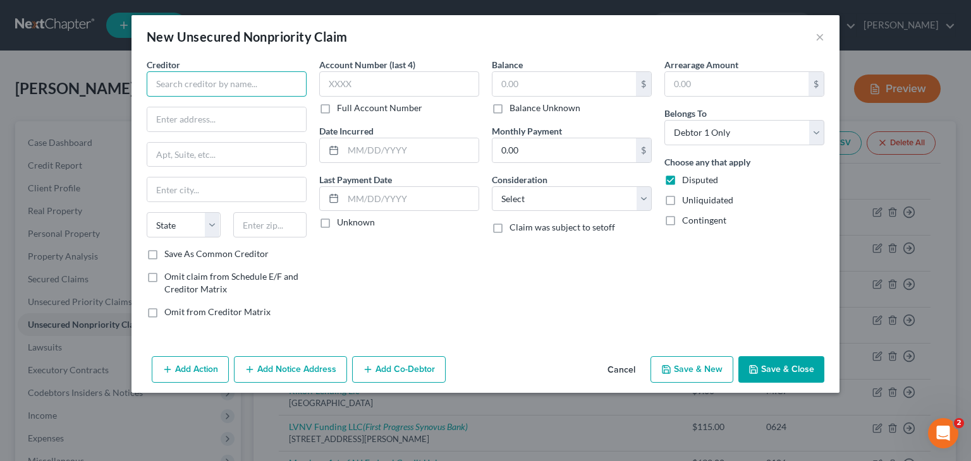
click at [248, 76] on input "text" at bounding box center [227, 83] width 160 height 25
click at [229, 124] on input "text" at bounding box center [226, 119] width 159 height 24
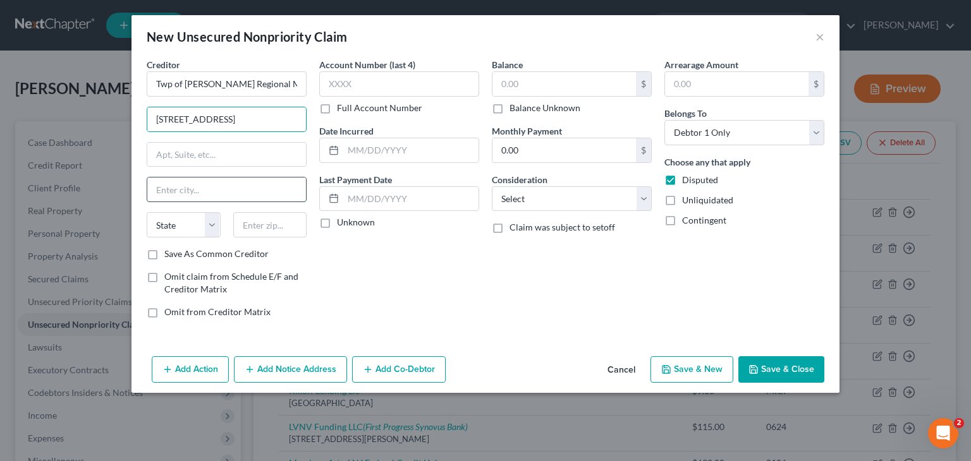
click at [174, 187] on input "text" at bounding box center [226, 190] width 159 height 24
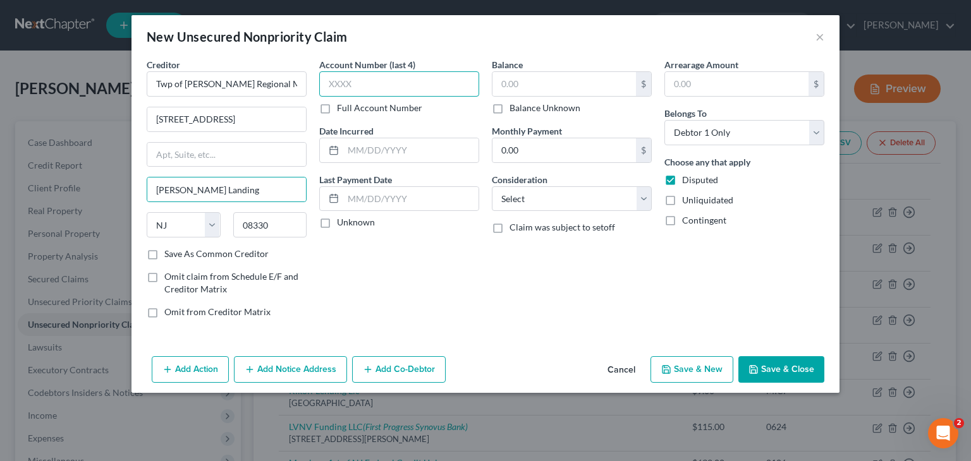
click at [377, 80] on input "text" at bounding box center [399, 83] width 160 height 25
click at [341, 221] on label "Unknown" at bounding box center [356, 222] width 38 height 13
click at [342, 221] on input "Unknown" at bounding box center [346, 220] width 8 height 8
click at [545, 81] on input "text" at bounding box center [563, 84] width 143 height 24
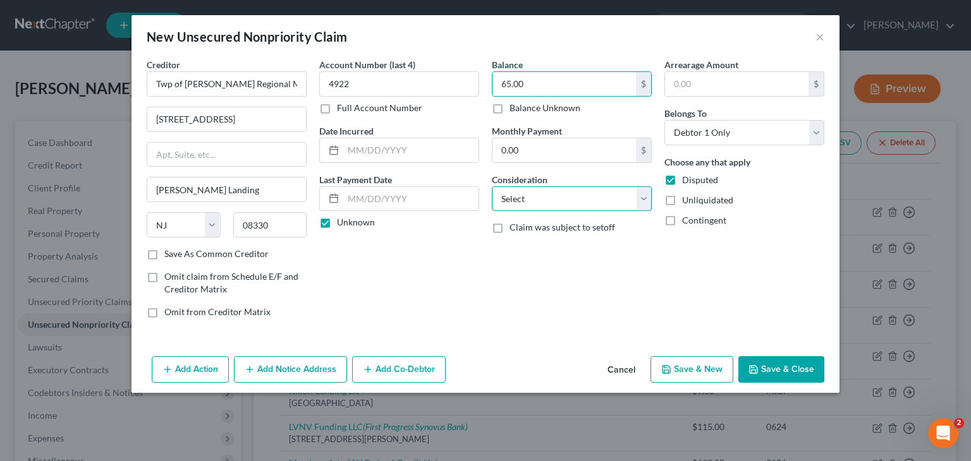
click at [539, 188] on select "Select Cable / Satellite Services Collection Agency Credit Card Debt Debt Couns…" at bounding box center [572, 198] width 160 height 25
click at [492, 186] on select "Select Cable / Satellite Services Collection Agency Credit Card Debt Debt Couns…" at bounding box center [572, 198] width 160 height 25
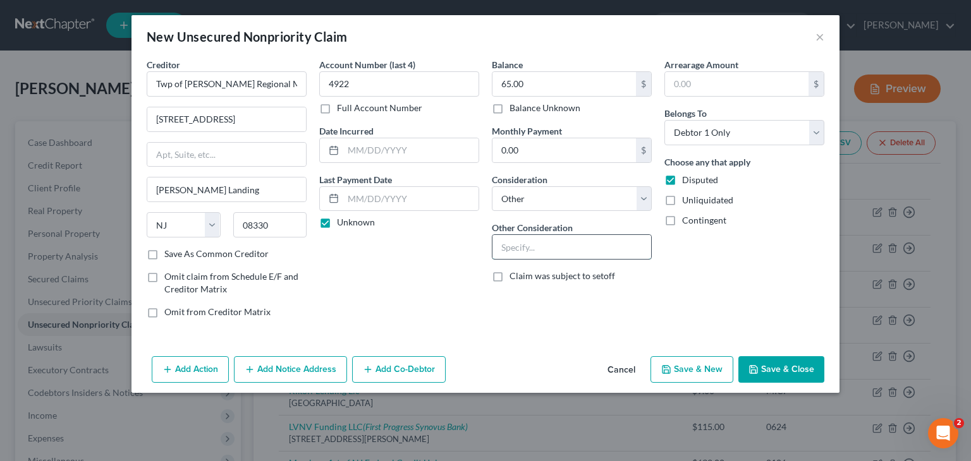
click at [530, 245] on input "text" at bounding box center [571, 247] width 159 height 24
click at [252, 253] on label "Save As Common Creditor" at bounding box center [216, 254] width 104 height 13
click at [178, 253] on input "Save As Common Creditor" at bounding box center [173, 252] width 8 height 8
click at [790, 362] on button "Save & Close" at bounding box center [781, 369] width 86 height 27
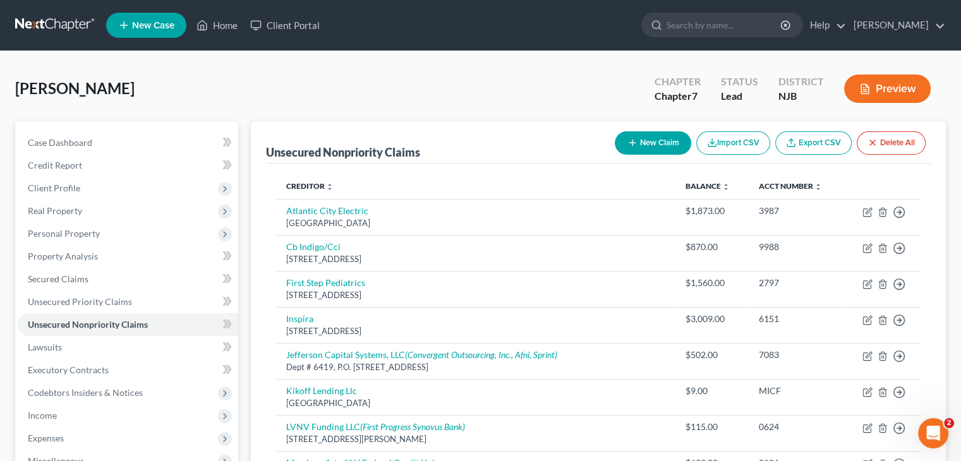
click at [667, 135] on button "New Claim" at bounding box center [653, 142] width 76 height 23
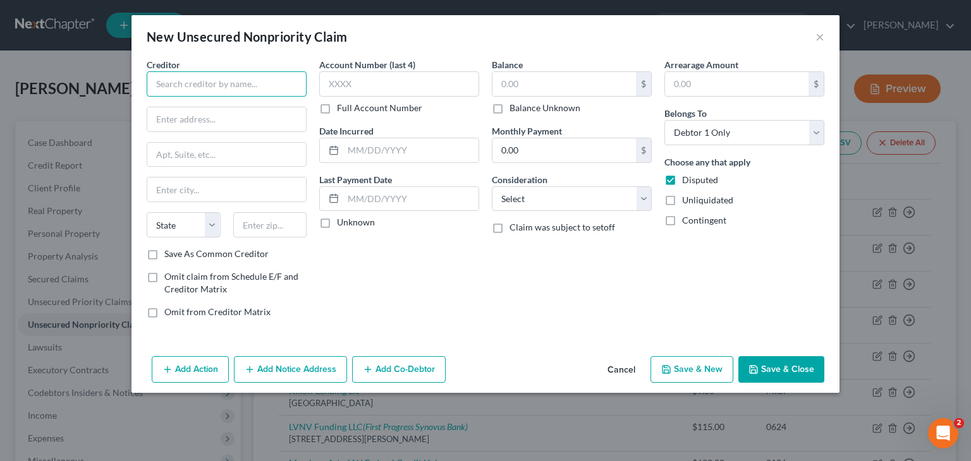
click at [227, 95] on input "text" at bounding box center [227, 83] width 160 height 25
click at [160, 129] on input "text" at bounding box center [226, 119] width 159 height 24
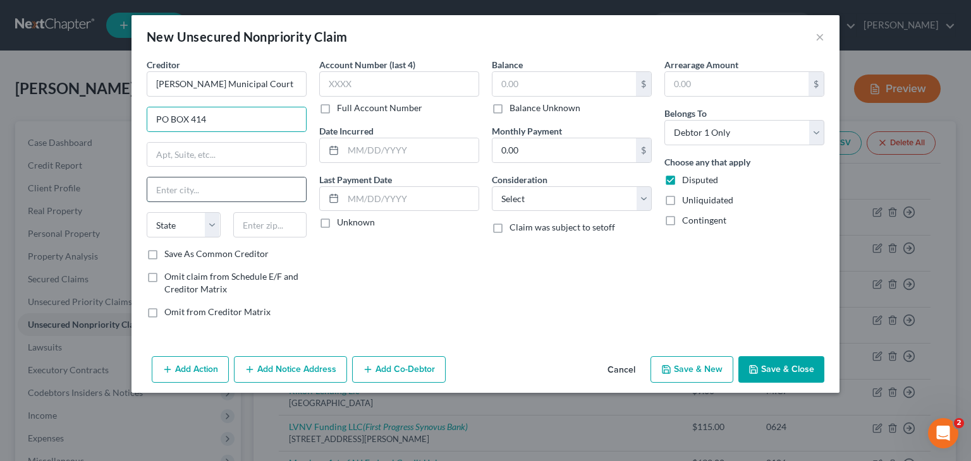
click at [215, 198] on input "text" at bounding box center [226, 190] width 159 height 24
click at [213, 231] on select "State [US_STATE] AK AR AZ CA CO CT DE DC [GEOGRAPHIC_DATA] [GEOGRAPHIC_DATA] GU…" at bounding box center [184, 224] width 74 height 25
click at [147, 212] on select "State [US_STATE] AK AR AZ CA CO CT DE DC [GEOGRAPHIC_DATA] [GEOGRAPHIC_DATA] GU…" at bounding box center [184, 224] width 74 height 25
click at [253, 234] on input "text" at bounding box center [270, 224] width 74 height 25
click at [202, 248] on label "Save As Common Creditor" at bounding box center [216, 254] width 104 height 13
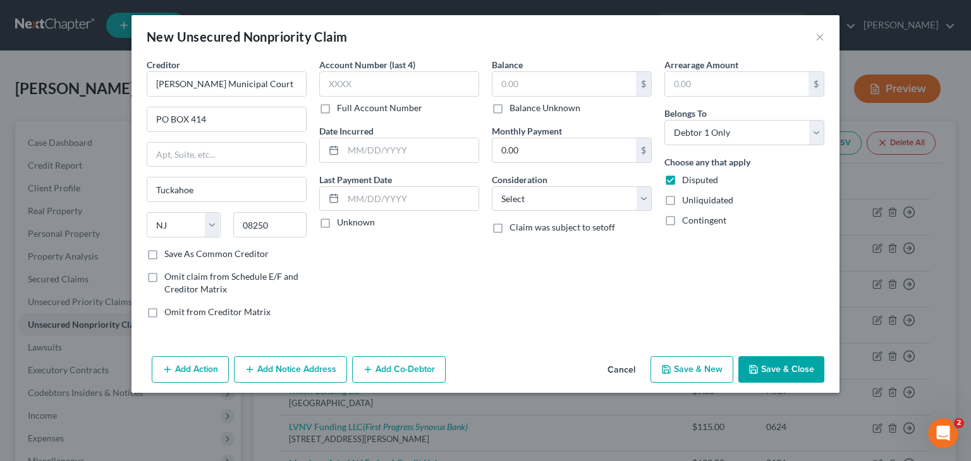
click at [178, 248] on input "Save As Common Creditor" at bounding box center [173, 252] width 8 height 8
click at [379, 88] on input "text" at bounding box center [399, 83] width 160 height 25
click at [337, 221] on label "Unknown" at bounding box center [356, 222] width 38 height 13
click at [342, 221] on input "Unknown" at bounding box center [346, 220] width 8 height 8
click at [523, 85] on input "text" at bounding box center [563, 84] width 143 height 24
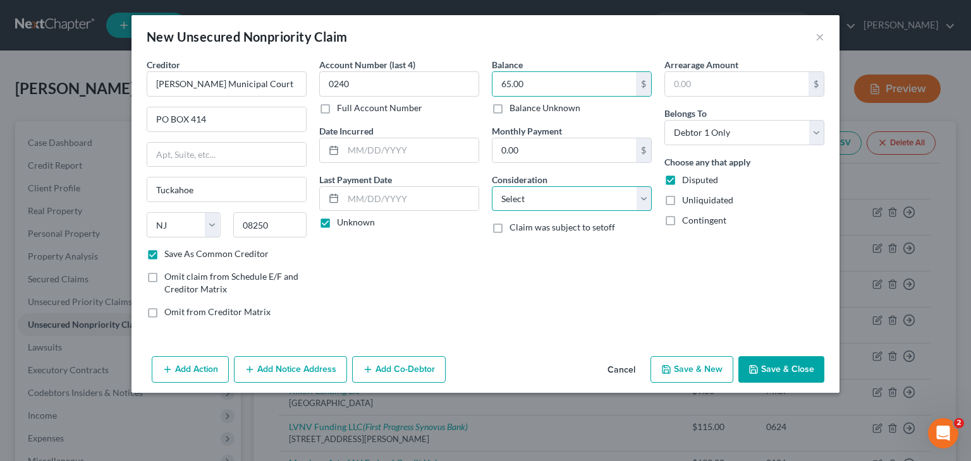
click at [554, 207] on select "Select Cable / Satellite Services Collection Agency Credit Card Debt Debt Couns…" at bounding box center [572, 198] width 160 height 25
click at [492, 186] on select "Select Cable / Satellite Services Collection Agency Credit Card Debt Debt Couns…" at bounding box center [572, 198] width 160 height 25
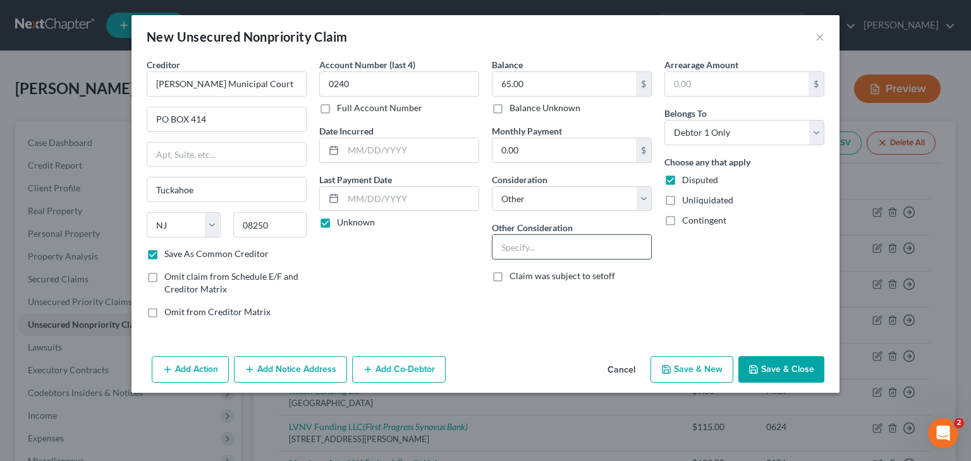
click at [528, 238] on input "text" at bounding box center [571, 247] width 159 height 24
click at [761, 372] on button "Save & Close" at bounding box center [781, 369] width 86 height 27
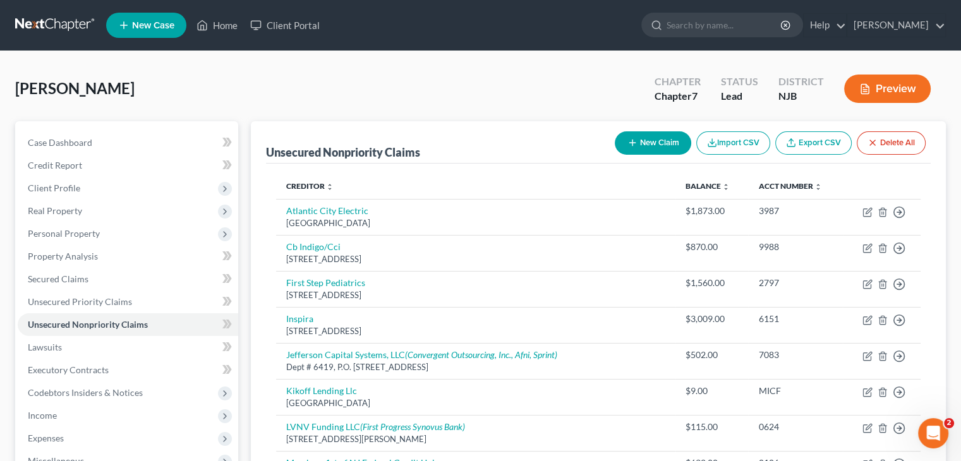
click at [667, 148] on button "New Claim" at bounding box center [653, 142] width 76 height 23
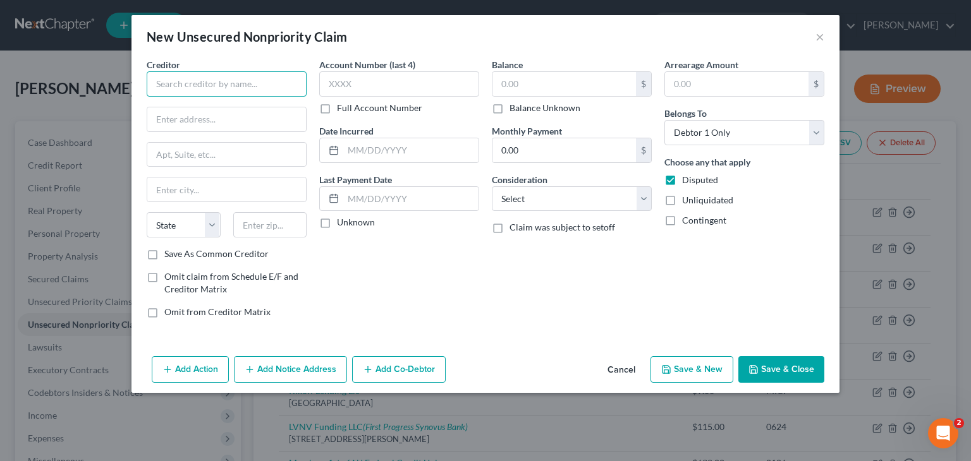
click at [243, 75] on input "text" at bounding box center [227, 83] width 160 height 25
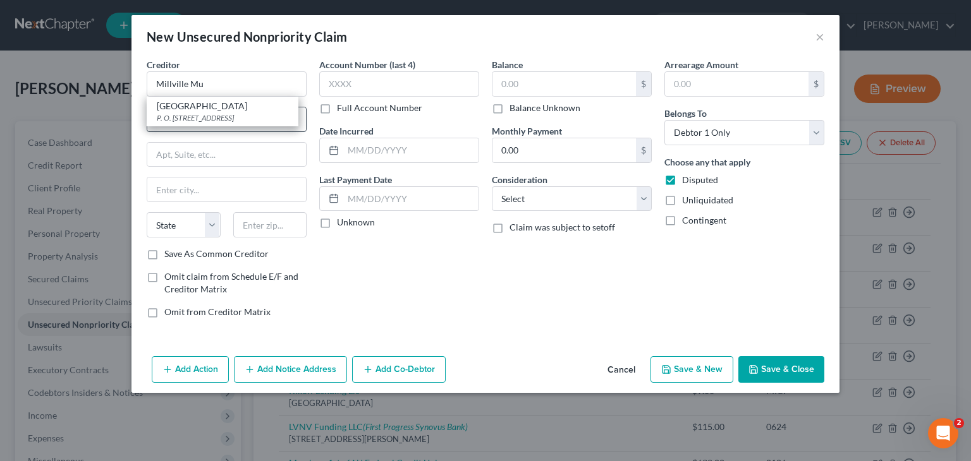
click at [191, 116] on div "P. O. [STREET_ADDRESS]" at bounding box center [222, 117] width 131 height 11
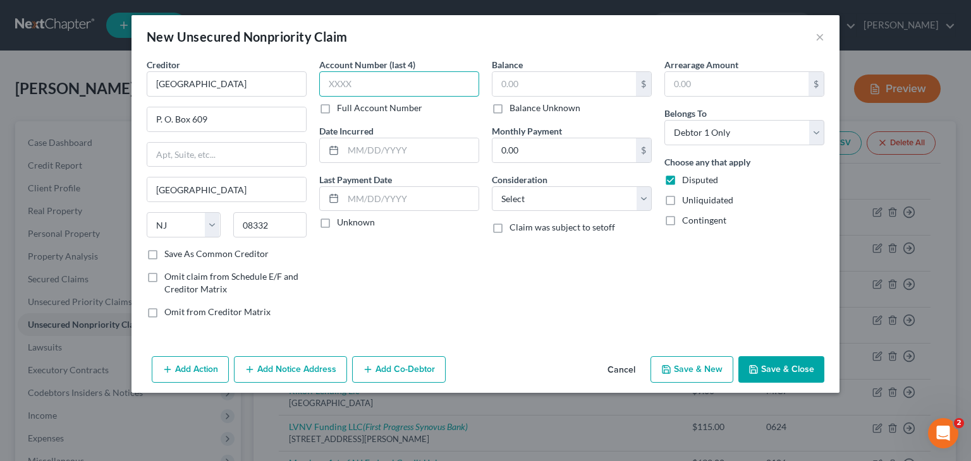
click at [340, 82] on input "text" at bounding box center [399, 83] width 160 height 25
click at [365, 224] on label "Unknown" at bounding box center [356, 222] width 38 height 13
click at [350, 224] on input "Unknown" at bounding box center [346, 220] width 8 height 8
click at [535, 91] on input "text" at bounding box center [563, 84] width 143 height 24
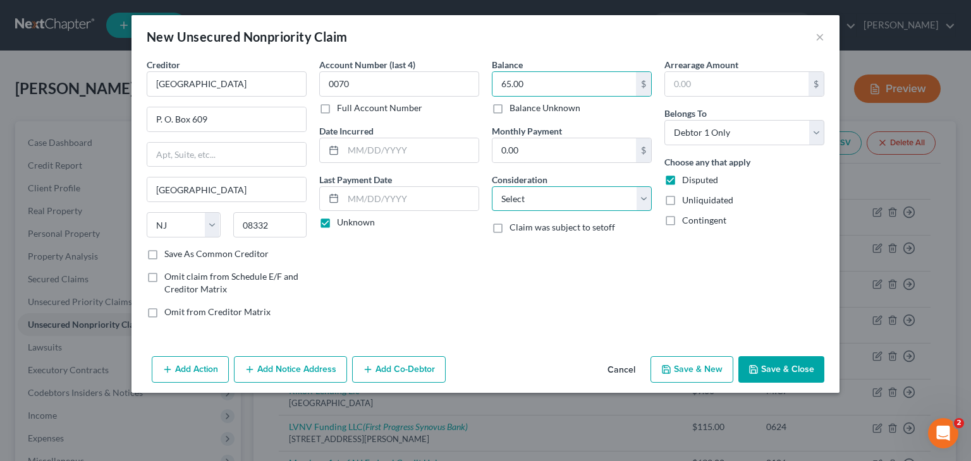
click at [545, 195] on select "Select Cable / Satellite Services Collection Agency Credit Card Debt Debt Couns…" at bounding box center [572, 198] width 160 height 25
click at [492, 186] on select "Select Cable / Satellite Services Collection Agency Credit Card Debt Debt Couns…" at bounding box center [572, 198] width 160 height 25
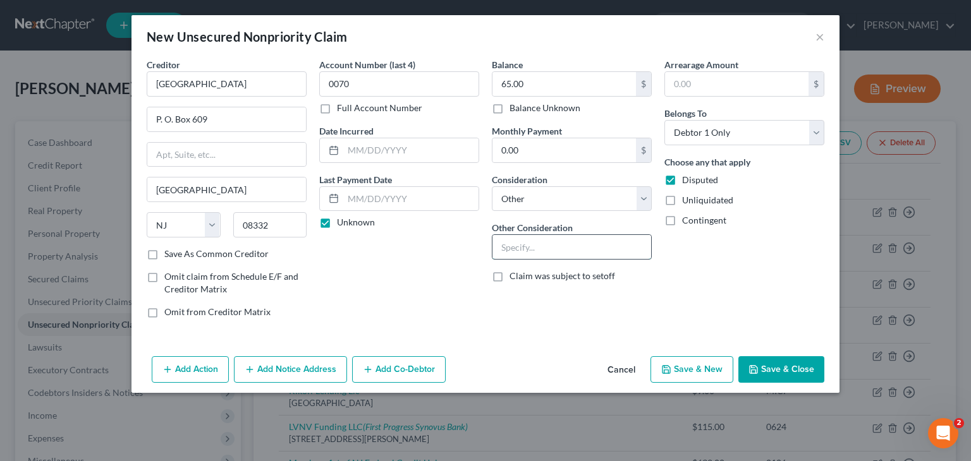
click at [562, 238] on input "text" at bounding box center [571, 247] width 159 height 24
click at [757, 365] on icon "button" at bounding box center [753, 370] width 10 height 10
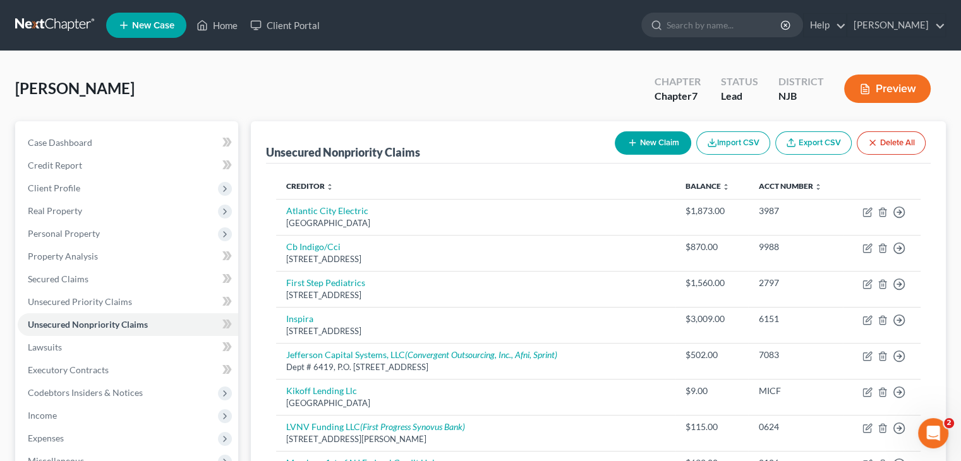
click at [656, 144] on button "New Claim" at bounding box center [653, 142] width 76 height 23
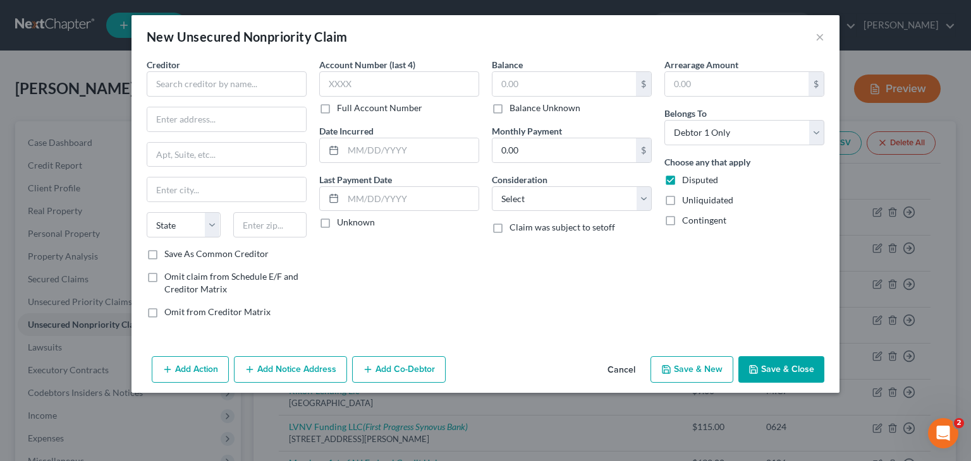
click at [262, 66] on div "Creditor *" at bounding box center [227, 77] width 160 height 39
click at [258, 82] on input "text" at bounding box center [227, 83] width 160 height 25
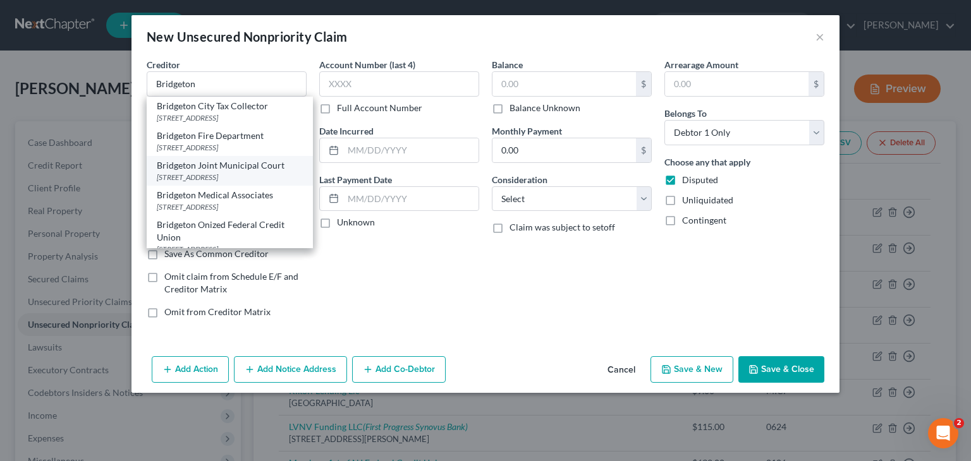
click at [257, 160] on div "Bridgeton Joint Municipal Court" at bounding box center [230, 165] width 146 height 13
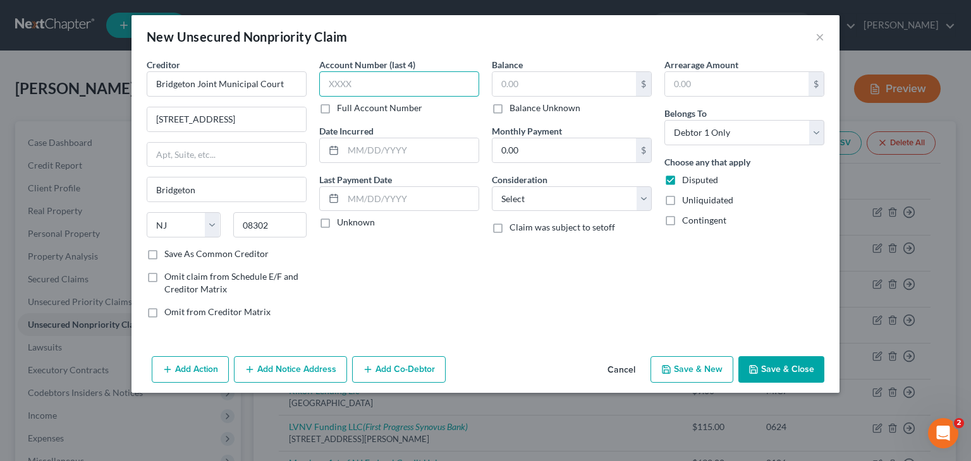
click at [362, 76] on input "text" at bounding box center [399, 83] width 160 height 25
click at [359, 224] on label "Unknown" at bounding box center [356, 222] width 38 height 13
click at [350, 224] on input "Unknown" at bounding box center [346, 220] width 8 height 8
click at [538, 109] on label "Balance Unknown" at bounding box center [544, 108] width 71 height 13
click at [523, 109] on input "Balance Unknown" at bounding box center [518, 106] width 8 height 8
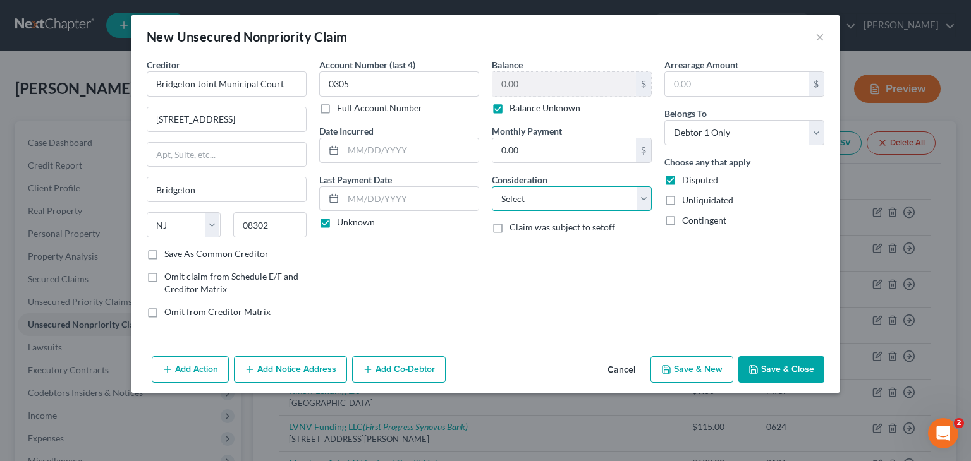
click at [533, 196] on select "Select Cable / Satellite Services Collection Agency Credit Card Debt Debt Couns…" at bounding box center [572, 198] width 160 height 25
click at [492, 186] on select "Select Cable / Satellite Services Collection Agency Credit Card Debt Debt Couns…" at bounding box center [572, 198] width 160 height 25
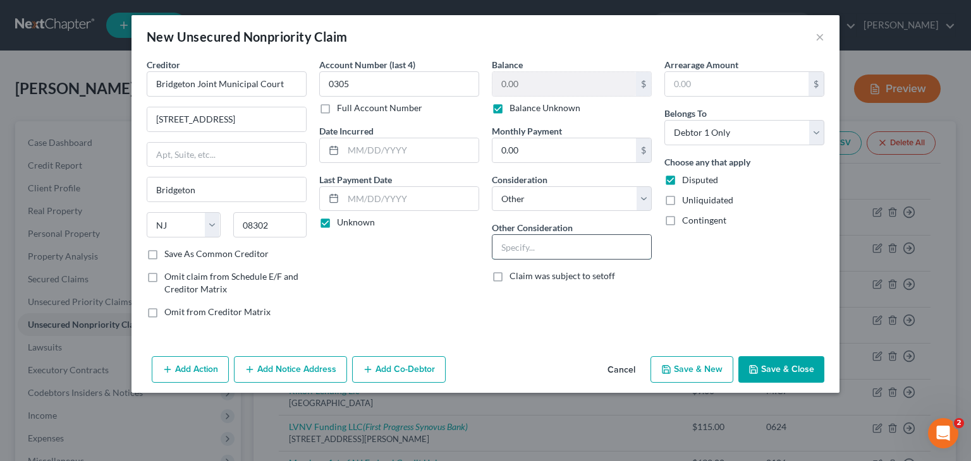
click at [531, 252] on input "text" at bounding box center [571, 247] width 159 height 24
click at [800, 367] on button "Save & Close" at bounding box center [781, 369] width 86 height 27
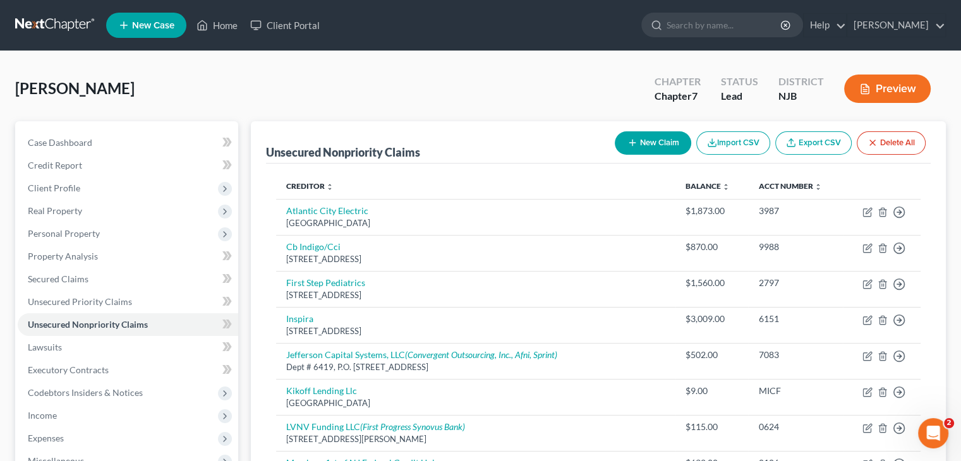
click at [643, 152] on button "New Claim" at bounding box center [653, 142] width 76 height 23
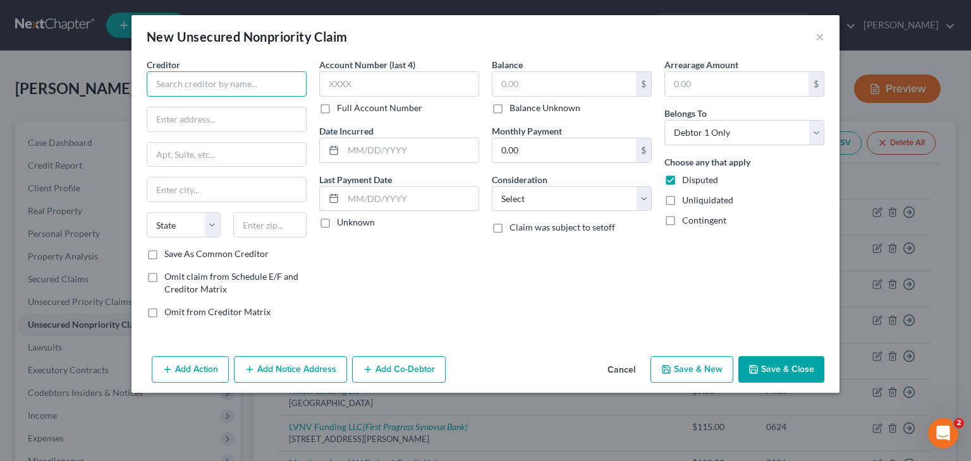
click at [272, 80] on input "text" at bounding box center [227, 83] width 160 height 25
click at [250, 128] on input "text" at bounding box center [226, 119] width 159 height 24
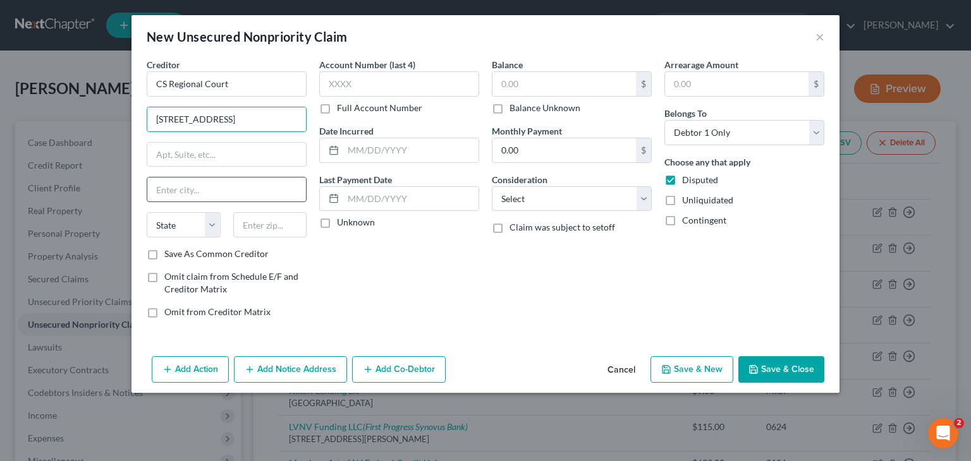
drag, startPoint x: 205, startPoint y: 195, endPoint x: 192, endPoint y: 181, distance: 18.8
click at [205, 195] on input "text" at bounding box center [226, 190] width 159 height 24
click at [214, 229] on select "State [US_STATE] AK AR AZ CA CO CT DE DC [GEOGRAPHIC_DATA] [GEOGRAPHIC_DATA] GU…" at bounding box center [184, 224] width 74 height 25
click at [147, 212] on select "State [US_STATE] AK AR AZ CA CO CT DE DC [GEOGRAPHIC_DATA] [GEOGRAPHIC_DATA] GU…" at bounding box center [184, 224] width 74 height 25
click at [265, 224] on input "text" at bounding box center [270, 224] width 74 height 25
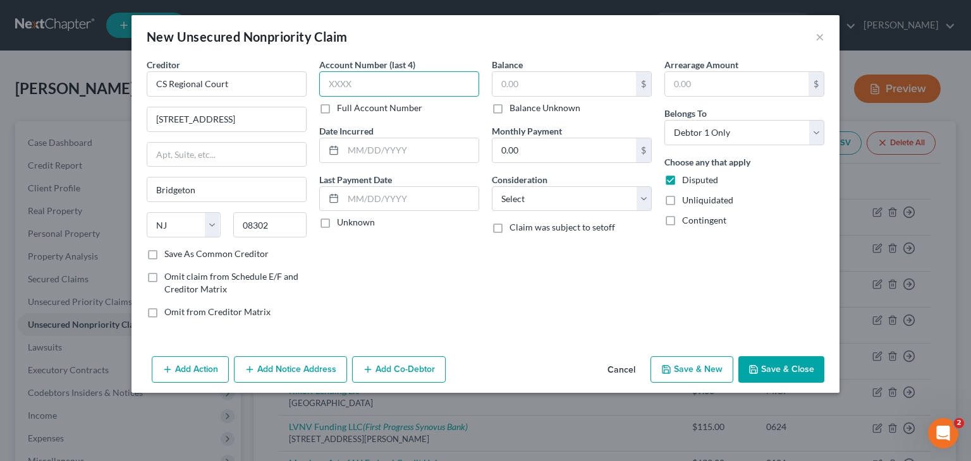
click at [353, 77] on input "text" at bounding box center [399, 83] width 160 height 25
click at [337, 229] on label "Unknown" at bounding box center [356, 222] width 38 height 13
click at [342, 224] on input "Unknown" at bounding box center [346, 220] width 8 height 8
click at [560, 76] on input "text" at bounding box center [563, 84] width 143 height 24
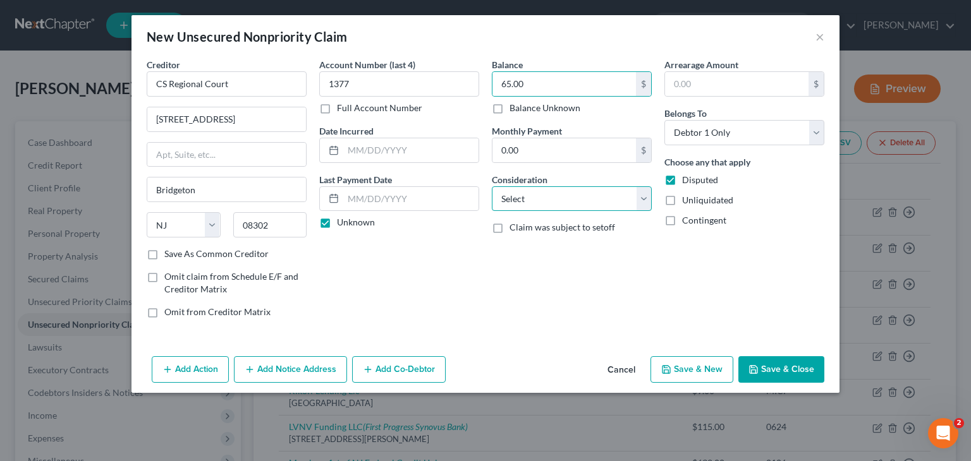
click at [610, 207] on select "Select Cable / Satellite Services Collection Agency Credit Card Debt Debt Couns…" at bounding box center [572, 198] width 160 height 25
click at [492, 186] on select "Select Cable / Satellite Services Collection Agency Credit Card Debt Debt Couns…" at bounding box center [572, 198] width 160 height 25
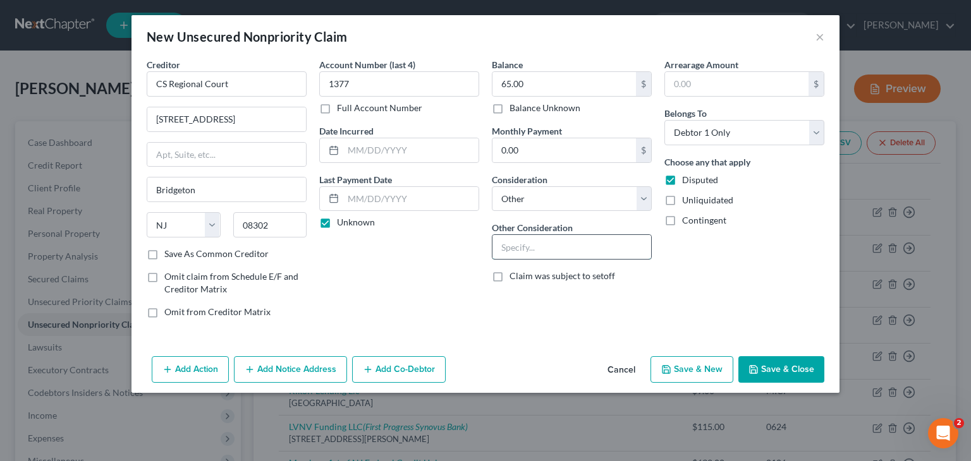
click at [578, 240] on input "text" at bounding box center [571, 247] width 159 height 24
click at [762, 369] on button "Save & Close" at bounding box center [781, 369] width 86 height 27
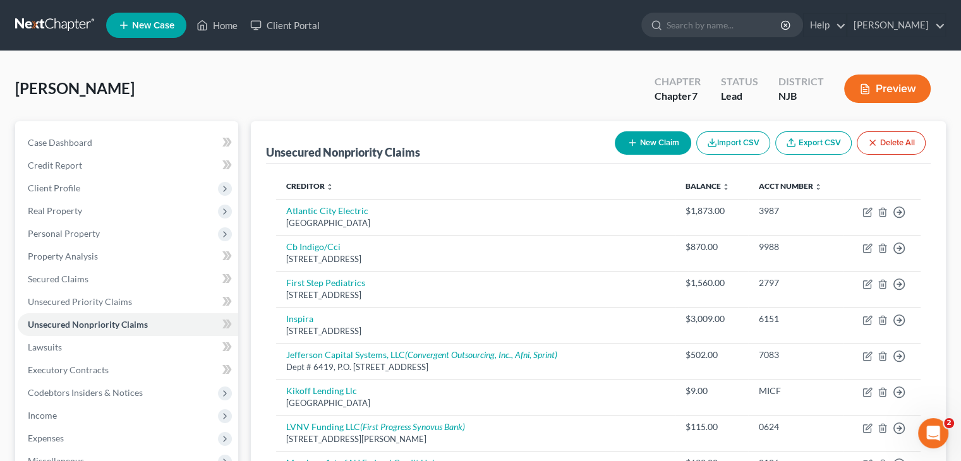
click at [875, 88] on button "Preview" at bounding box center [887, 89] width 87 height 28
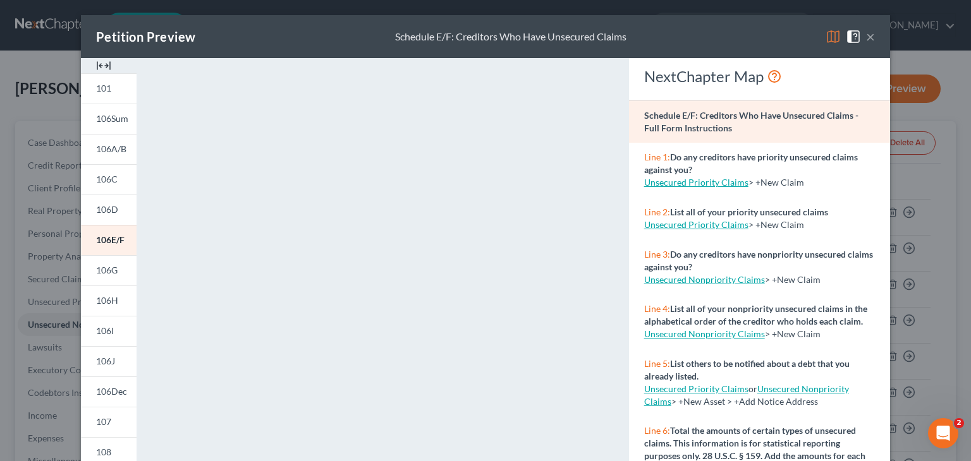
click at [867, 39] on button "×" at bounding box center [870, 36] width 9 height 15
